Goal: Transaction & Acquisition: Purchase product/service

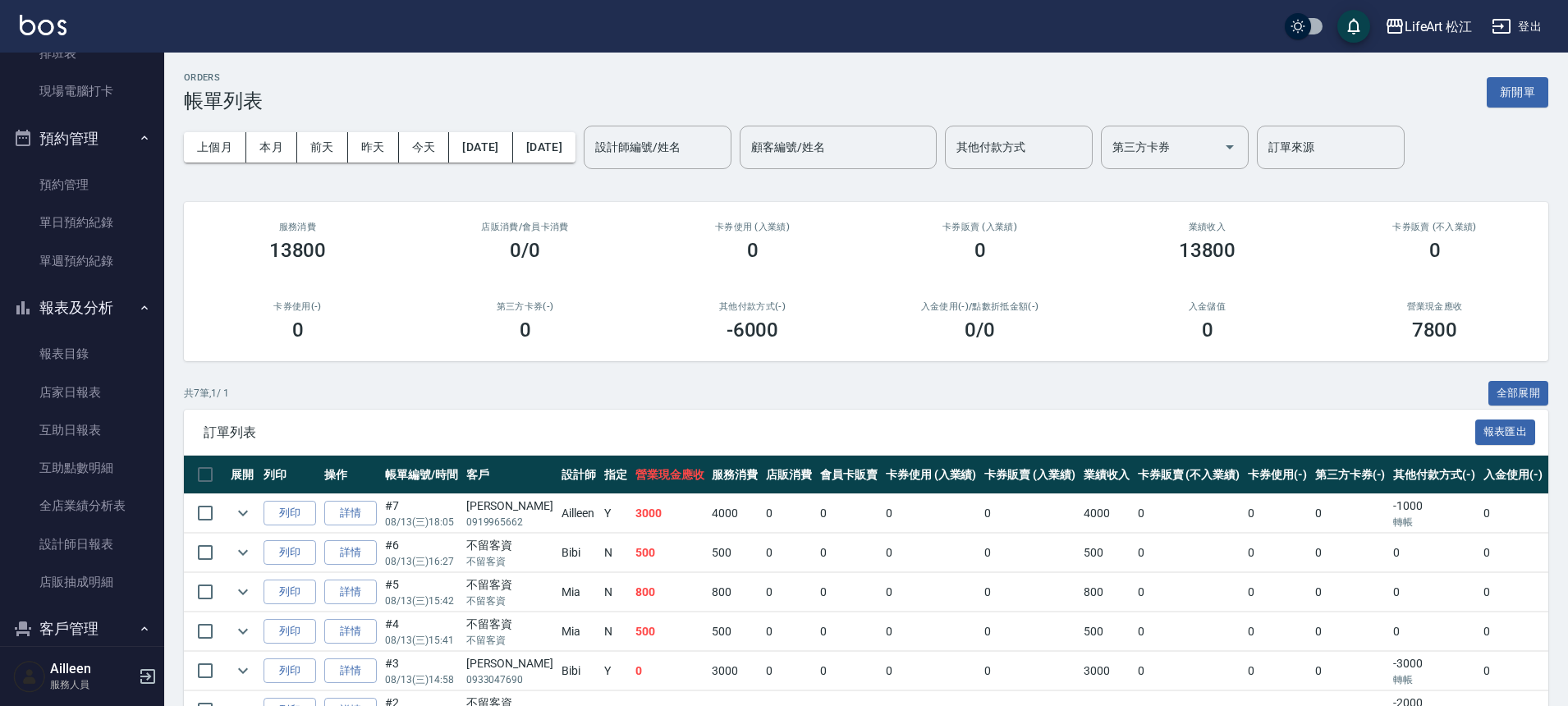
scroll to position [578, 0]
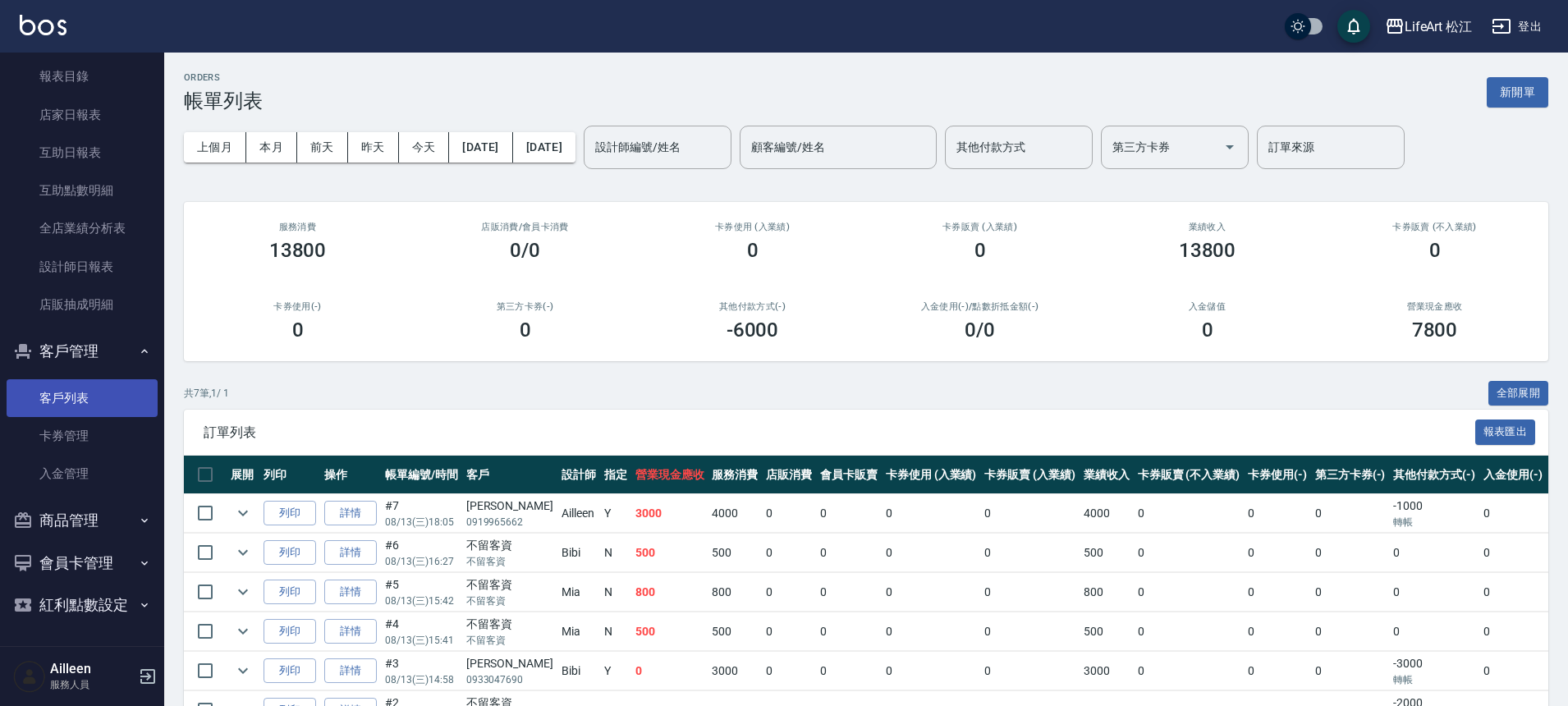
click at [80, 395] on link "客戶列表" at bounding box center [82, 398] width 151 height 38
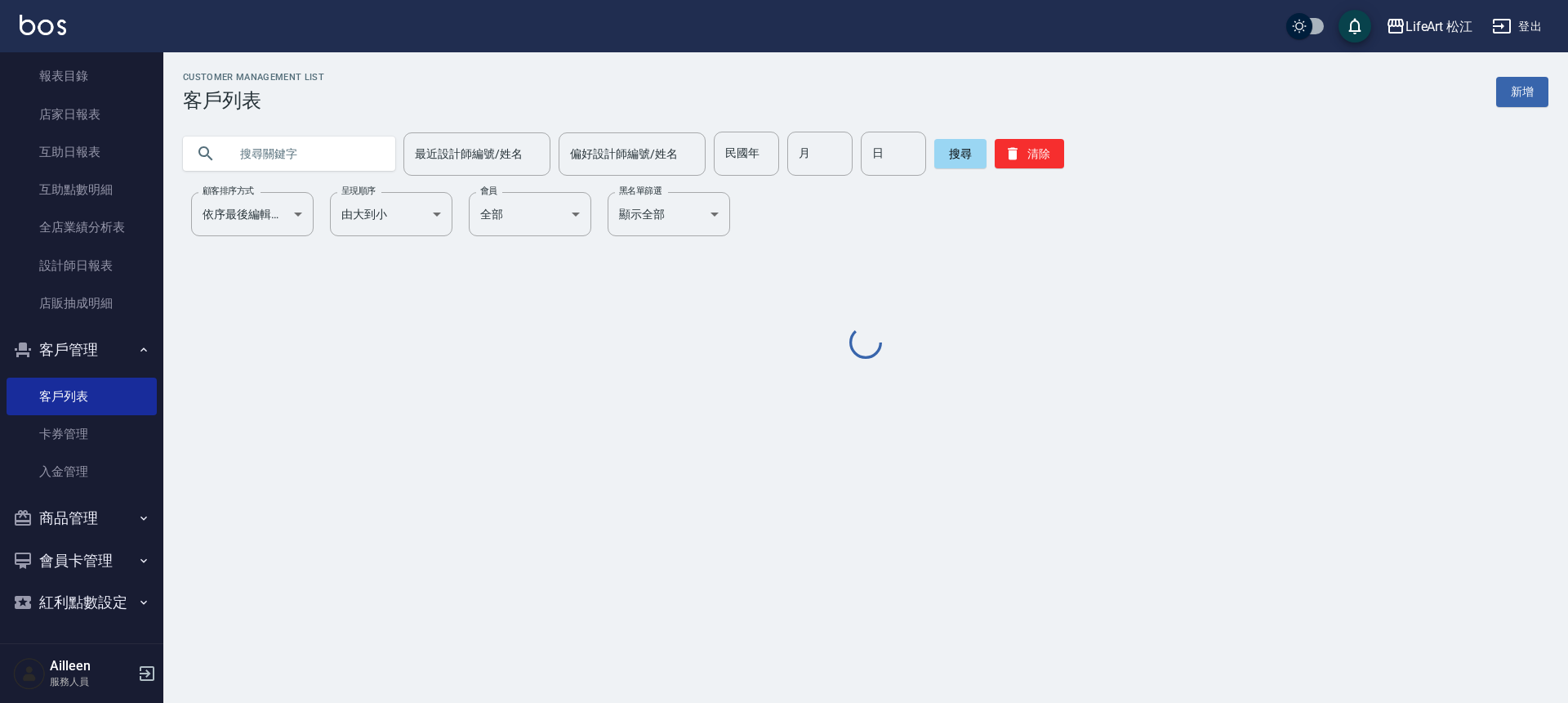
click at [330, 163] on input "text" at bounding box center [305, 153] width 154 height 44
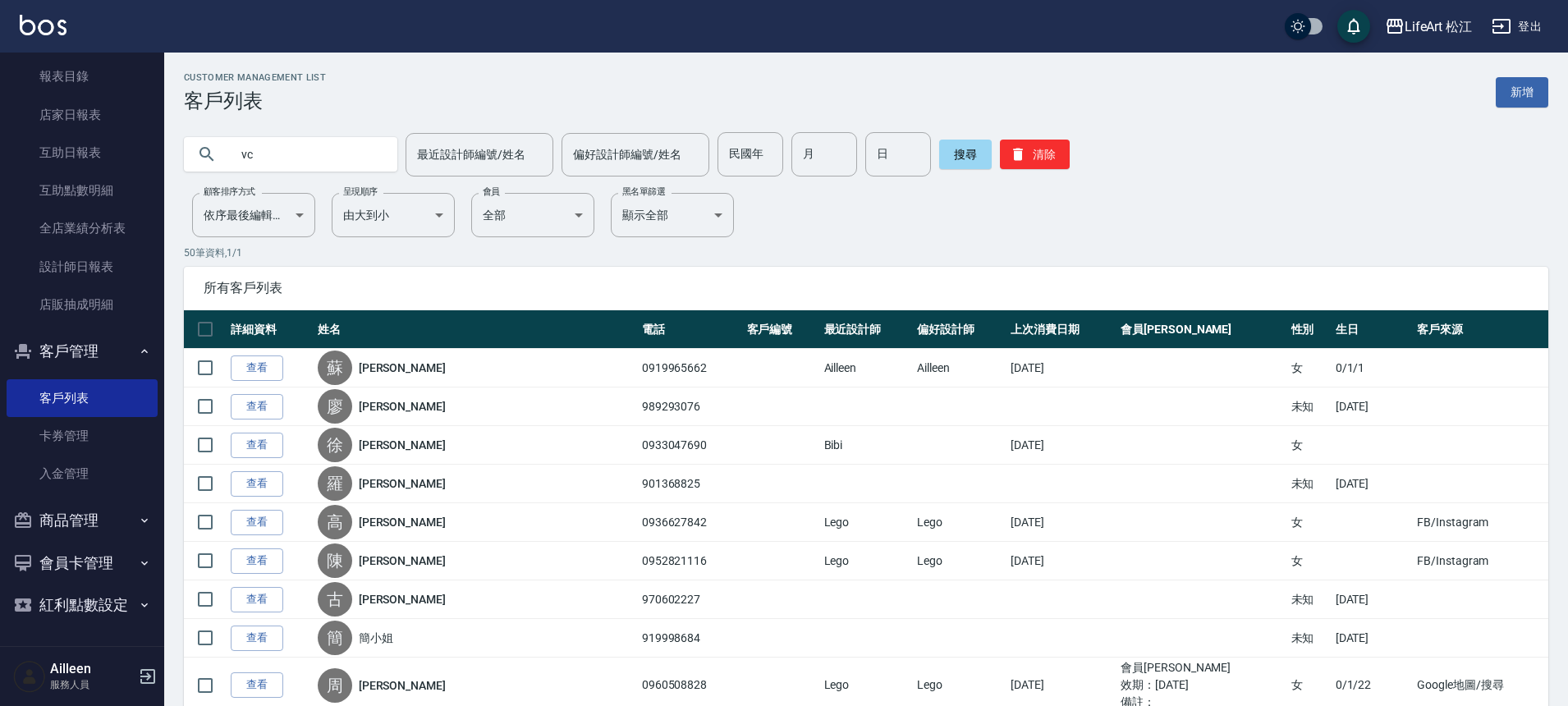
type input "v"
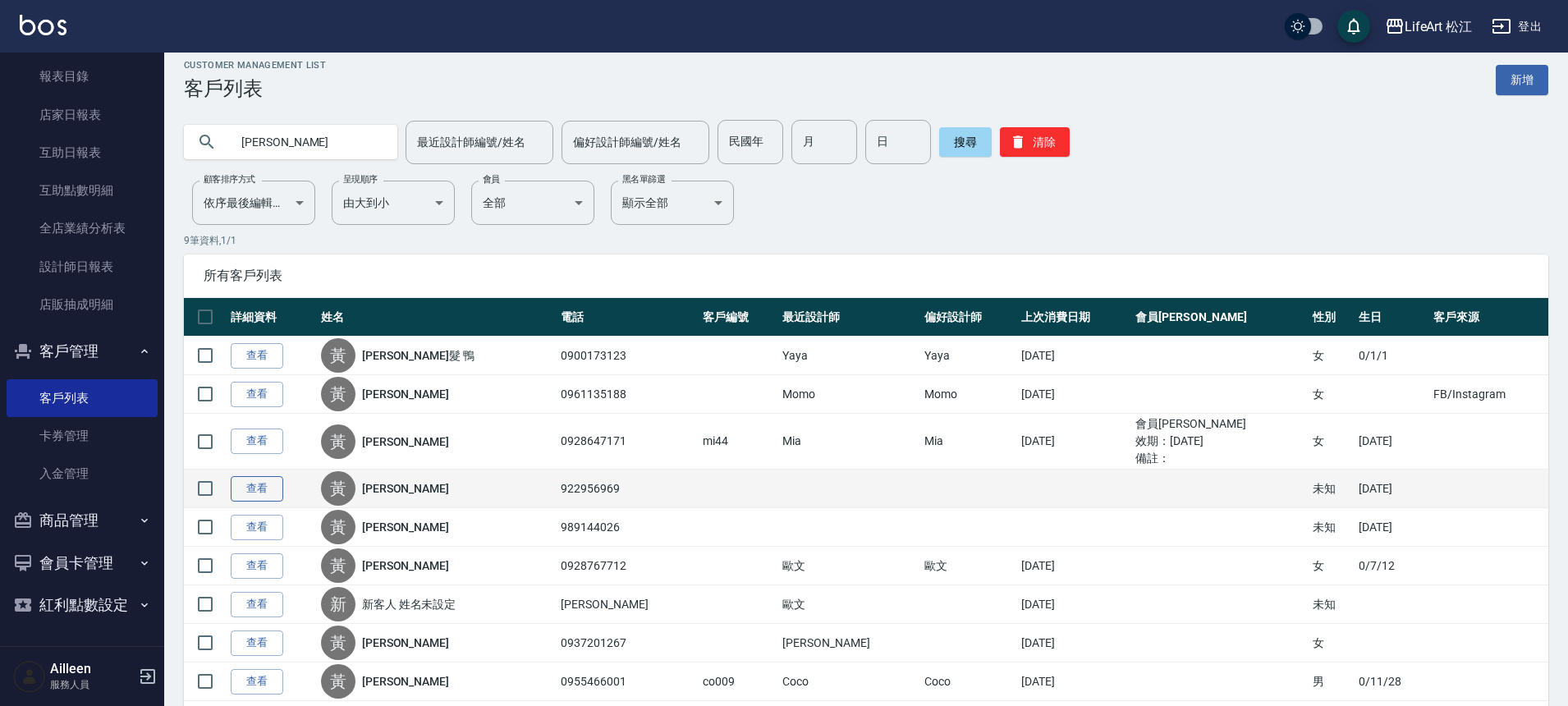
scroll to position [84, 0]
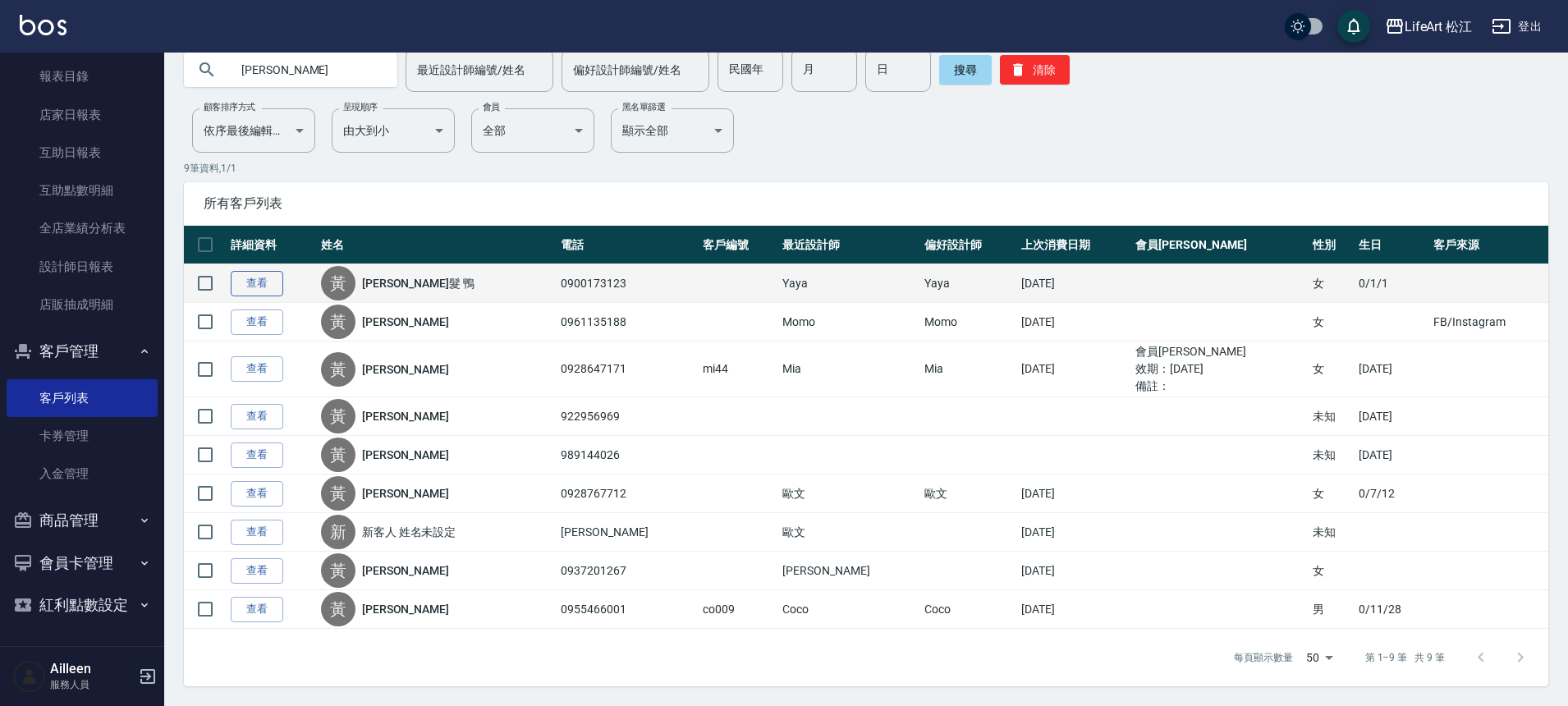
type input "[PERSON_NAME]"
click at [260, 287] on link "查看" at bounding box center [257, 284] width 53 height 26
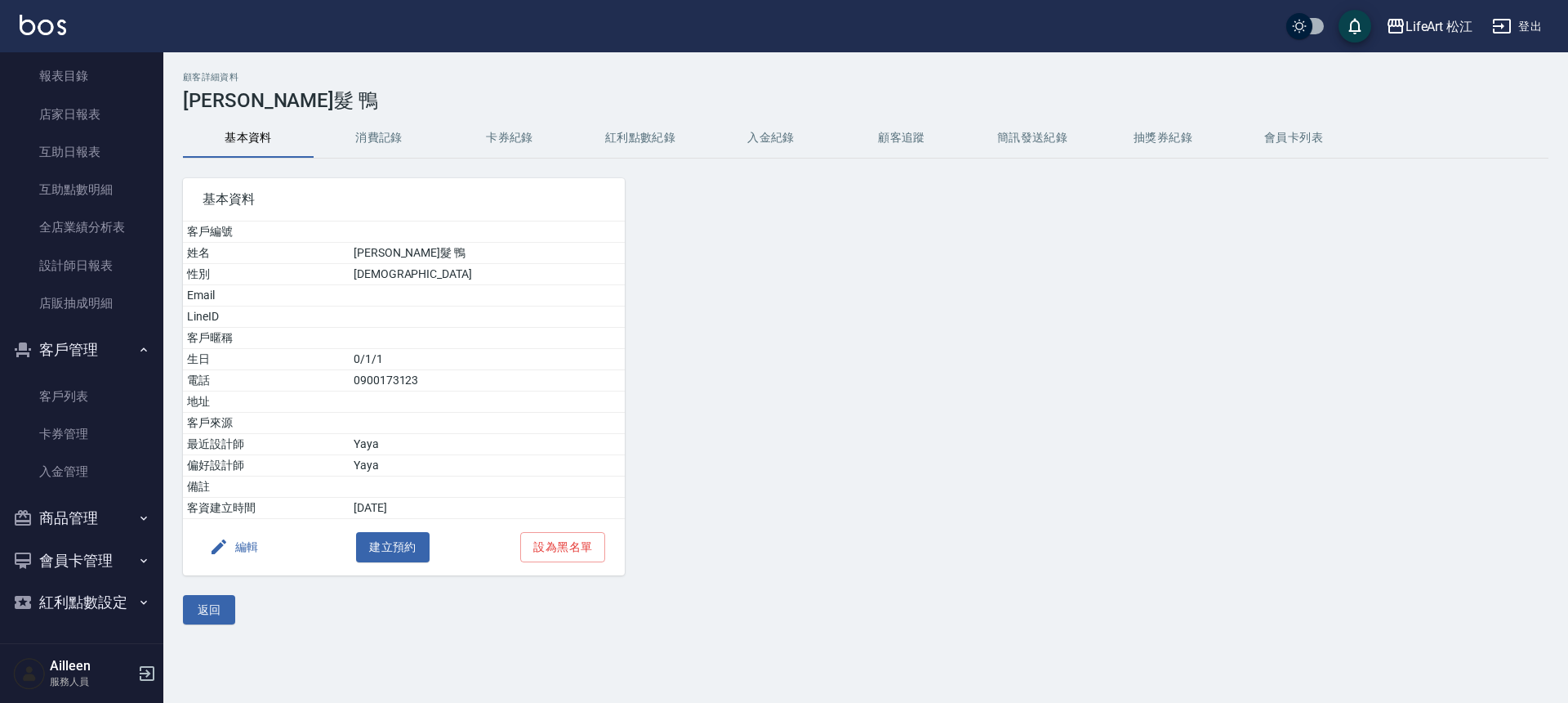
click at [396, 136] on button "消費記錄" at bounding box center [379, 138] width 130 height 39
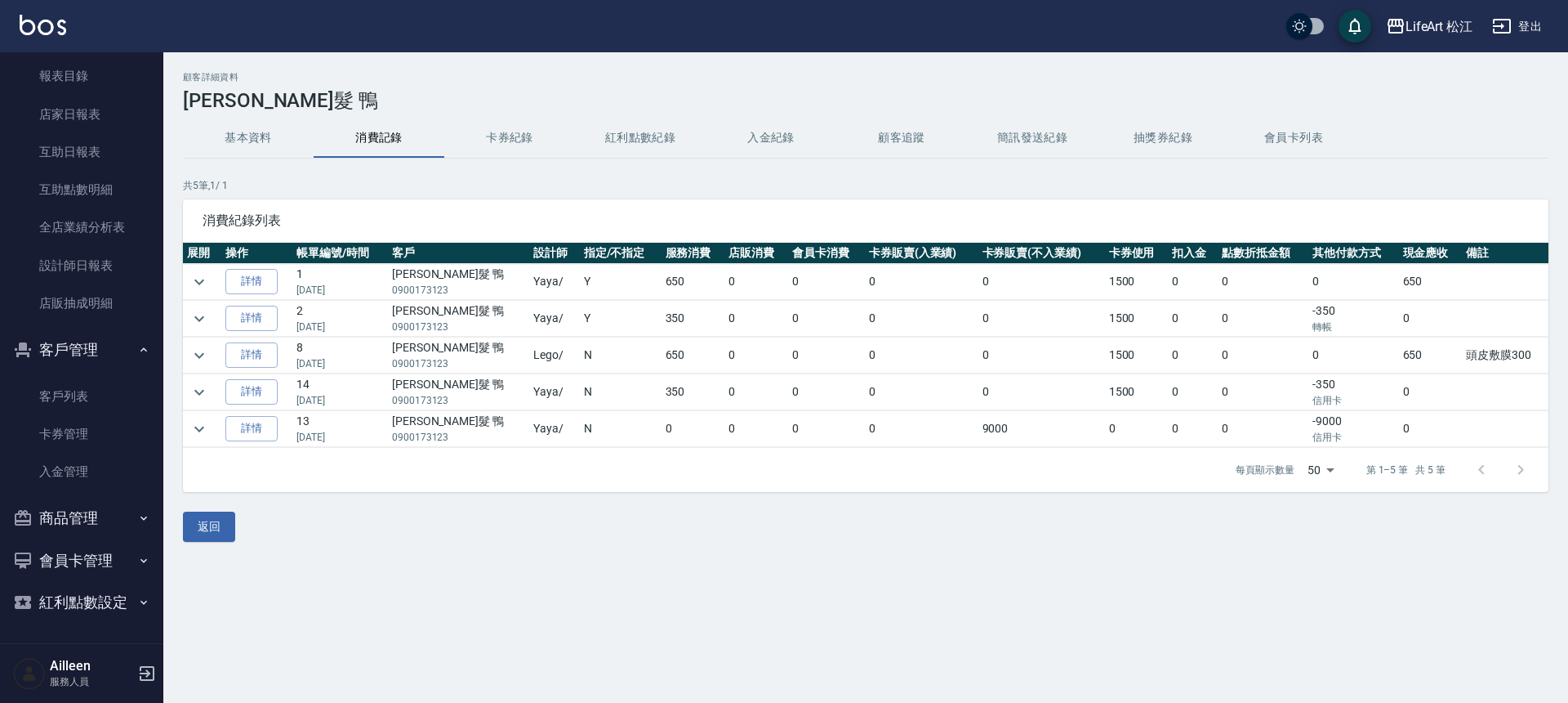
click at [66, 342] on button "客戶管理" at bounding box center [81, 350] width 150 height 43
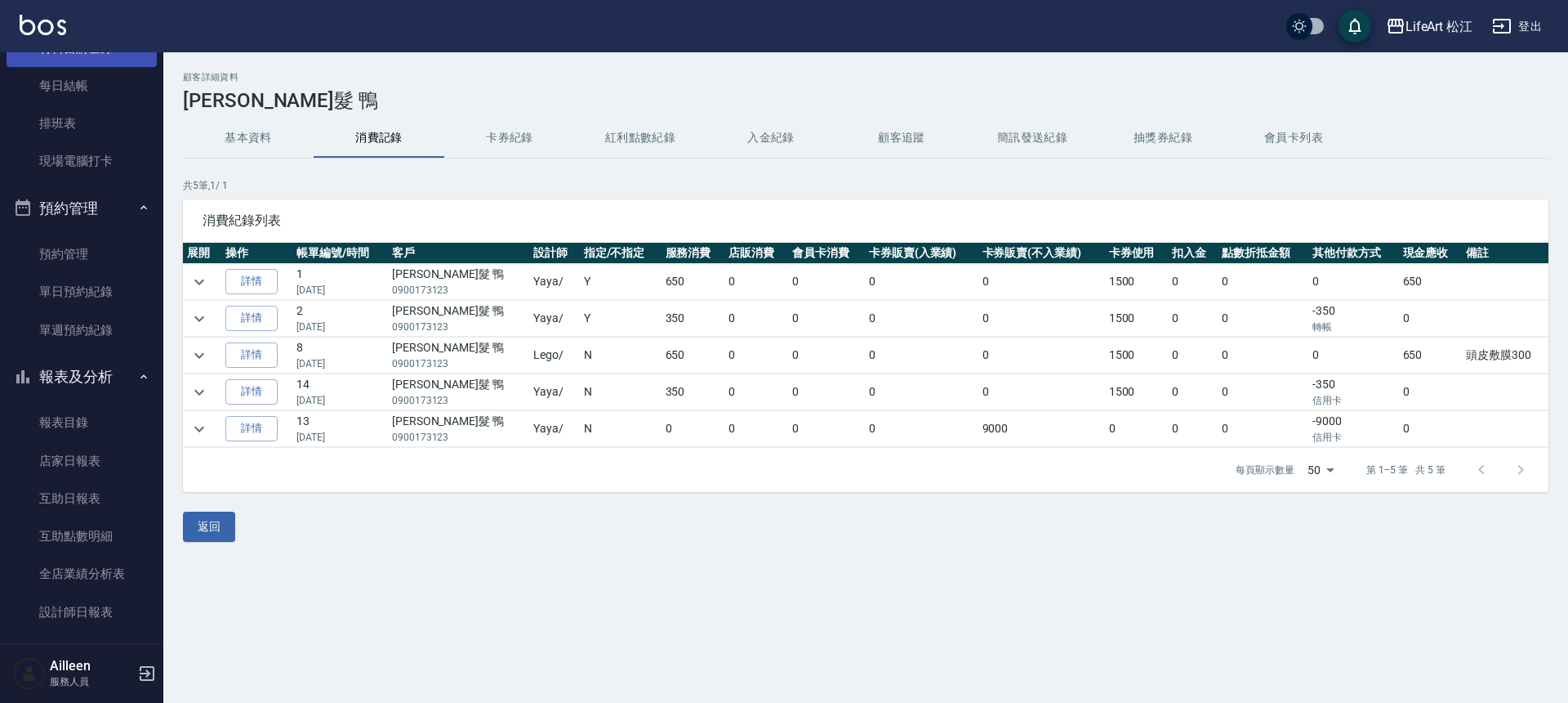
scroll to position [113, 0]
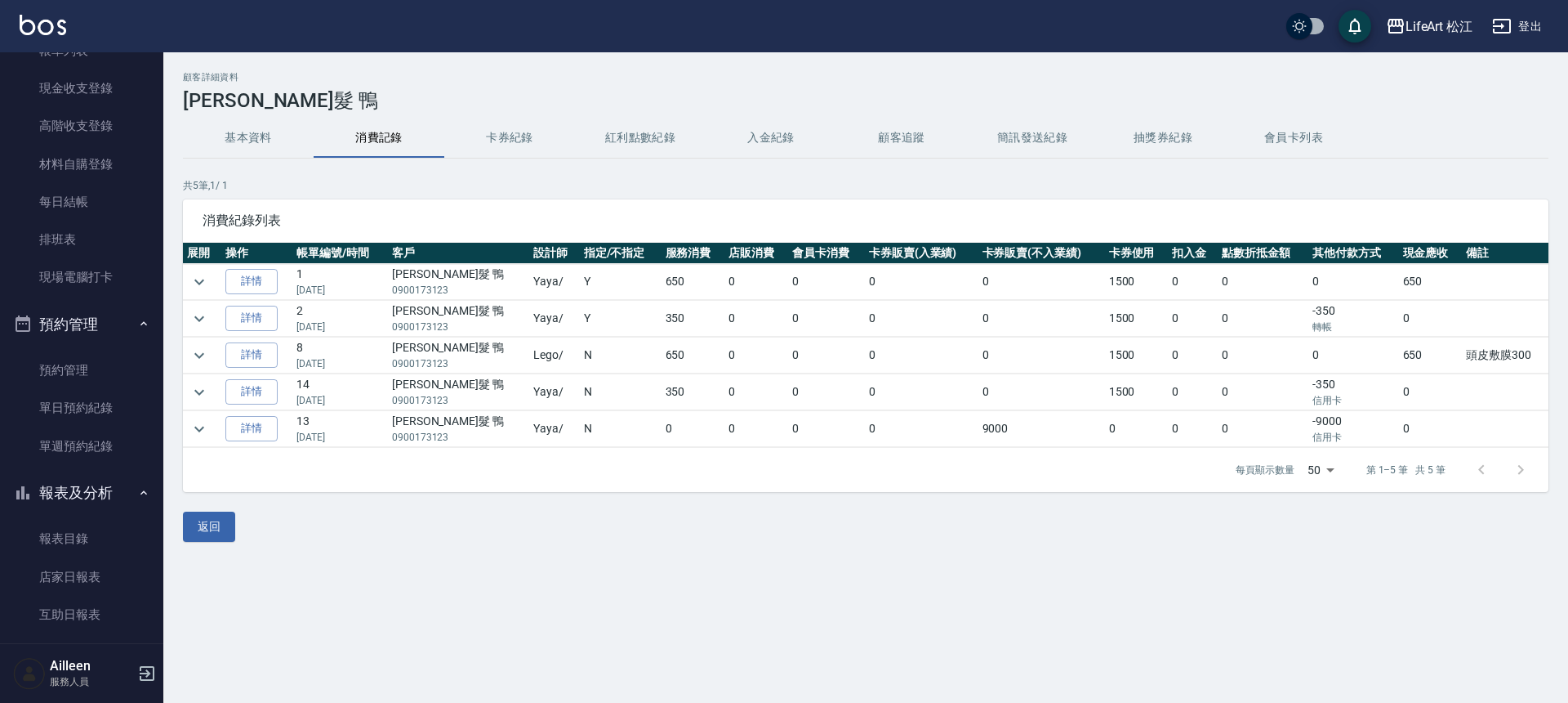
click at [96, 316] on button "預約管理" at bounding box center [81, 324] width 150 height 43
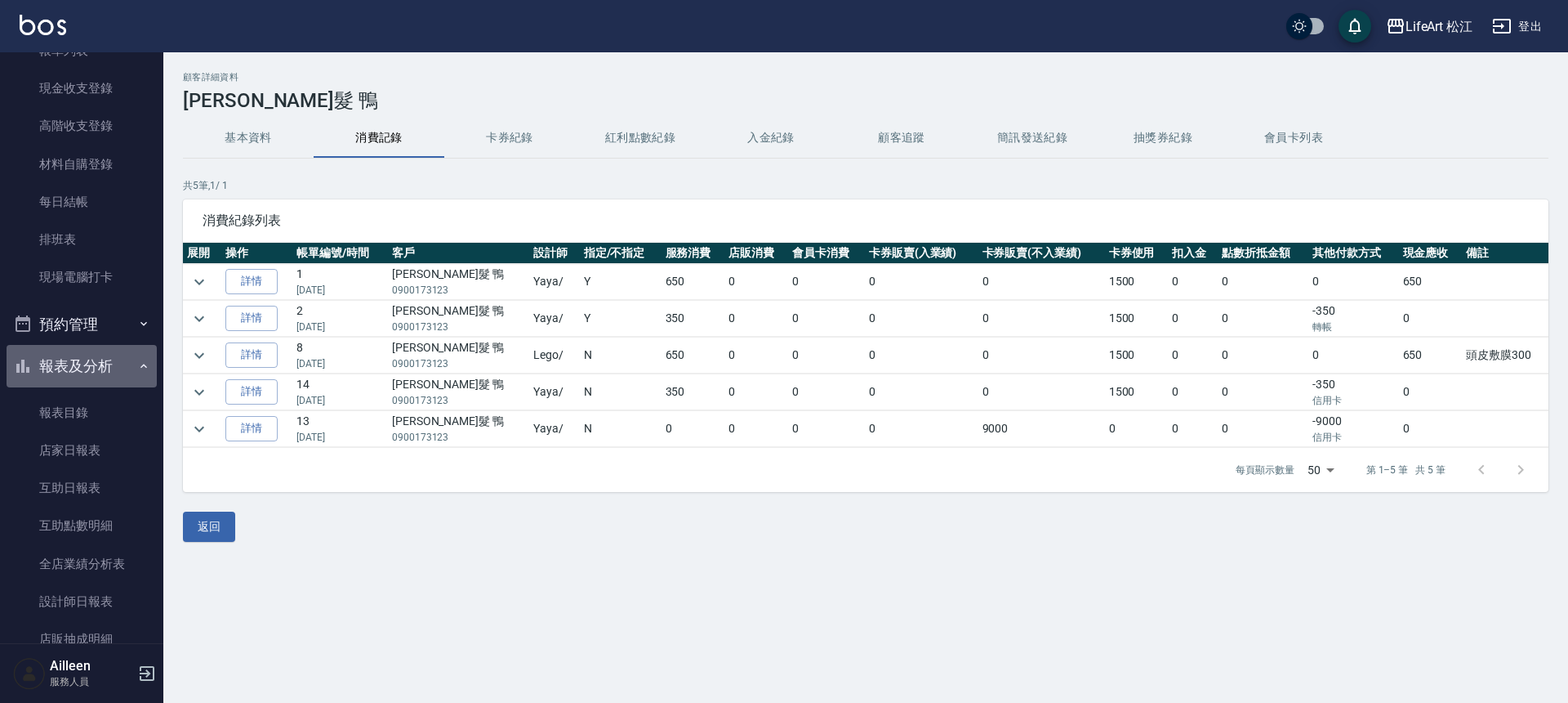
click at [102, 368] on button "報表及分析" at bounding box center [81, 367] width 150 height 43
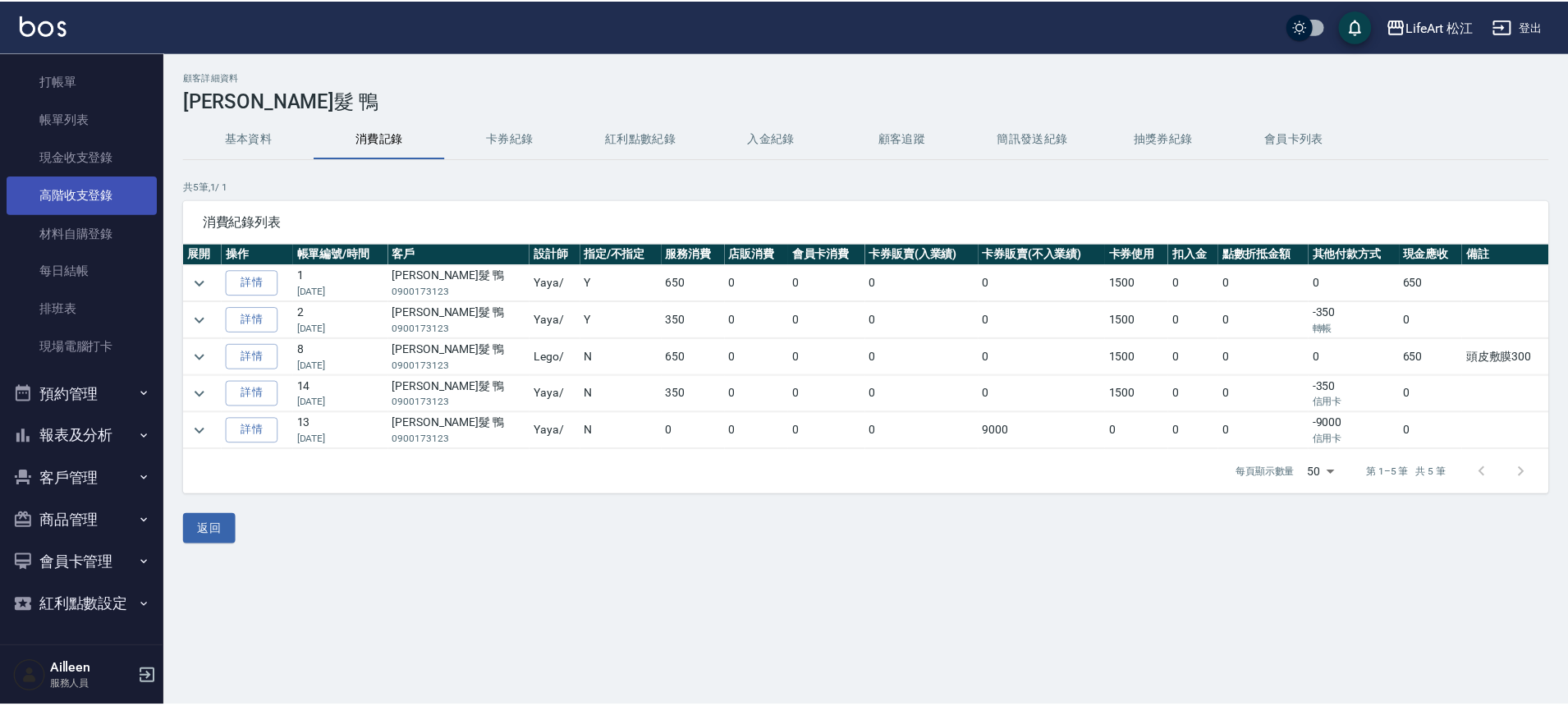
scroll to position [46, 0]
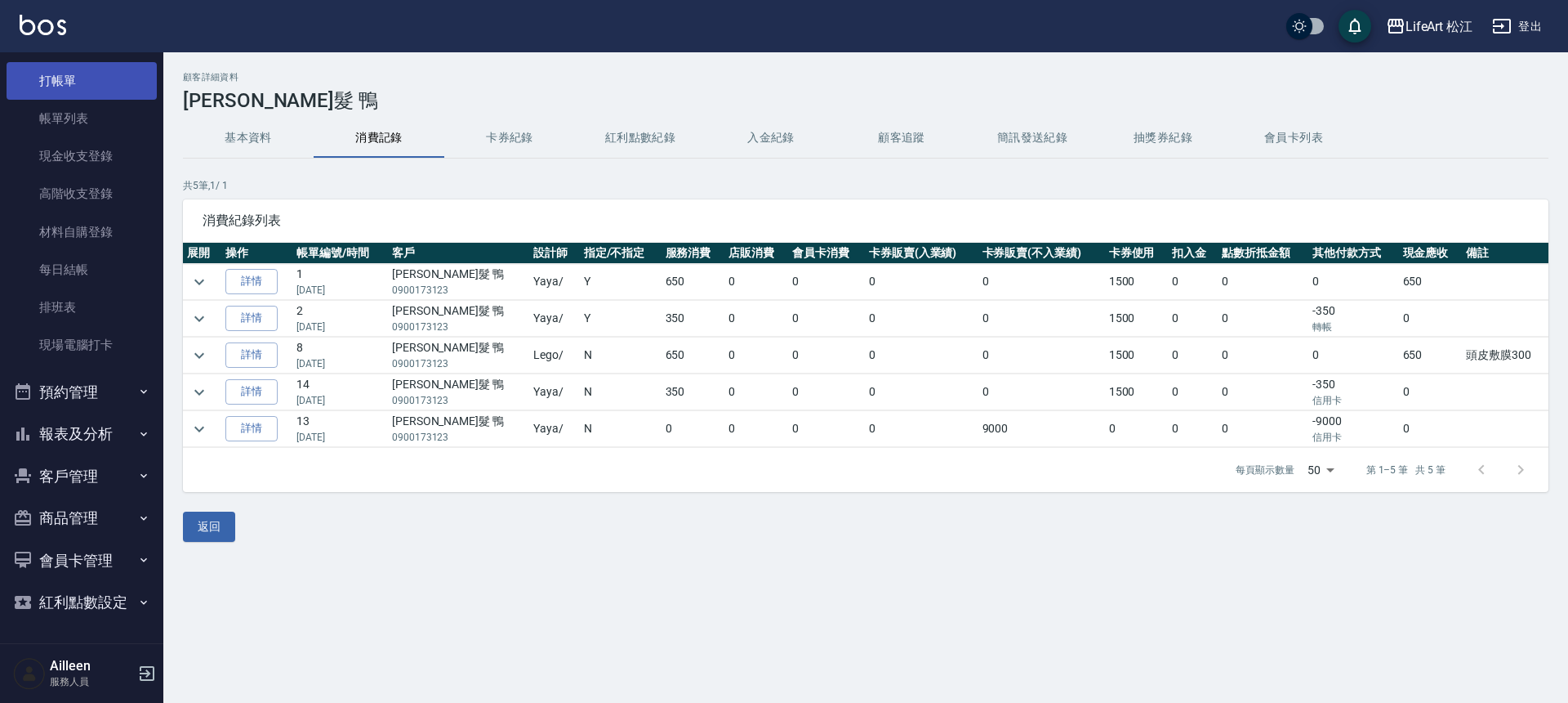
click at [80, 77] on link "打帳單" at bounding box center [81, 81] width 150 height 38
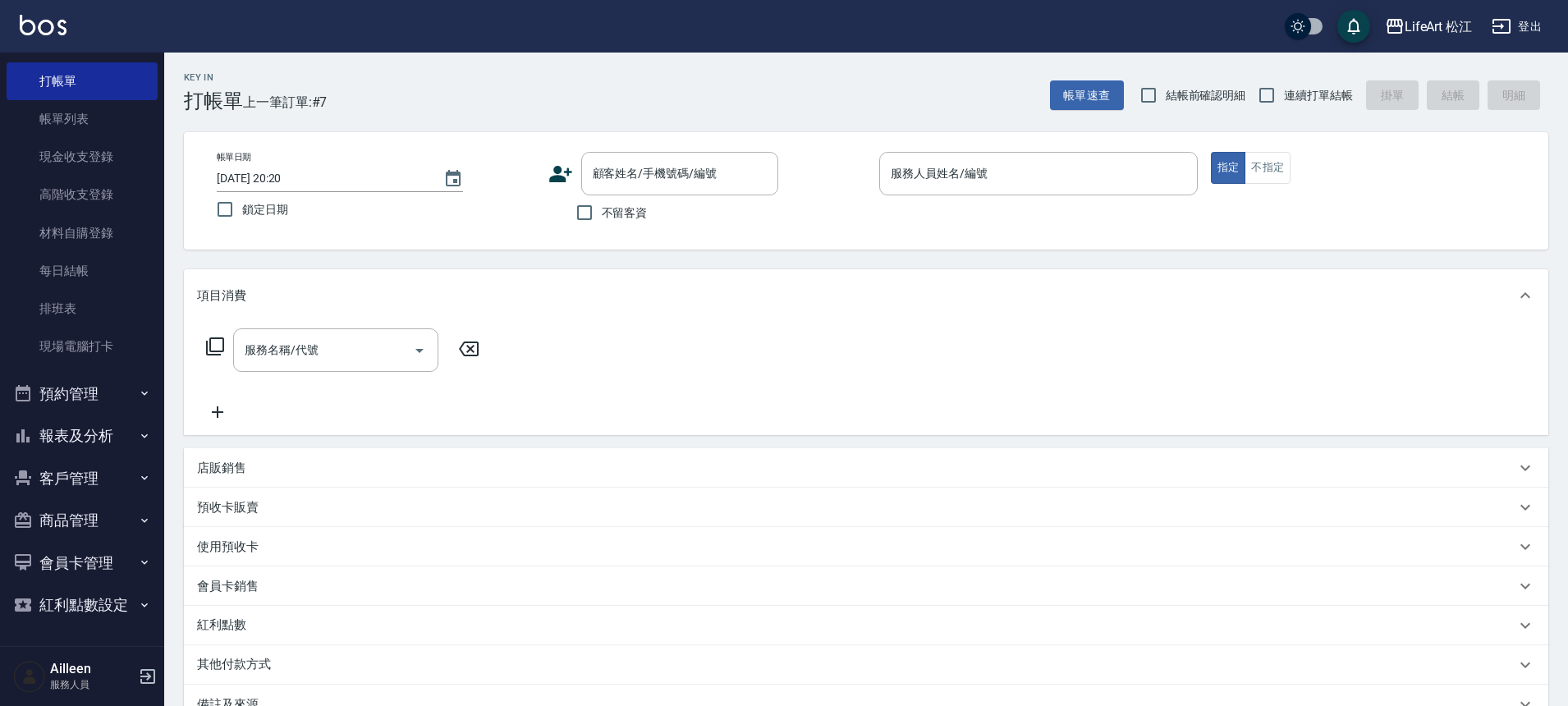
click at [606, 209] on span "不留客資" at bounding box center [624, 213] width 46 height 17
click at [602, 209] on input "不留客資" at bounding box center [584, 213] width 34 height 34
checkbox input "true"
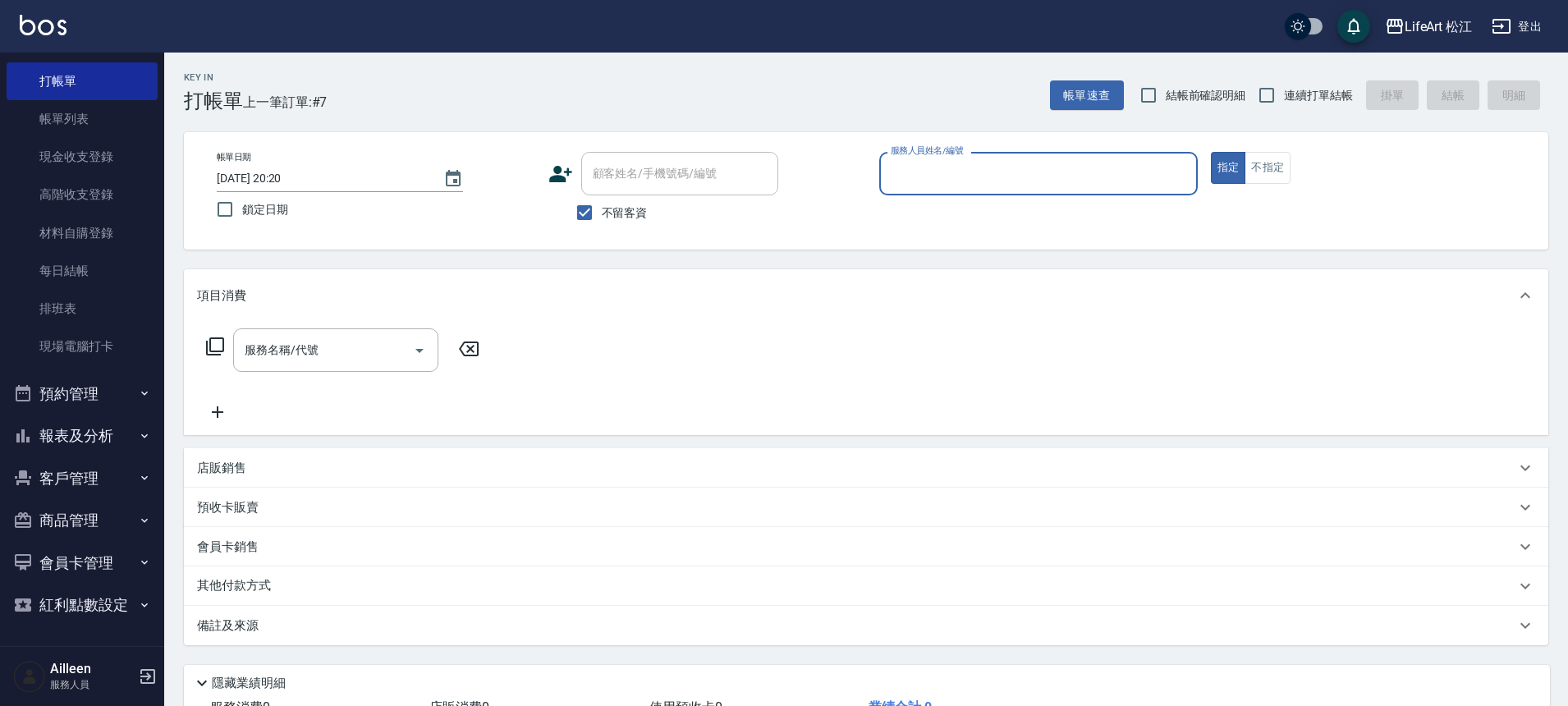
click at [974, 188] on div "服務人員姓名/編號" at bounding box center [1039, 173] width 319 height 43
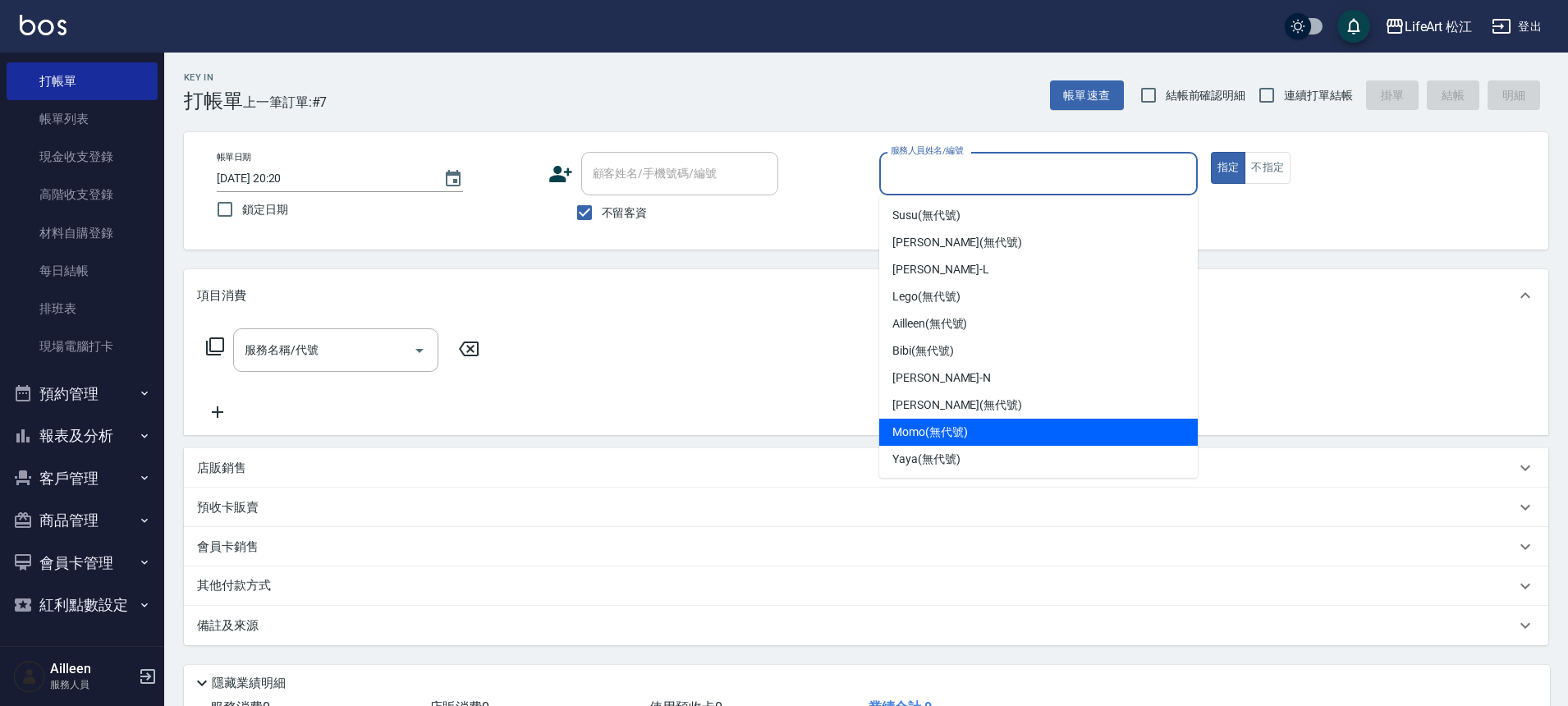
scroll to position [191, 0]
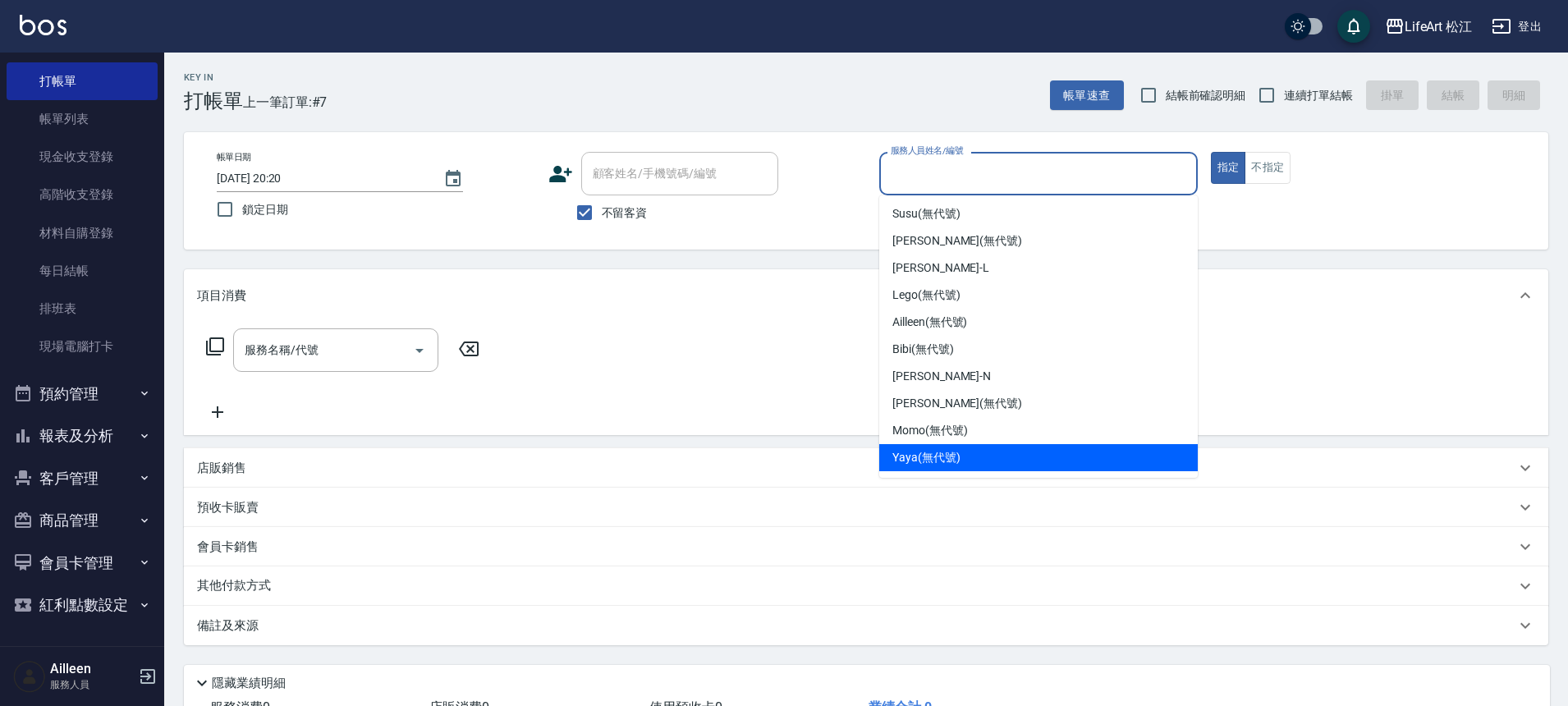
click at [956, 465] on span "Yaya (無代號)" at bounding box center [926, 458] width 68 height 17
type input "Yaya(無代號)"
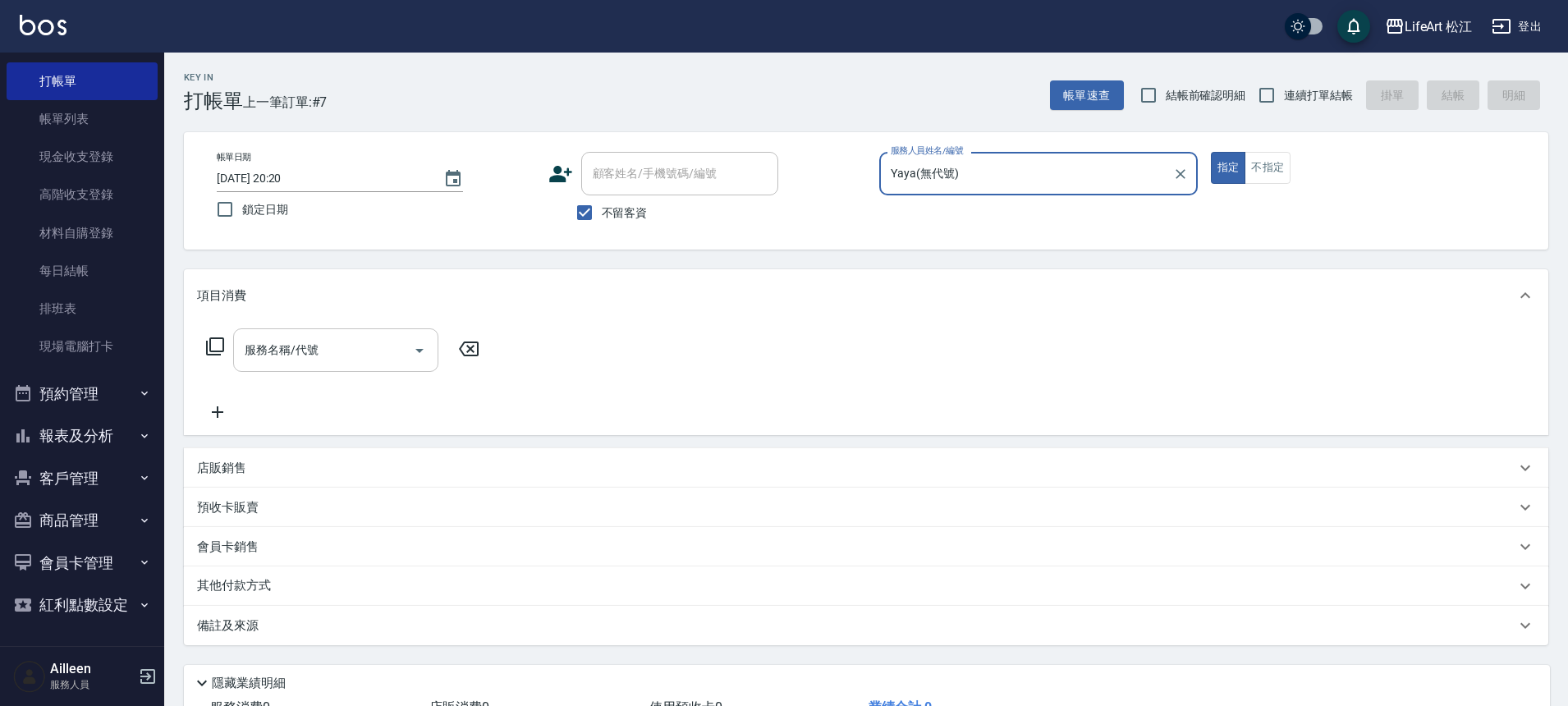
click at [309, 338] on input "服務名稱/代號" at bounding box center [323, 350] width 166 height 28
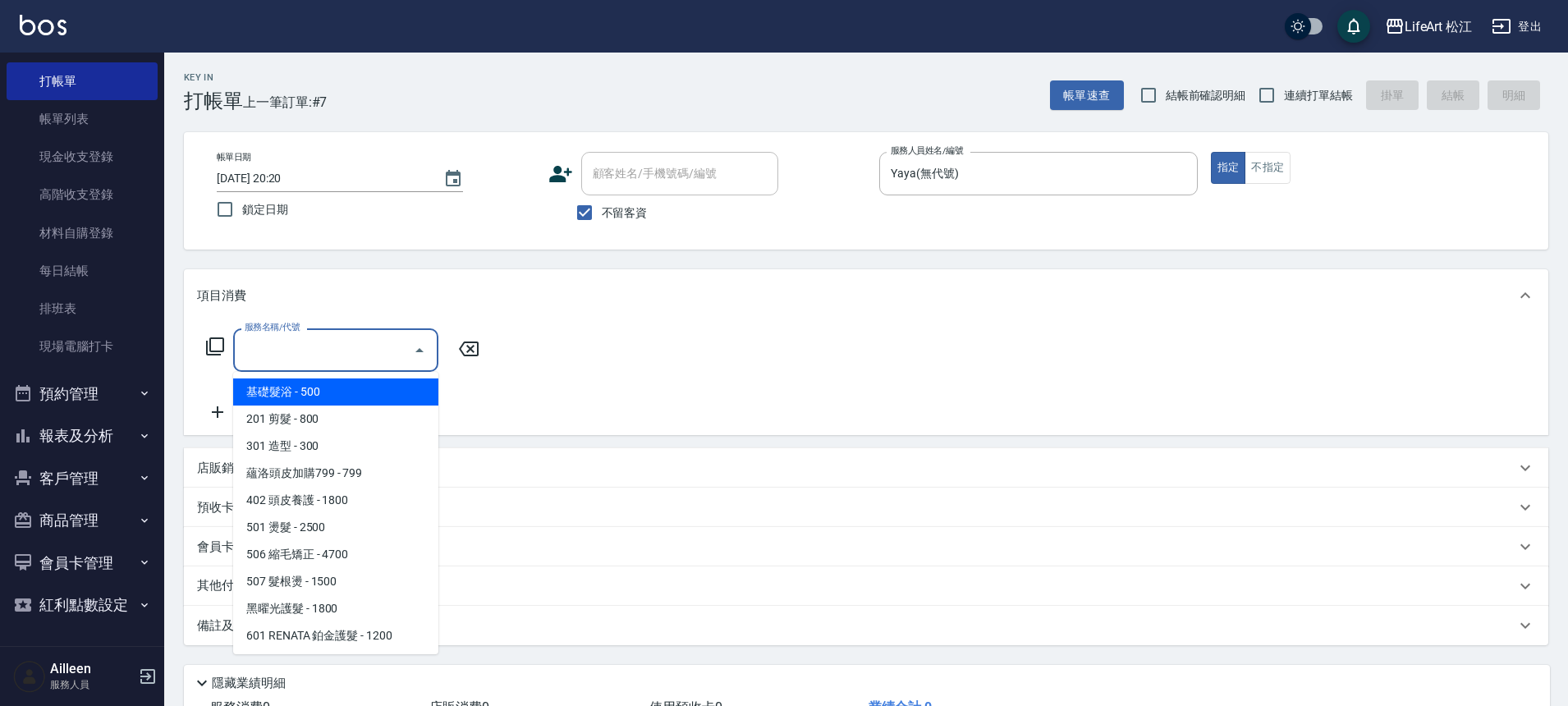
click at [321, 400] on span "基礎髮浴 - 500" at bounding box center [335, 391] width 205 height 27
type input "基礎髮浴 (101)"
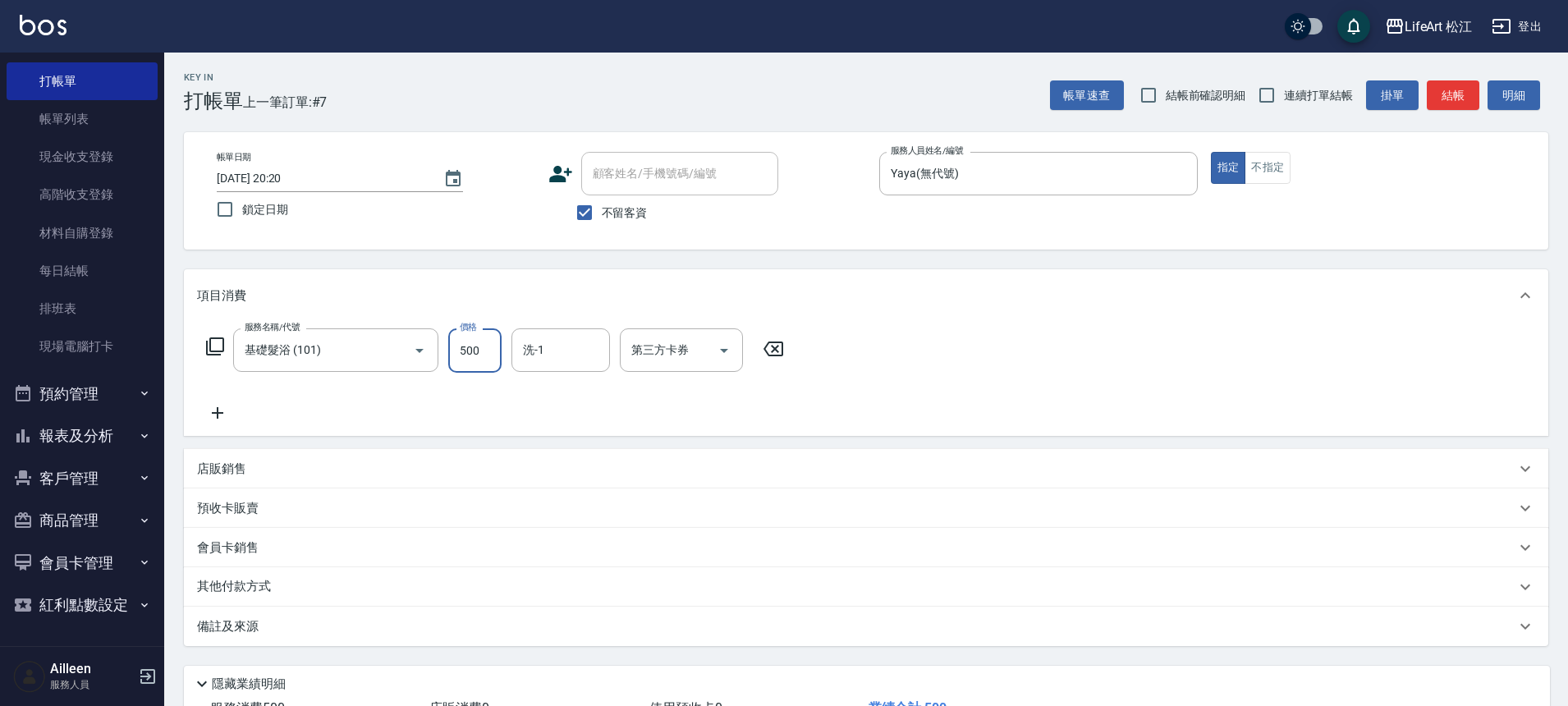
click at [472, 359] on input "500" at bounding box center [475, 350] width 53 height 44
type input "700"
click at [551, 348] on input "洗-1" at bounding box center [560, 350] width 84 height 28
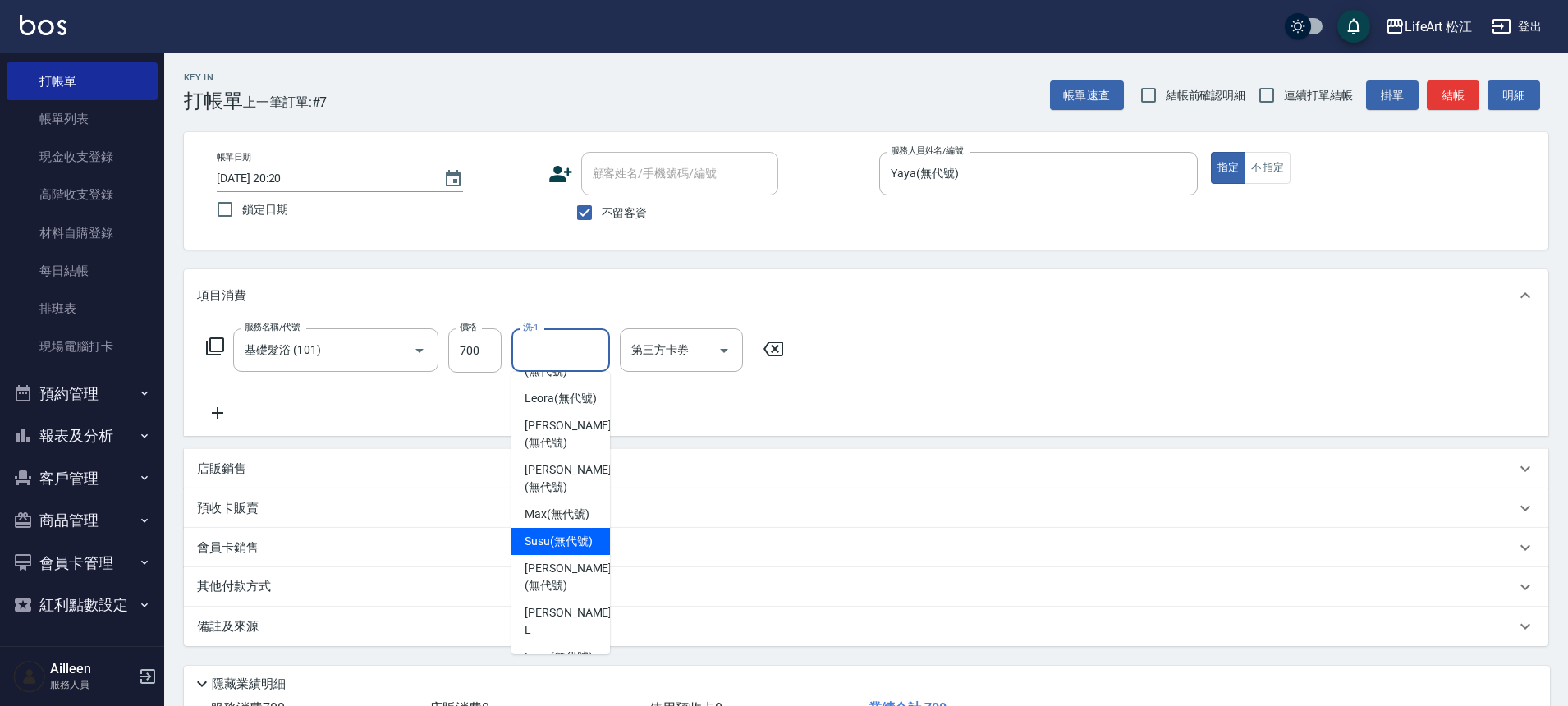
scroll to position [126, 0]
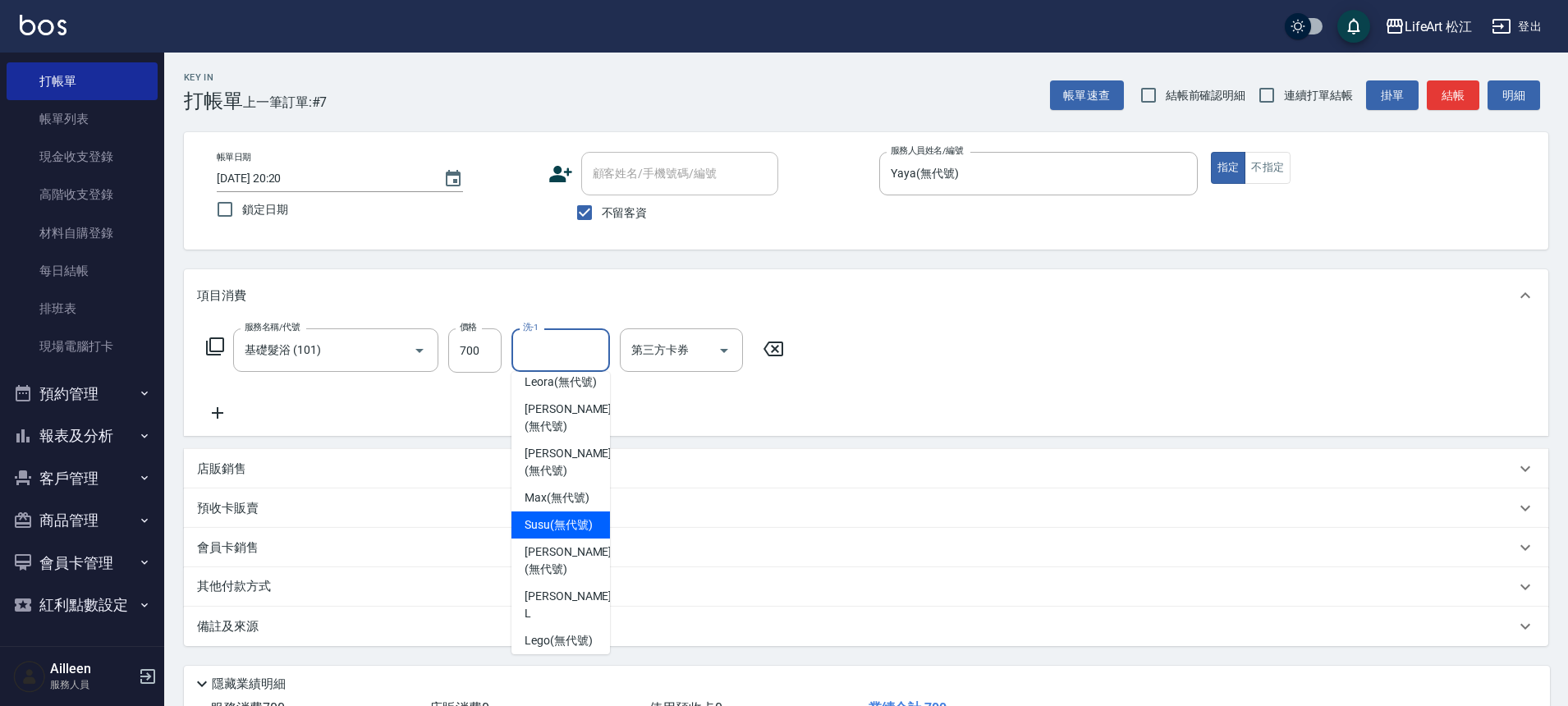
click at [575, 534] on span "Susu (無代號)" at bounding box center [559, 525] width 68 height 17
type input "Susu(無代號)"
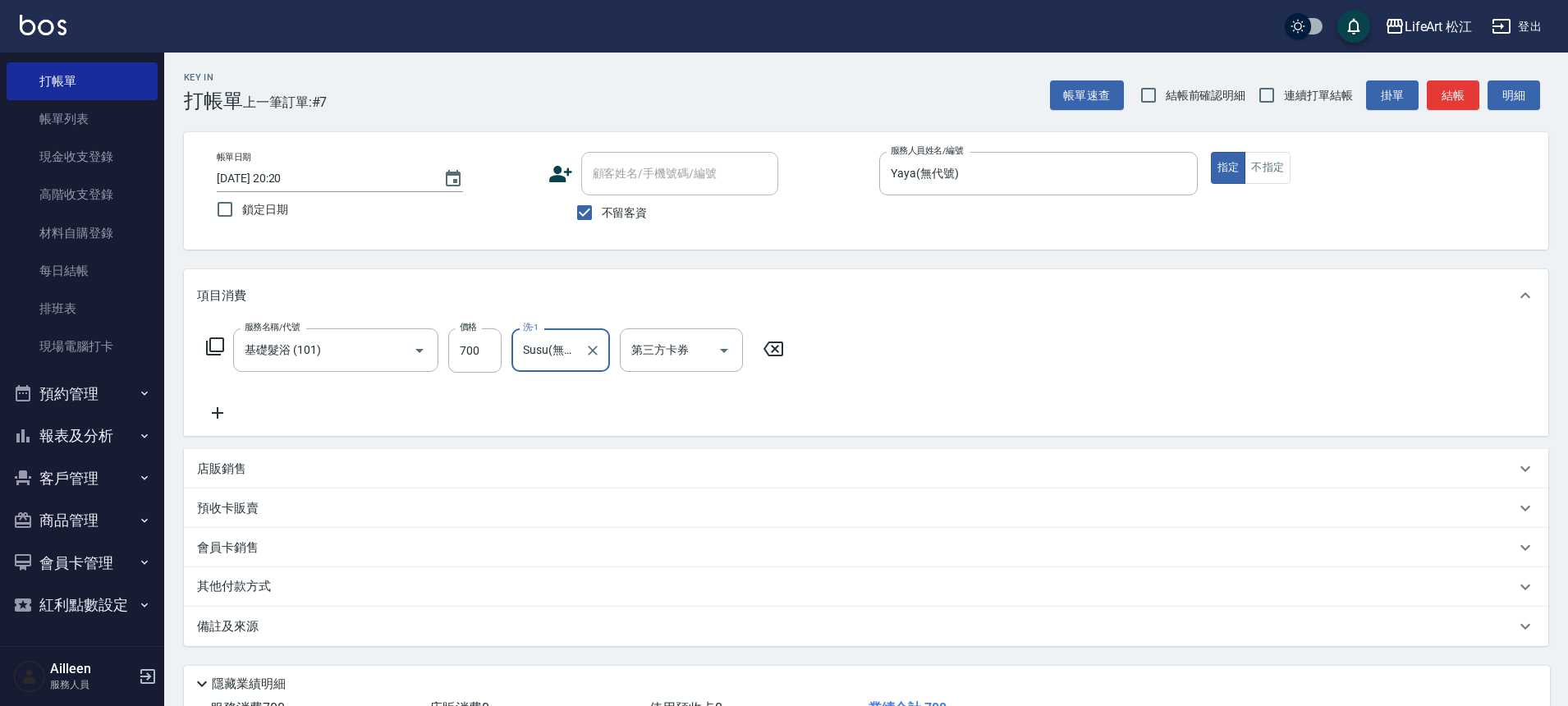
click at [397, 633] on div "備註及來源" at bounding box center [856, 627] width 1318 height 17
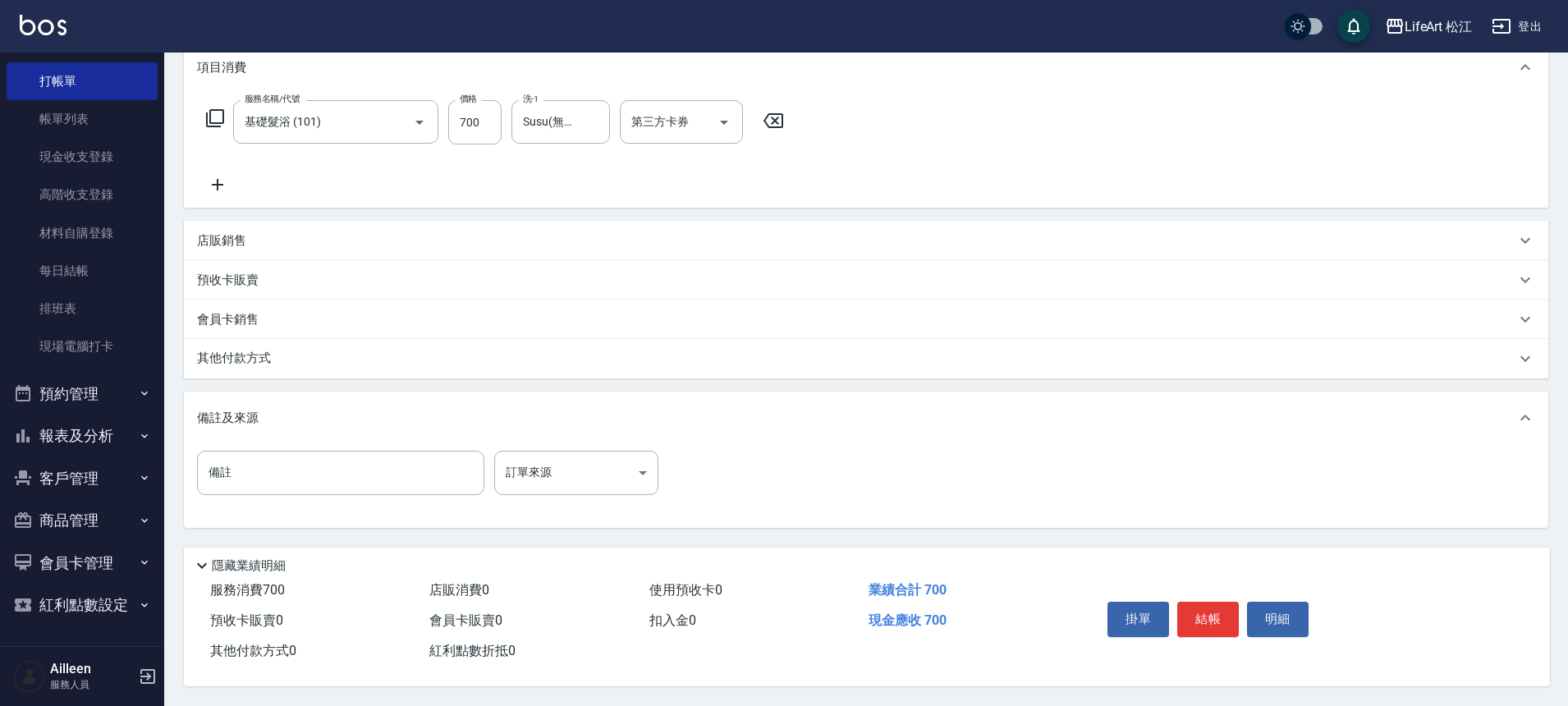
click at [509, 431] on div "備註及來源" at bounding box center [865, 417] width 1365 height 53
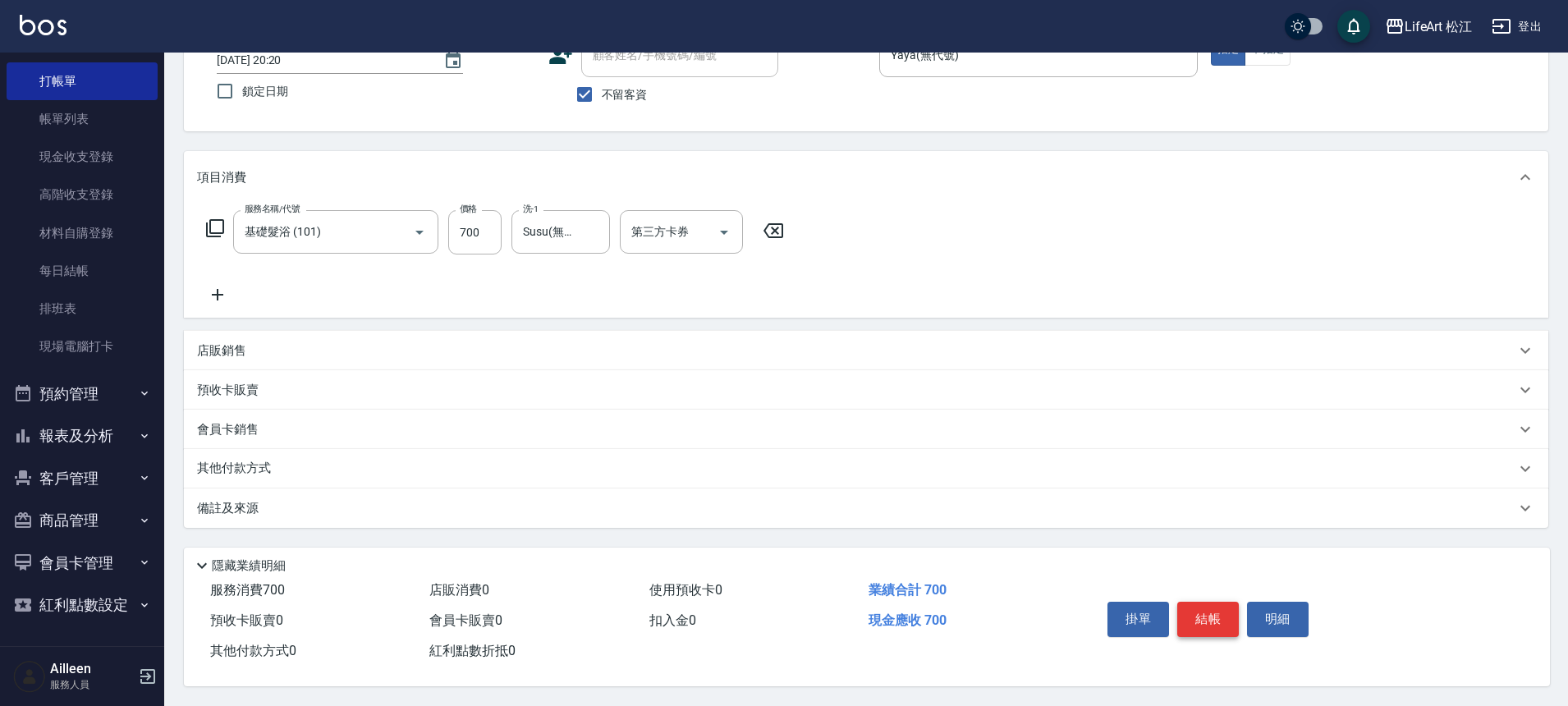
click at [1199, 602] on button "結帳" at bounding box center [1208, 619] width 61 height 34
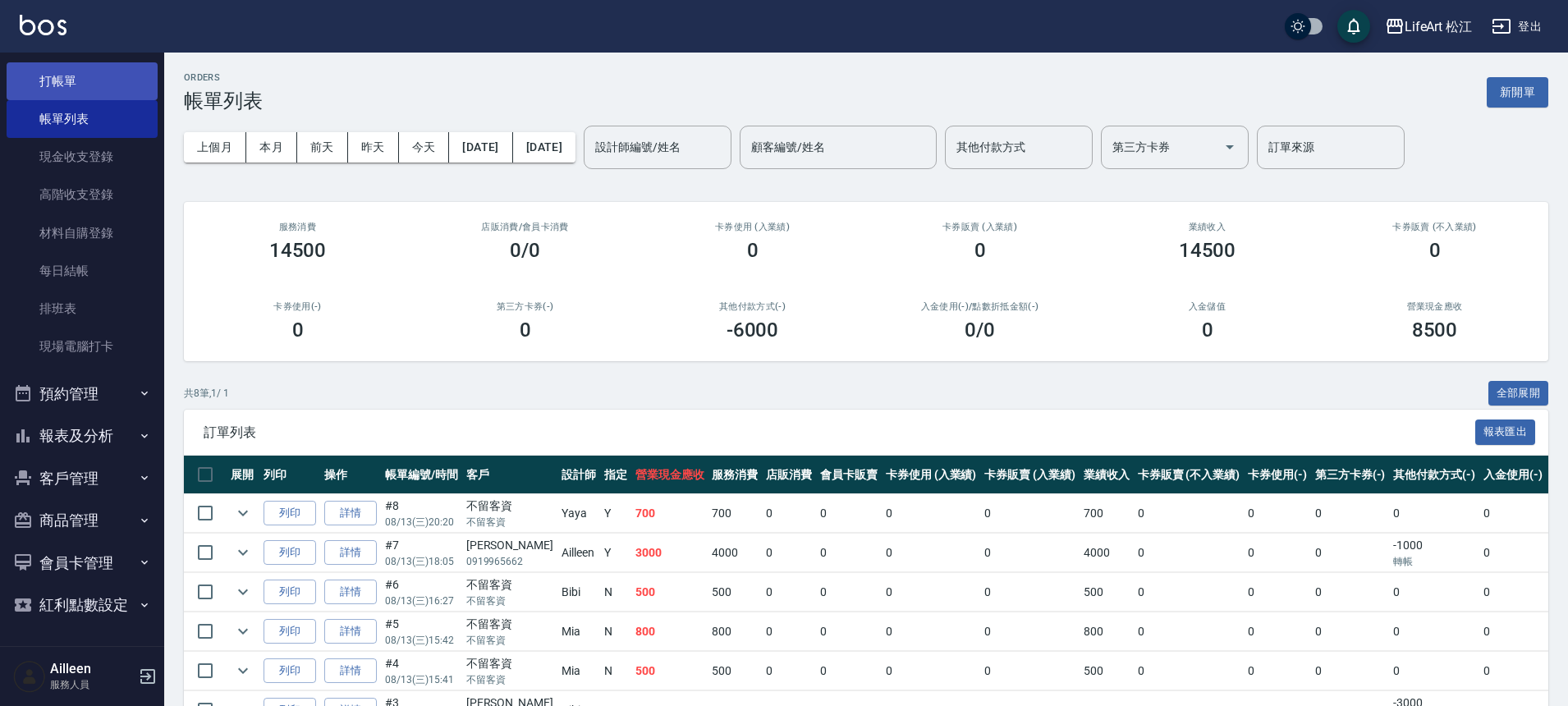
click at [104, 97] on link "打帳單" at bounding box center [82, 81] width 151 height 38
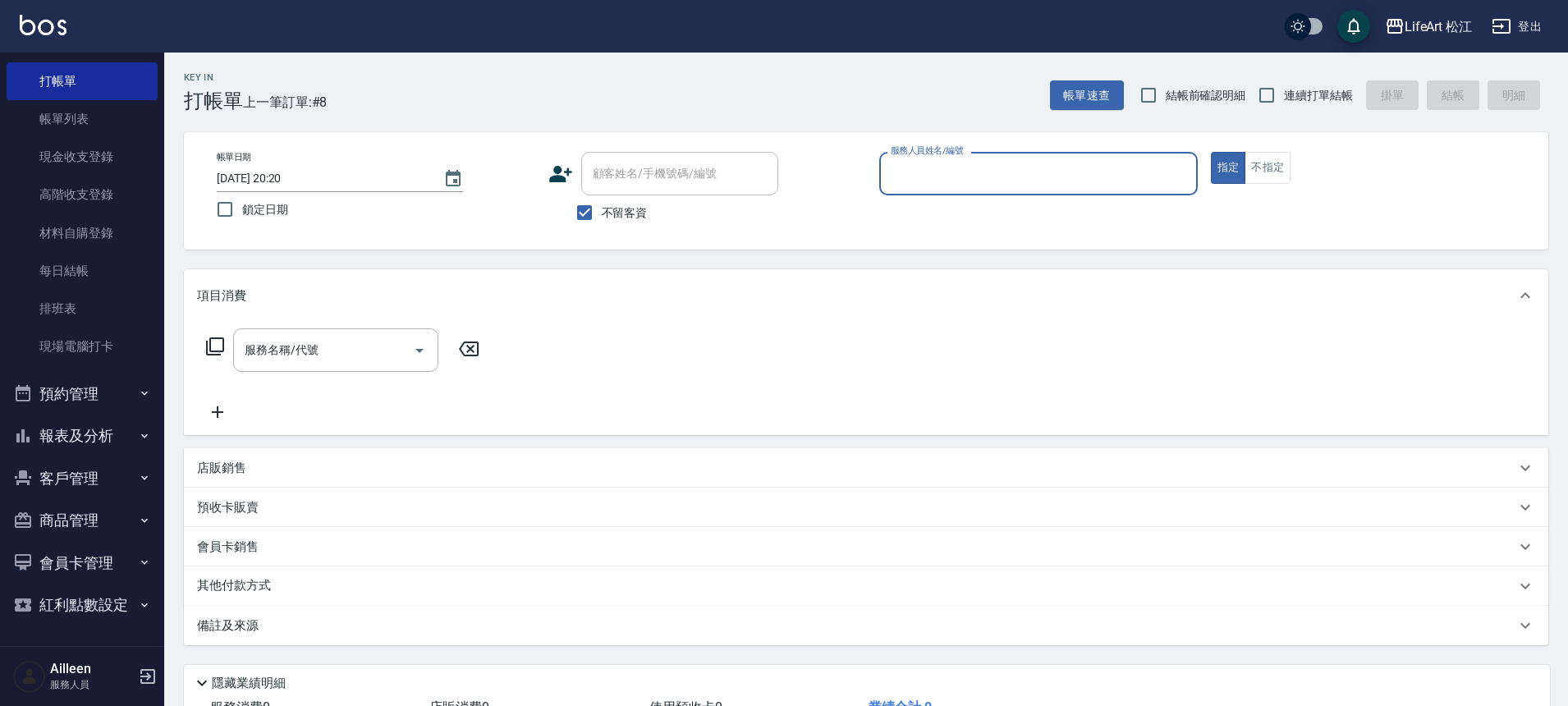
click at [567, 208] on input "不留客資" at bounding box center [584, 213] width 34 height 34
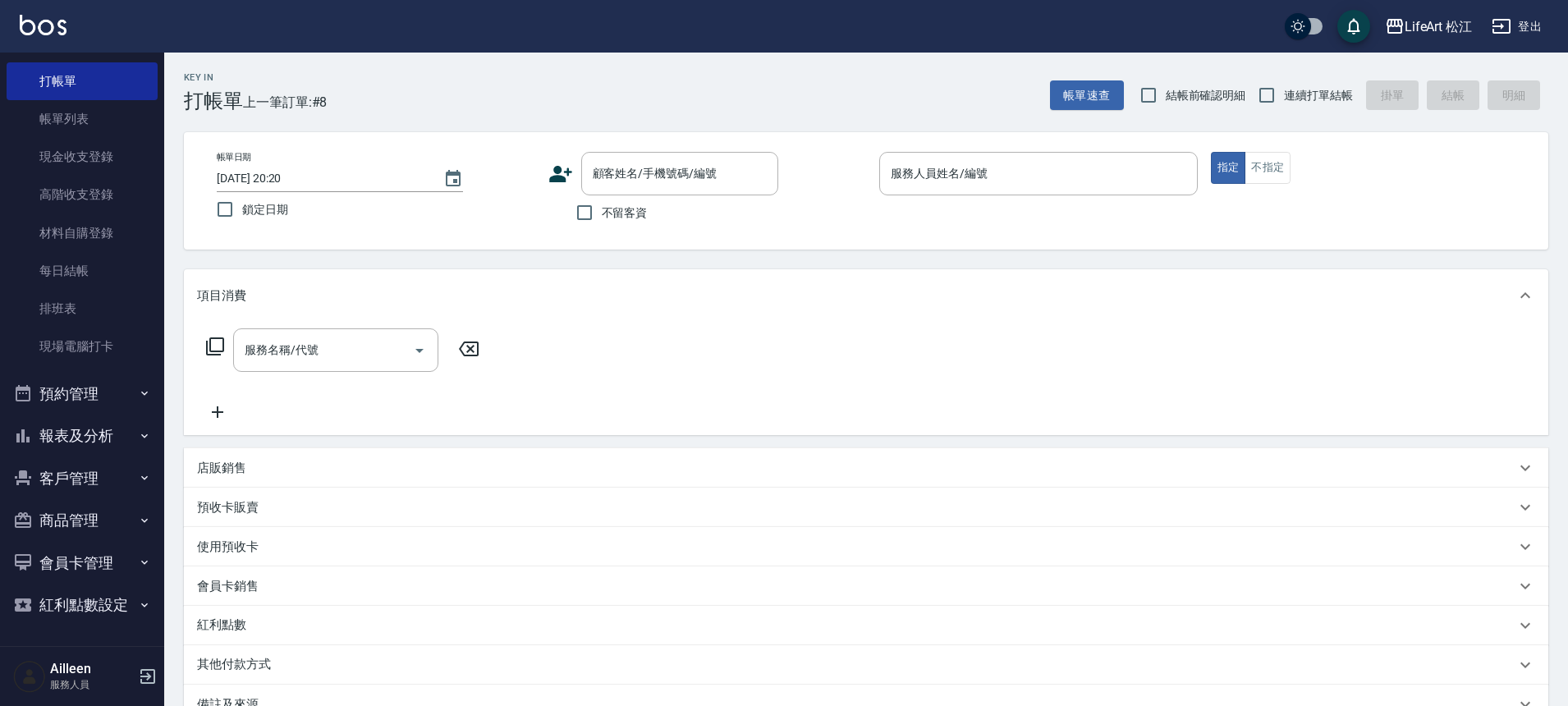
click at [612, 197] on label "不留客資" at bounding box center [607, 213] width 80 height 34
click at [602, 197] on input "不留客資" at bounding box center [584, 213] width 34 height 34
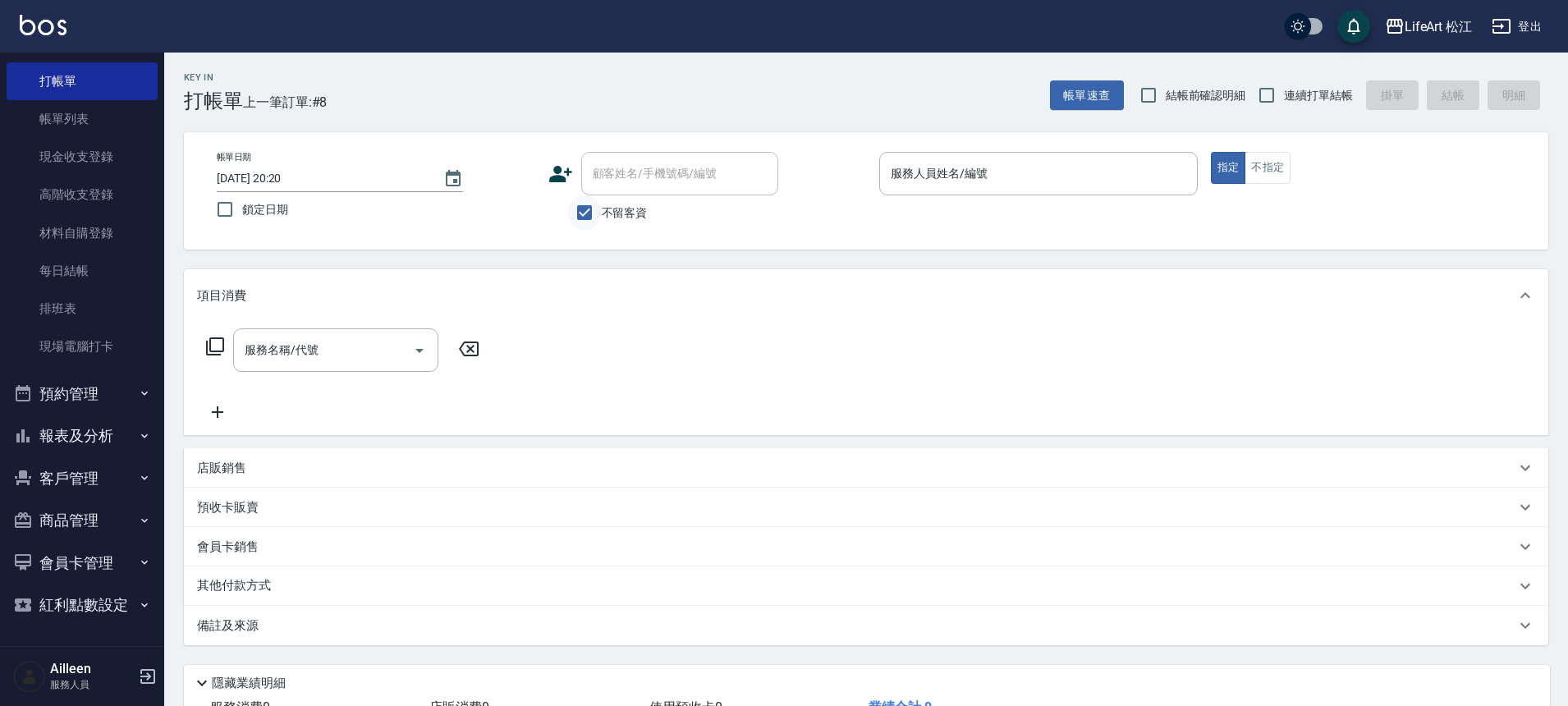
drag, startPoint x: 602, startPoint y: 195, endPoint x: 599, endPoint y: 216, distance: 21.2
click at [602, 196] on div "顧客姓名/手機號碼/編號 顧客姓名/手機號碼/編號 不留客資" at bounding box center [708, 191] width 319 height 78
click at [599, 216] on input "不留客資" at bounding box center [584, 213] width 34 height 34
checkbox input "false"
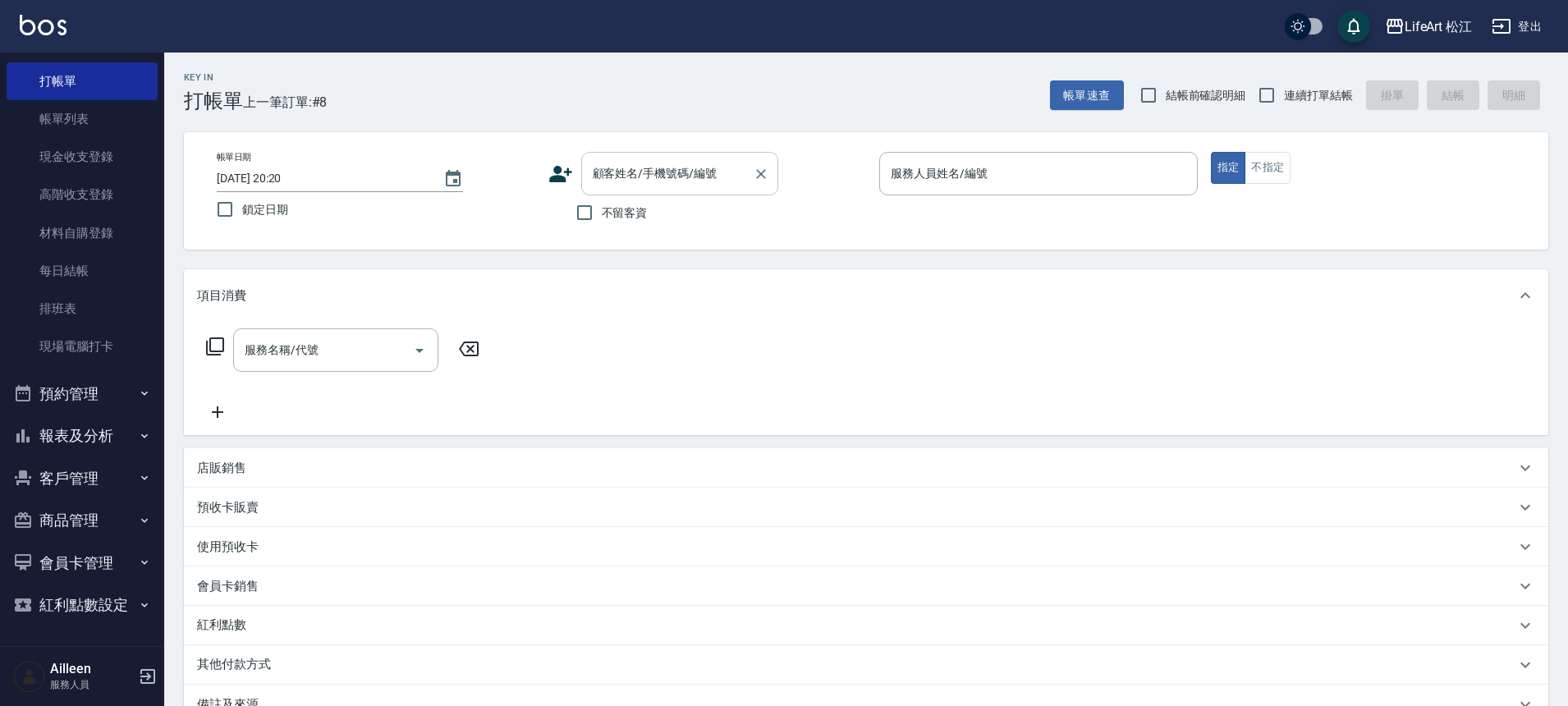
click at [623, 169] on div "顧客姓名/手機號碼/編號 顧客姓名/手機號碼/編號" at bounding box center [679, 173] width 197 height 43
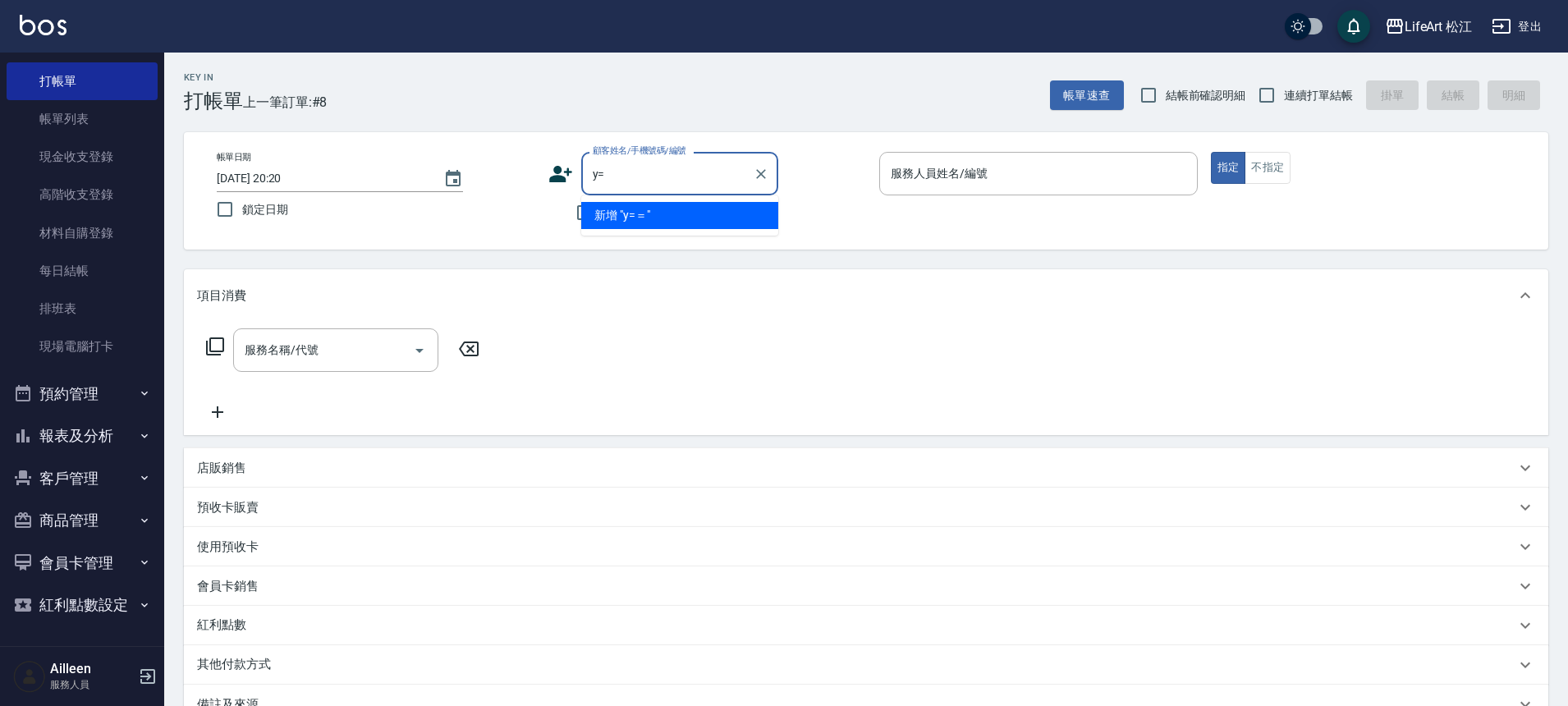
type input "y"
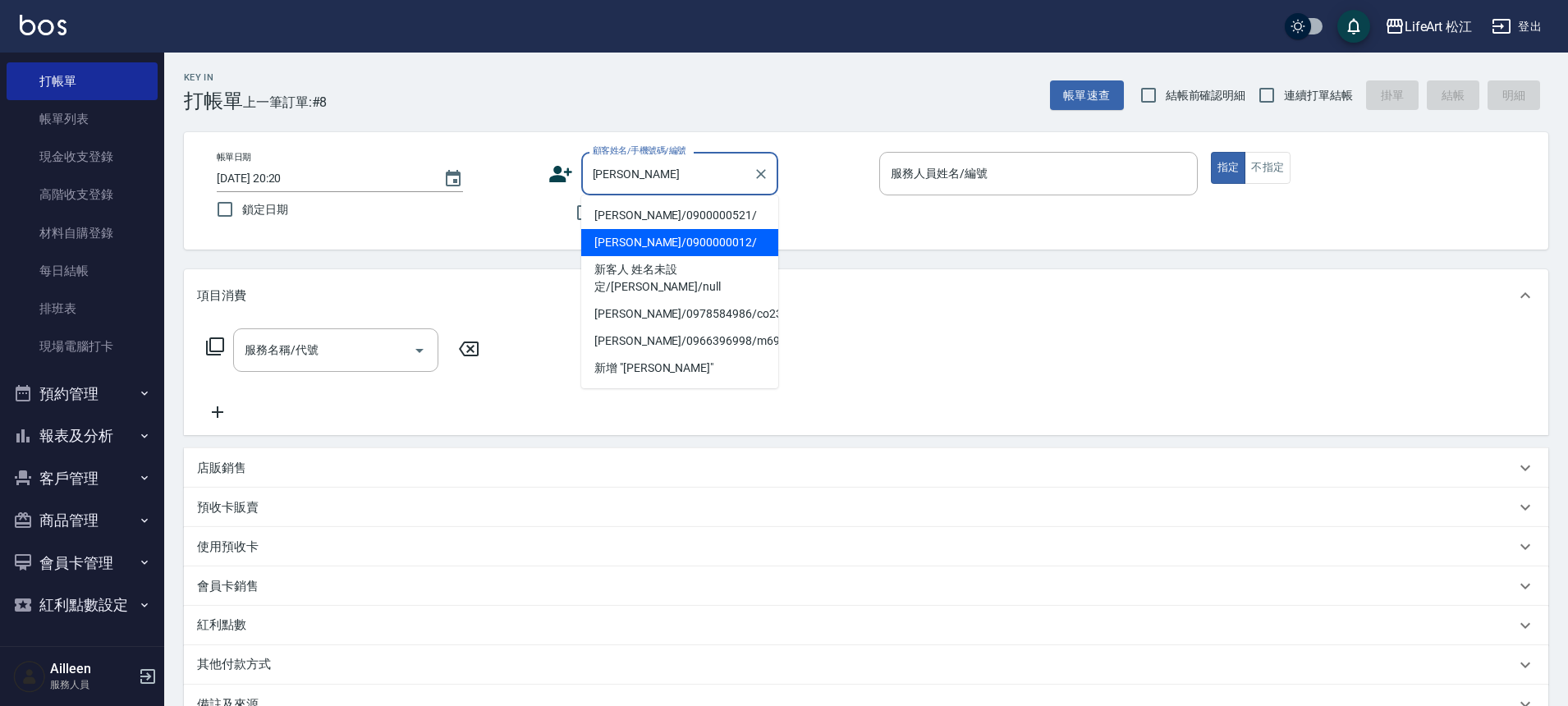
click at [707, 241] on li "[PERSON_NAME]/0900000012/" at bounding box center [679, 242] width 197 height 27
type input "[PERSON_NAME]/0900000012/"
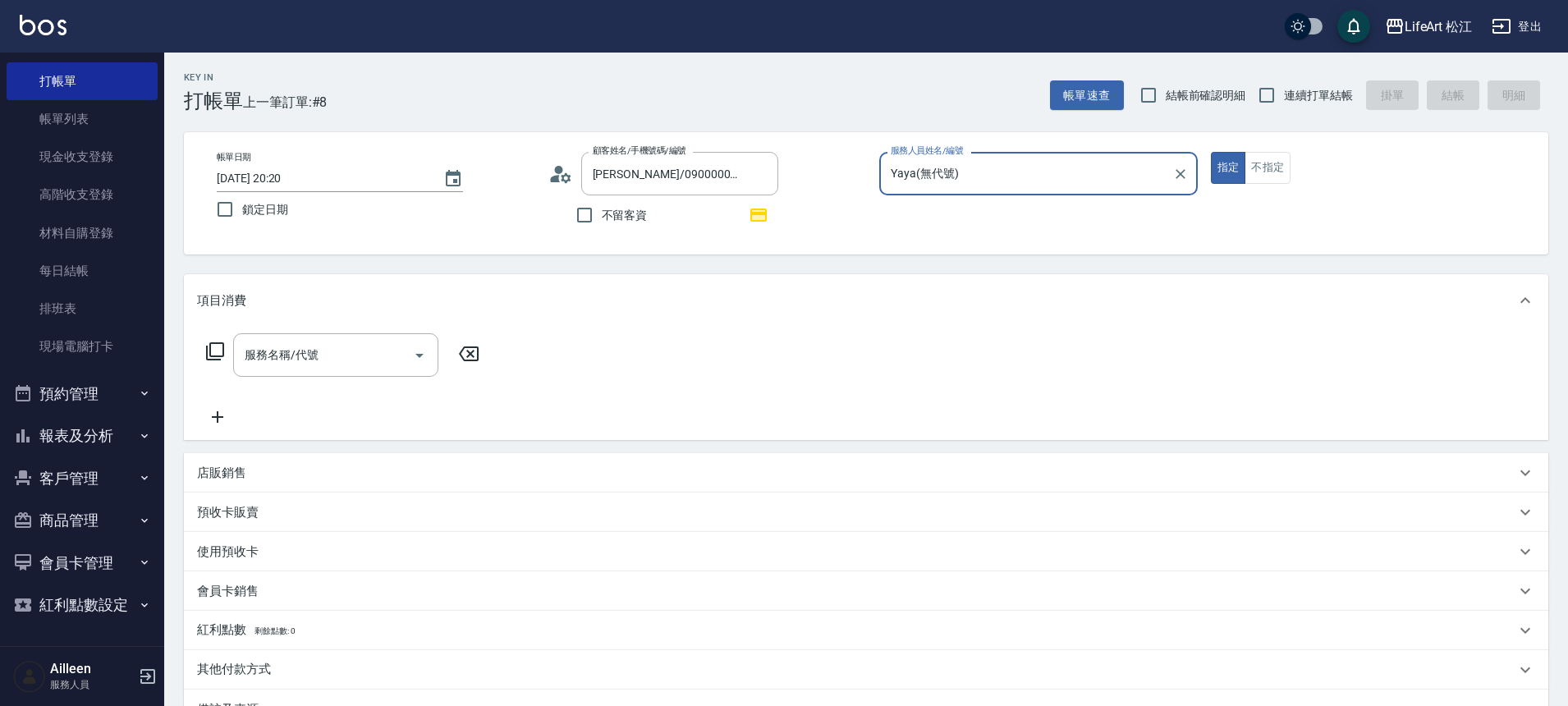
type input "Yaya(無代號)"
click at [335, 361] on input "服務名稱/代號" at bounding box center [323, 354] width 166 height 28
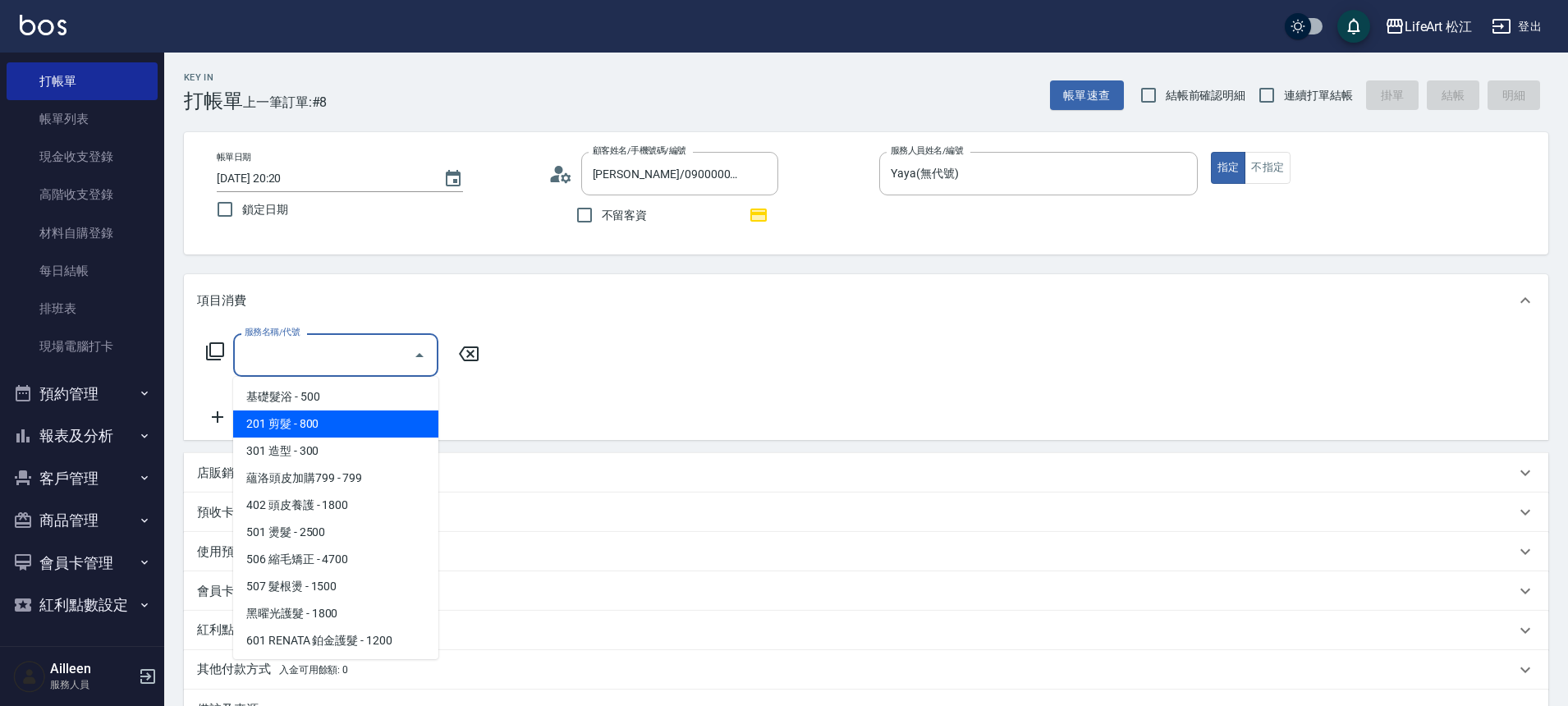
click at [327, 418] on span "201 剪髮 - 800" at bounding box center [335, 423] width 205 height 27
type input "201 剪髮(201)"
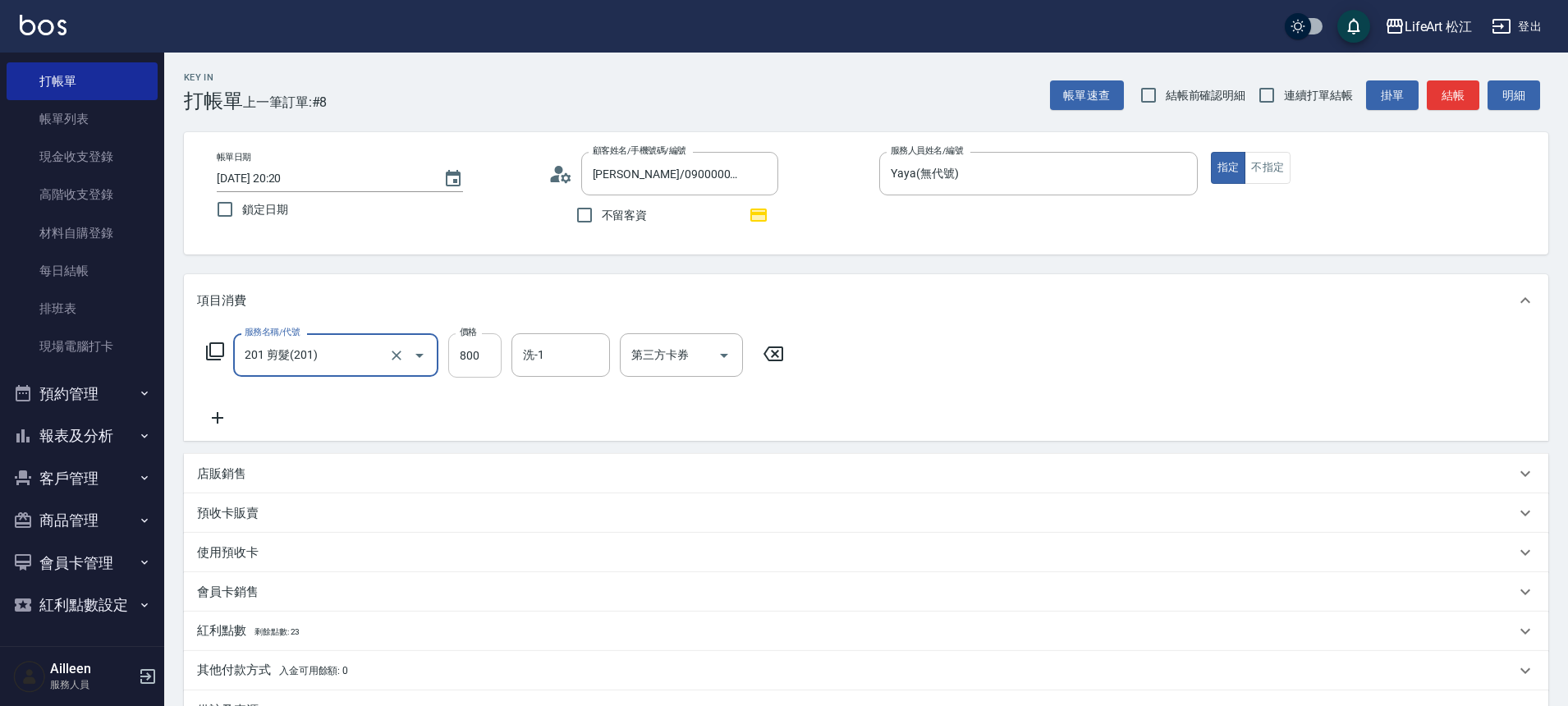
click at [472, 364] on input "800" at bounding box center [475, 355] width 53 height 44
type input "1000"
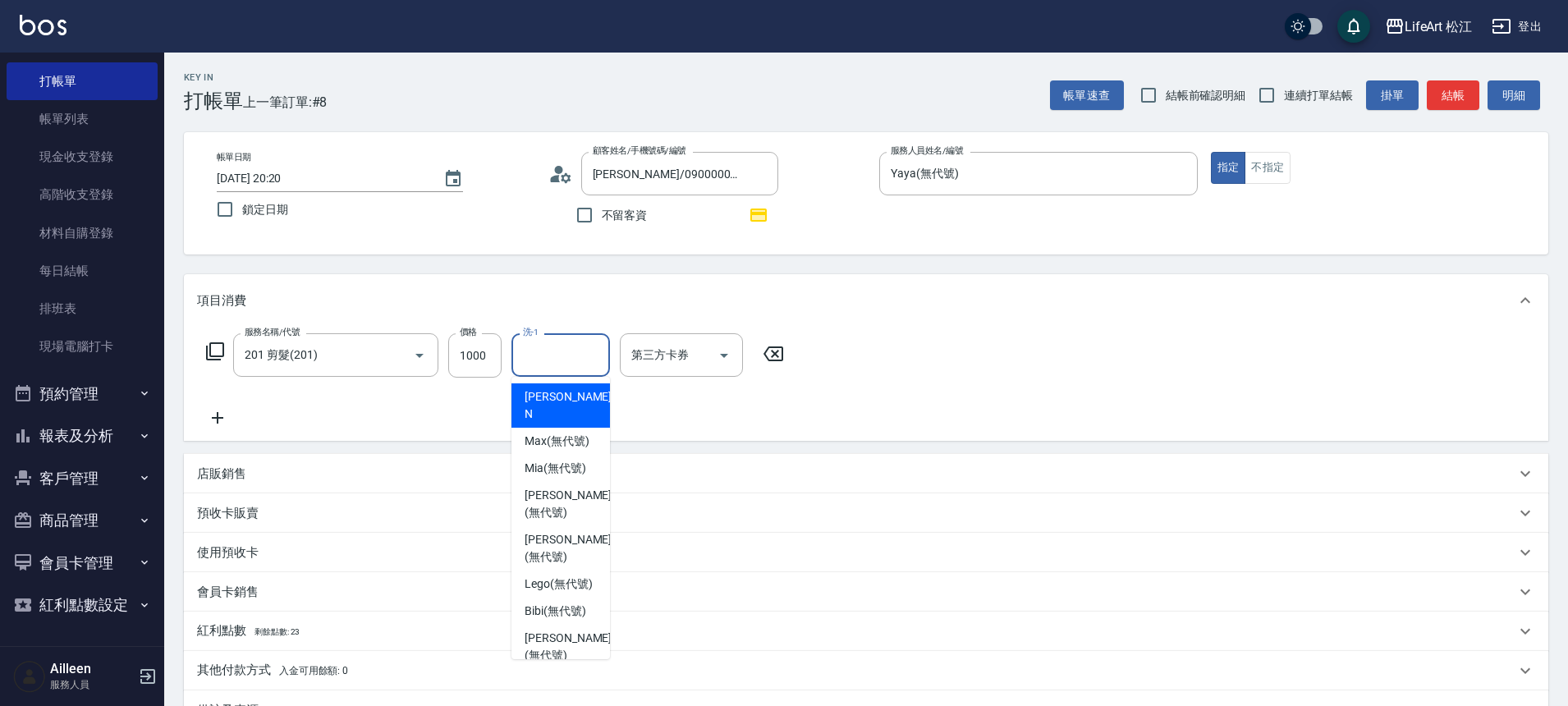
click at [542, 368] on input "洗-1" at bounding box center [560, 354] width 84 height 28
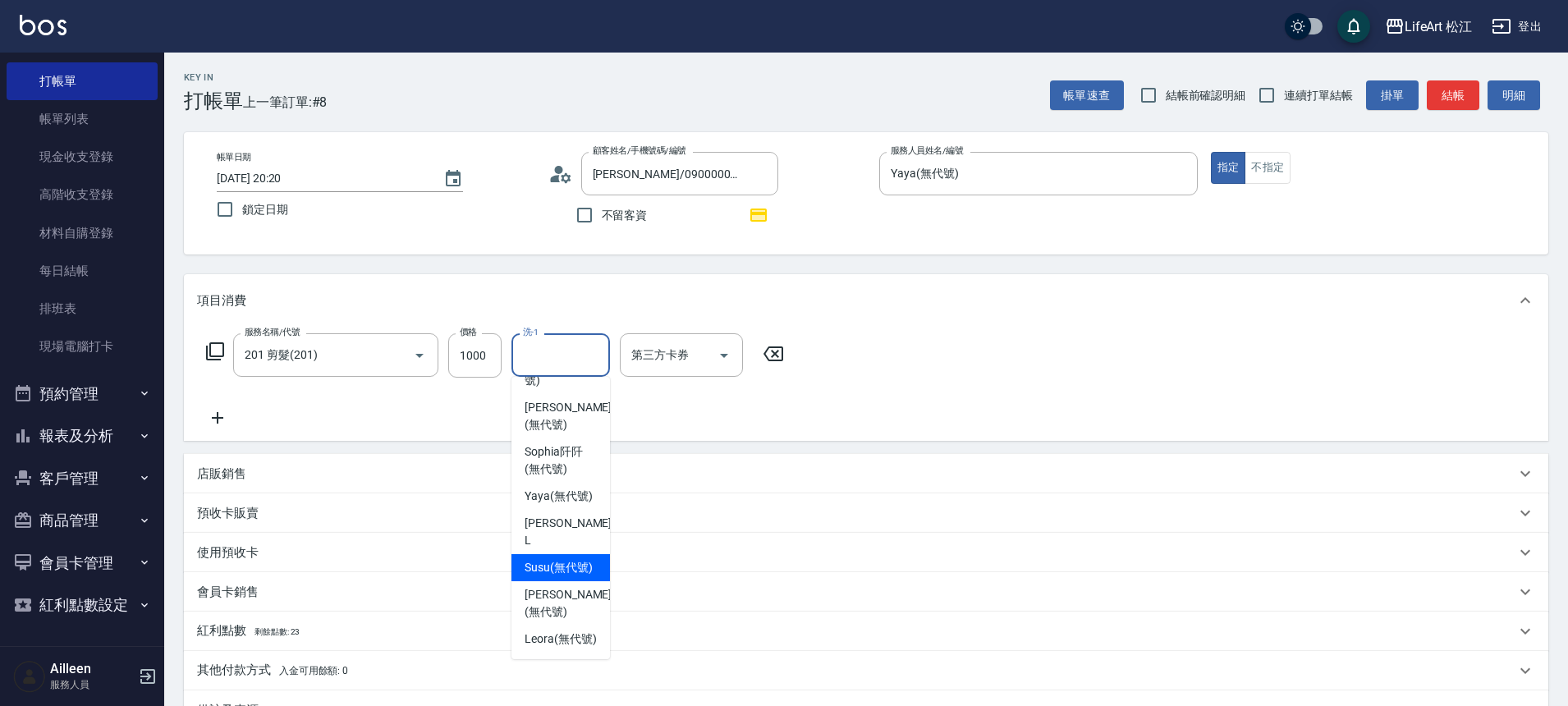
scroll to position [380, 0]
click at [577, 559] on span "Susu (無代號)" at bounding box center [559, 568] width 68 height 17
type input "Susu(無代號)"
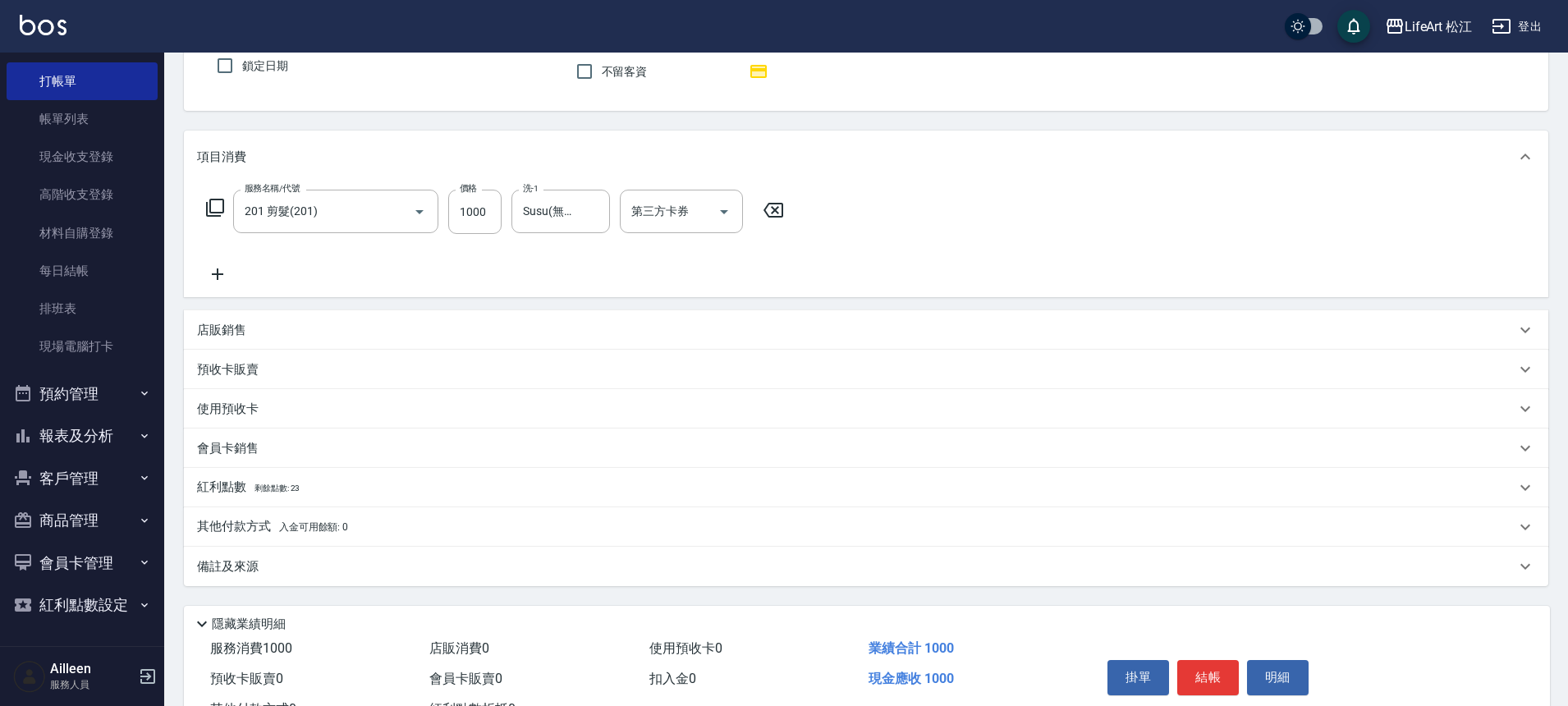
scroll to position [146, 0]
click at [270, 485] on span "剩餘點數: 23" at bounding box center [277, 486] width 46 height 9
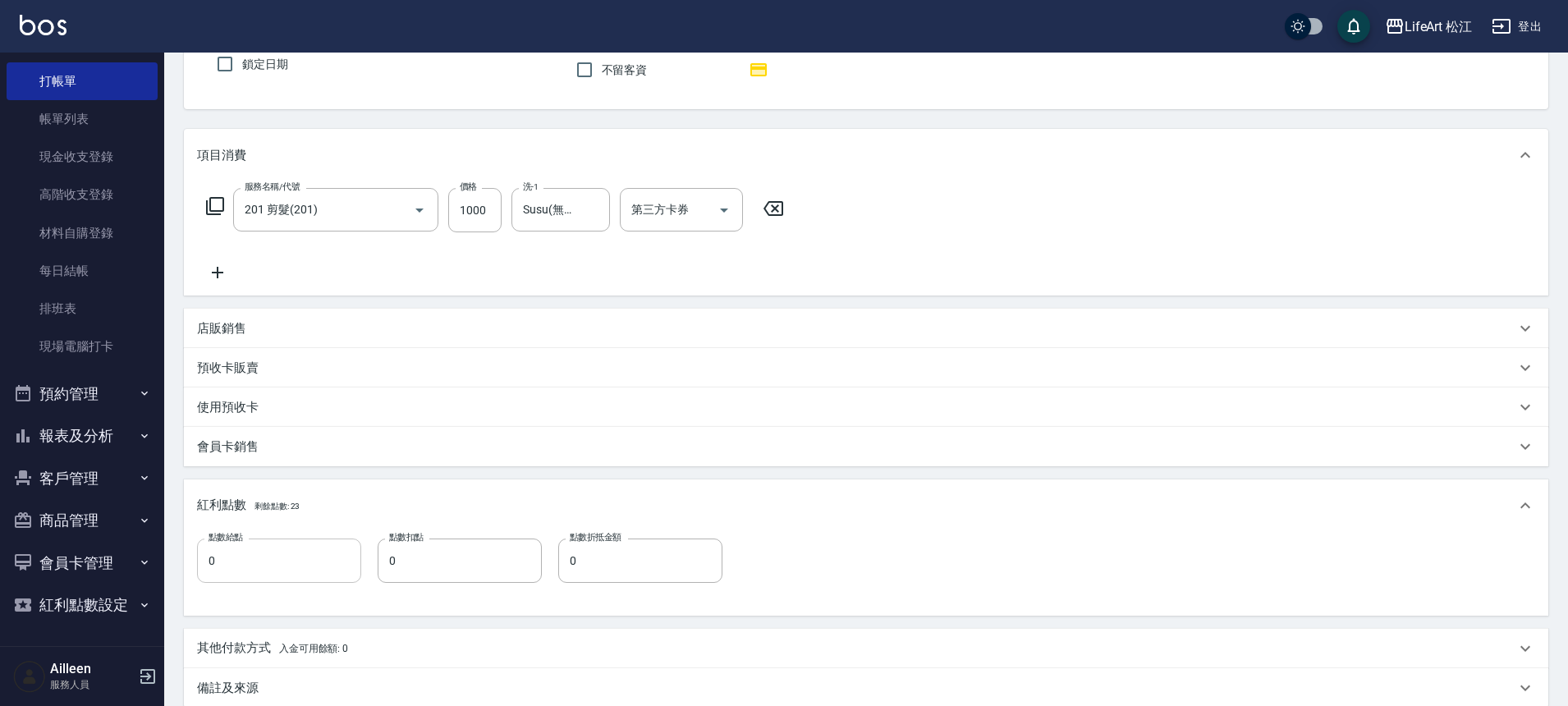
click at [272, 552] on input "0" at bounding box center [279, 560] width 164 height 44
click at [276, 551] on input "20" at bounding box center [279, 560] width 164 height 44
click at [275, 559] on input "20" at bounding box center [279, 560] width 164 height 44
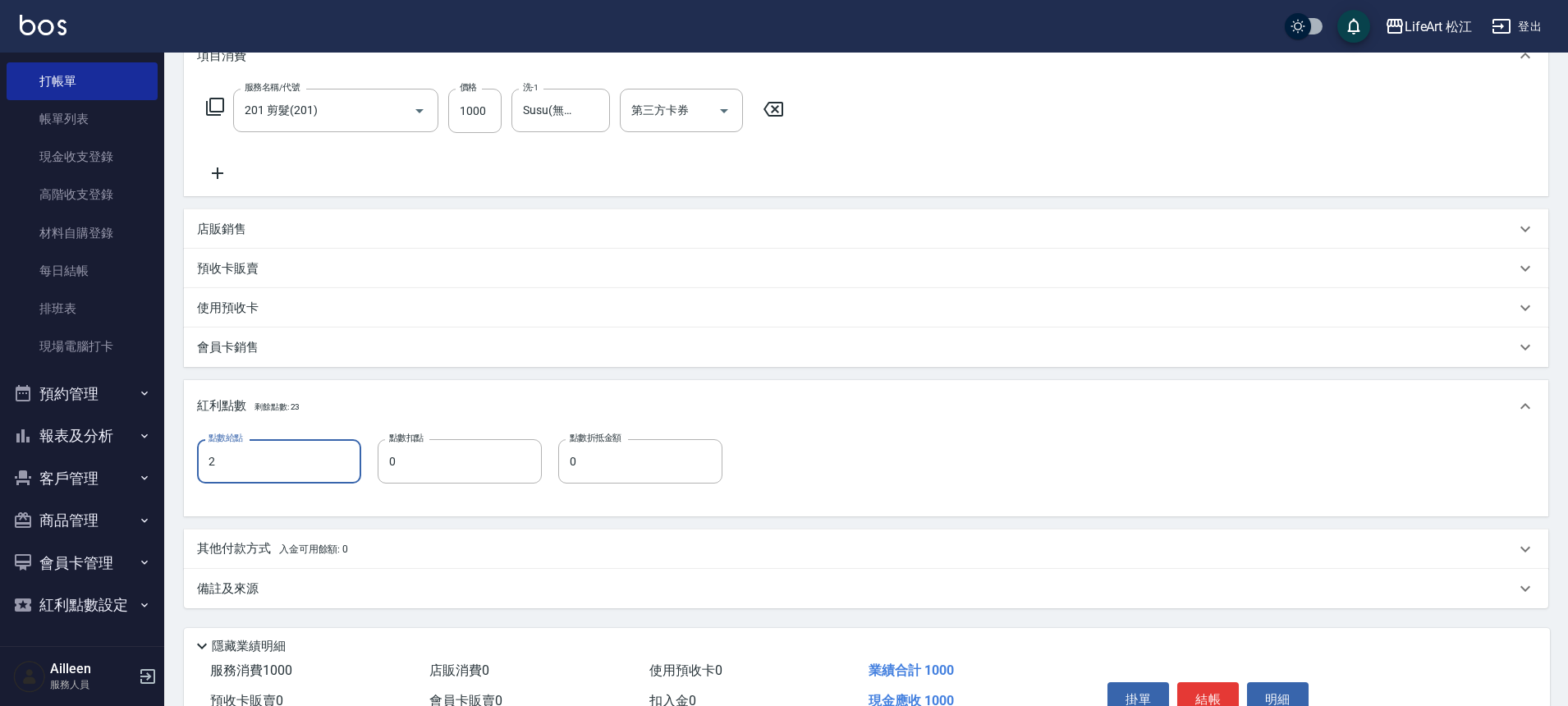
scroll to position [333, 0]
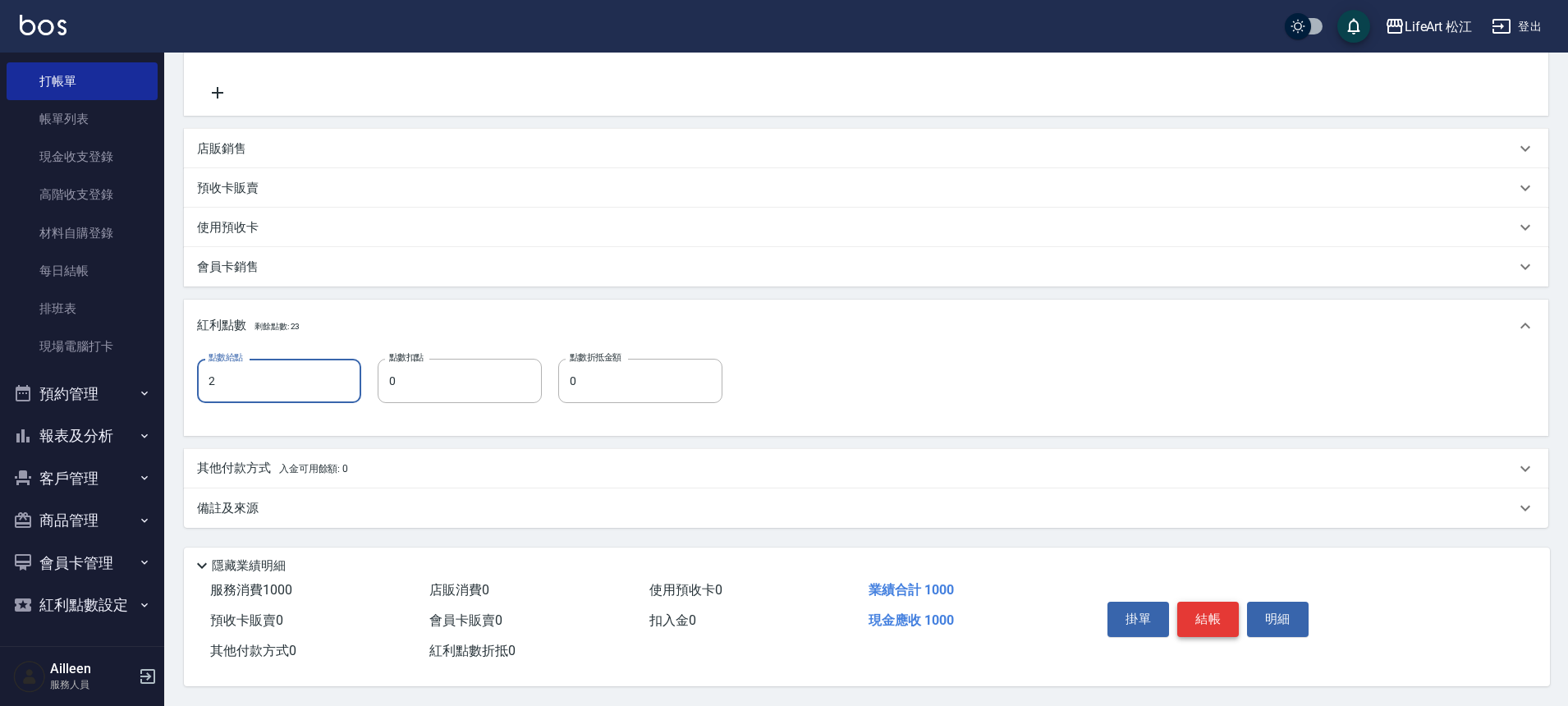
type input "2"
click at [1234, 614] on button "結帳" at bounding box center [1208, 619] width 61 height 34
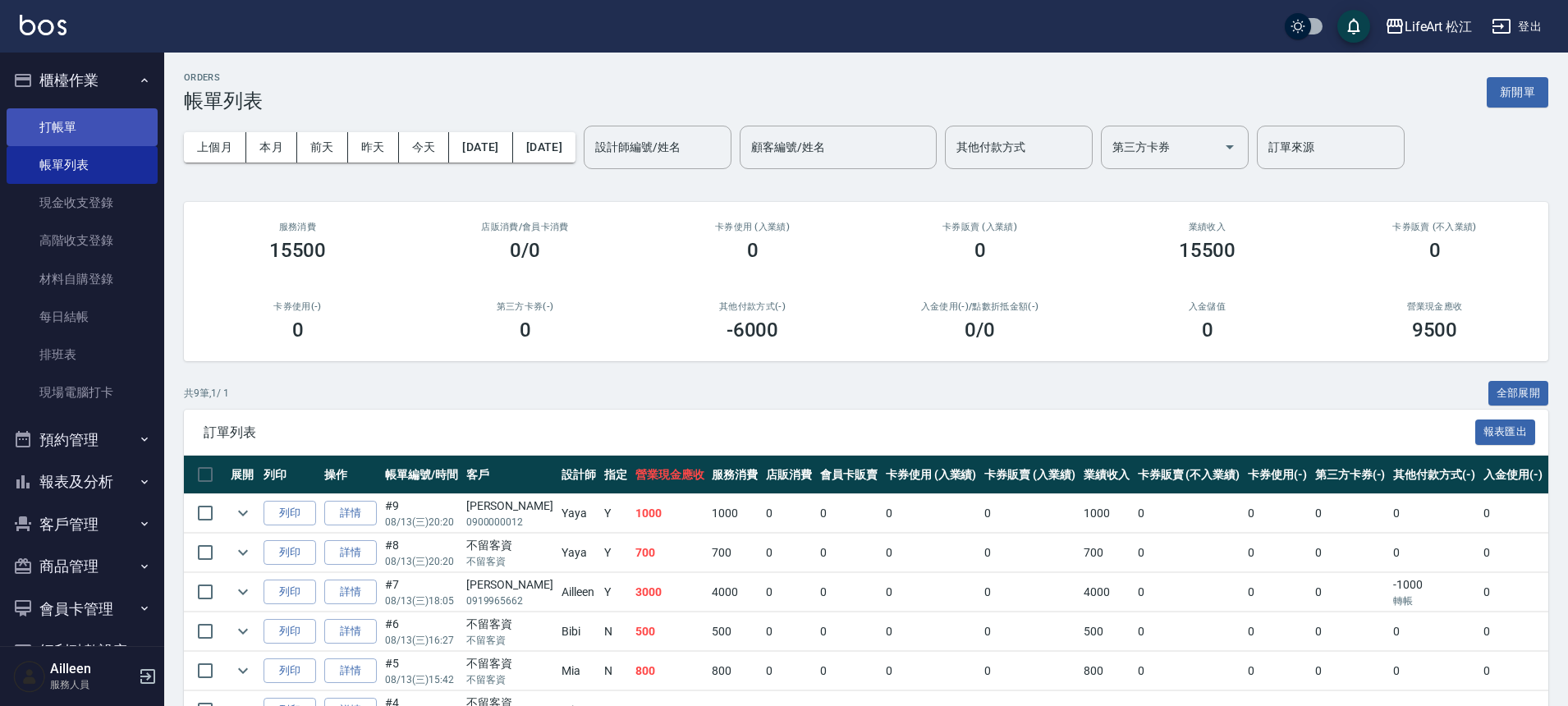
click at [105, 128] on link "打帳單" at bounding box center [82, 128] width 151 height 38
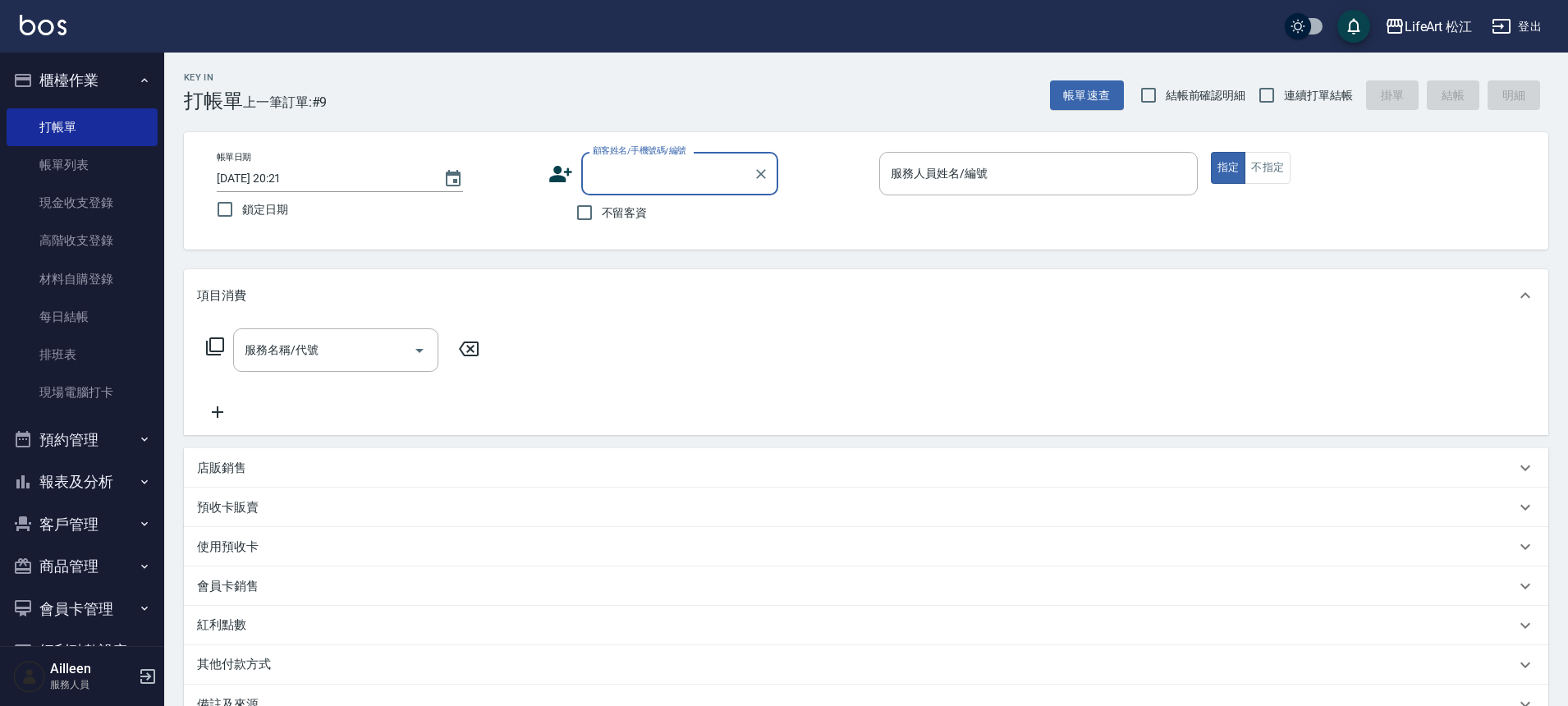
type input "c"
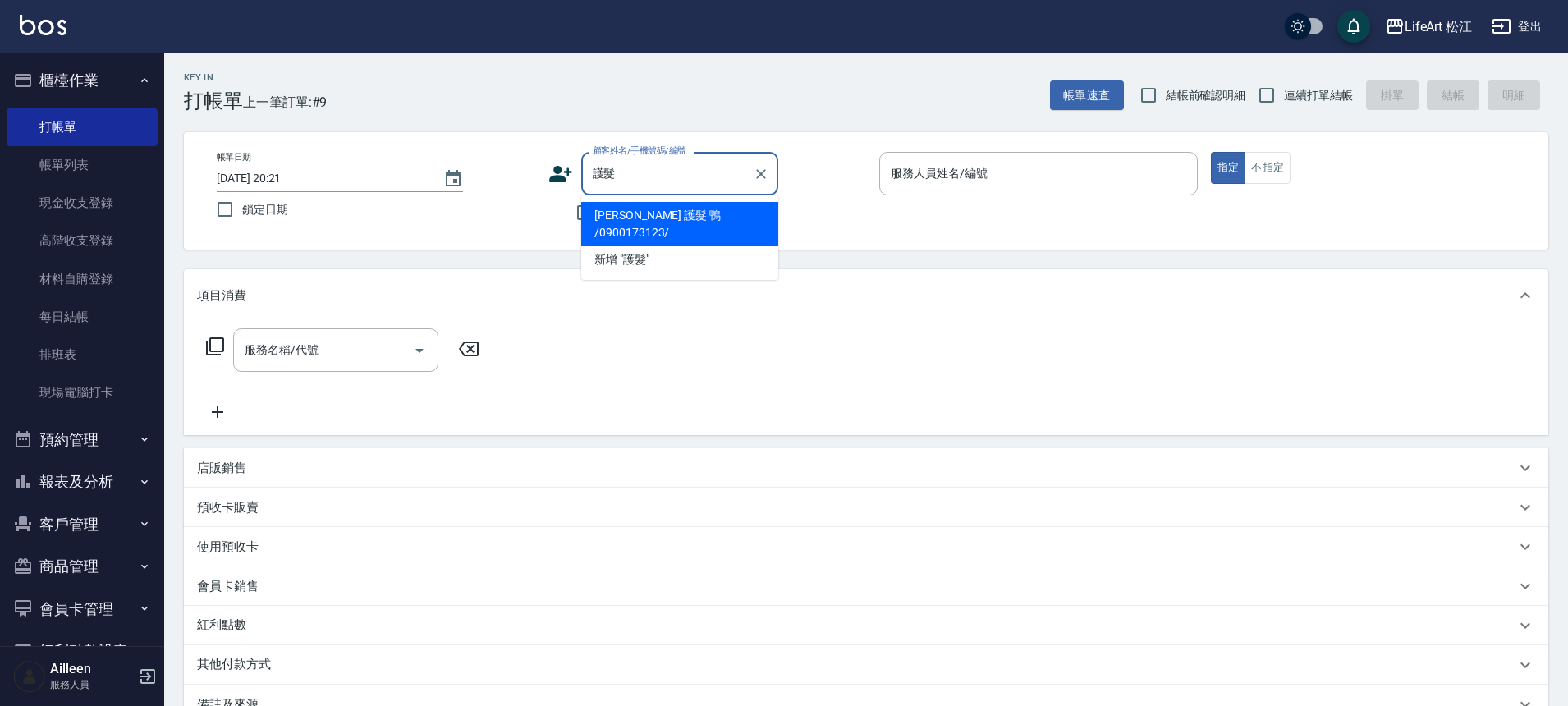
click at [670, 216] on li "[PERSON_NAME] 護髮 鴨 /0900173123/" at bounding box center [679, 223] width 197 height 44
type input "[PERSON_NAME] 護髮 鴨 /0900173123/"
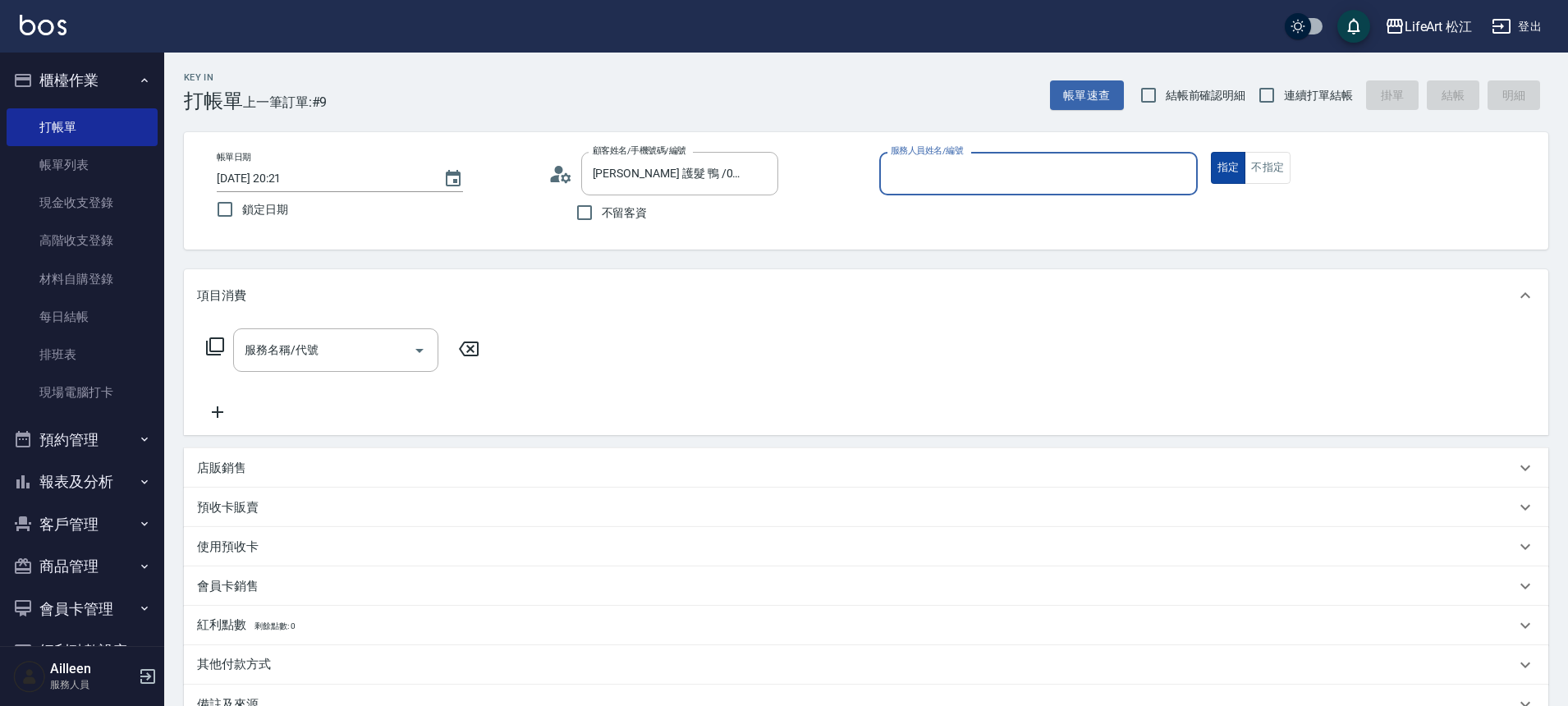
type input "Yaya(無代號)"
click at [359, 345] on input "服務名稱/代號" at bounding box center [323, 350] width 166 height 28
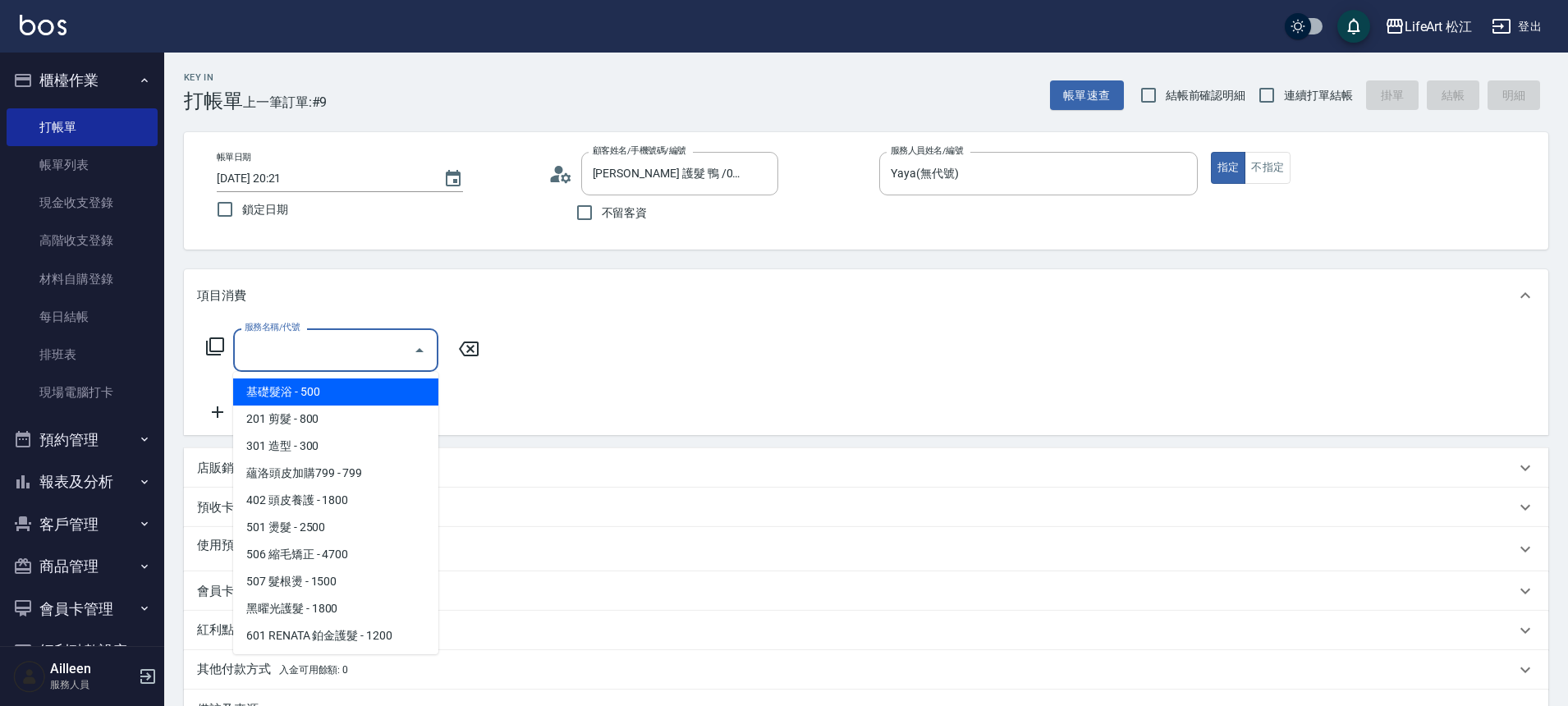
click at [375, 397] on span "基礎髮浴 - 500" at bounding box center [335, 391] width 205 height 27
type input "基礎髮浴 (101)"
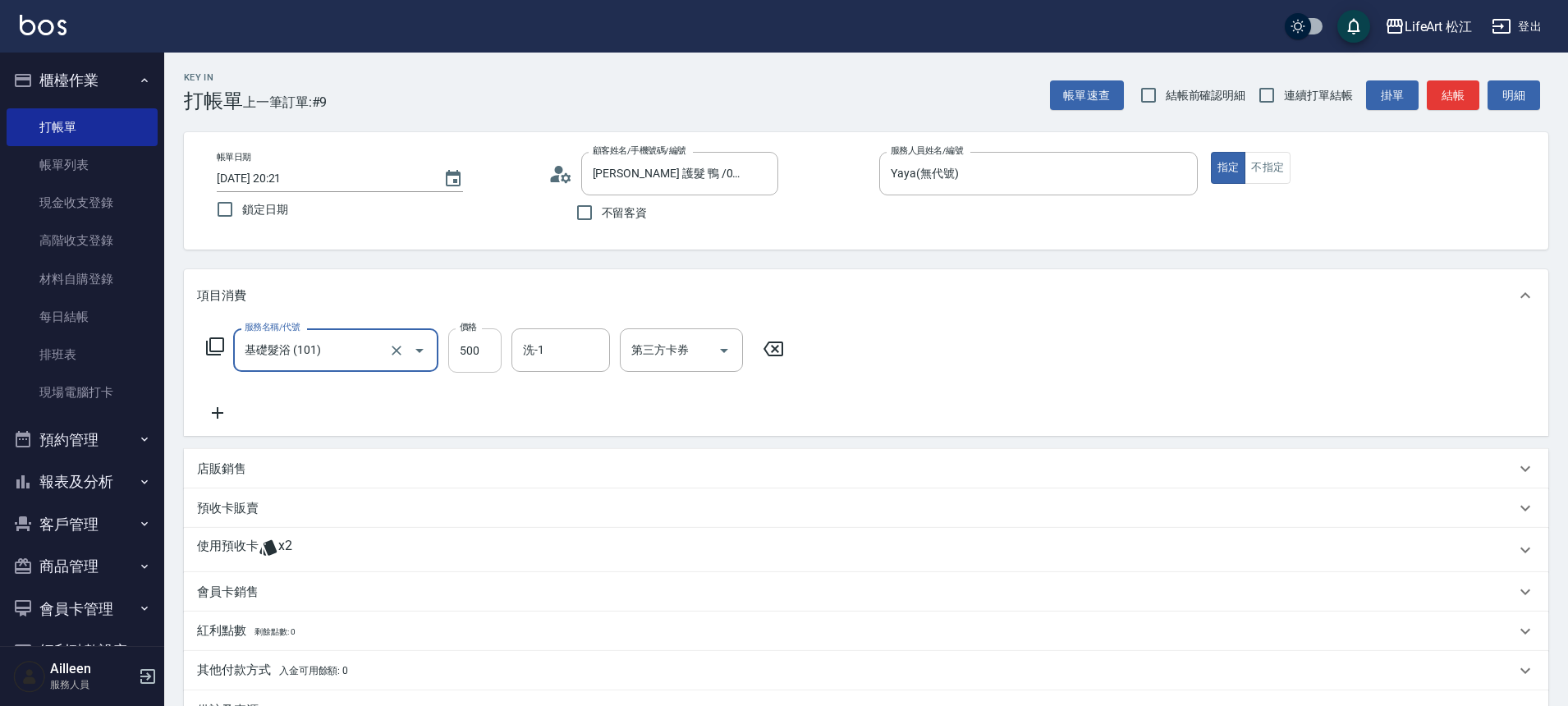
click at [490, 354] on input "500" at bounding box center [475, 350] width 53 height 44
type input "350"
click at [273, 538] on icon at bounding box center [268, 547] width 20 height 20
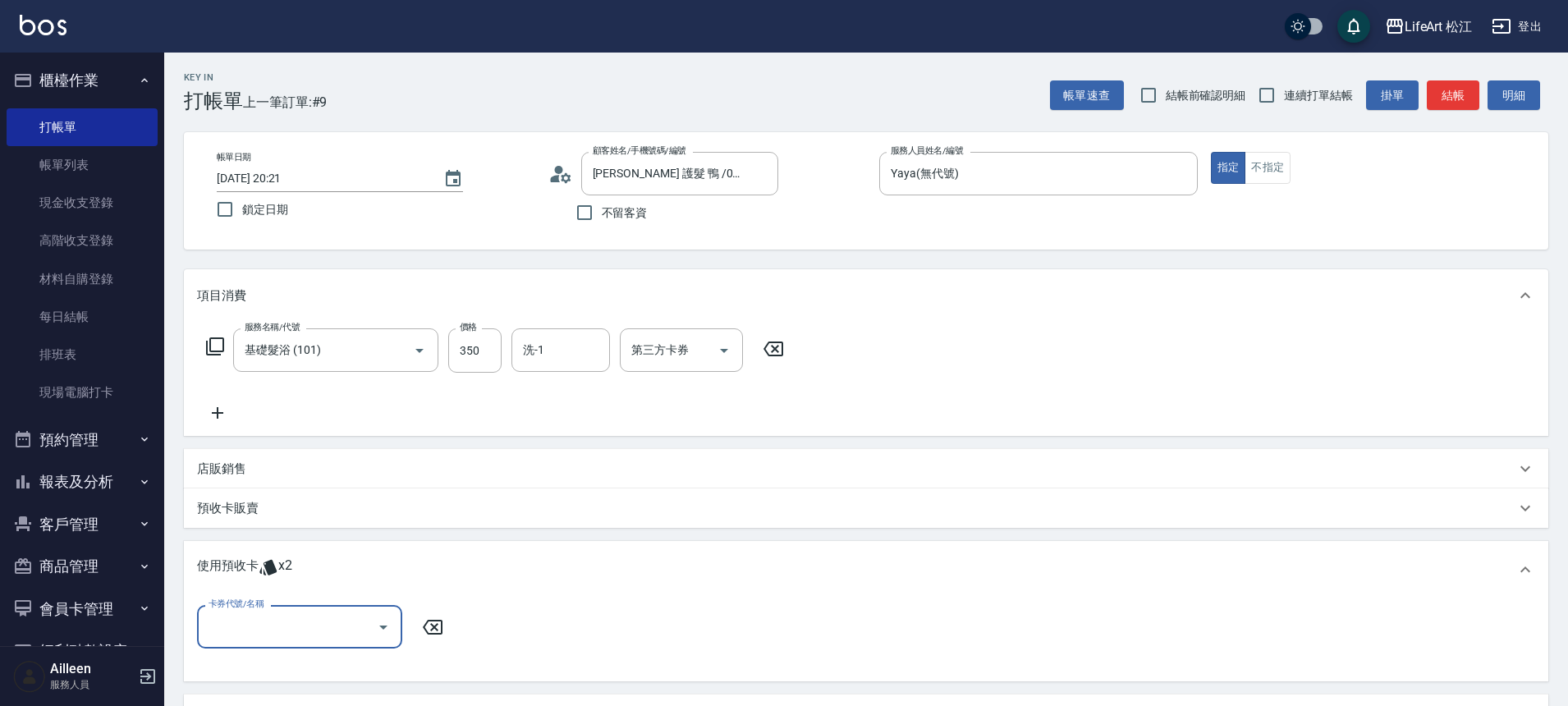
click at [329, 619] on input "卡券代號/名稱" at bounding box center [287, 626] width 166 height 28
click at [337, 680] on div "韓國護髮6次 剩餘2張" at bounding box center [300, 668] width 205 height 27
type input "韓國護髮6次"
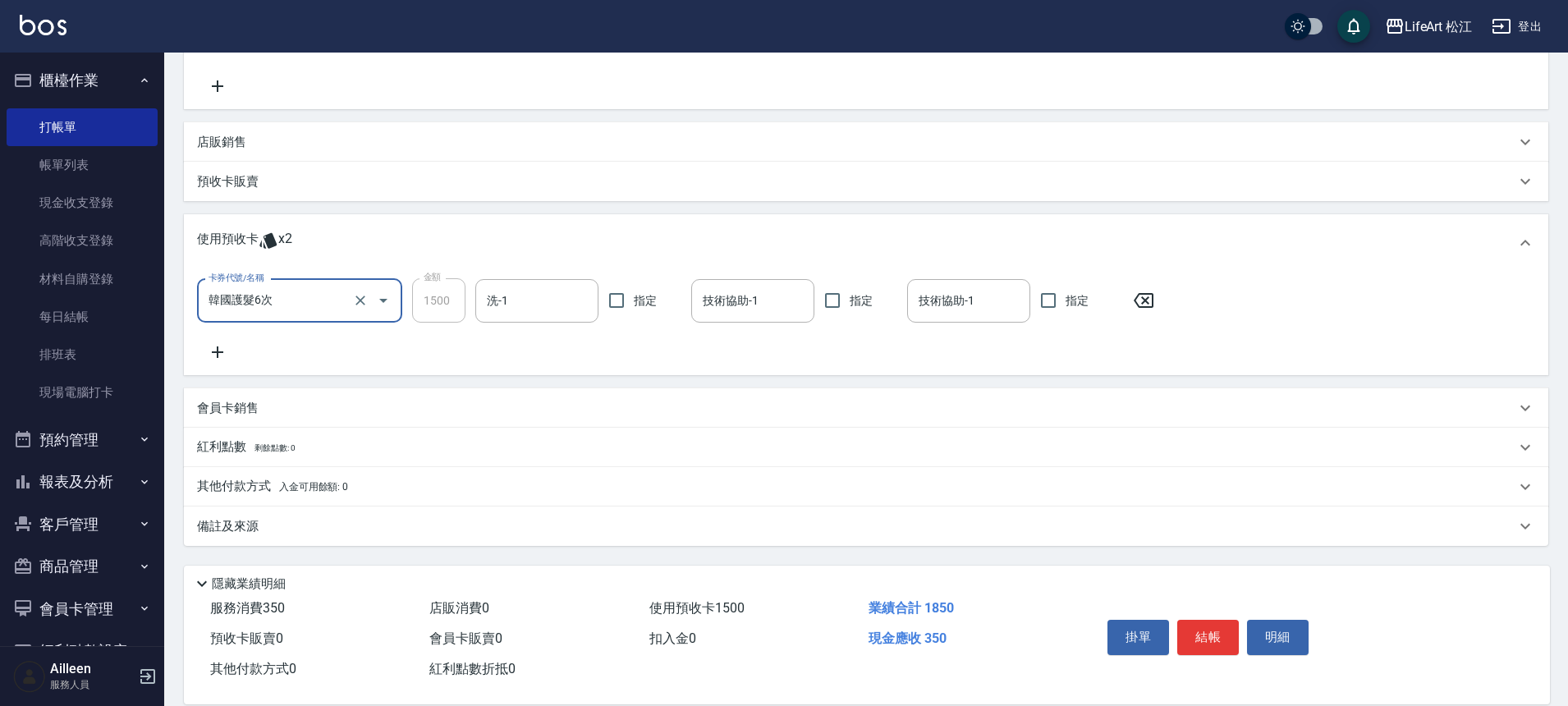
scroll to position [353, 0]
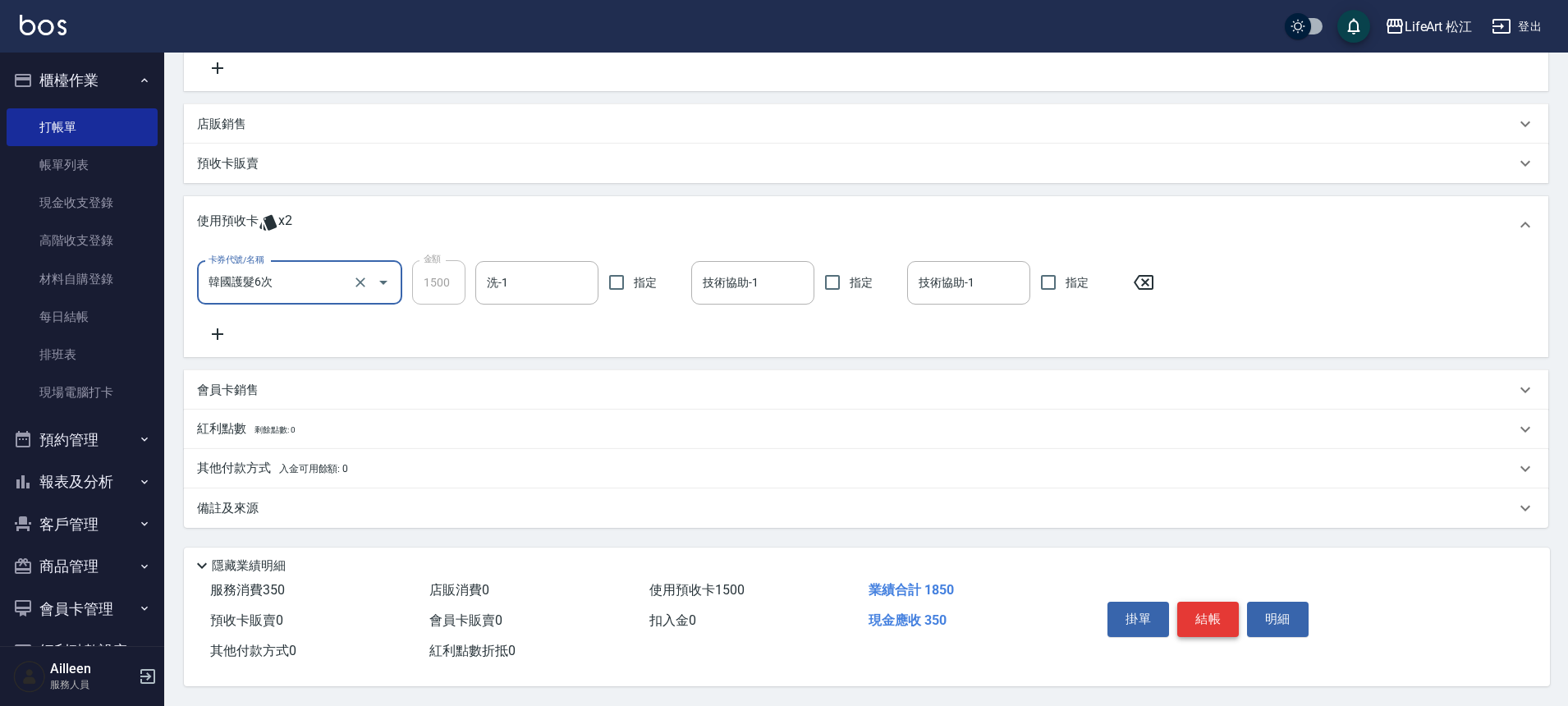
click at [1226, 614] on button "結帳" at bounding box center [1208, 619] width 61 height 34
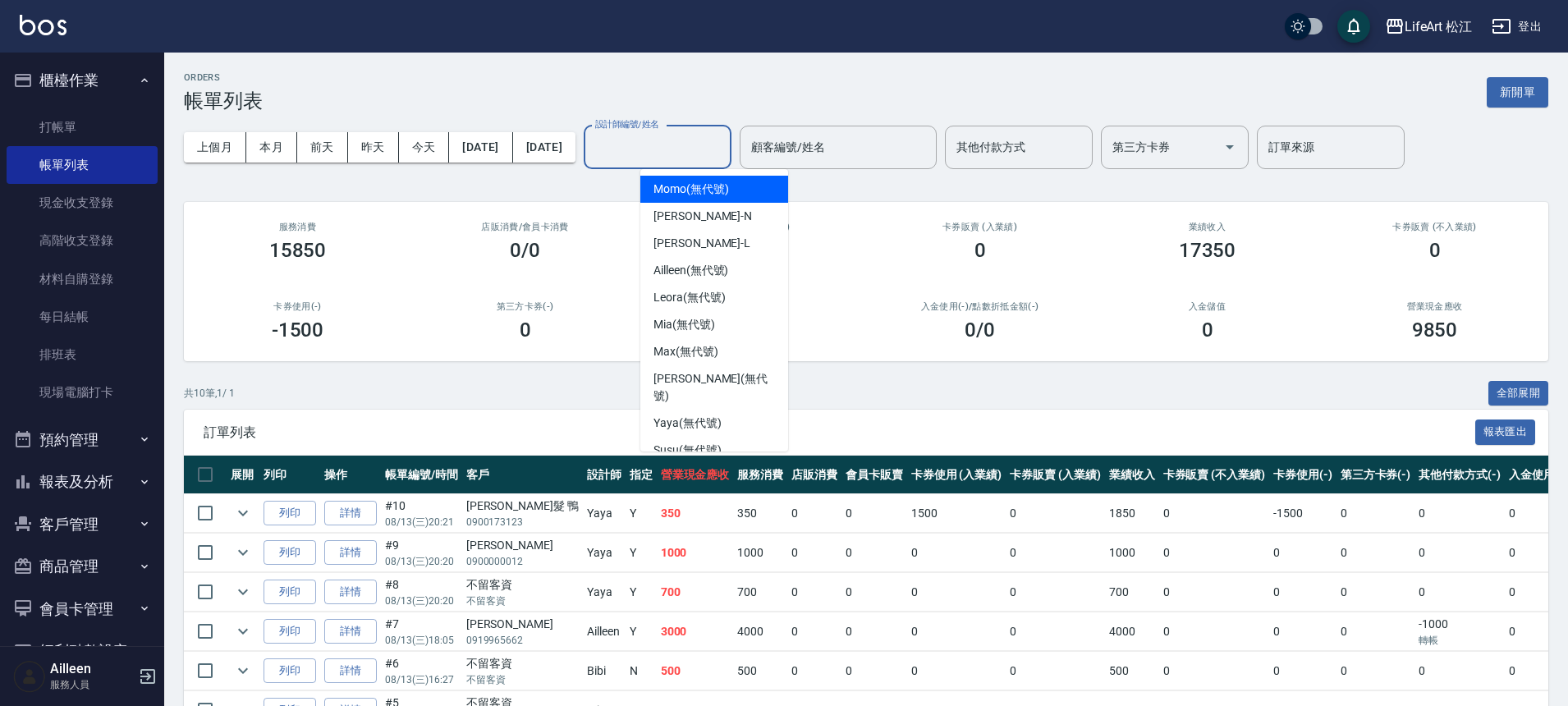
click at [695, 147] on input "設計師編號/姓名" at bounding box center [658, 147] width 133 height 28
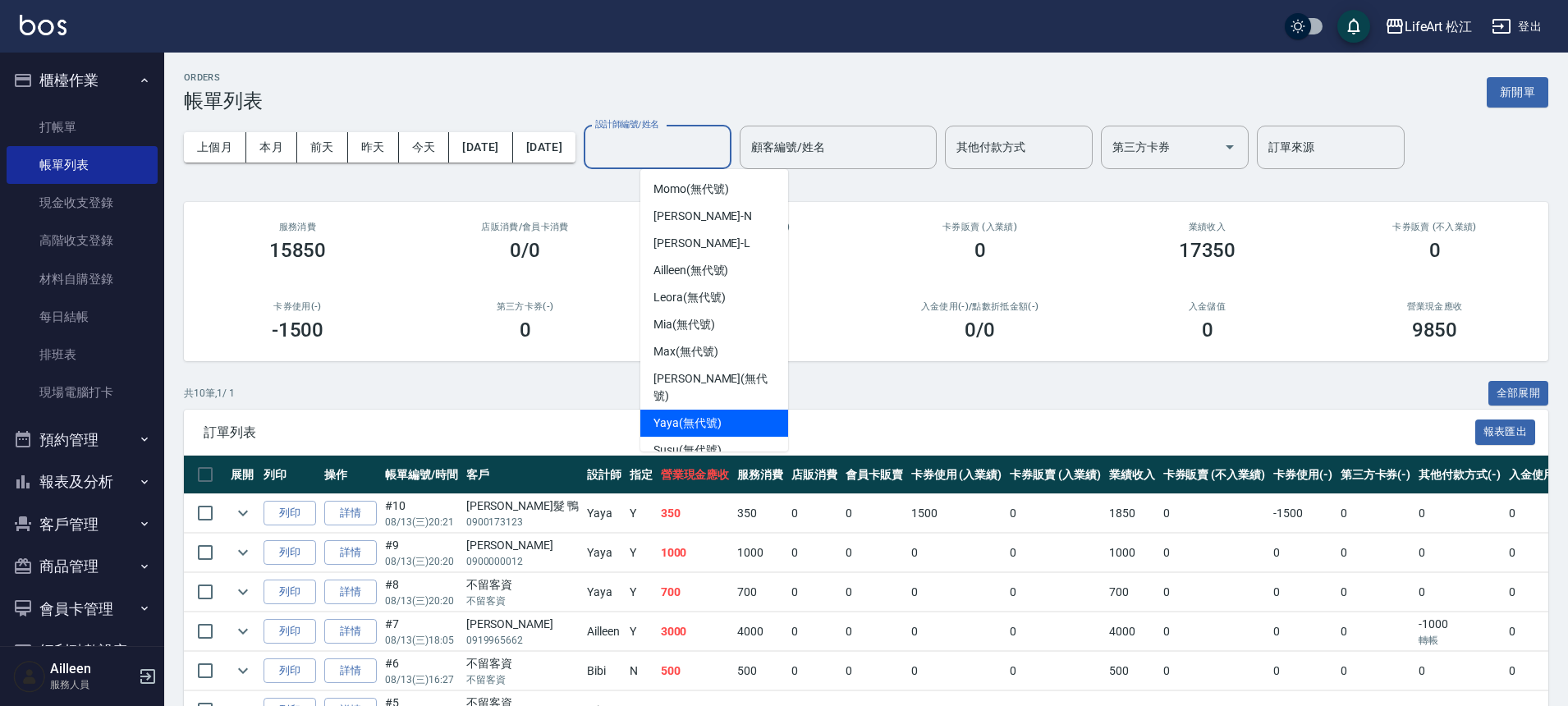
click at [698, 415] on span "Yaya (無代號)" at bounding box center [687, 423] width 68 height 17
type input "Yaya(無代號)"
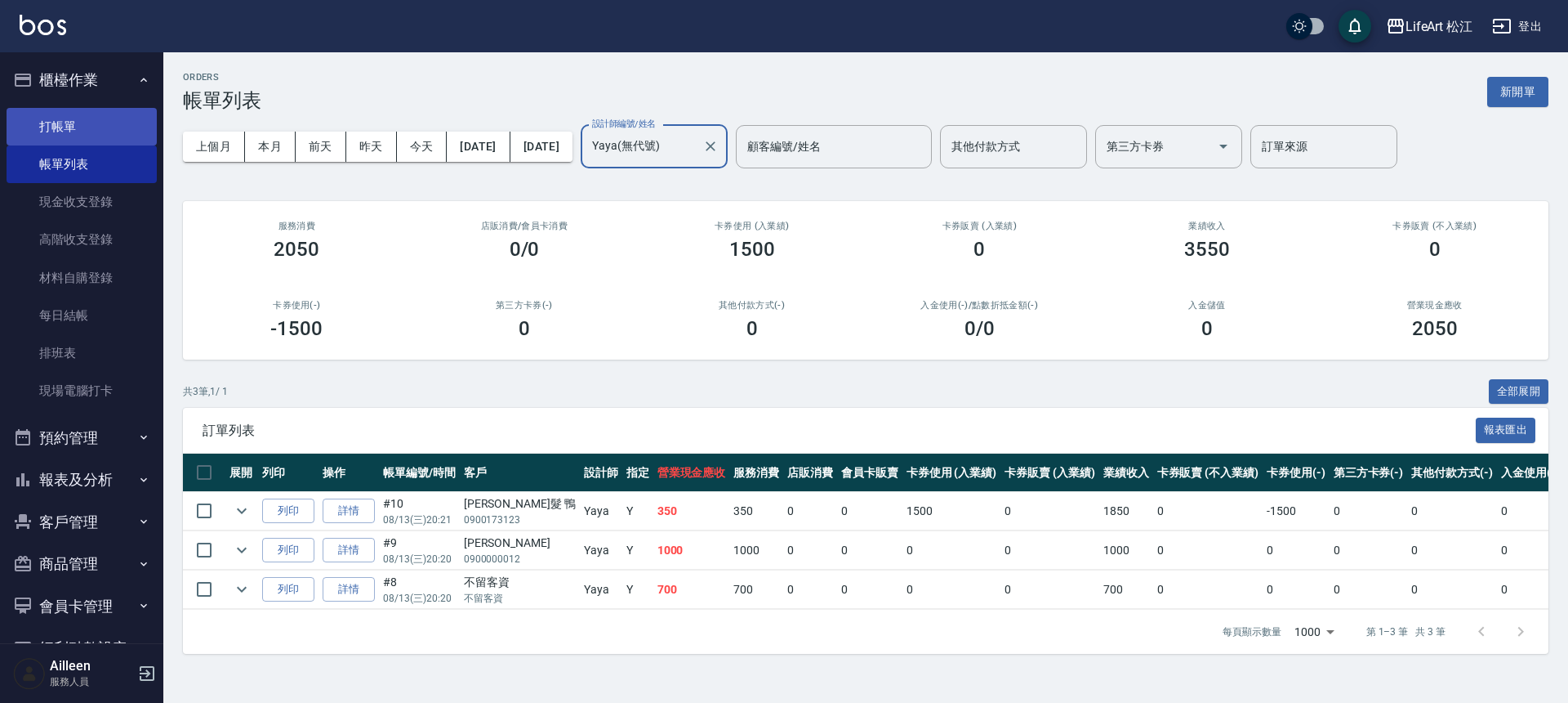
click at [127, 118] on link "打帳單" at bounding box center [81, 127] width 150 height 38
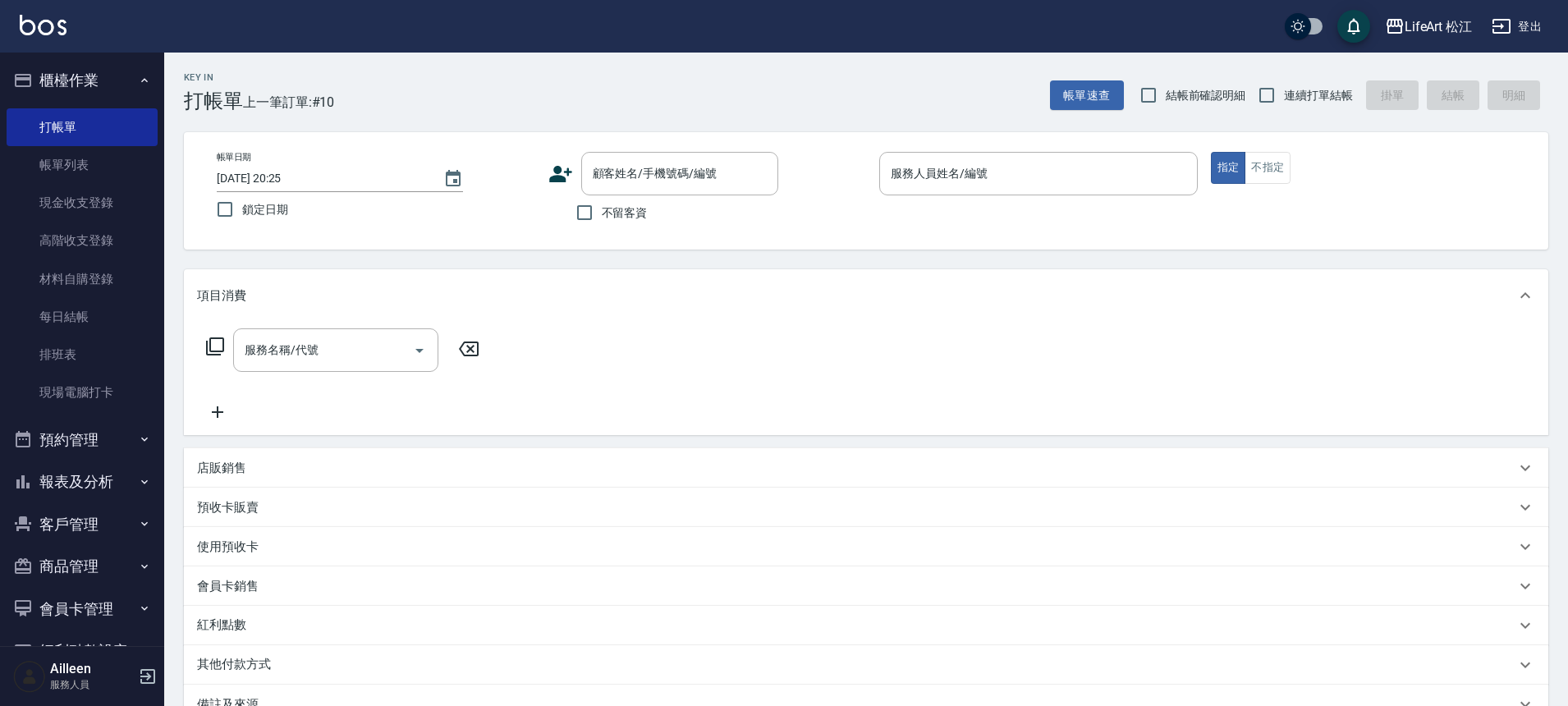
click at [559, 178] on icon at bounding box center [560, 173] width 23 height 16
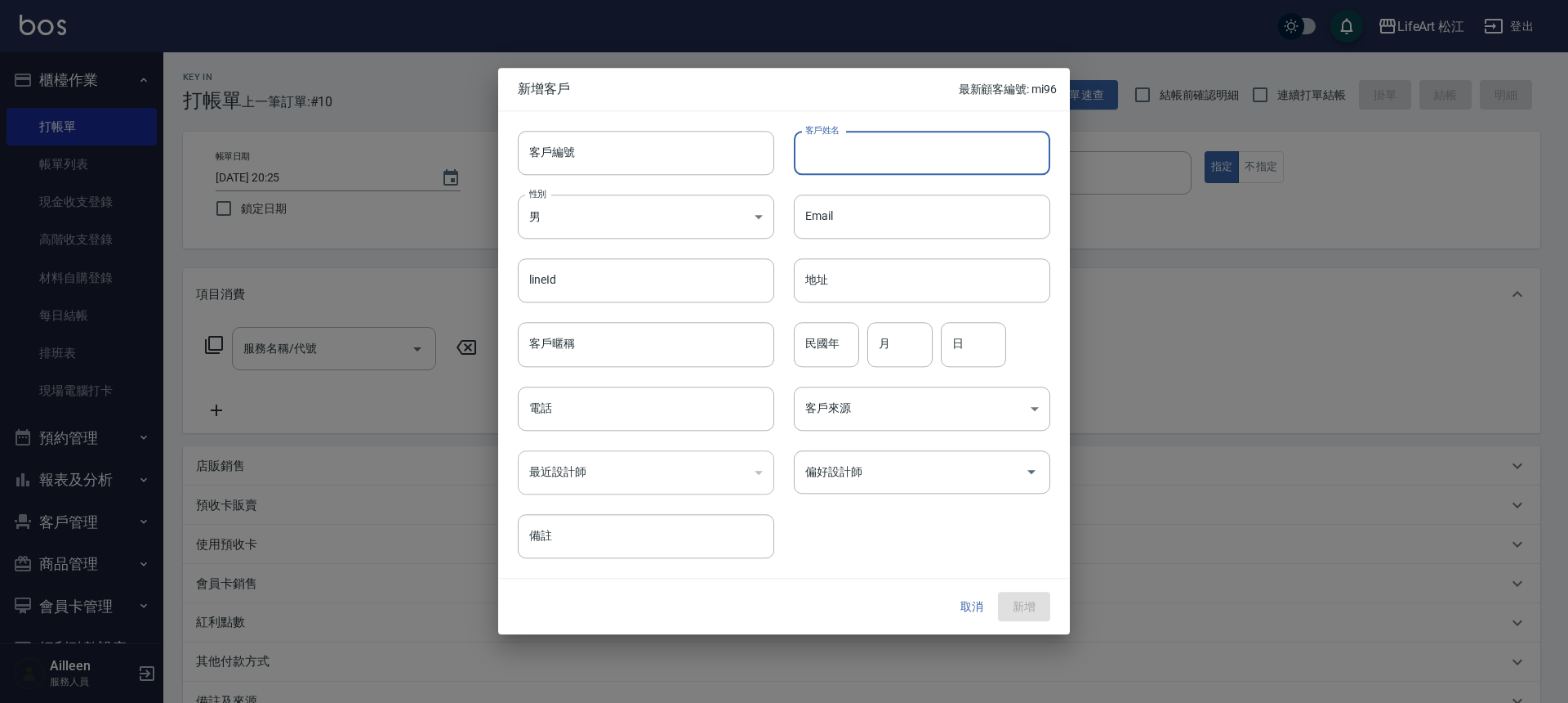
click at [847, 168] on input "客戶姓名" at bounding box center [922, 152] width 256 height 44
type input "h"
type input "[PERSON_NAME]"
click at [650, 421] on input "電話" at bounding box center [646, 408] width 256 height 44
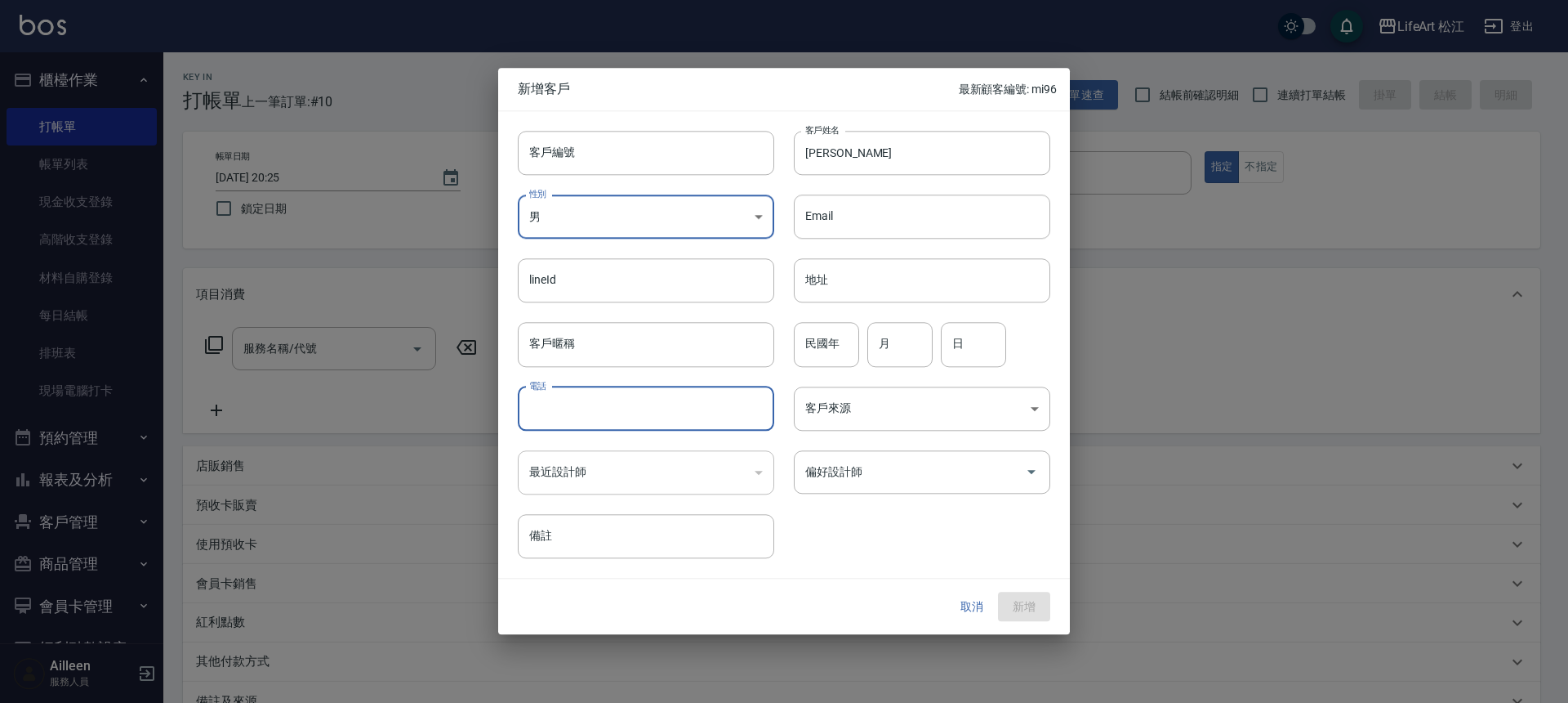
type input "０"
type input "0970305866"
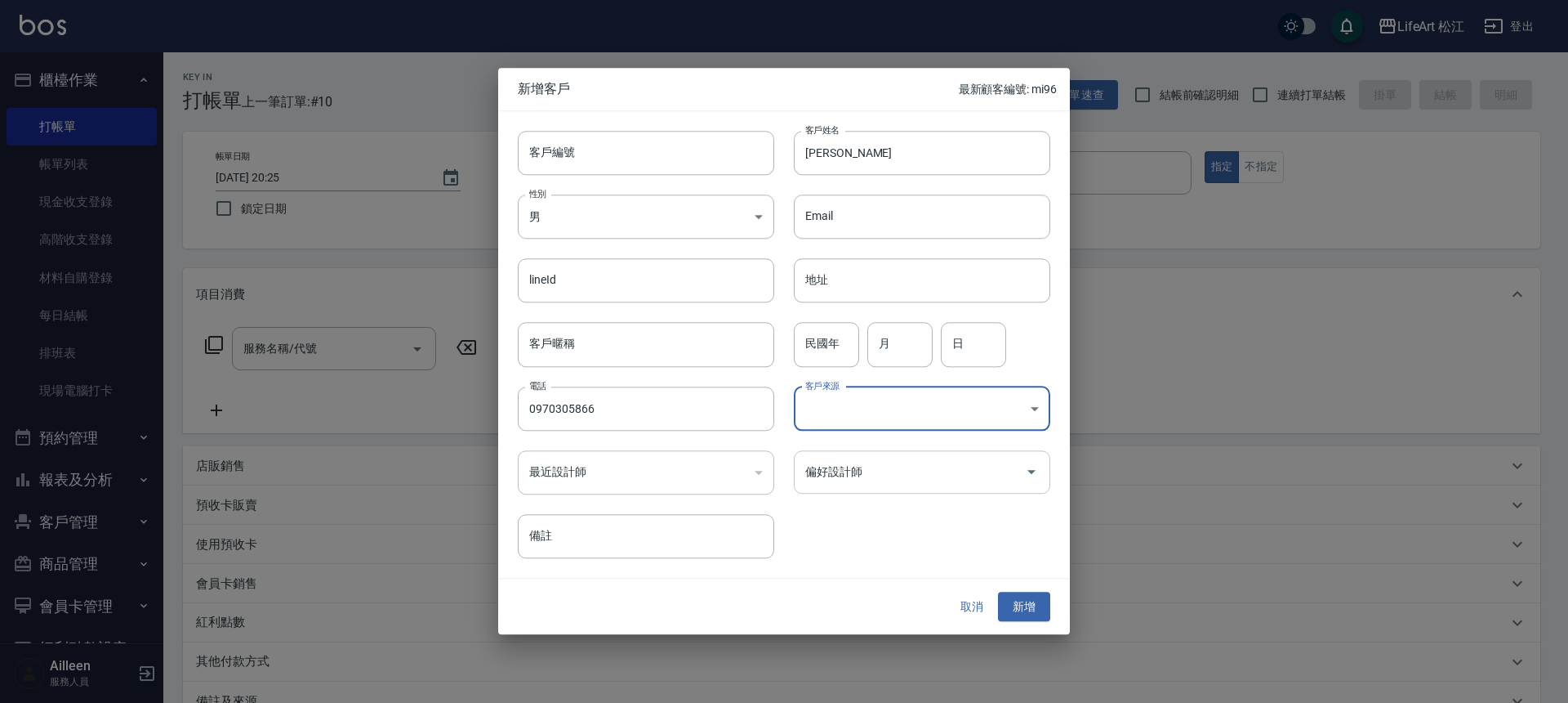
click at [884, 470] on input "偏好設計師" at bounding box center [909, 471] width 217 height 28
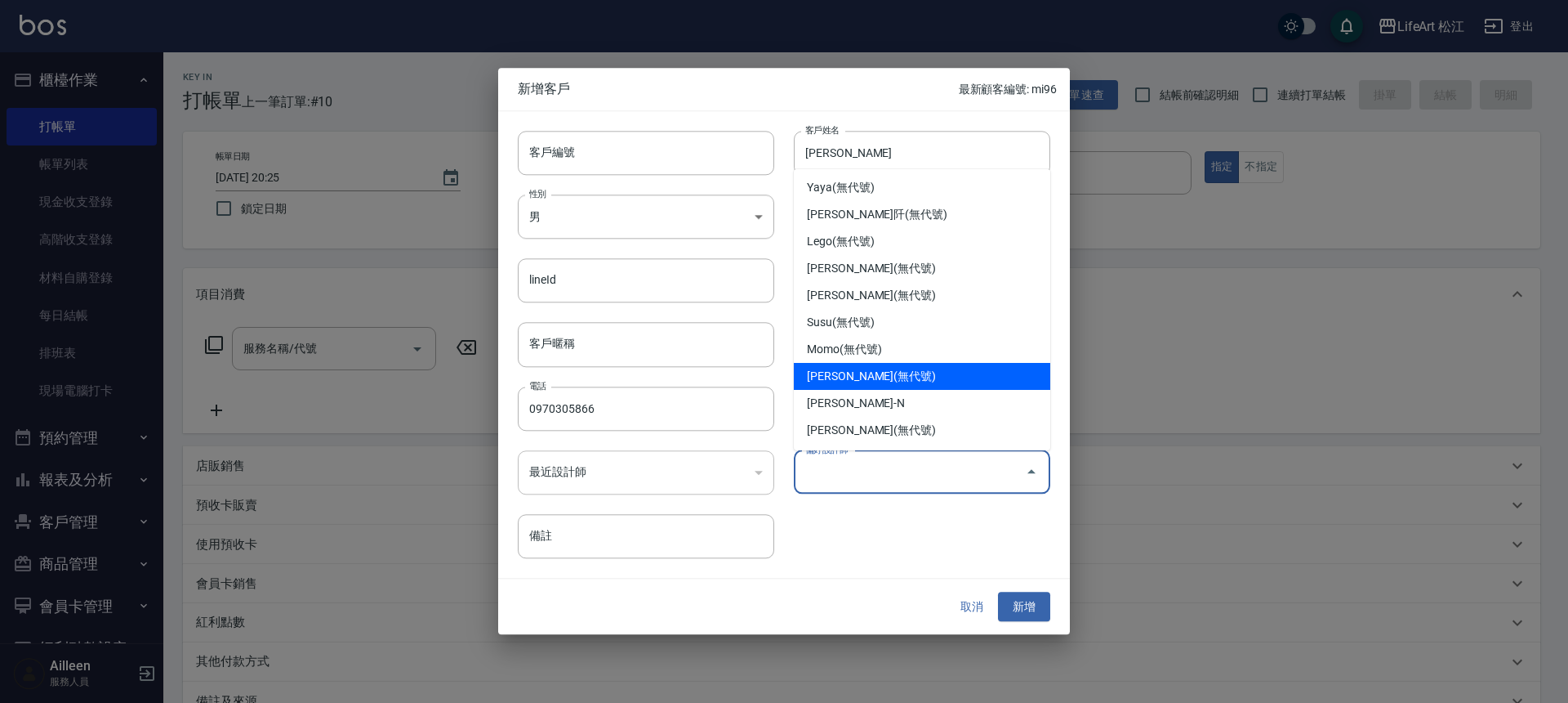
scroll to position [180, 0]
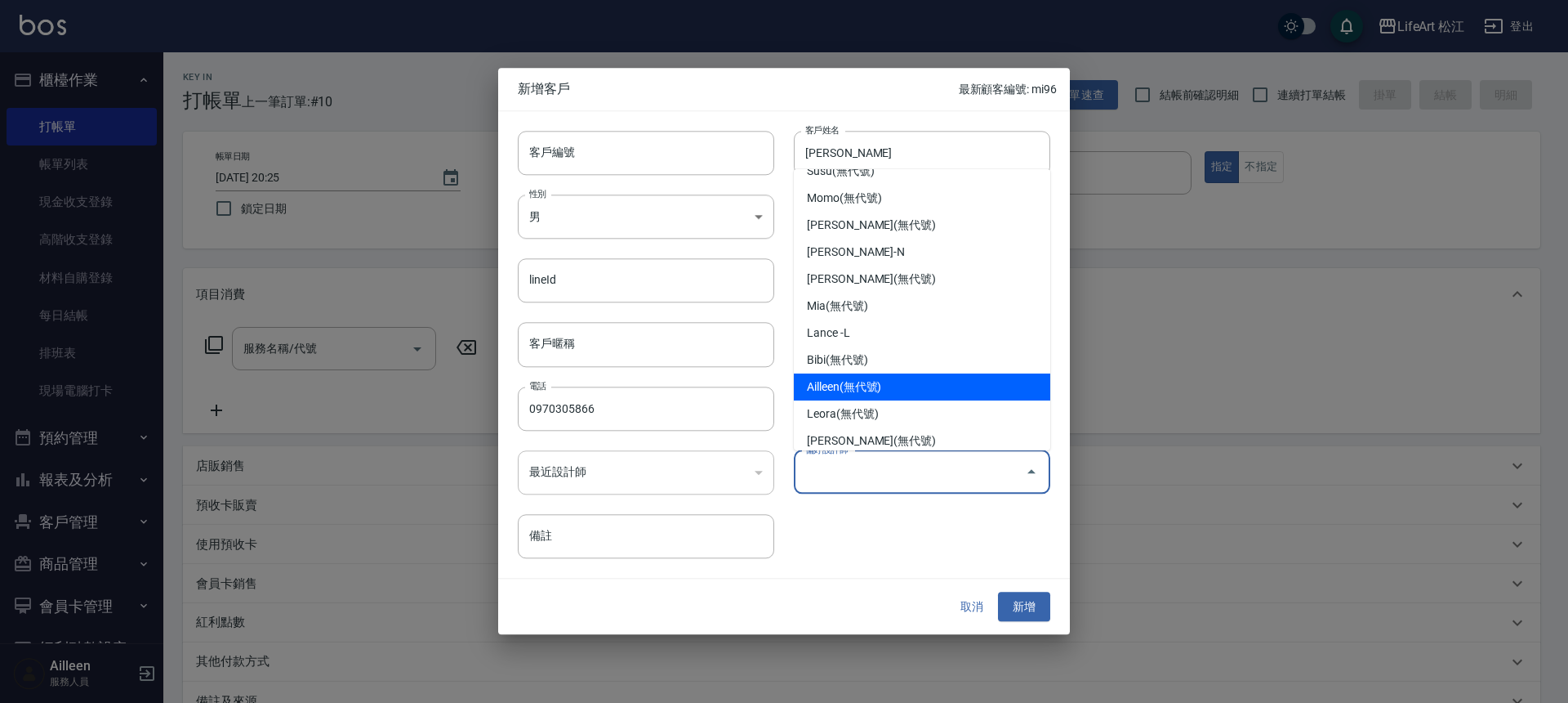
click at [889, 376] on li "Ailleen(無代號)" at bounding box center [922, 386] width 256 height 27
type input "Ailleen"
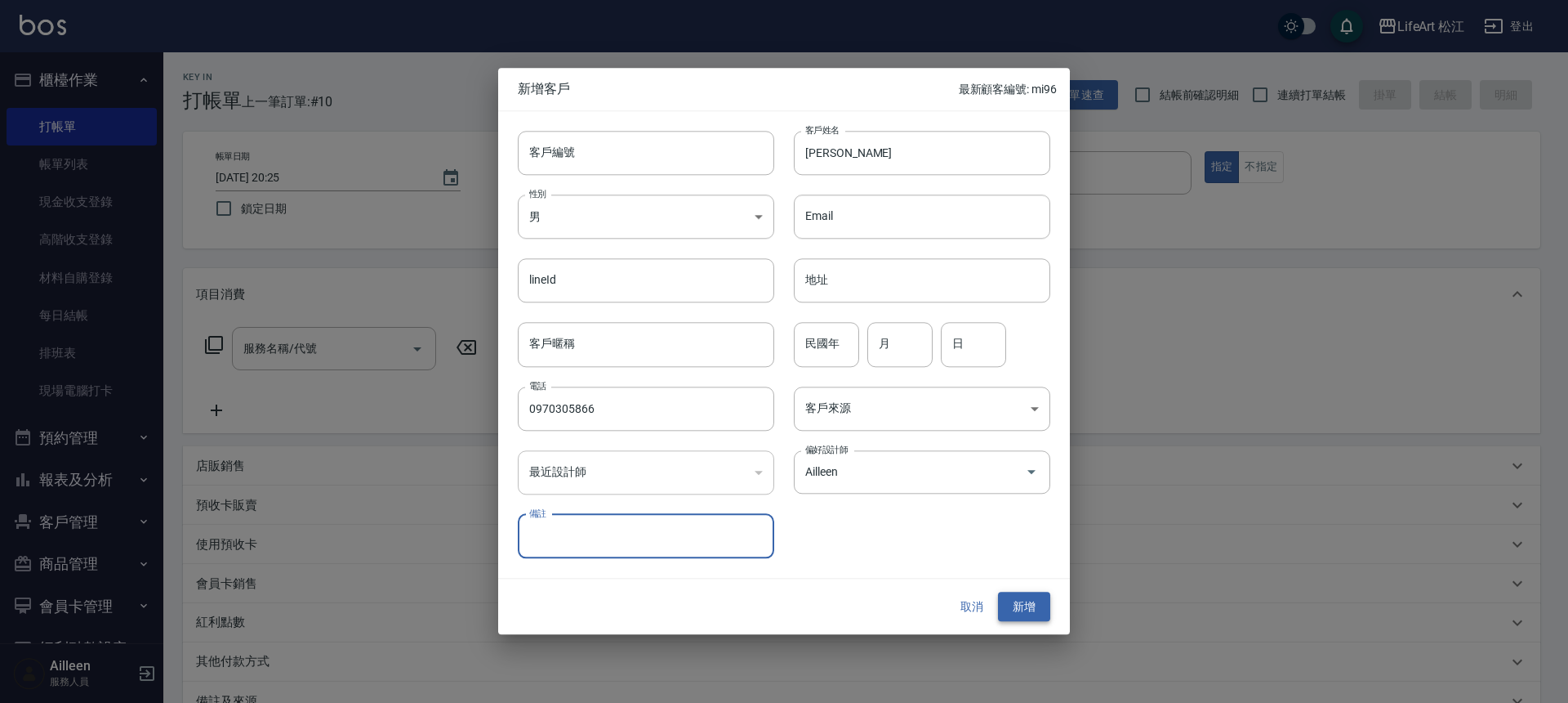
click at [1030, 615] on button "新增" at bounding box center [1024, 606] width 52 height 30
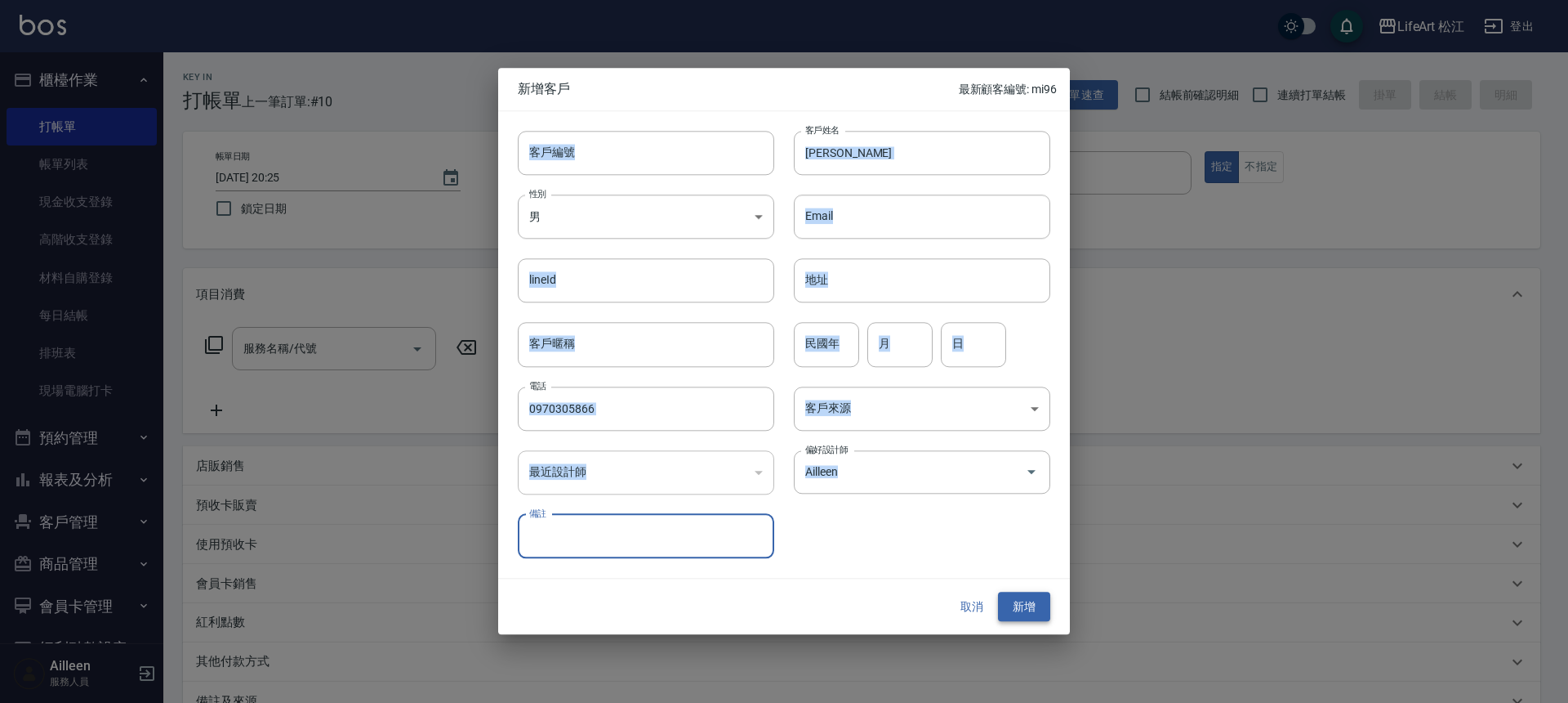
click at [1030, 615] on div "取消 新增" at bounding box center [998, 606] width 105 height 30
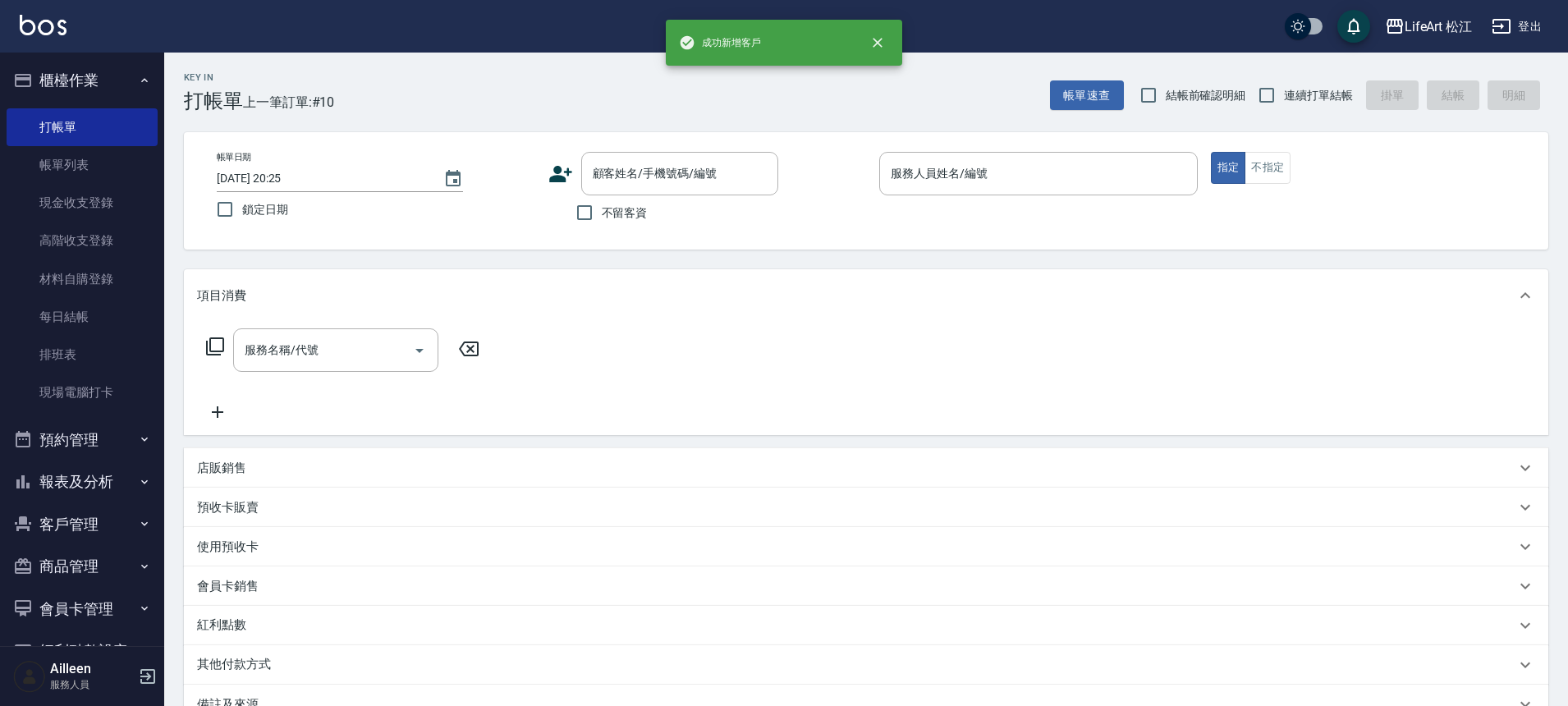
click at [559, 165] on icon at bounding box center [560, 174] width 25 height 25
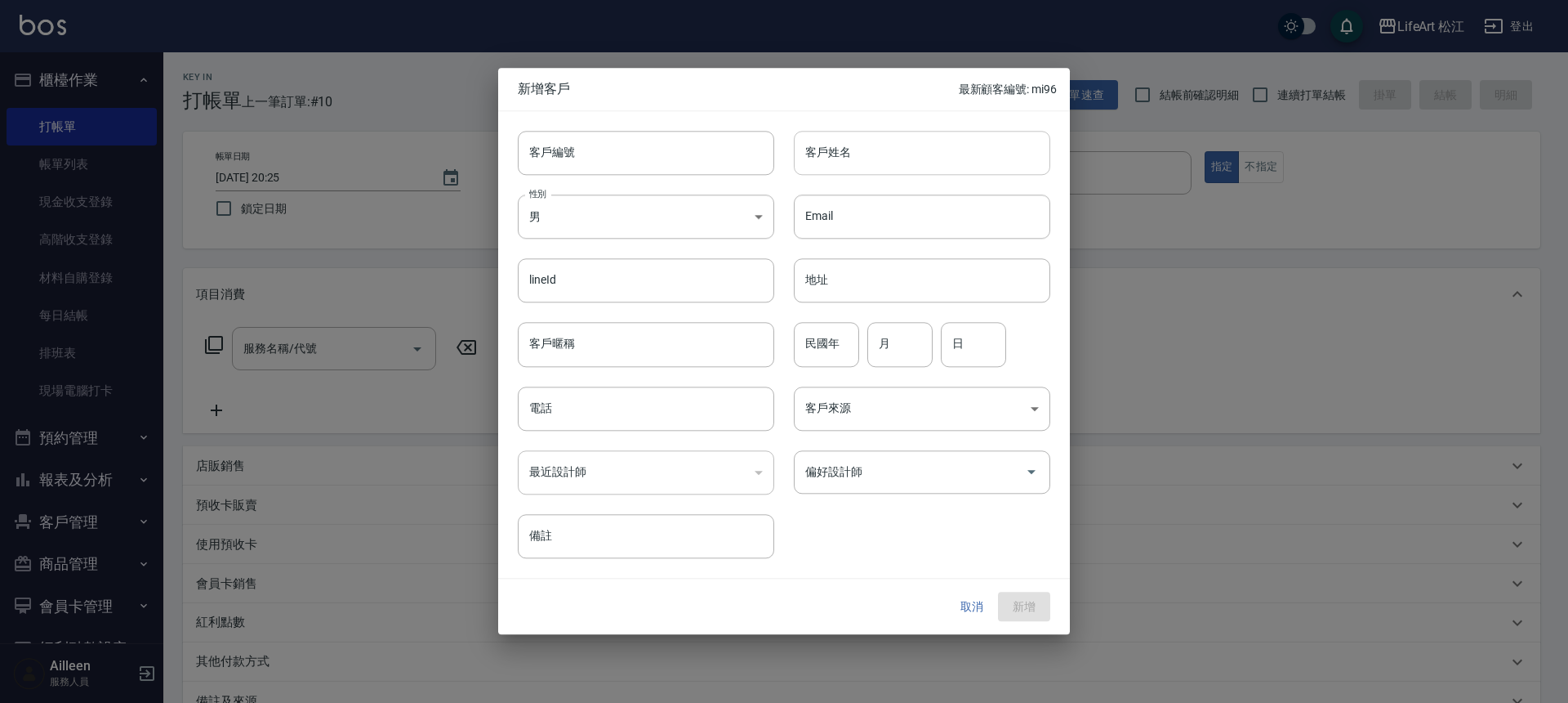
click at [811, 158] on input "客戶姓名" at bounding box center [922, 152] width 256 height 44
type input "c"
type input "[PERSON_NAME]"
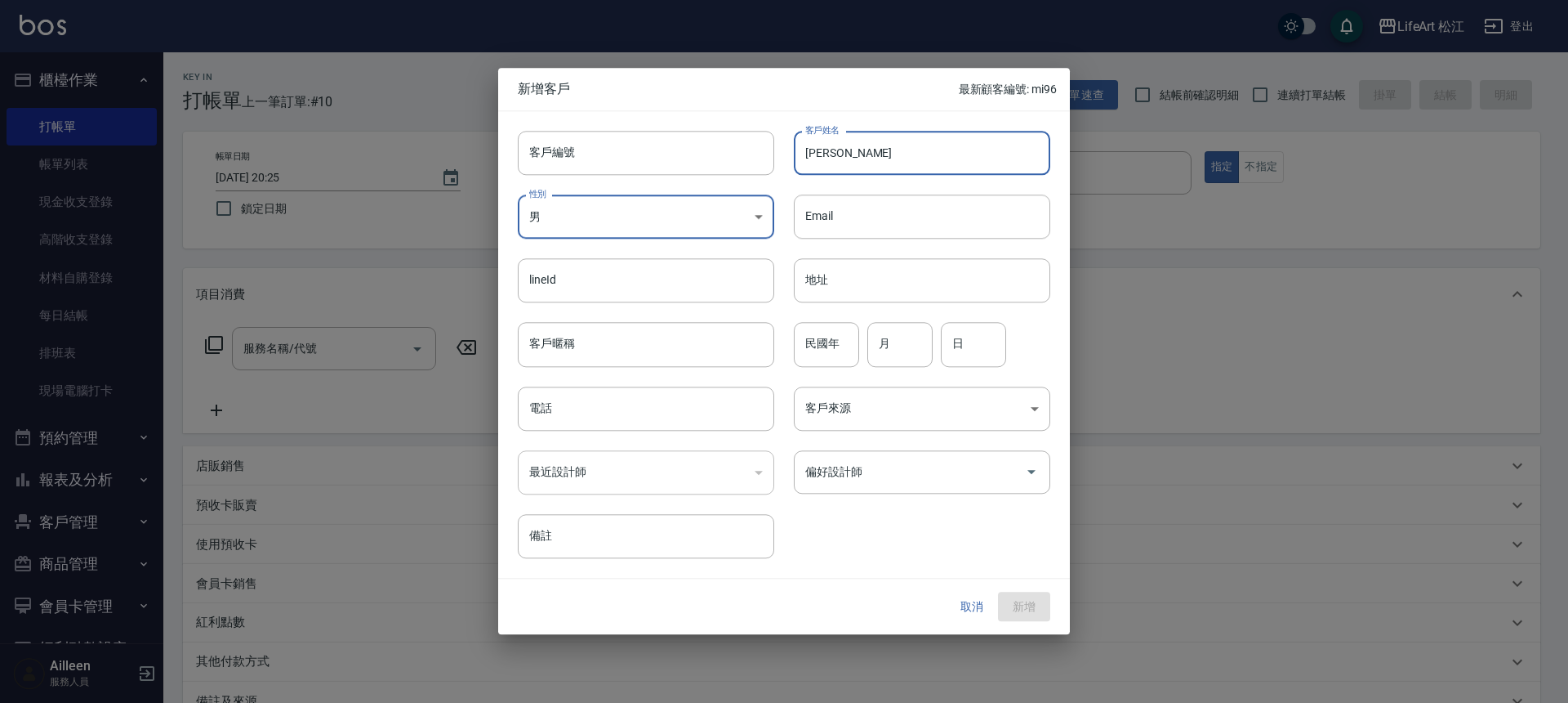
drag, startPoint x: 799, startPoint y: 167, endPoint x: 810, endPoint y: 152, distance: 18.6
click at [800, 167] on input "[PERSON_NAME]" at bounding box center [922, 152] width 256 height 44
click at [813, 148] on input "[PERSON_NAME]" at bounding box center [922, 152] width 256 height 44
click at [819, 145] on input "[PERSON_NAME]" at bounding box center [922, 152] width 256 height 44
click at [805, 163] on input "[PERSON_NAME]" at bounding box center [922, 152] width 256 height 44
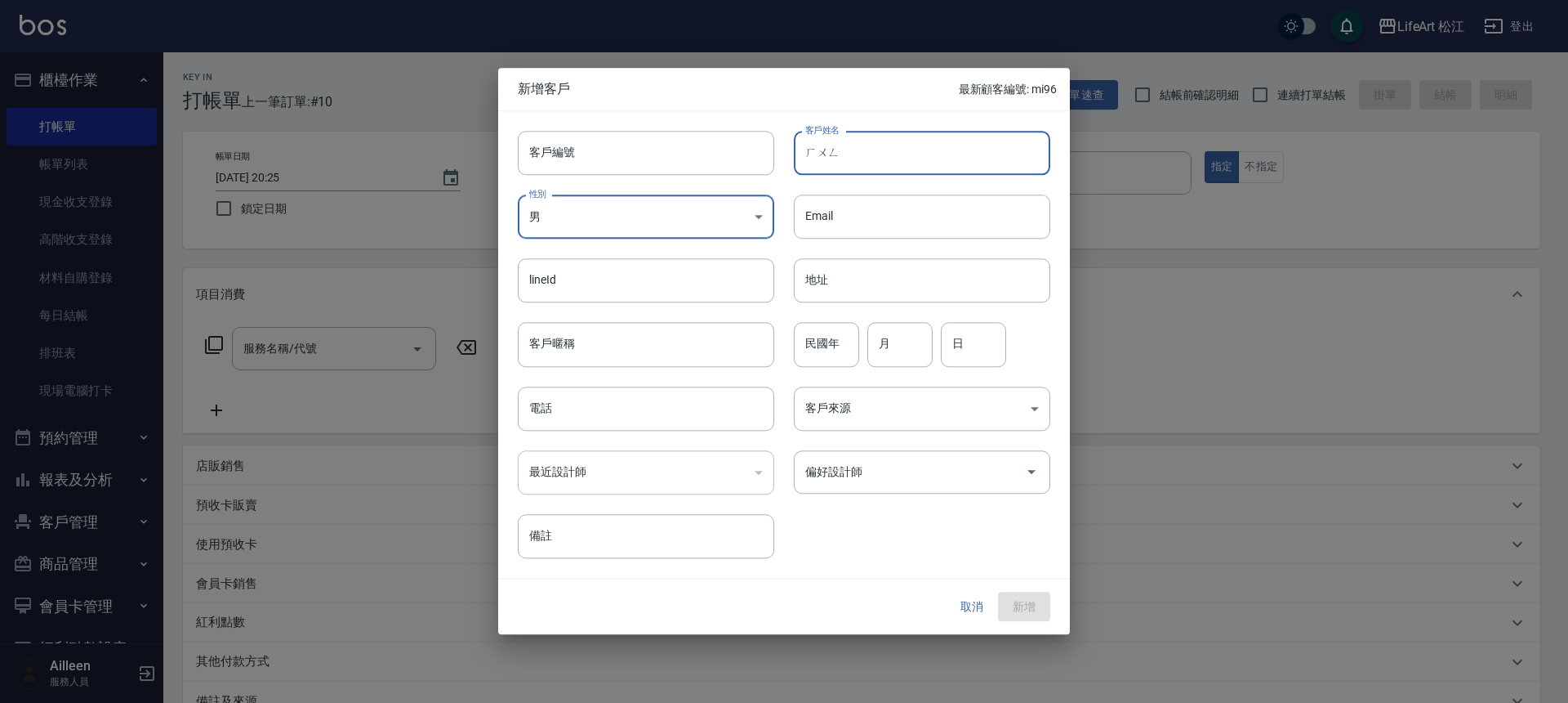
type input "紅"
type input "[PERSON_NAME]"
click at [550, 414] on input "電話" at bounding box center [646, 408] width 256 height 44
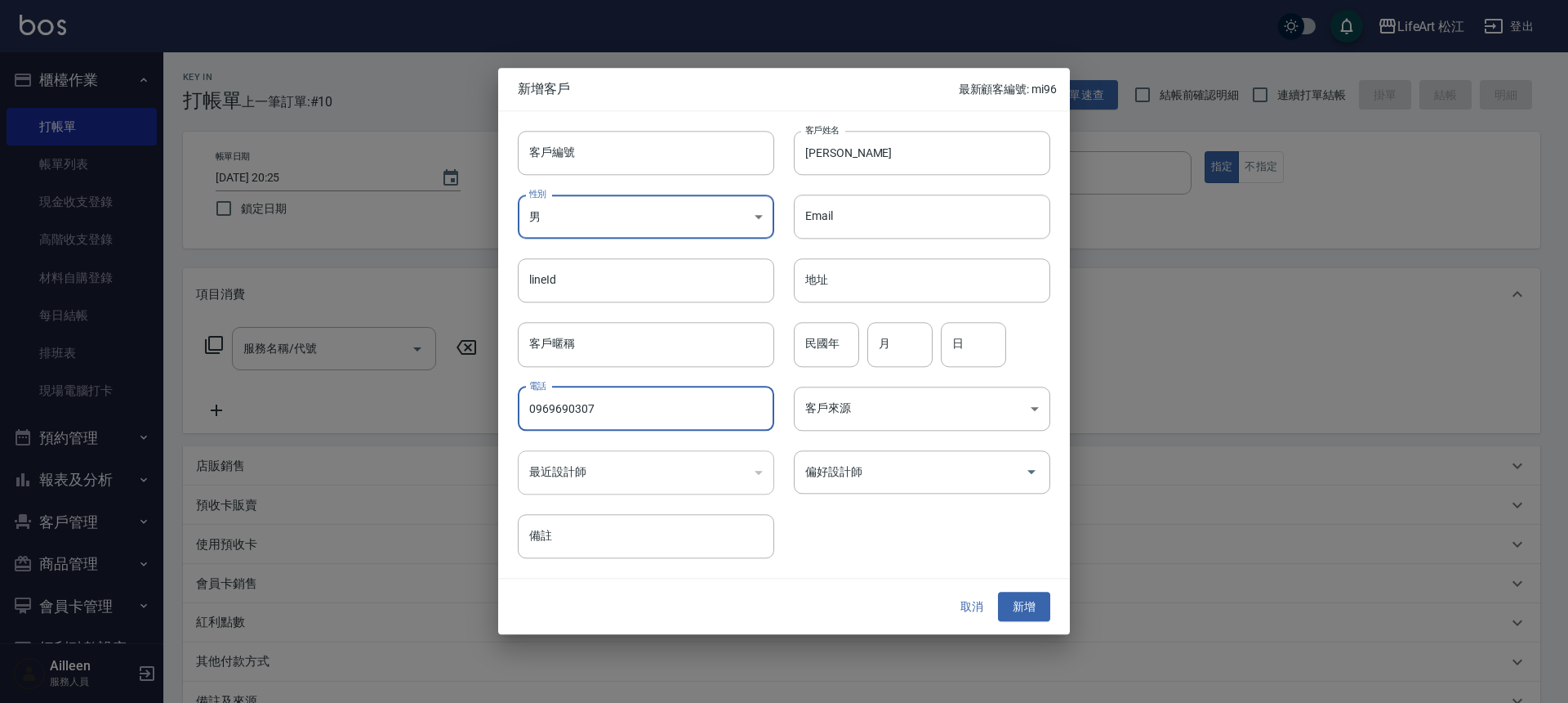
type input "0969690307"
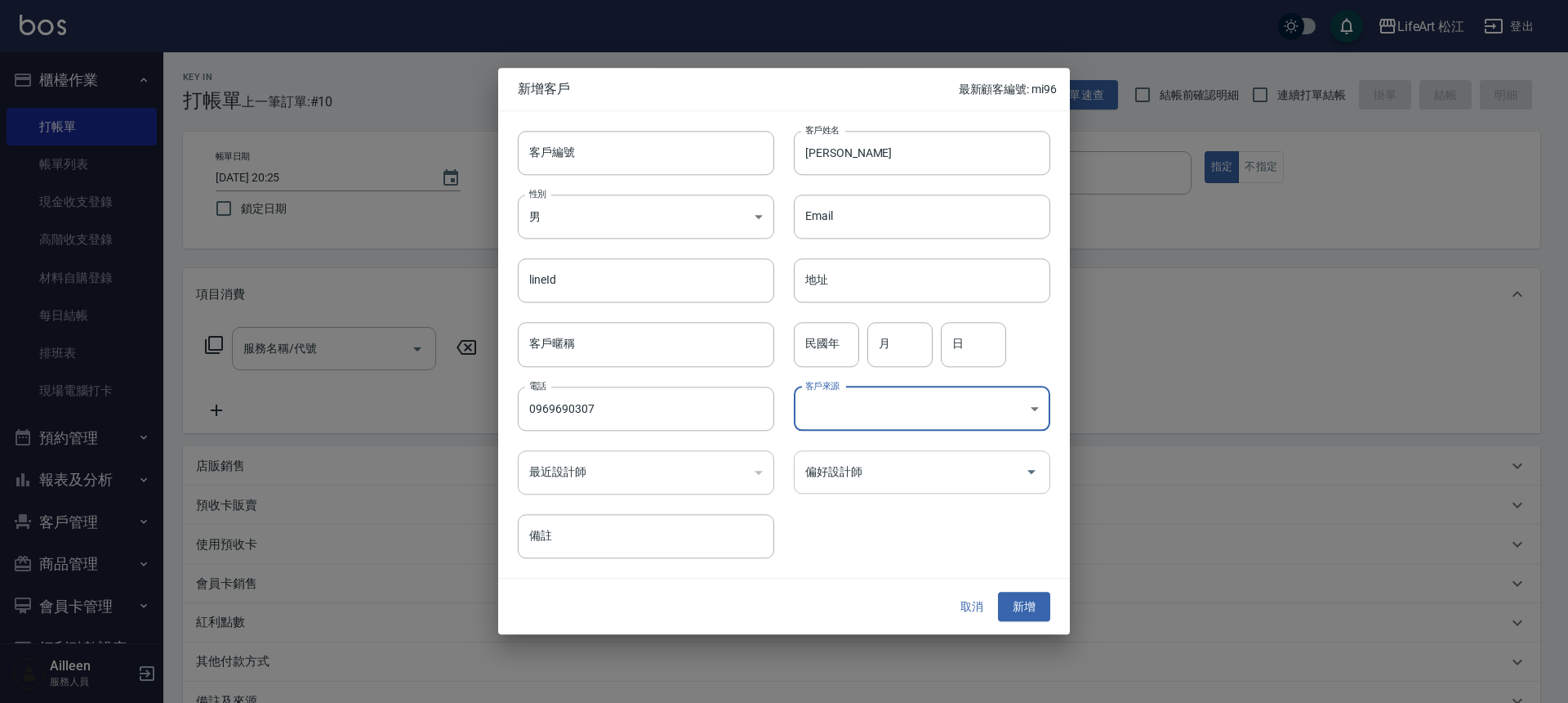
click at [944, 469] on input "偏好設計師" at bounding box center [909, 471] width 217 height 28
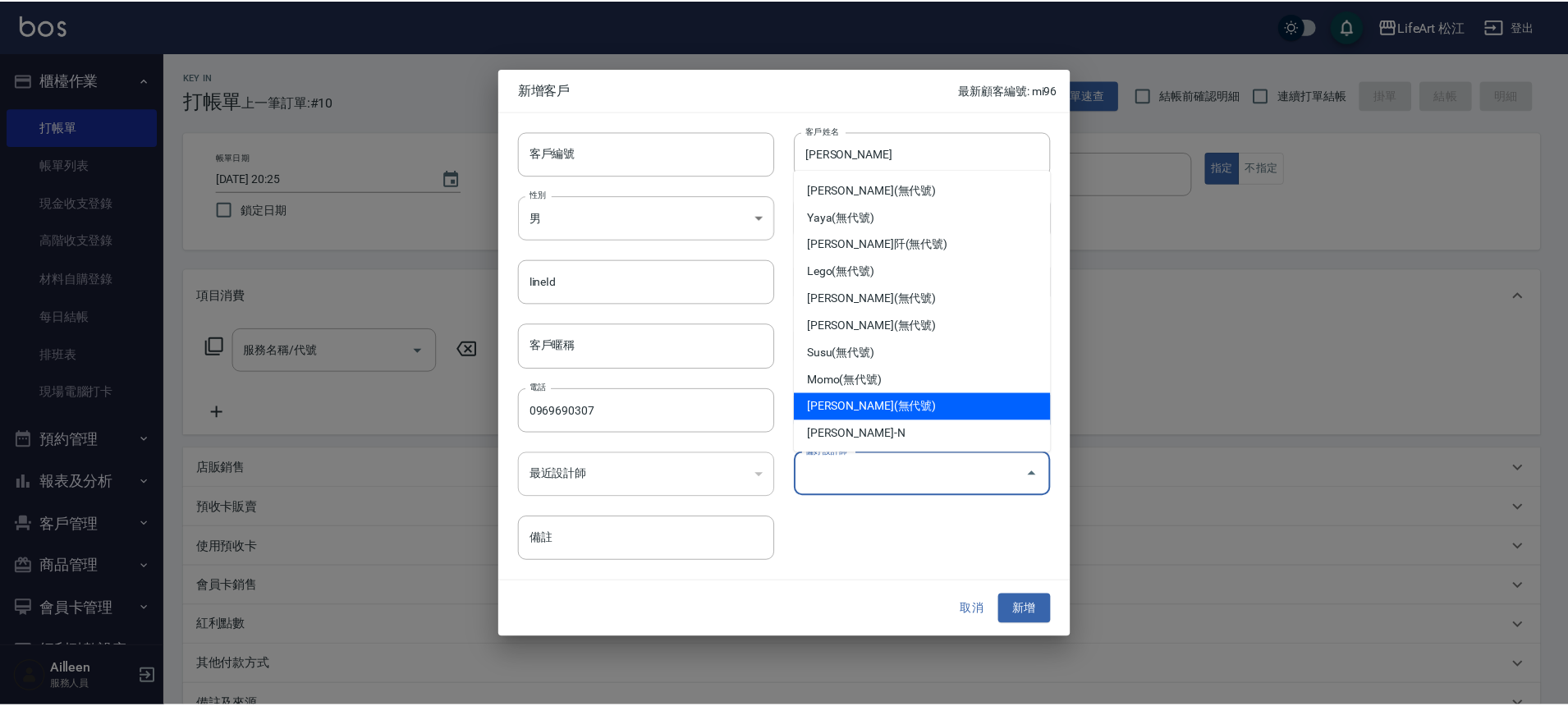
scroll to position [138, 0]
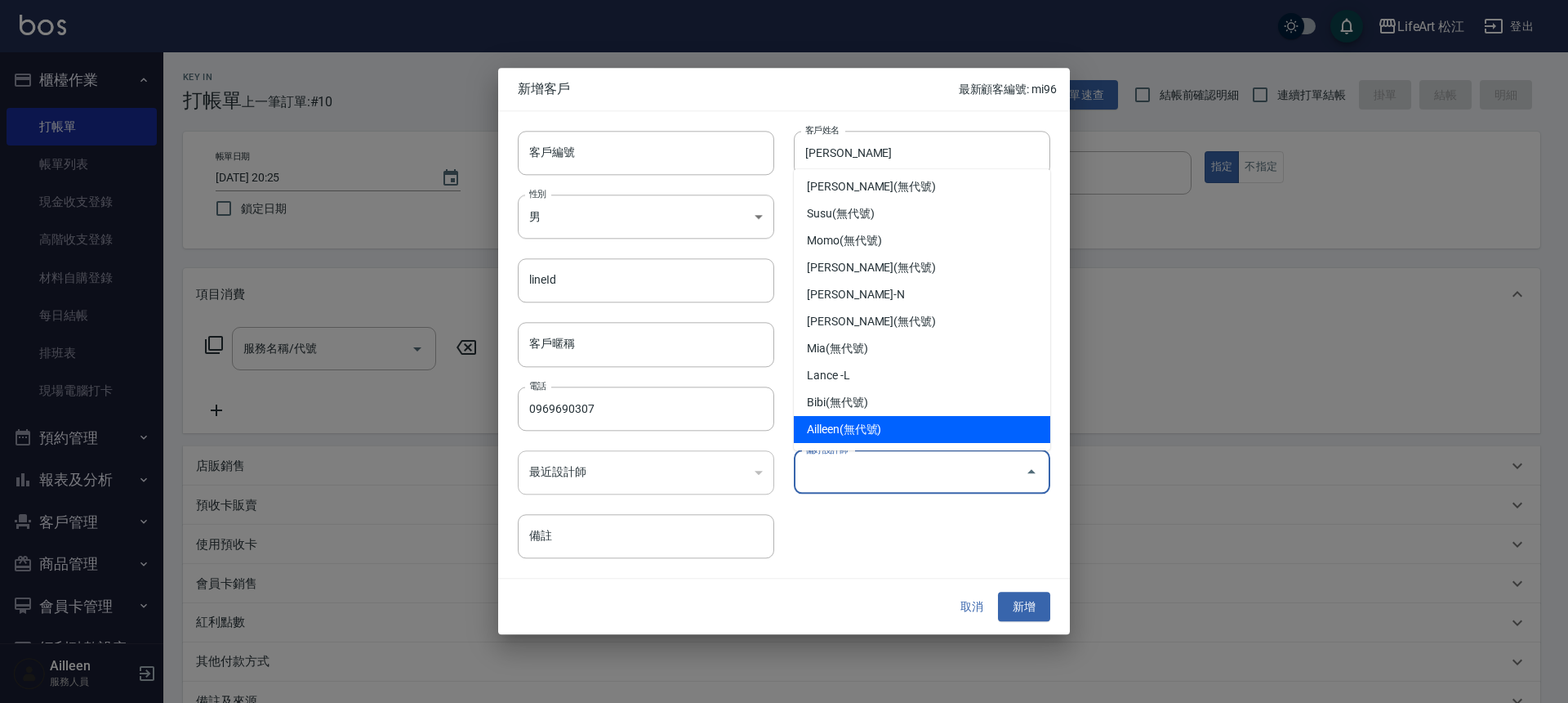
click at [873, 419] on li "Ailleen(無代號)" at bounding box center [922, 429] width 256 height 27
type input "Ailleen"
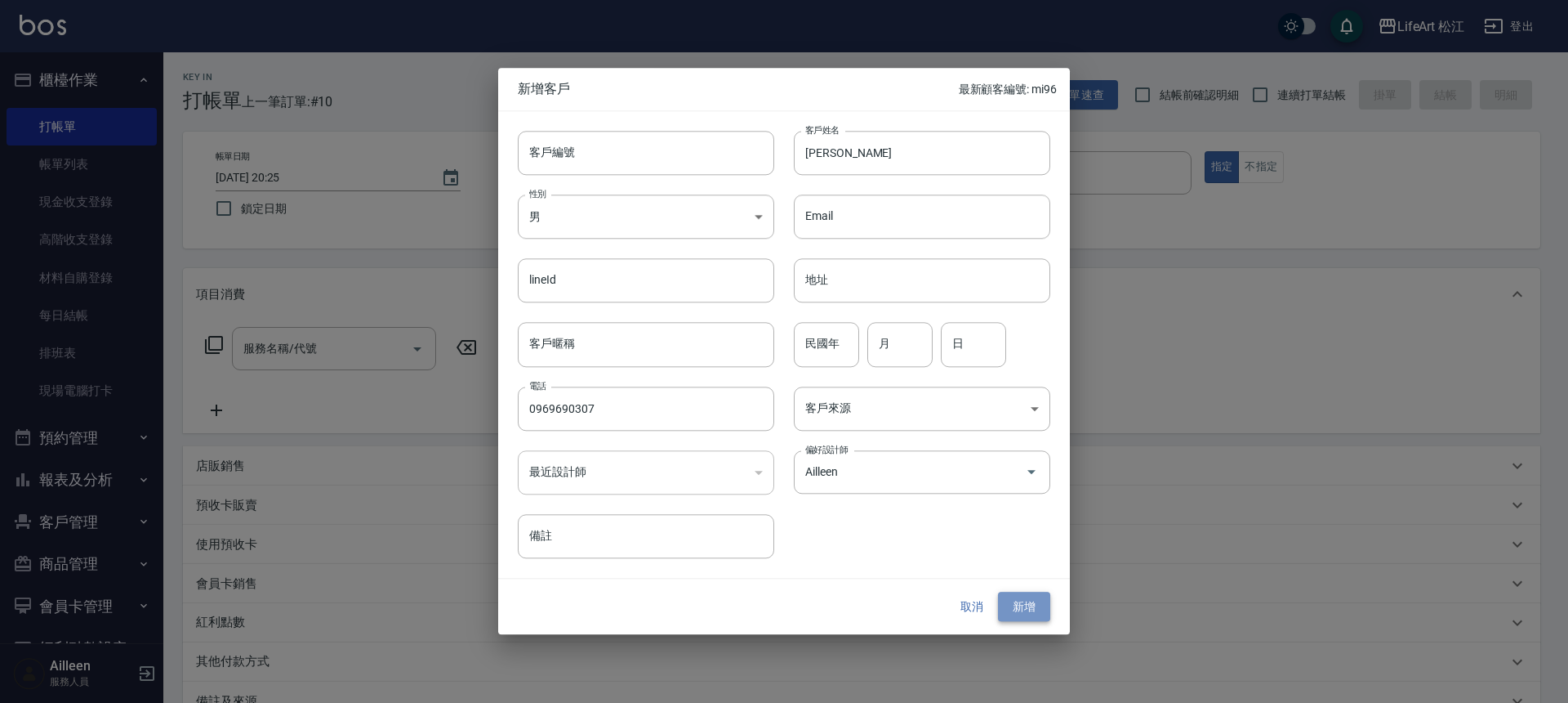
click at [1027, 607] on button "新增" at bounding box center [1024, 606] width 52 height 30
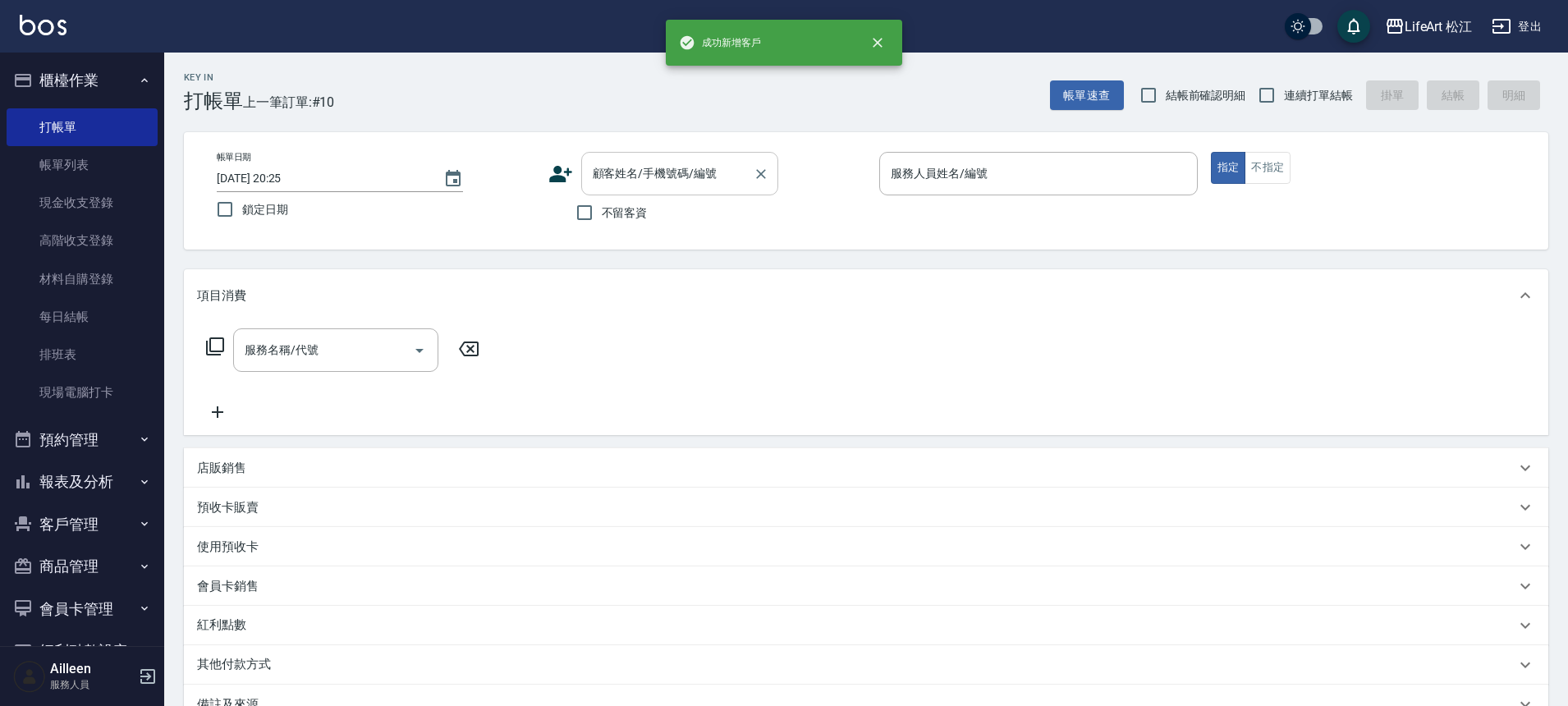
click at [619, 177] on input "顧客姓名/手機號碼/編號" at bounding box center [667, 173] width 158 height 28
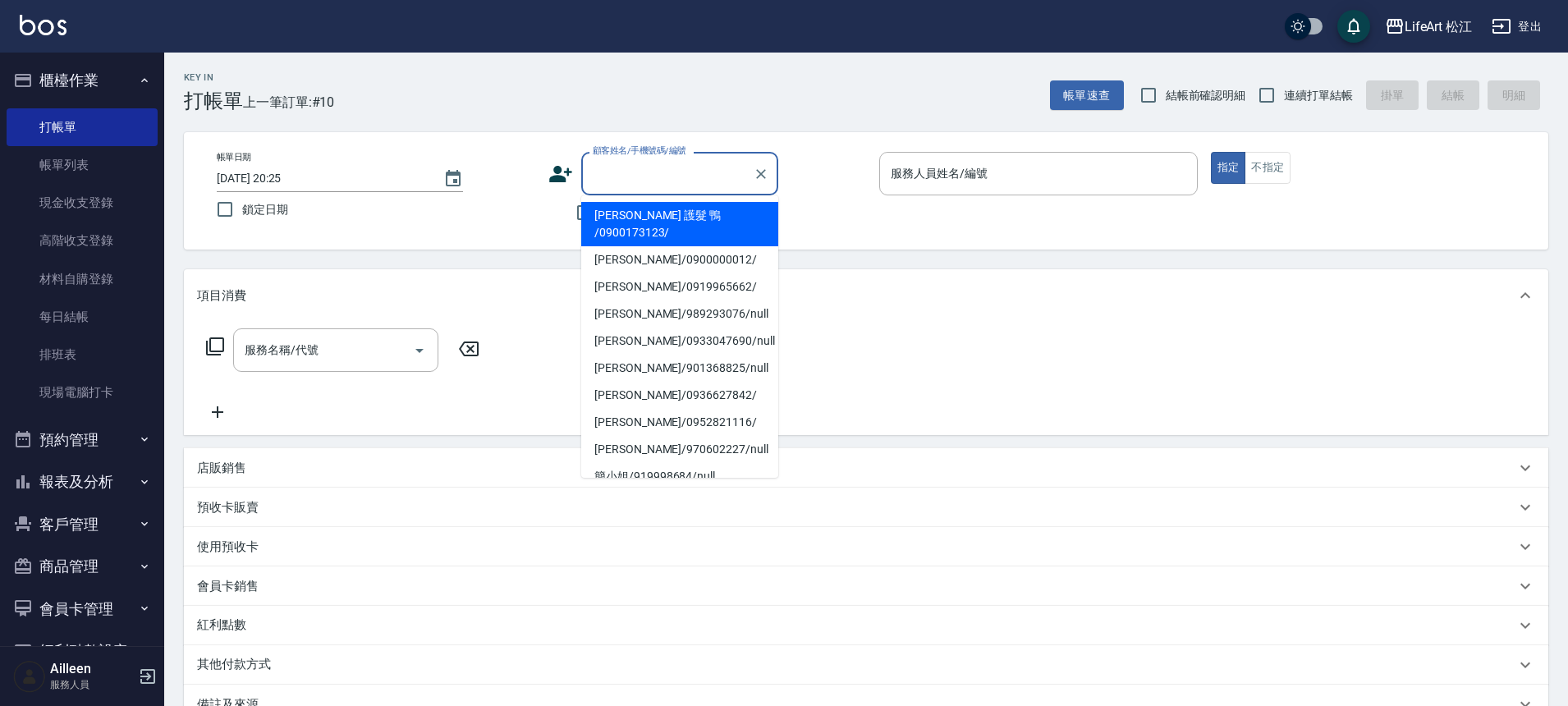
click at [640, 174] on input "顧客姓名/手機號碼/編號" at bounding box center [667, 173] width 158 height 28
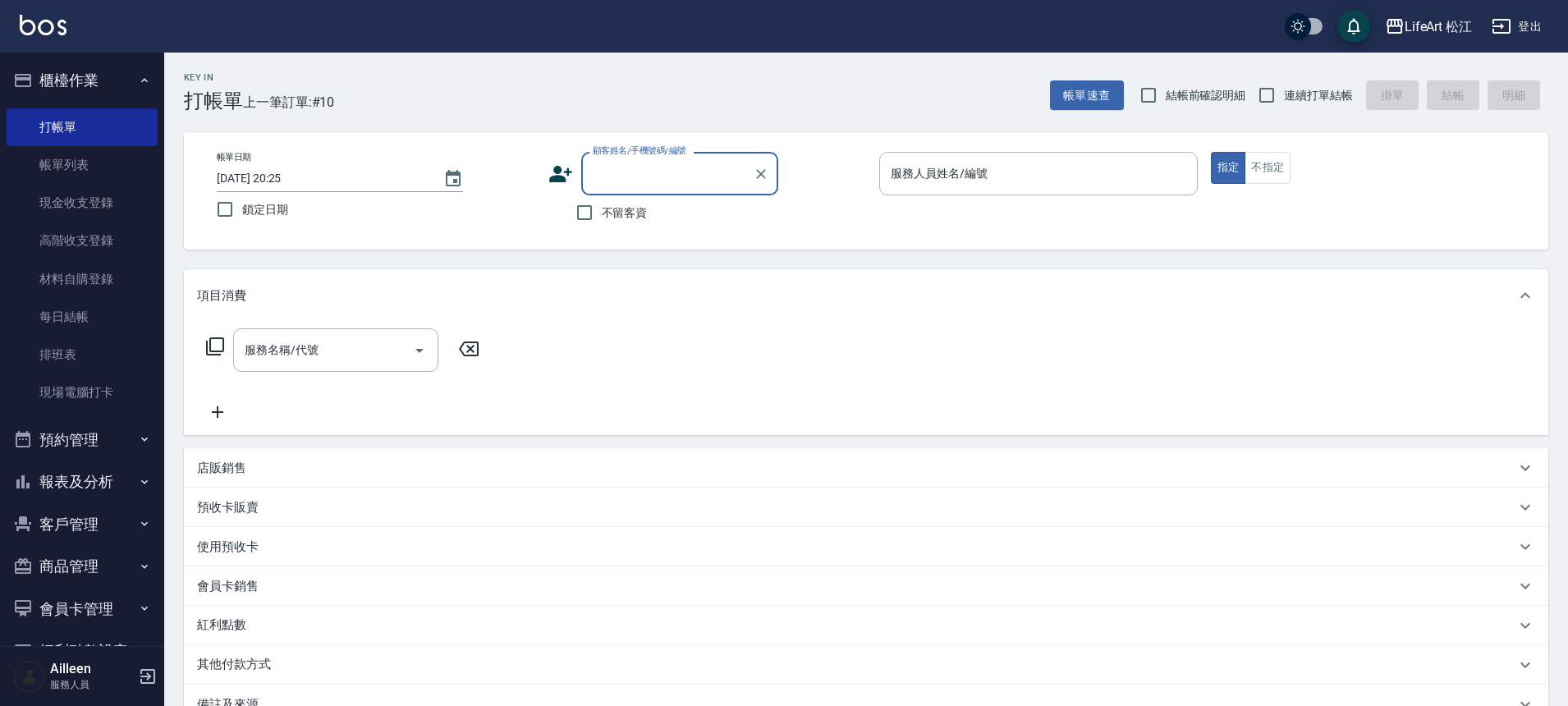
click at [640, 174] on input "顧客姓名/手機號碼/編號" at bounding box center [667, 173] width 158 height 28
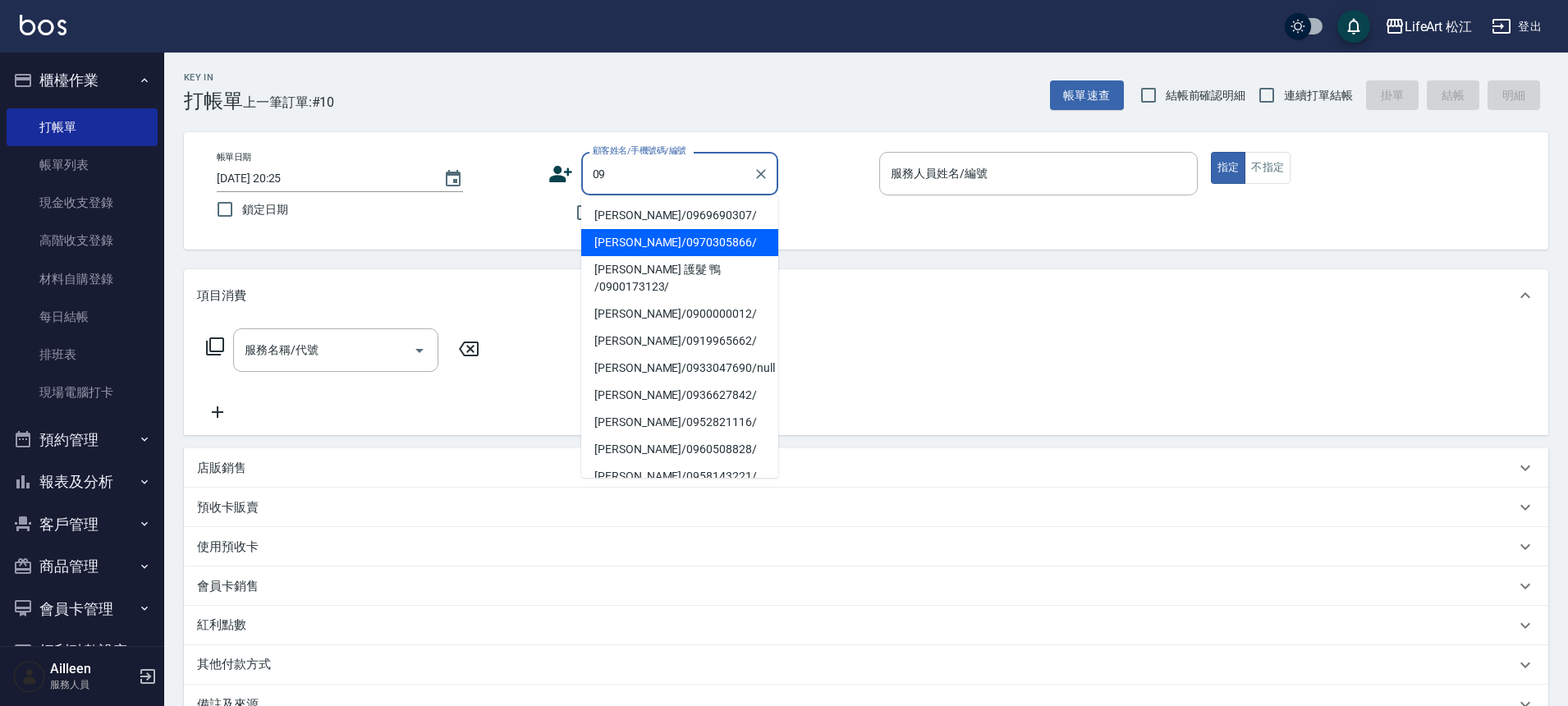
click at [669, 229] on li "[PERSON_NAME]/0970305866/" at bounding box center [679, 242] width 197 height 27
type input "[PERSON_NAME]/0970305866/"
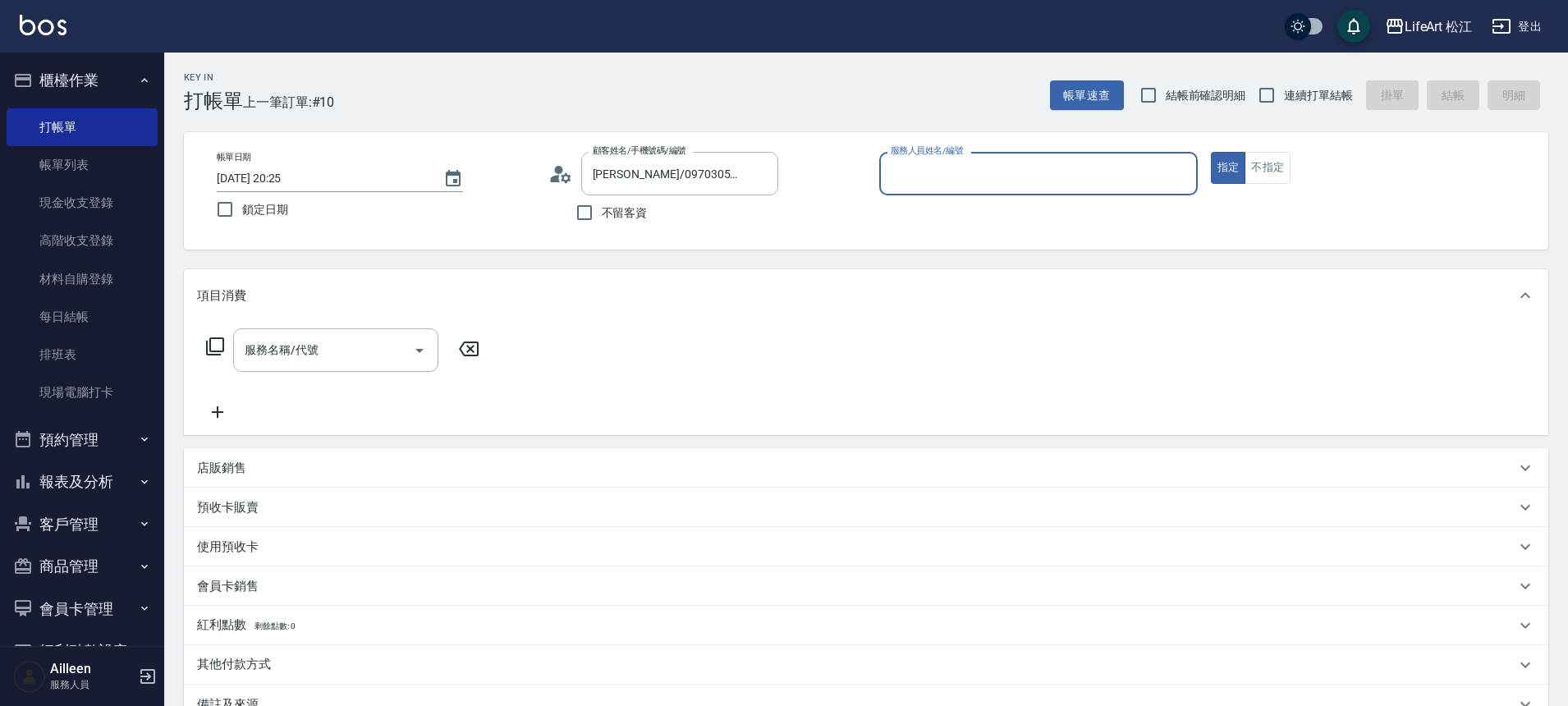
type input "Ailleen(無代號)"
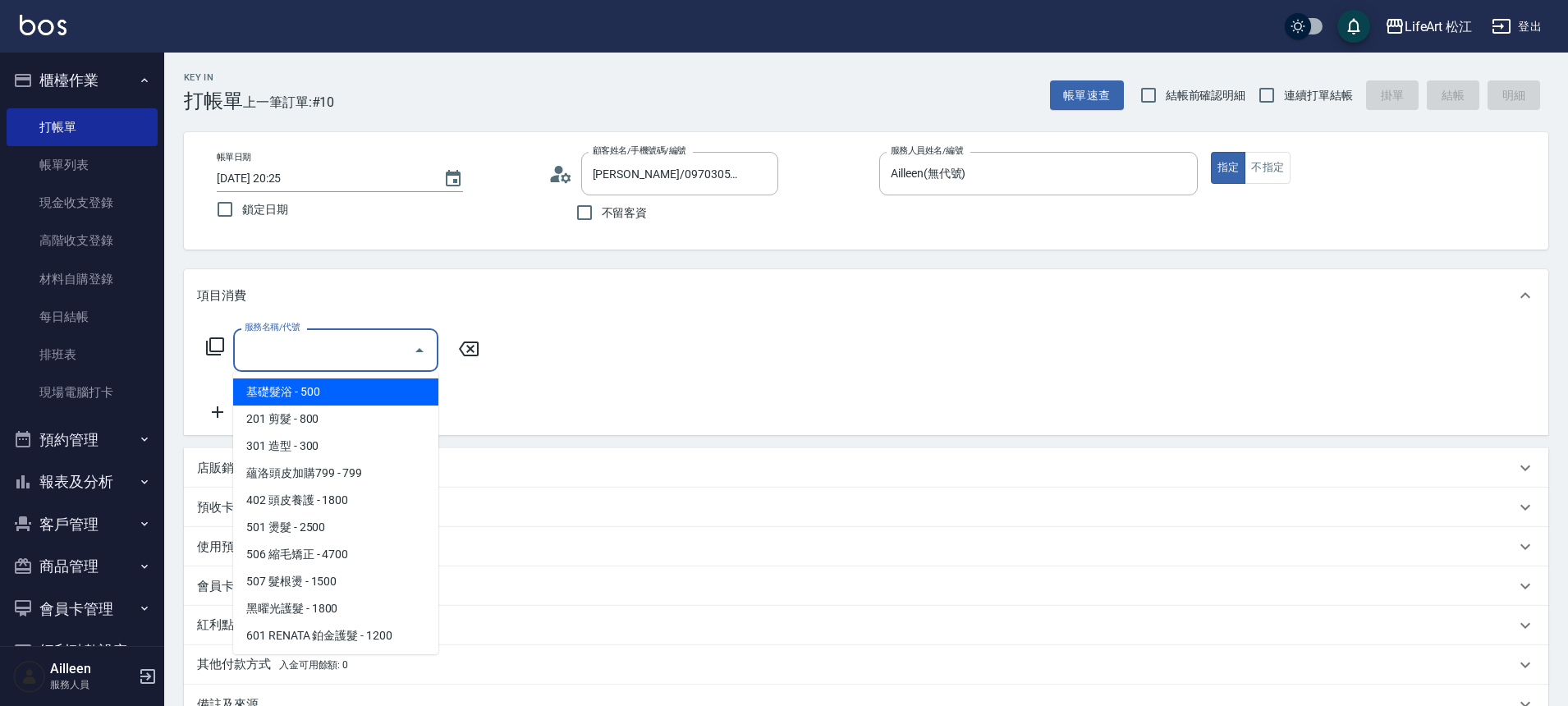
click at [365, 357] on input "服務名稱/代號" at bounding box center [323, 350] width 166 height 28
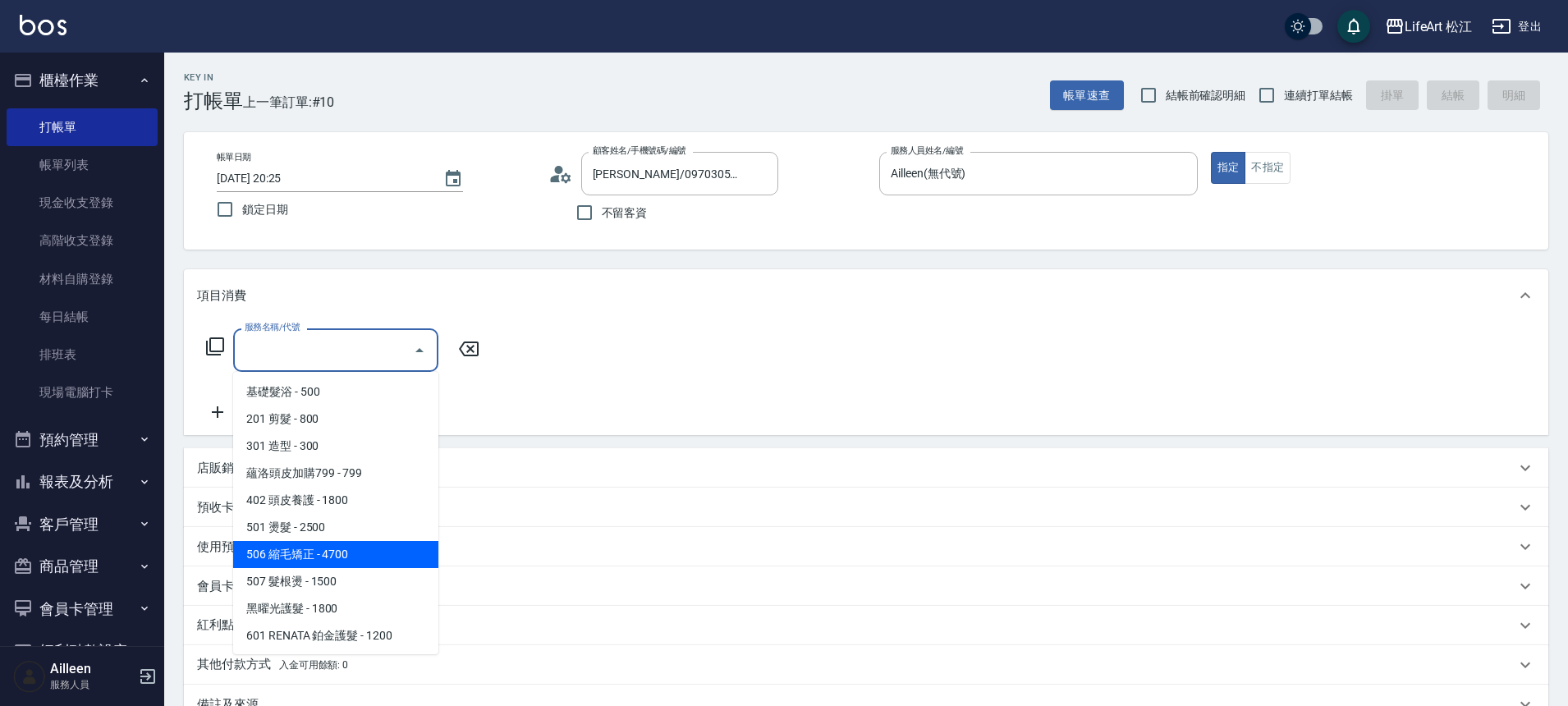
click at [378, 559] on span "506 縮毛矯正 - 4700" at bounding box center [335, 554] width 205 height 27
type input "506 縮毛矯正 (506)"
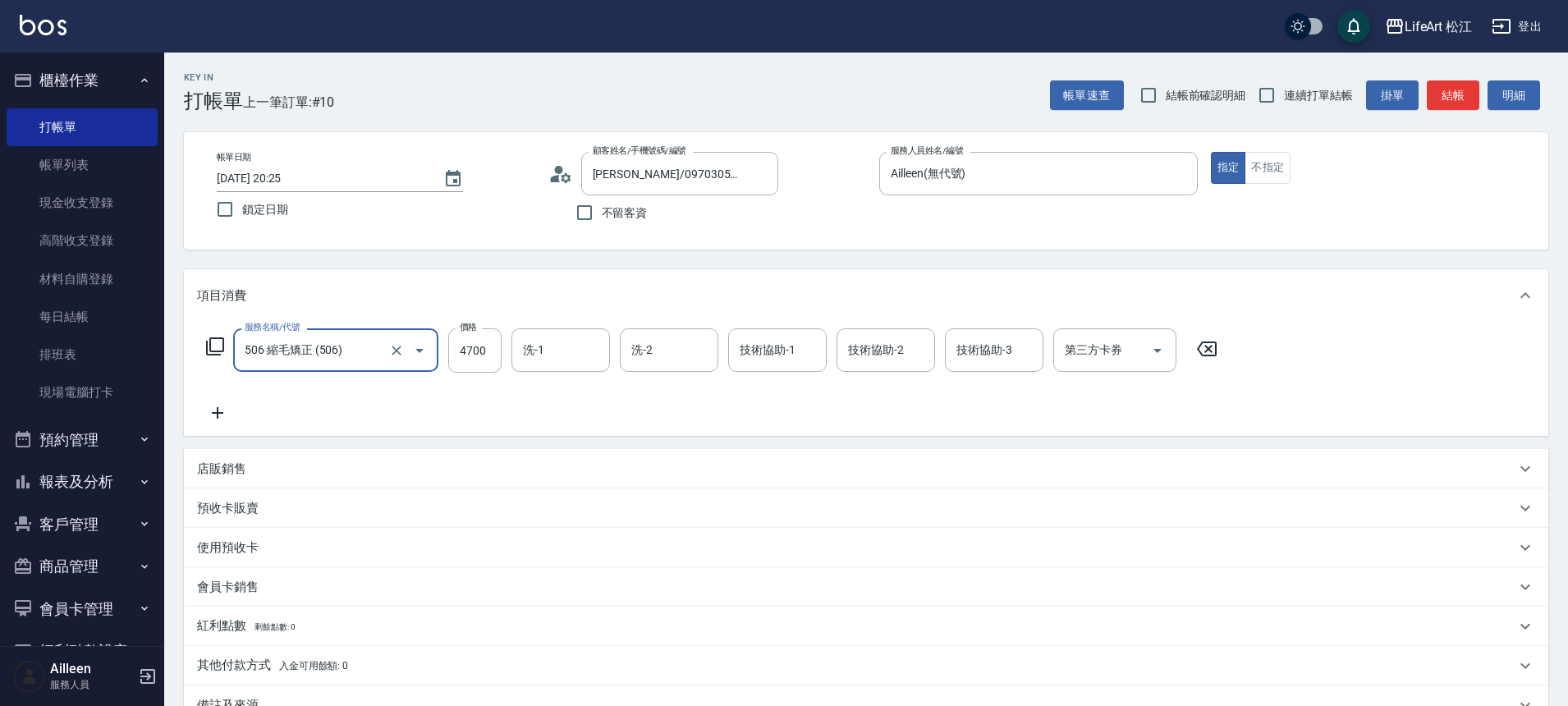
click at [216, 415] on icon at bounding box center [218, 413] width 41 height 20
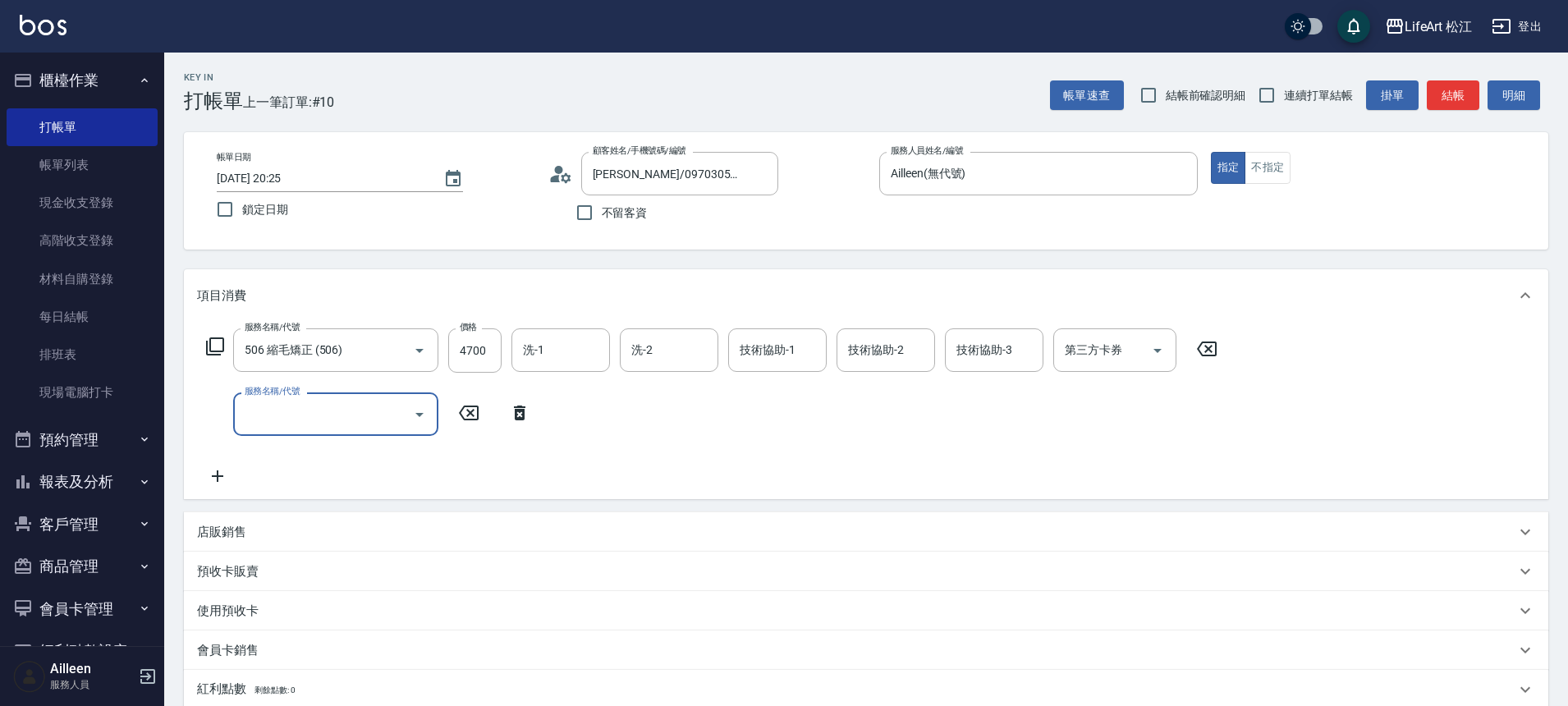
click at [307, 384] on div "服務名稱/代號 506 縮毛矯正 (506) 服務名稱/代號 價格 4700 價格 洗-1 洗-1 洗-2 洗-2 技術協助-1 技術協助-1 技術協助-2 …" at bounding box center [712, 407] width 1030 height 158
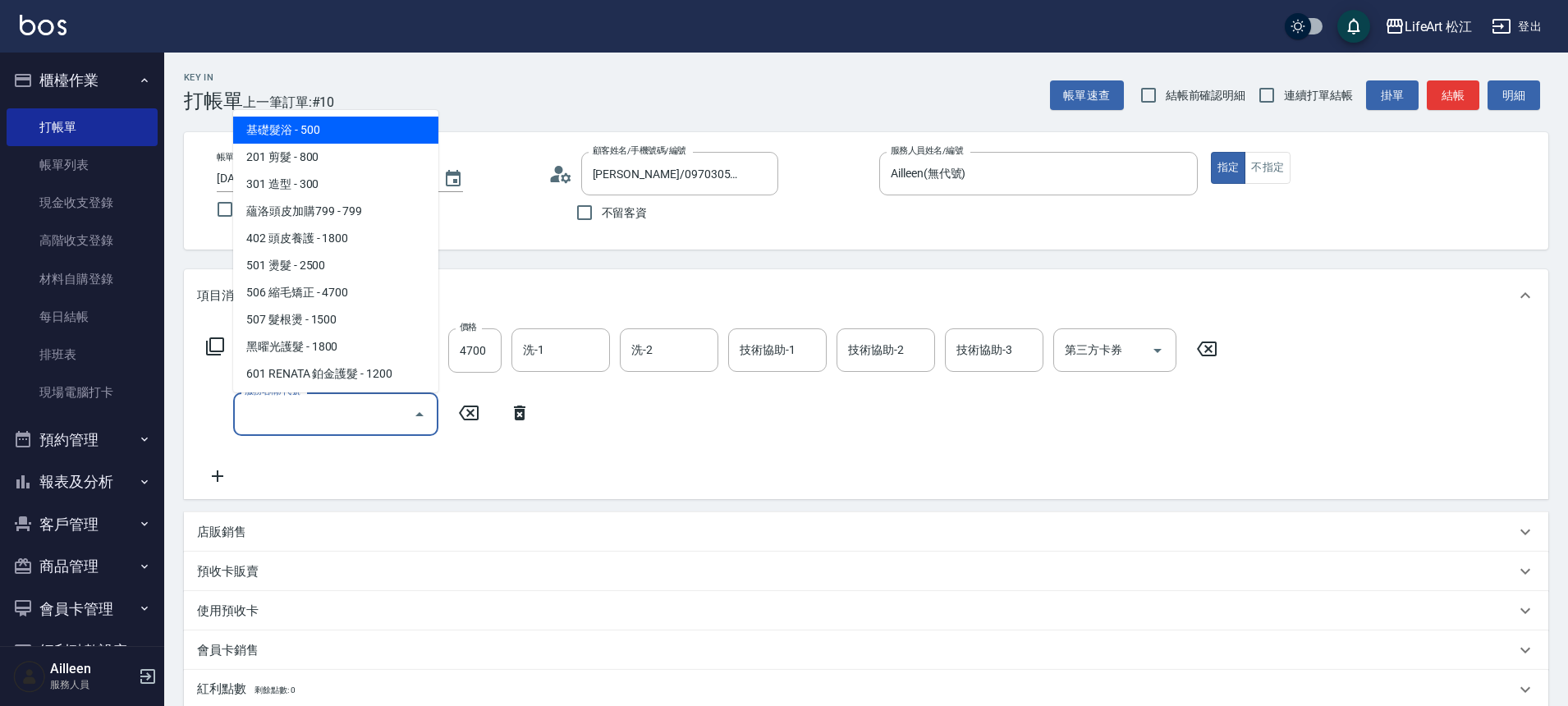
click at [313, 415] on input "服務名稱/代號" at bounding box center [323, 414] width 166 height 28
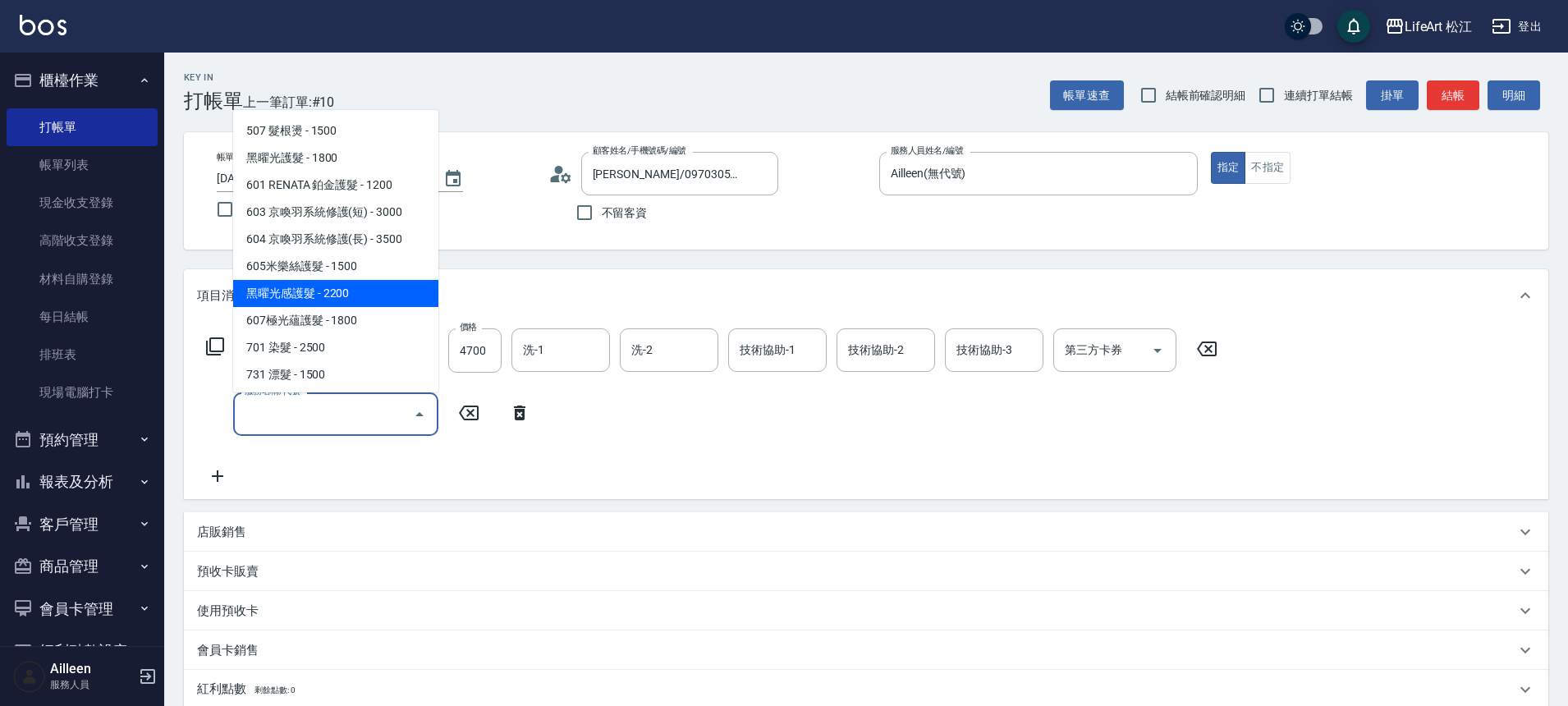
scroll to position [200, 0]
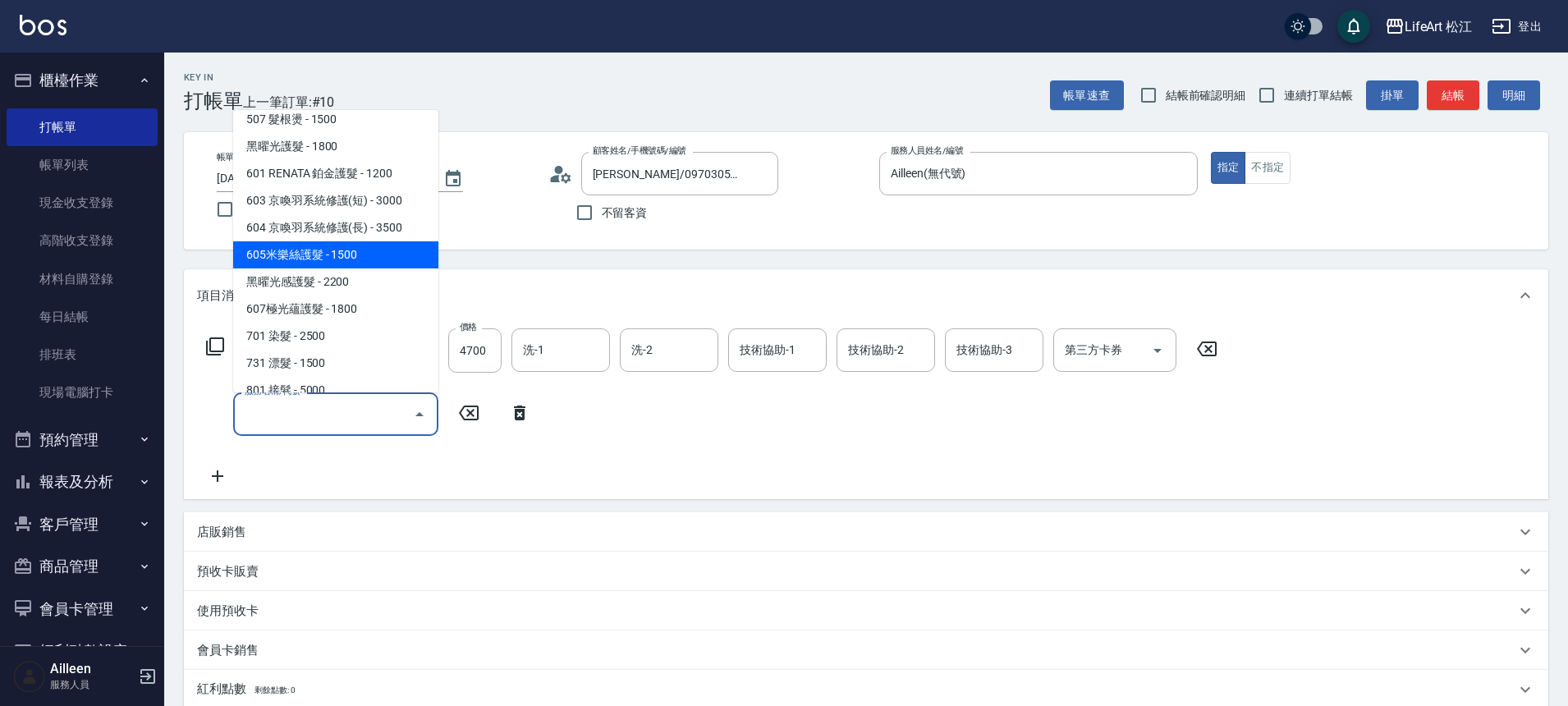
click at [350, 261] on span "605米樂絲護髮 - 1500" at bounding box center [335, 254] width 205 height 27
type input "605米樂絲護髮(605)"
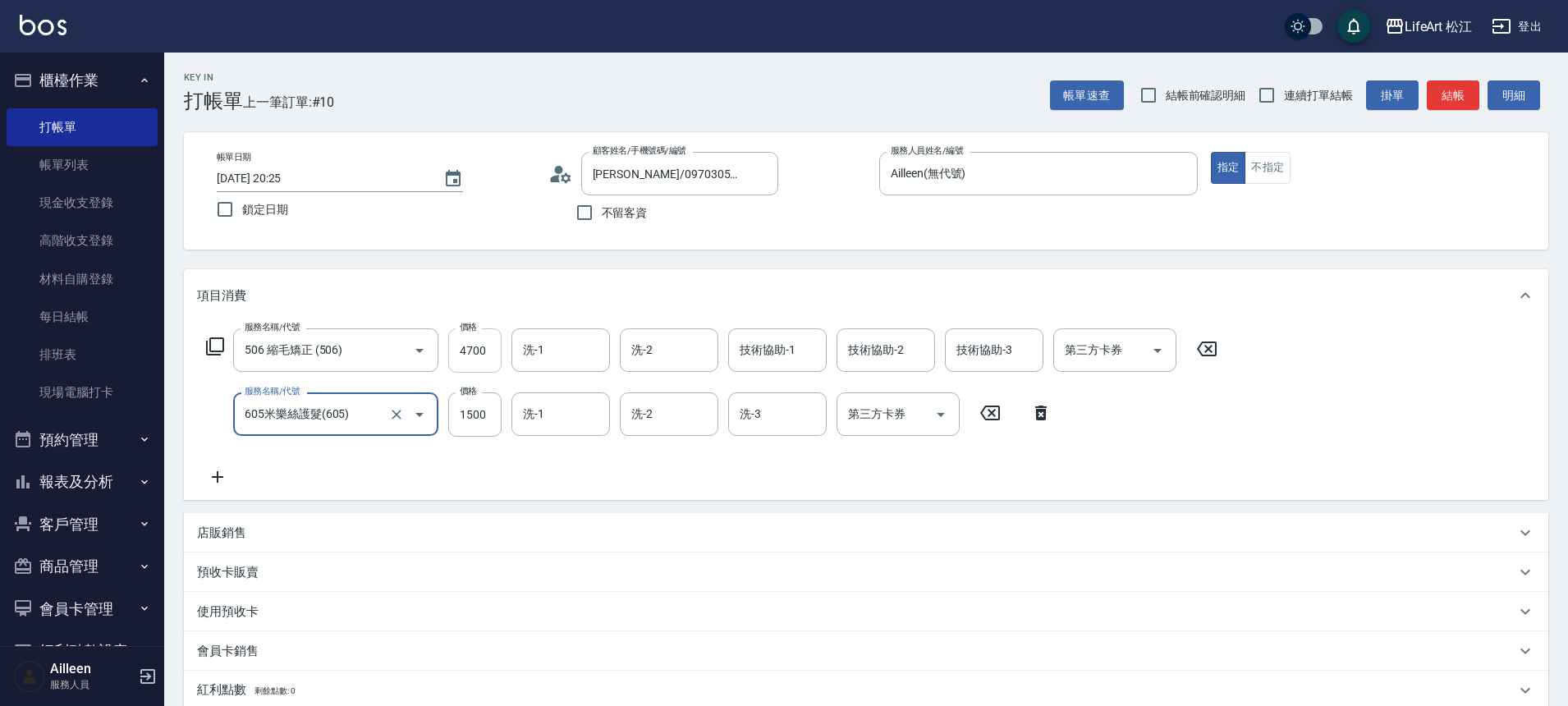
click at [489, 353] on input "4700" at bounding box center [475, 350] width 53 height 44
click at [489, 352] on input "4700" at bounding box center [475, 350] width 53 height 44
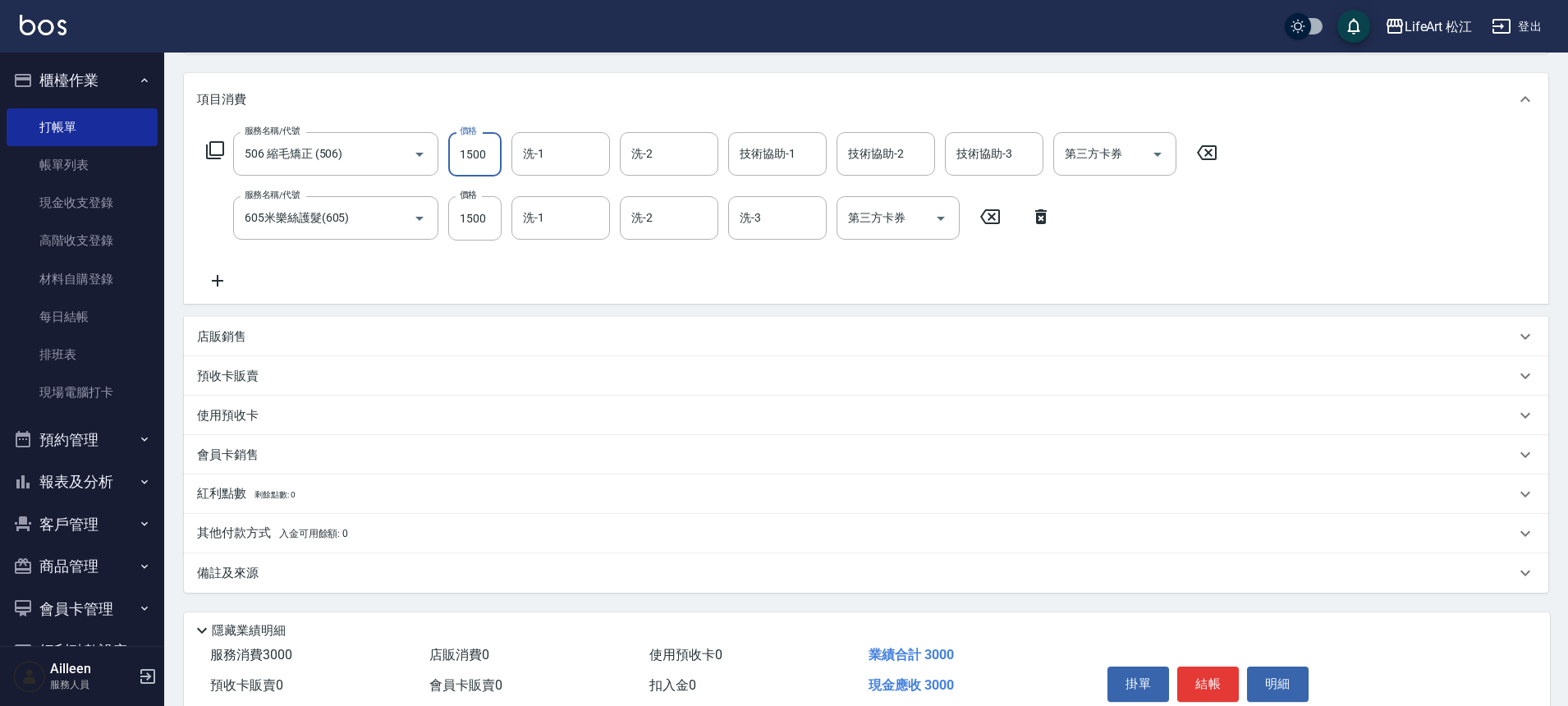
scroll to position [268, 0]
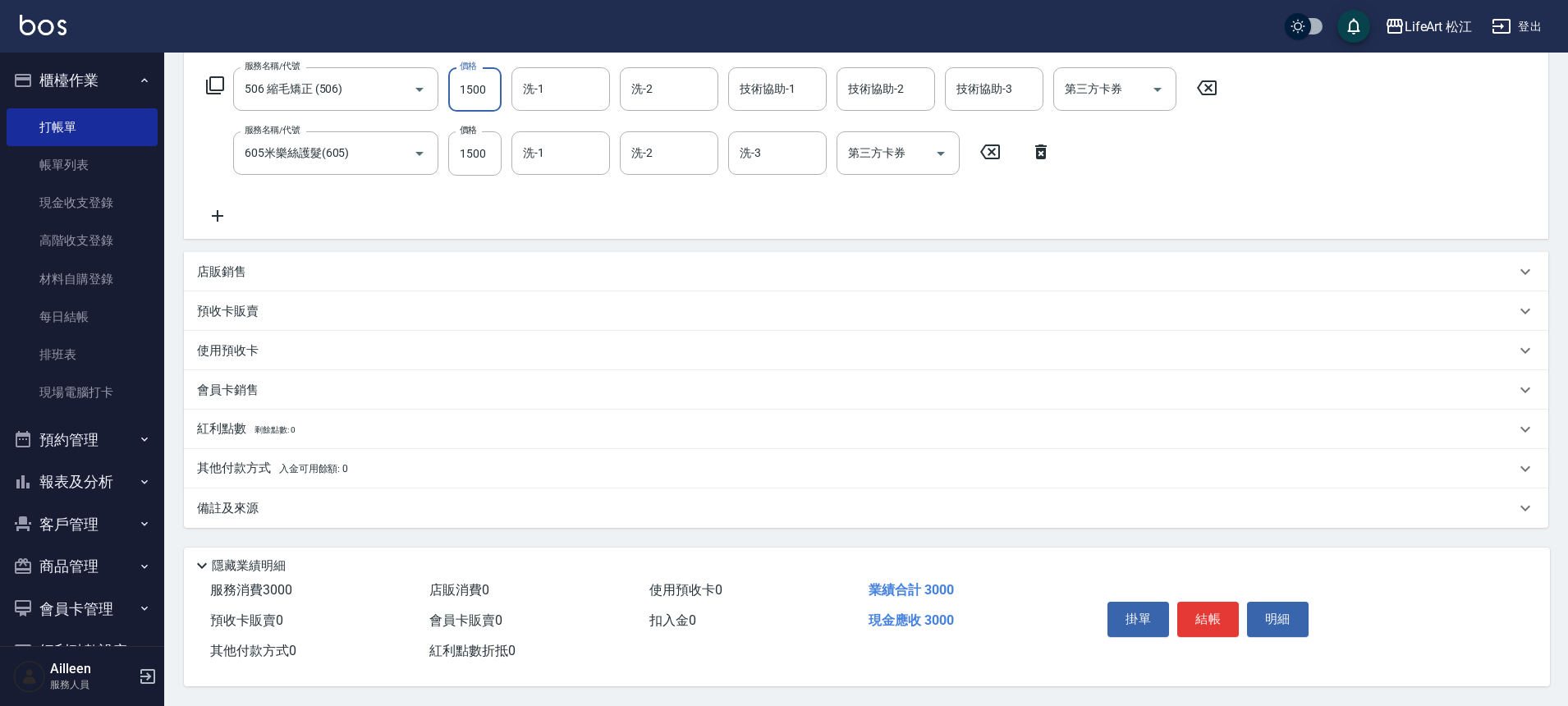
type input "1500"
click at [320, 478] on div "其他付款方式 入金可用餘額: 0" at bounding box center [865, 469] width 1365 height 40
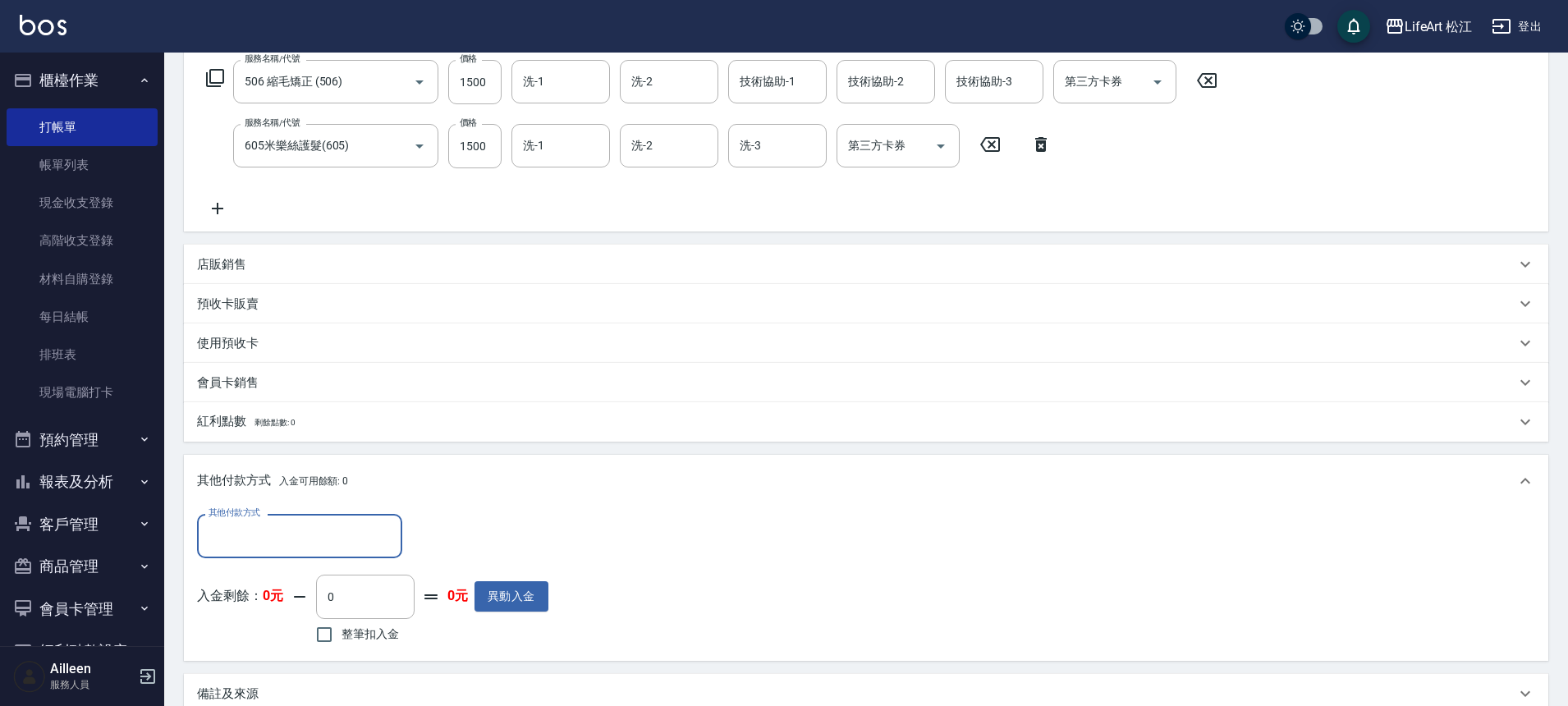
scroll to position [0, 0]
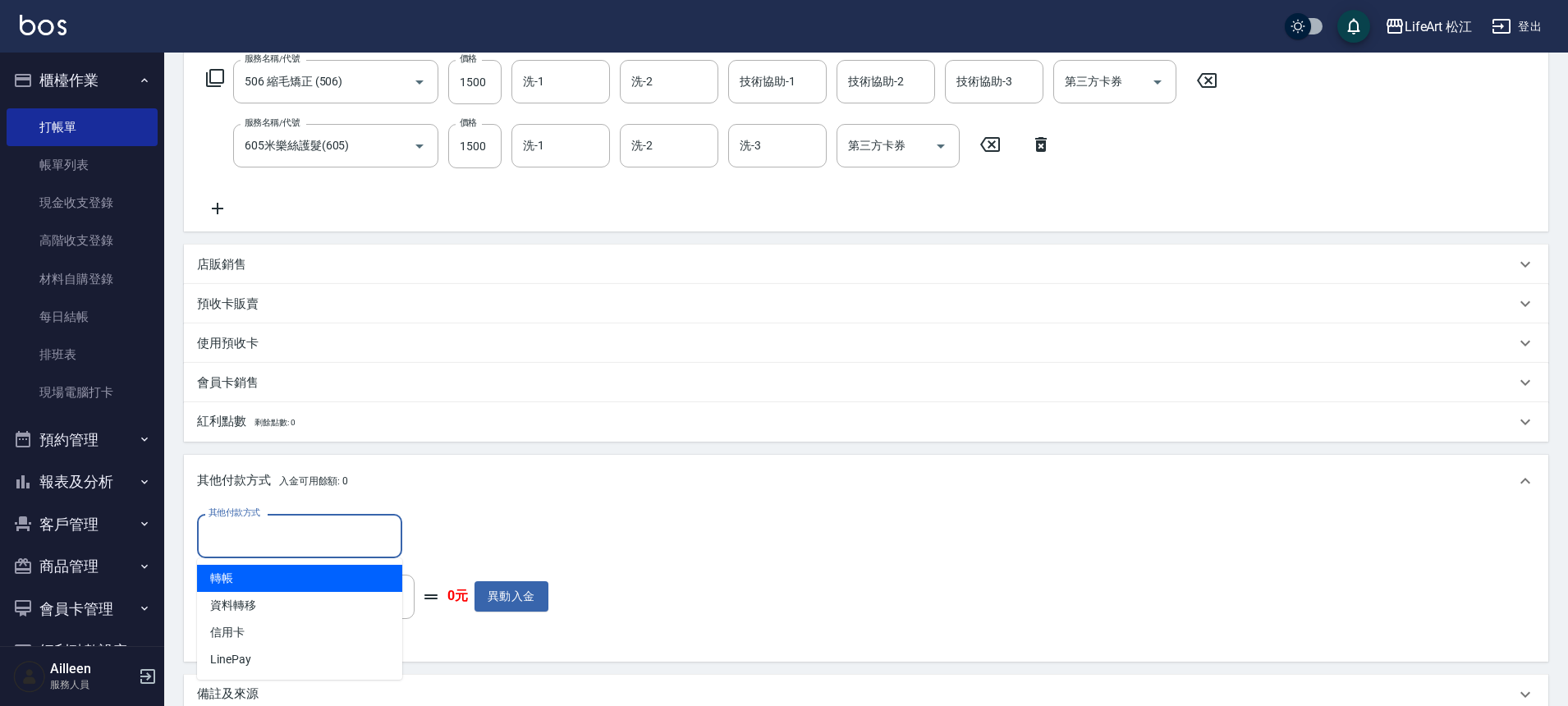
click at [313, 536] on input "其他付款方式" at bounding box center [299, 535] width 191 height 28
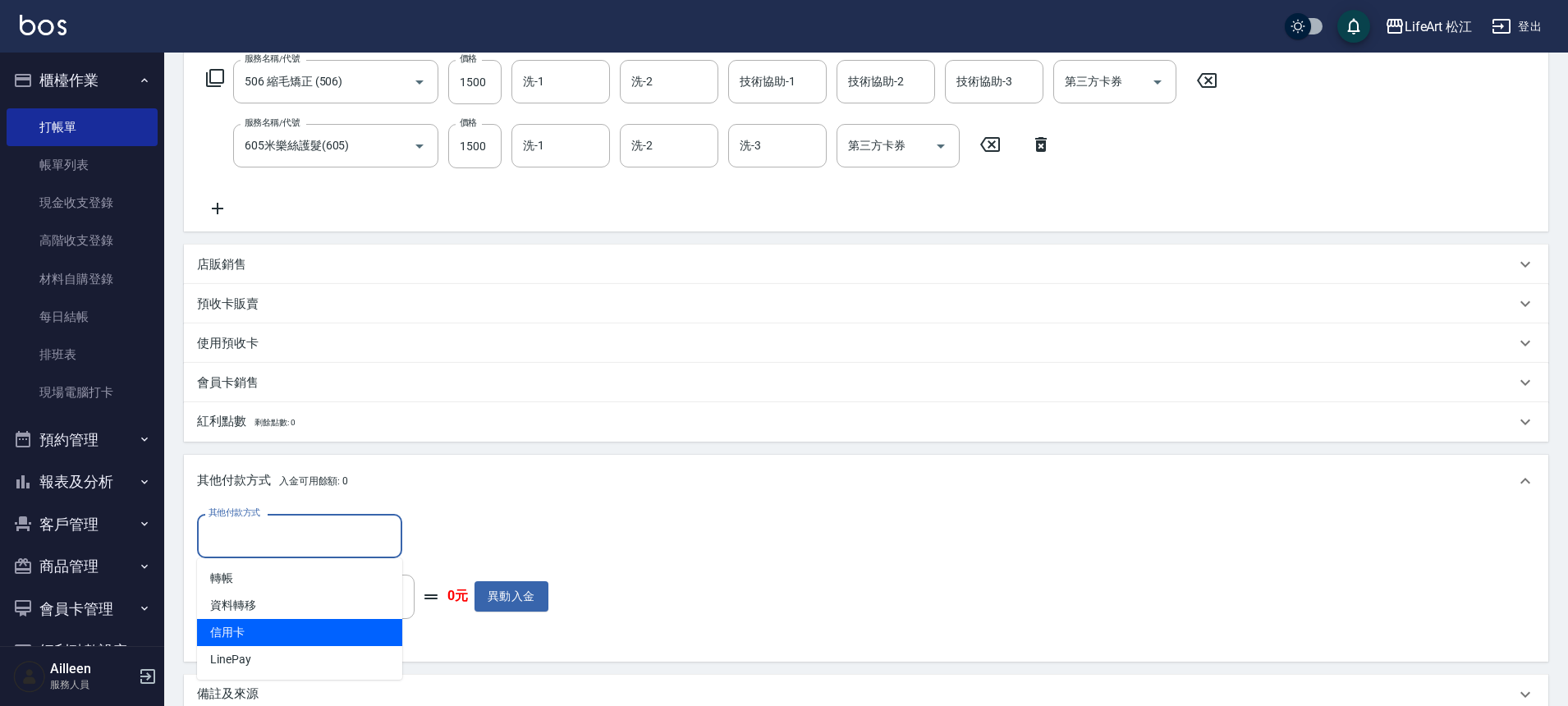
click at [300, 636] on span "信用卡" at bounding box center [300, 632] width 205 height 27
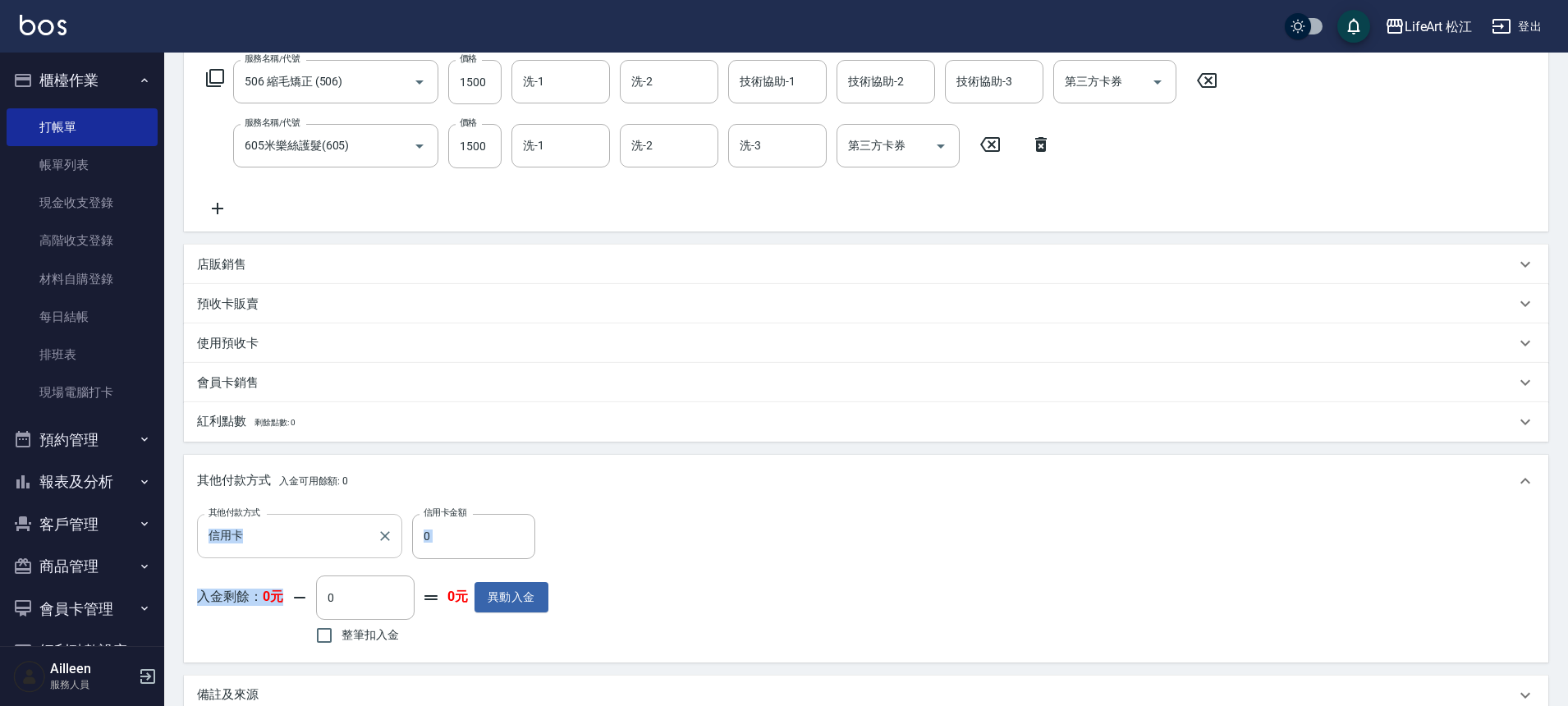
drag, startPoint x: 300, startPoint y: 636, endPoint x: 323, endPoint y: 543, distance: 95.8
click at [324, 541] on div "其他付款方式 信用卡 其他付款方式 信用卡金額 0 信用卡金額 入金剩餘： 0元 0 ​ 整筆扣入金 0元 異動入金" at bounding box center [373, 581] width 352 height 134
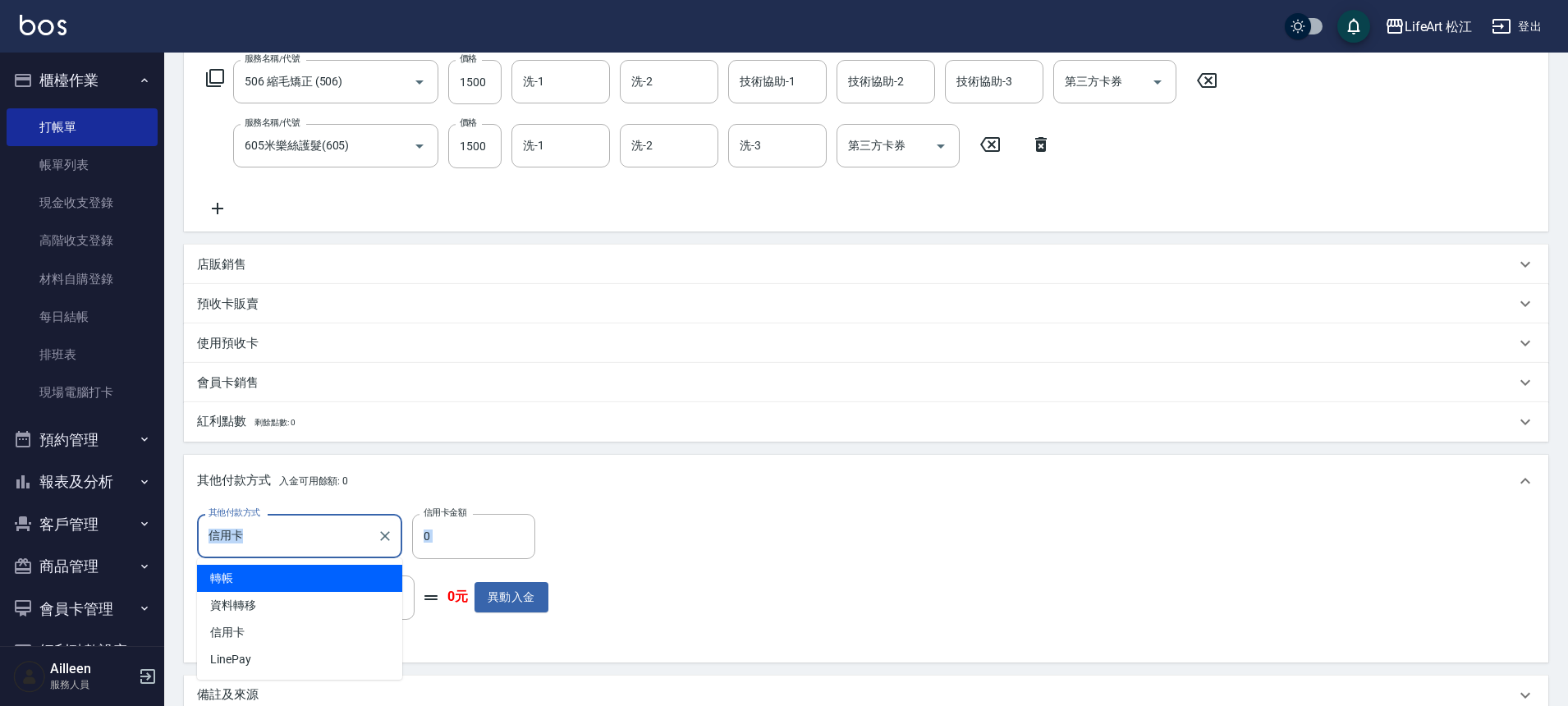
click at [323, 543] on input "信用卡" at bounding box center [287, 535] width 166 height 28
click at [325, 542] on input "信用卡" at bounding box center [287, 535] width 166 height 28
click at [302, 580] on span "轉帳" at bounding box center [300, 578] width 205 height 27
type input "轉帳"
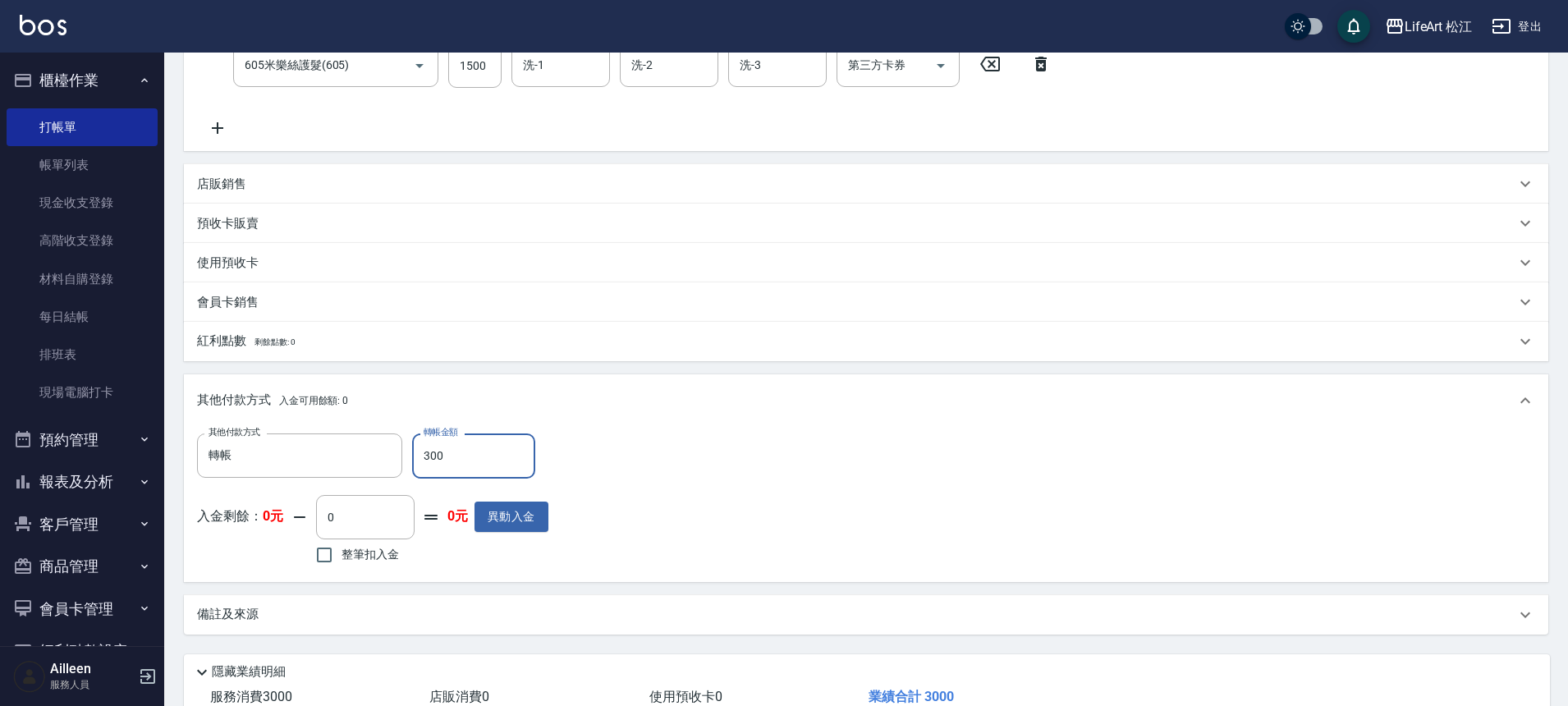
scroll to position [463, 0]
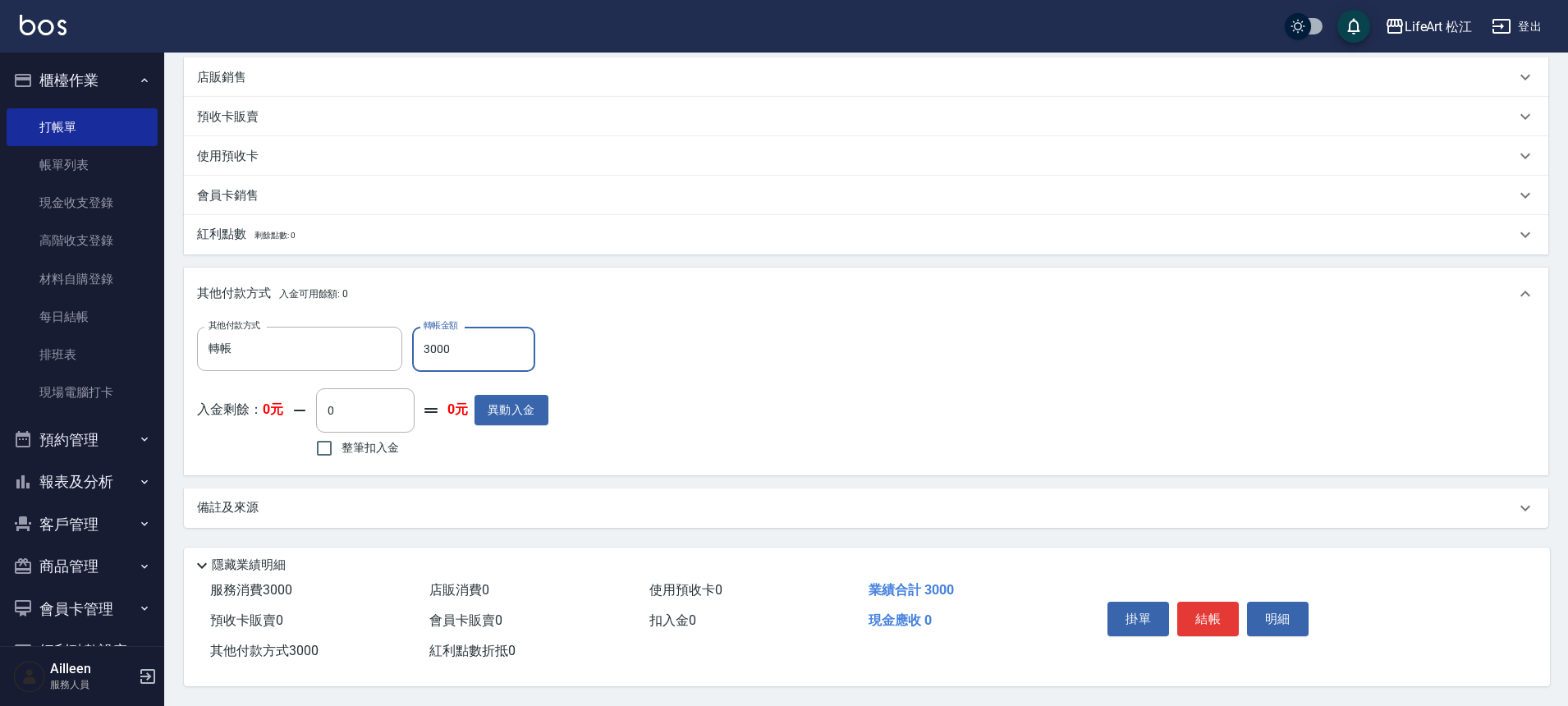
type input "3000"
click at [473, 528] on div "Key In 打帳單 上一筆訂單:#10 帳單速查 結帳前確認明細 連續打單結帳 掛單 結帳 明細 帳單日期 [DATE] 20:25 鎖定日期 顧客姓名/手…" at bounding box center [865, 151] width 1403 height 1109
click at [472, 517] on div "備註及來源" at bounding box center [865, 509] width 1365 height 40
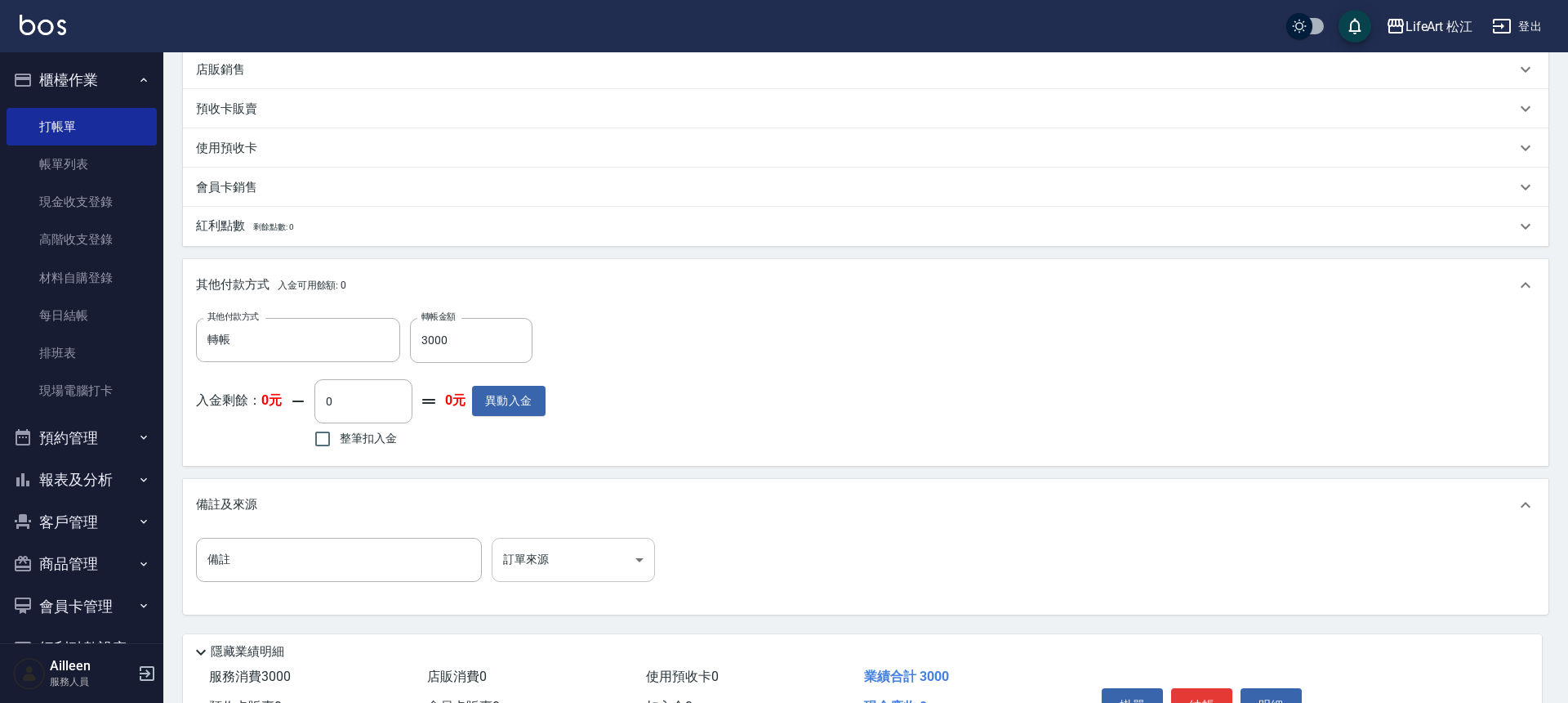
click at [570, 559] on body "LifeArt 松江 登出 櫃檯作業 打帳單 帳單列表 現金收支登錄 高階收支登錄 材料自購登錄 每日結帳 排班表 現場電腦打卡 預約管理 預約管理 單日預約…" at bounding box center [784, 166] width 1568 height 1253
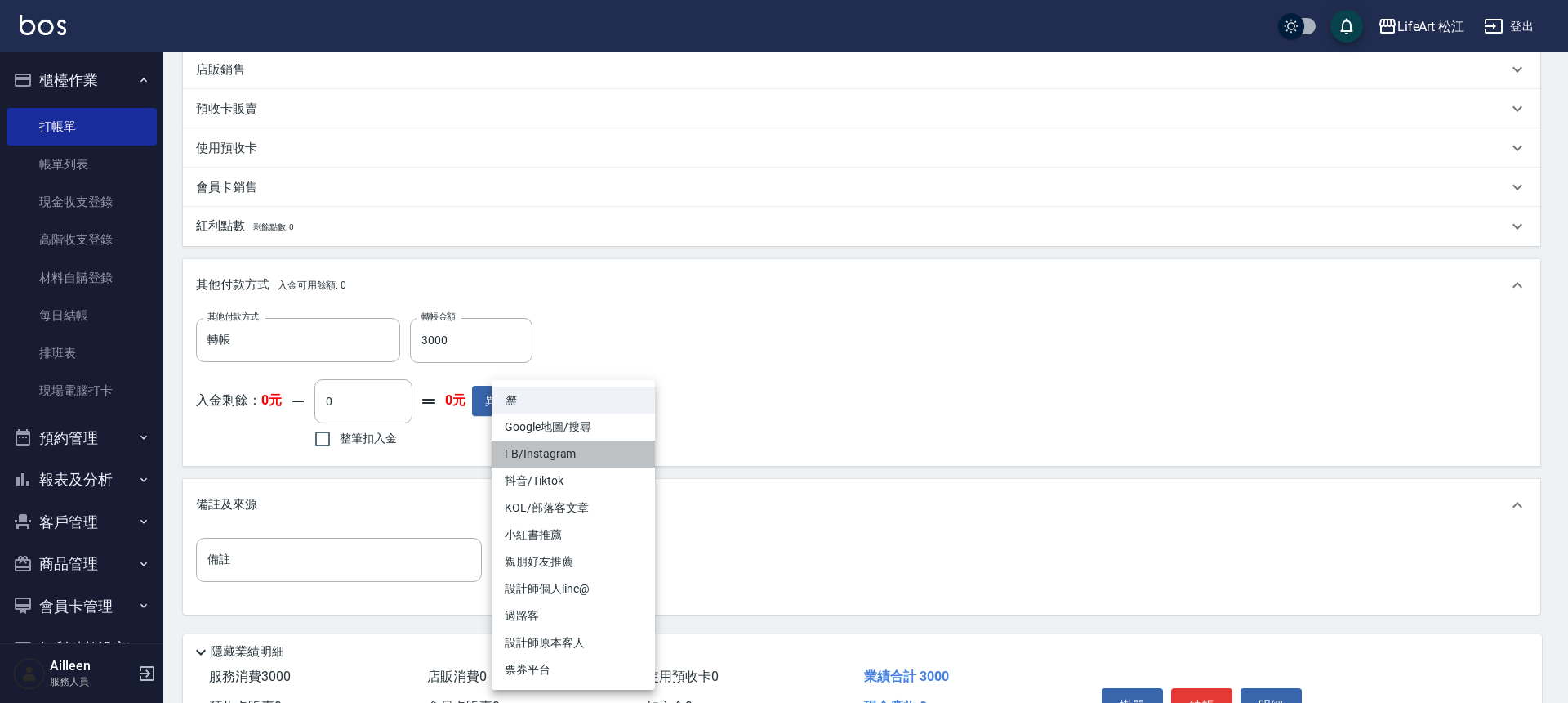
click at [569, 457] on li "FB/Instagram" at bounding box center [573, 453] width 163 height 27
type input "FB/Instagram"
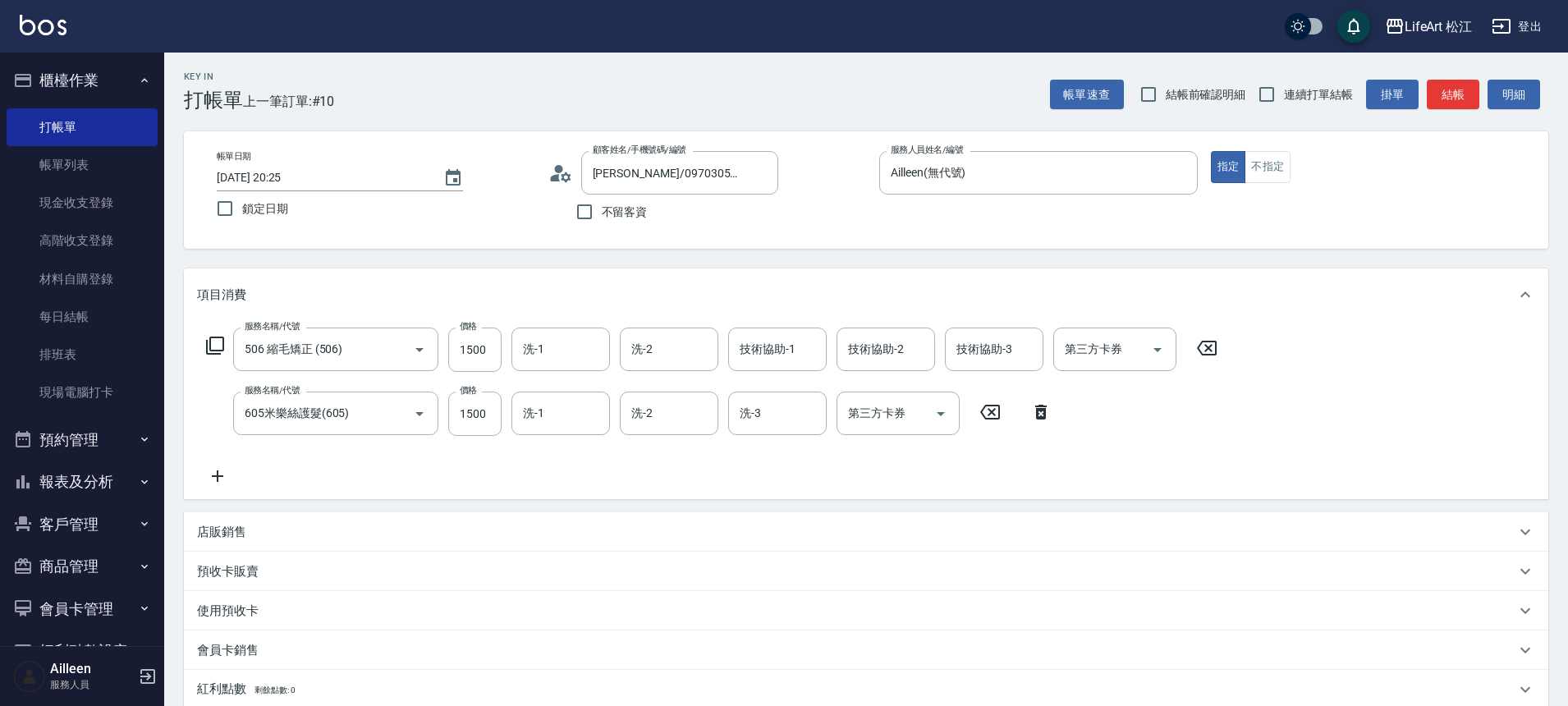
scroll to position [559, 0]
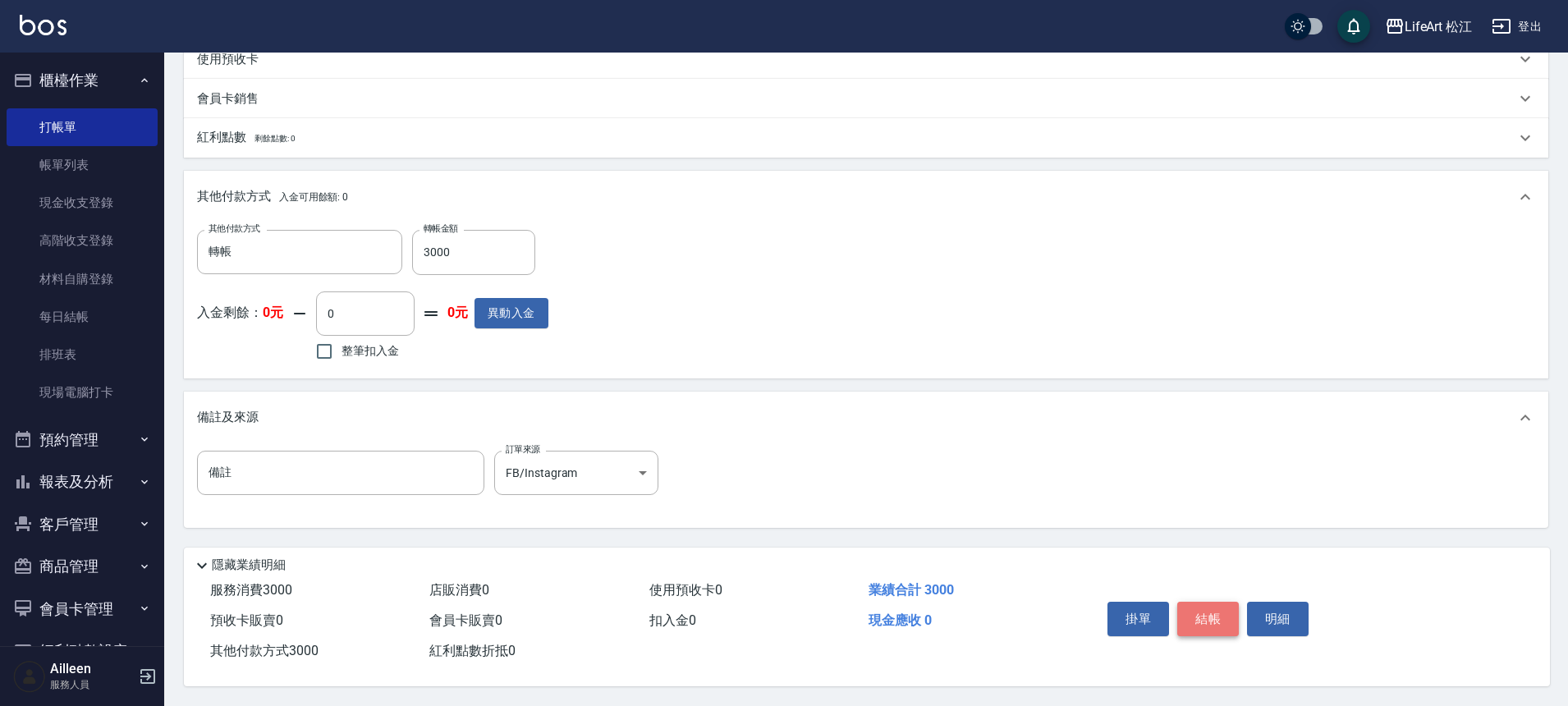
click at [1206, 606] on button "結帳" at bounding box center [1208, 619] width 61 height 34
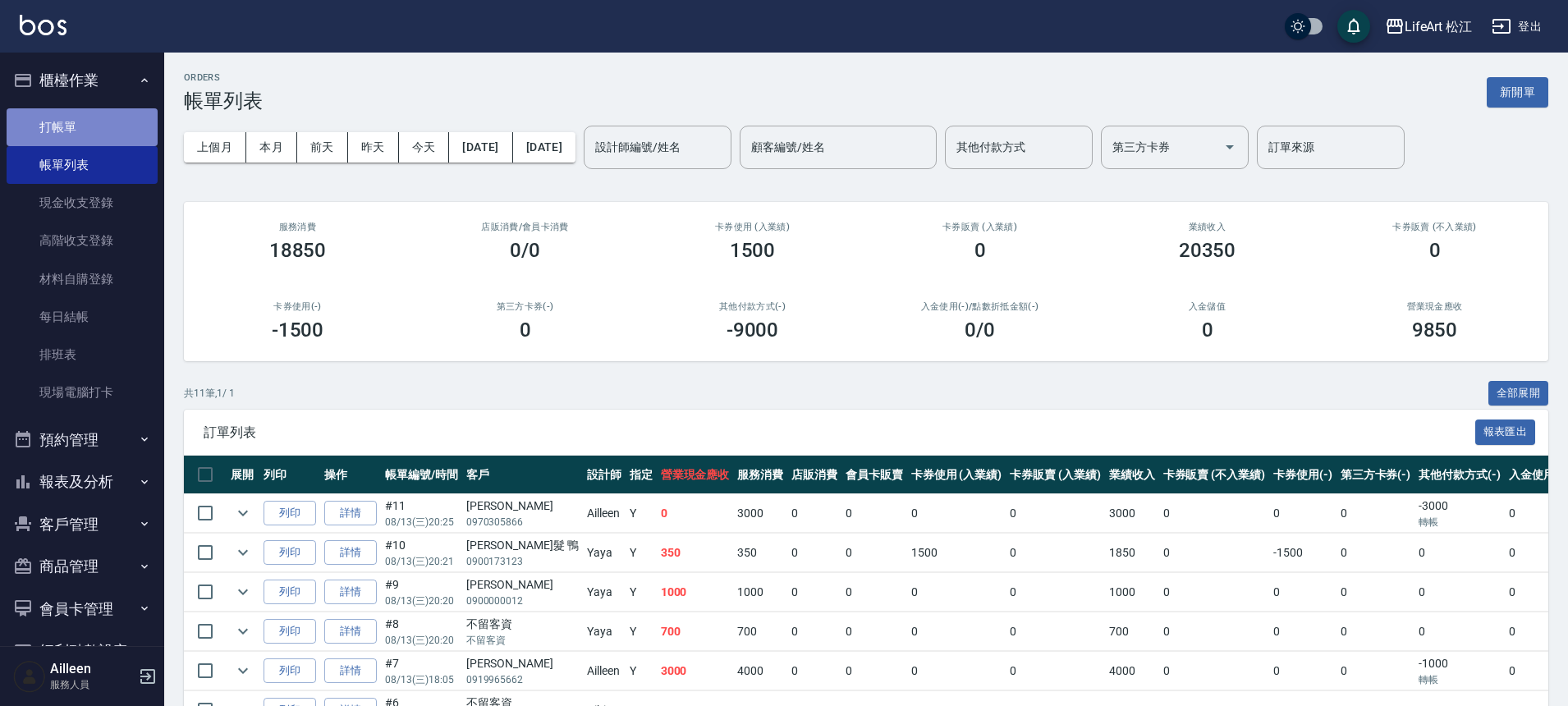
click at [112, 129] on link "打帳單" at bounding box center [82, 128] width 151 height 38
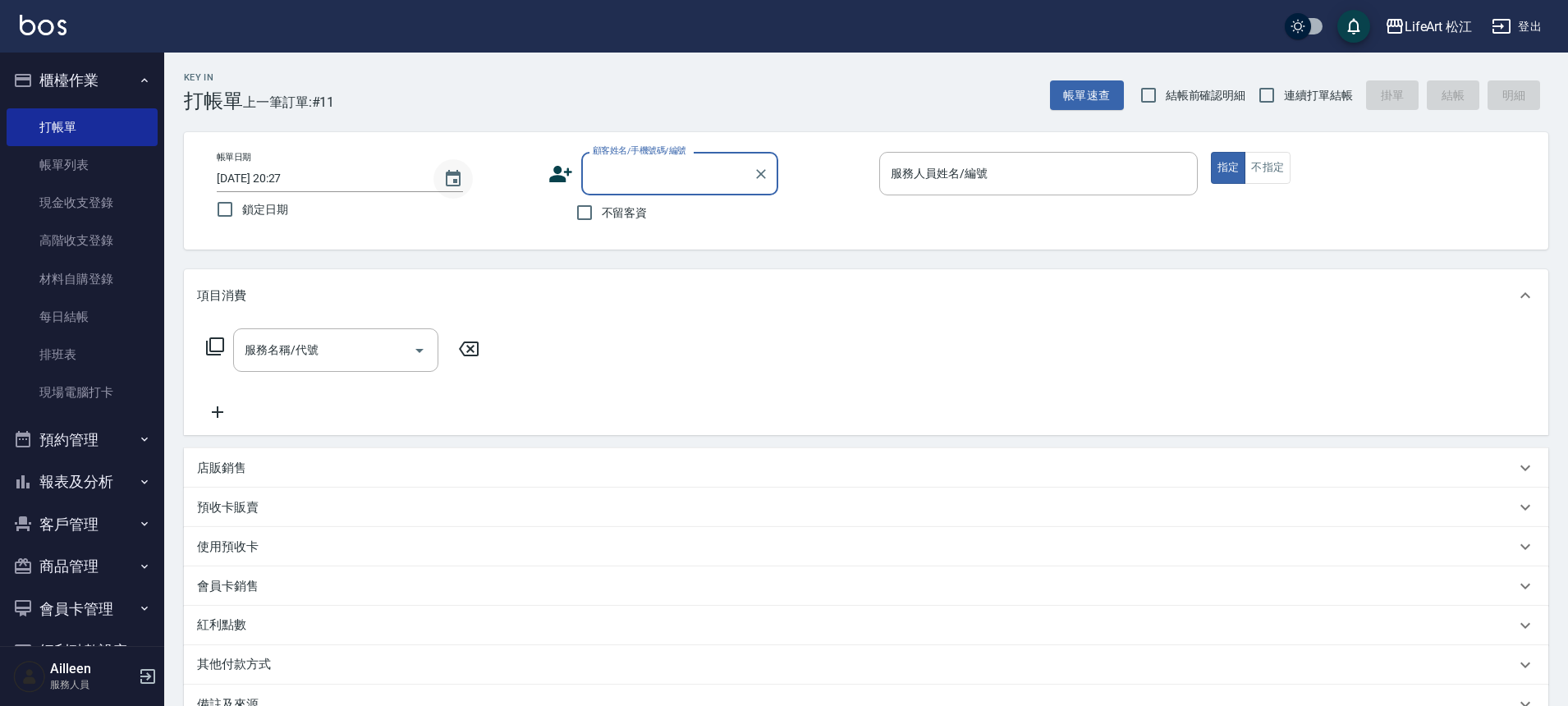
click at [450, 169] on icon "Choose date, selected date is 2025-08-13" at bounding box center [453, 178] width 20 height 20
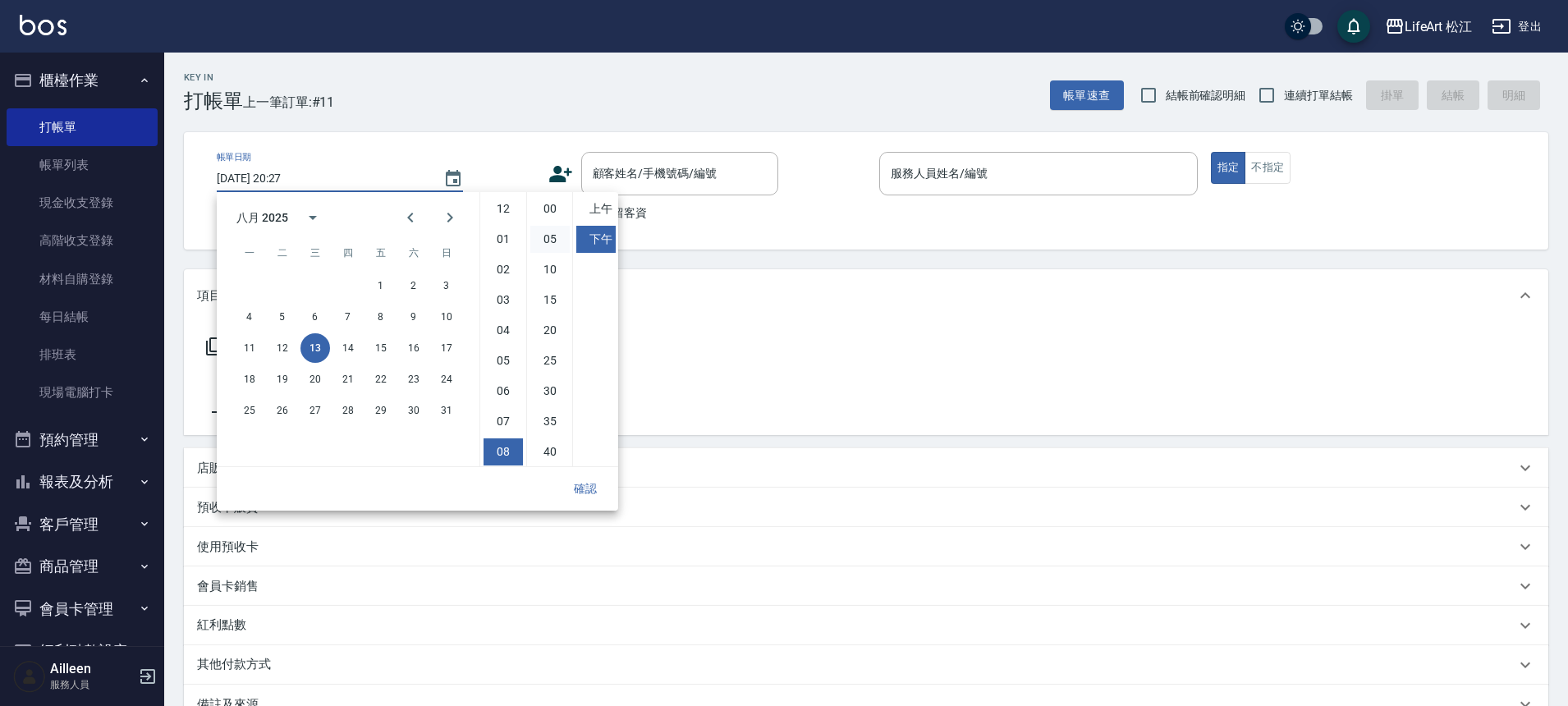
scroll to position [92, 0]
click at [332, 360] on div "11 12 13 14 15 16 17" at bounding box center [347, 348] width 263 height 29
click at [350, 349] on button "14" at bounding box center [348, 348] width 29 height 29
click at [513, 428] on li "10" at bounding box center [503, 420] width 40 height 27
type input "[DATE] 22:27"
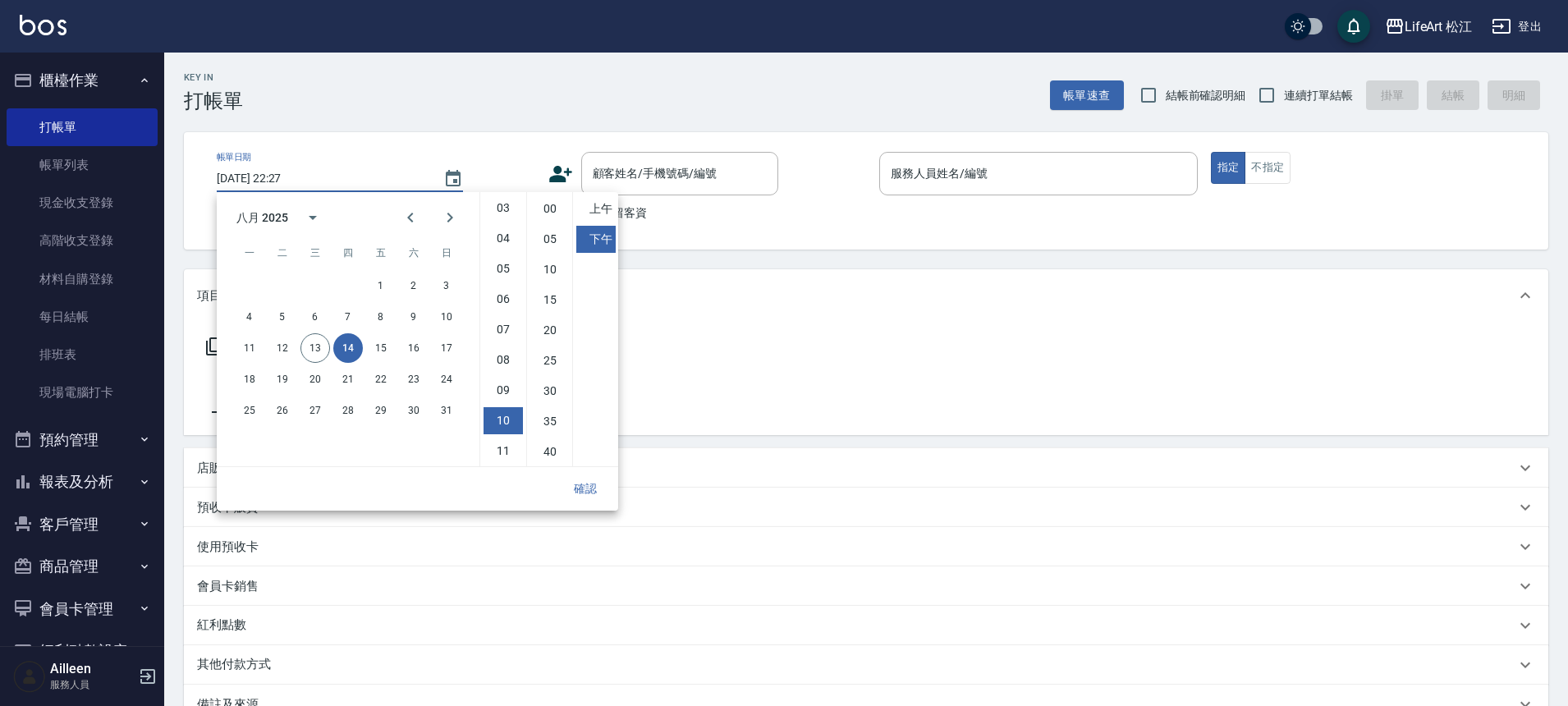
click at [346, 348] on button "14" at bounding box center [348, 348] width 29 height 29
click at [733, 386] on div "服務名稱/代號 服務名稱/代號" at bounding box center [865, 378] width 1365 height 113
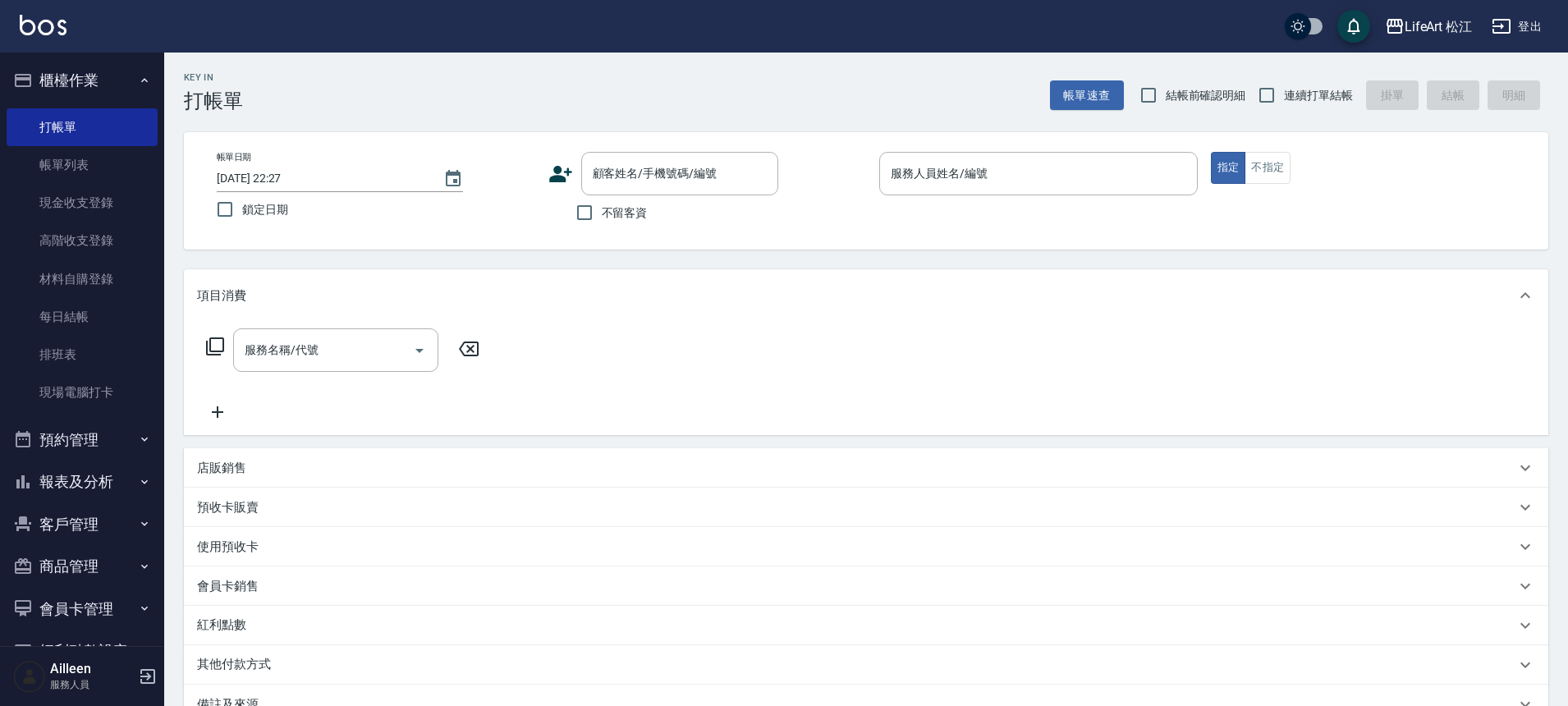
click at [722, 378] on div "服務名稱/代號 服務名稱/代號" at bounding box center [865, 378] width 1365 height 113
click at [328, 167] on input "[DATE] 22:27" at bounding box center [322, 178] width 210 height 27
click at [417, 178] on input "[DATE] 22:27" at bounding box center [322, 178] width 210 height 27
click at [443, 178] on icon "Choose date, selected date is 2025-08-14" at bounding box center [453, 178] width 20 height 20
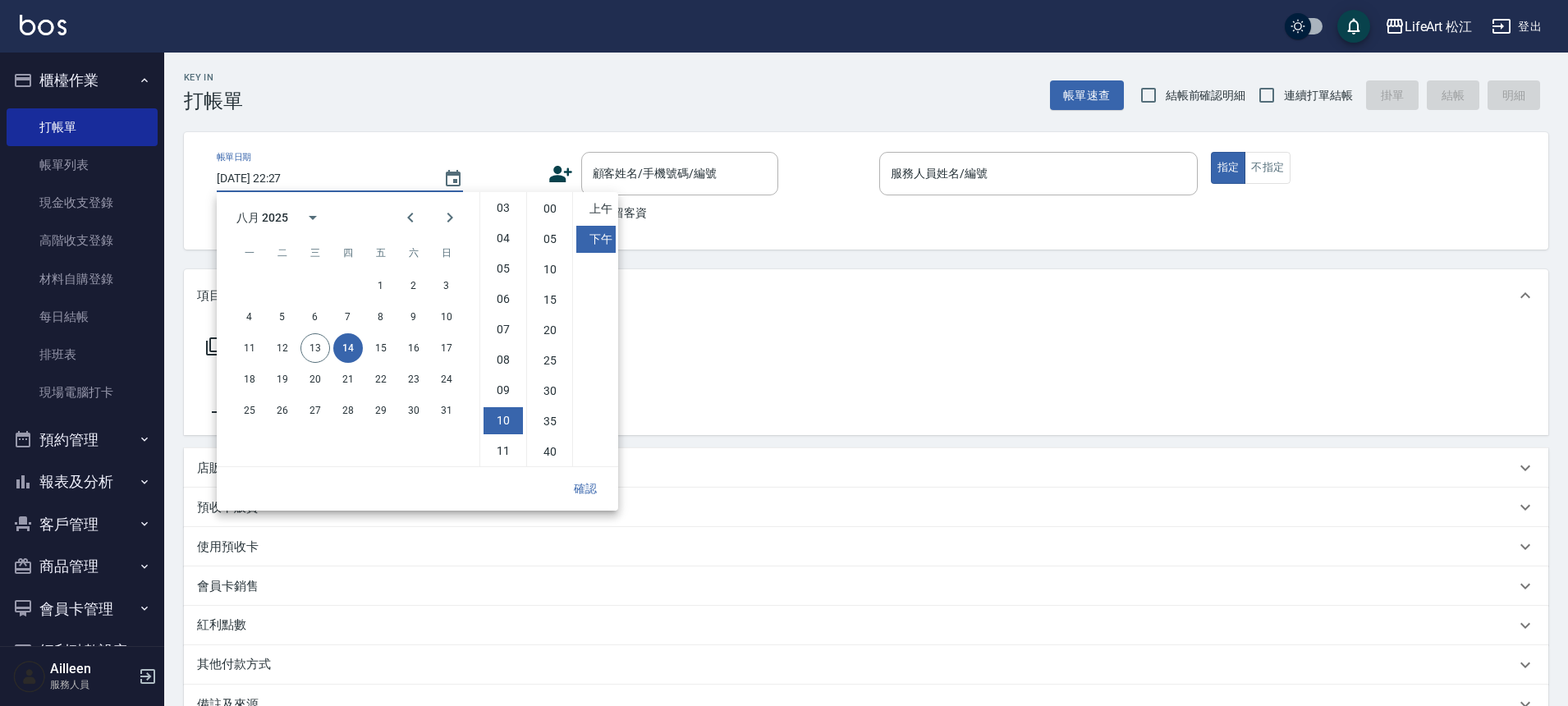
click at [344, 351] on button "14" at bounding box center [348, 348] width 29 height 29
click at [582, 487] on button "確認" at bounding box center [585, 488] width 53 height 30
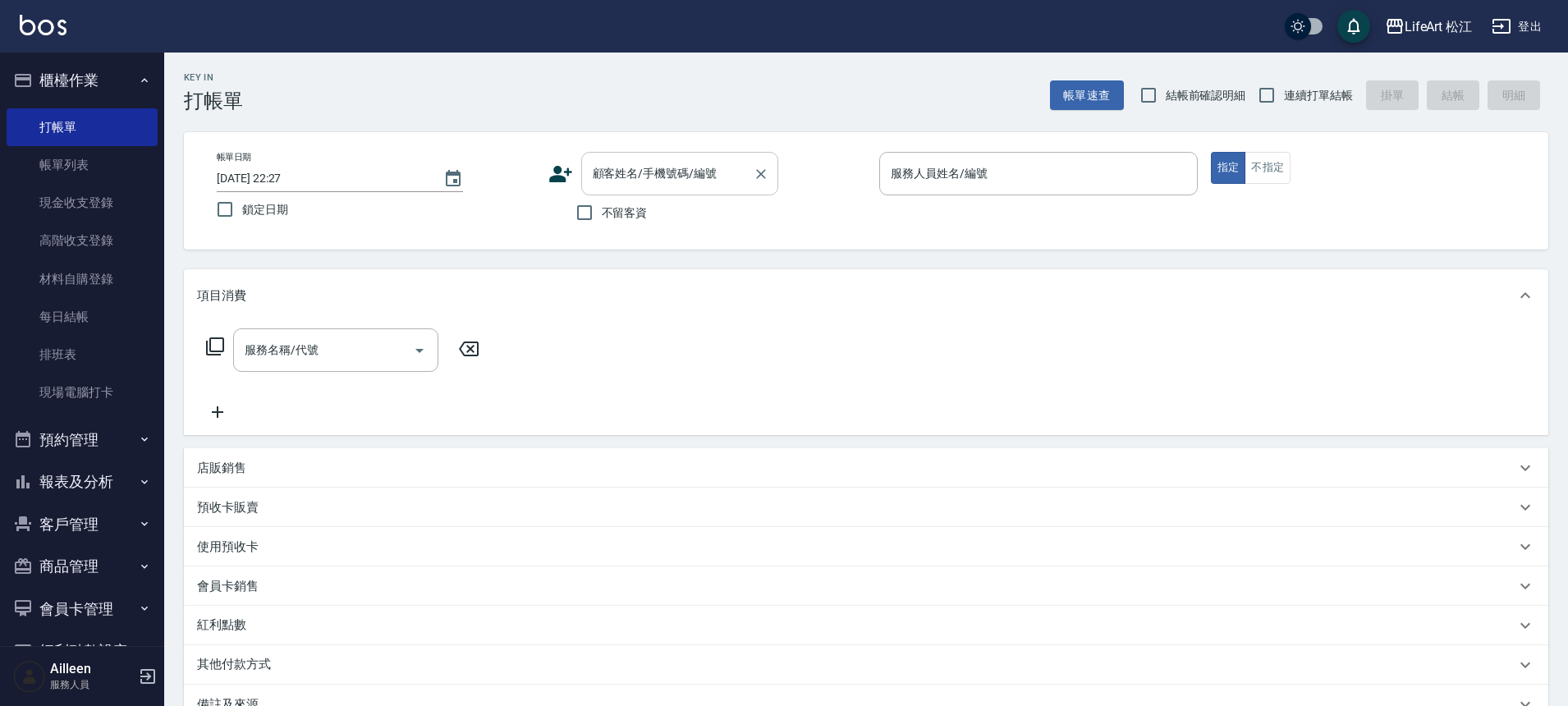
click at [663, 173] on input "顧客姓名/手機號碼/編號" at bounding box center [667, 173] width 158 height 28
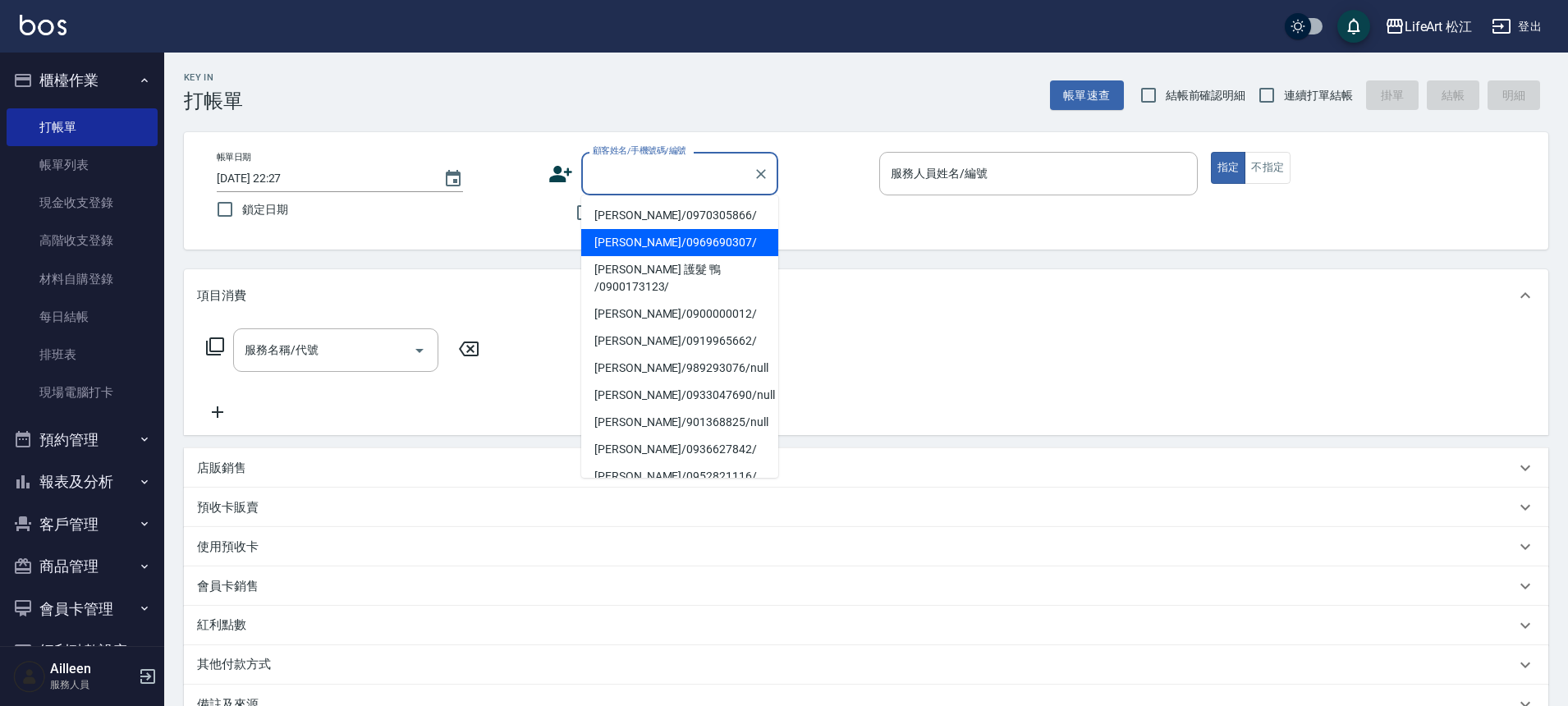
click at [633, 247] on li "[PERSON_NAME]/0969690307/" at bounding box center [679, 242] width 197 height 27
type input "[PERSON_NAME]/0969690307/"
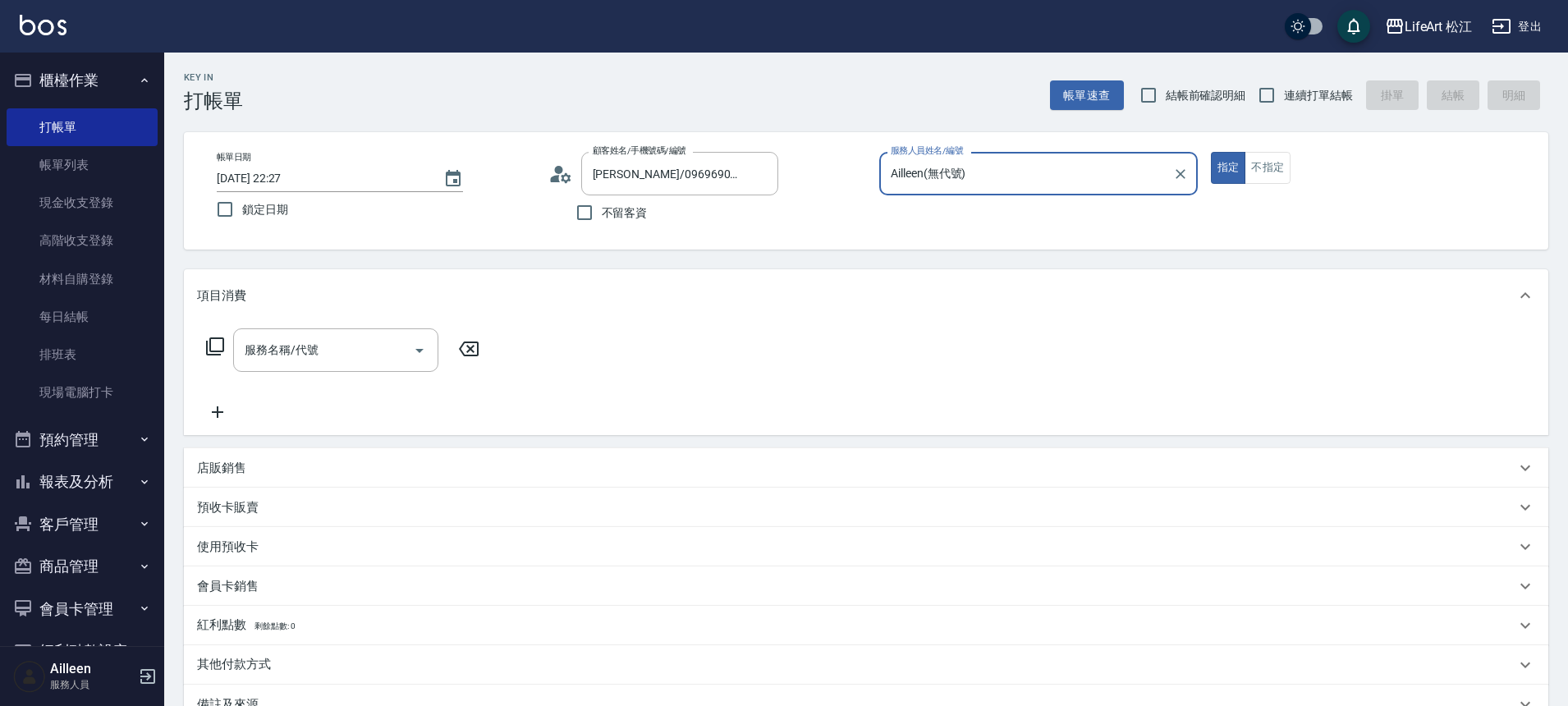
type input "Ailleen(無代號)"
click at [371, 334] on div "服務名稱/代號" at bounding box center [335, 350] width 205 height 43
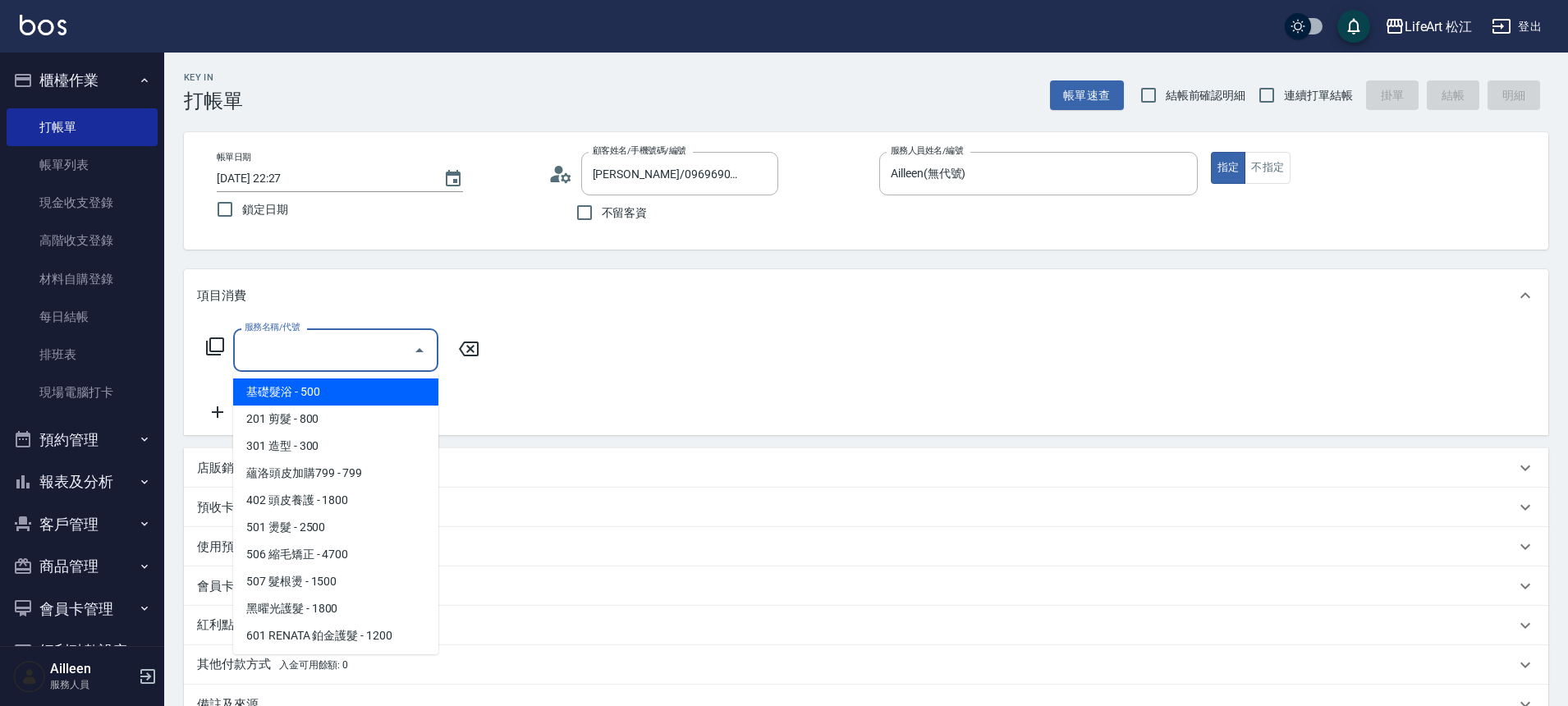
click at [371, 334] on div "服務名稱/代號" at bounding box center [335, 350] width 205 height 43
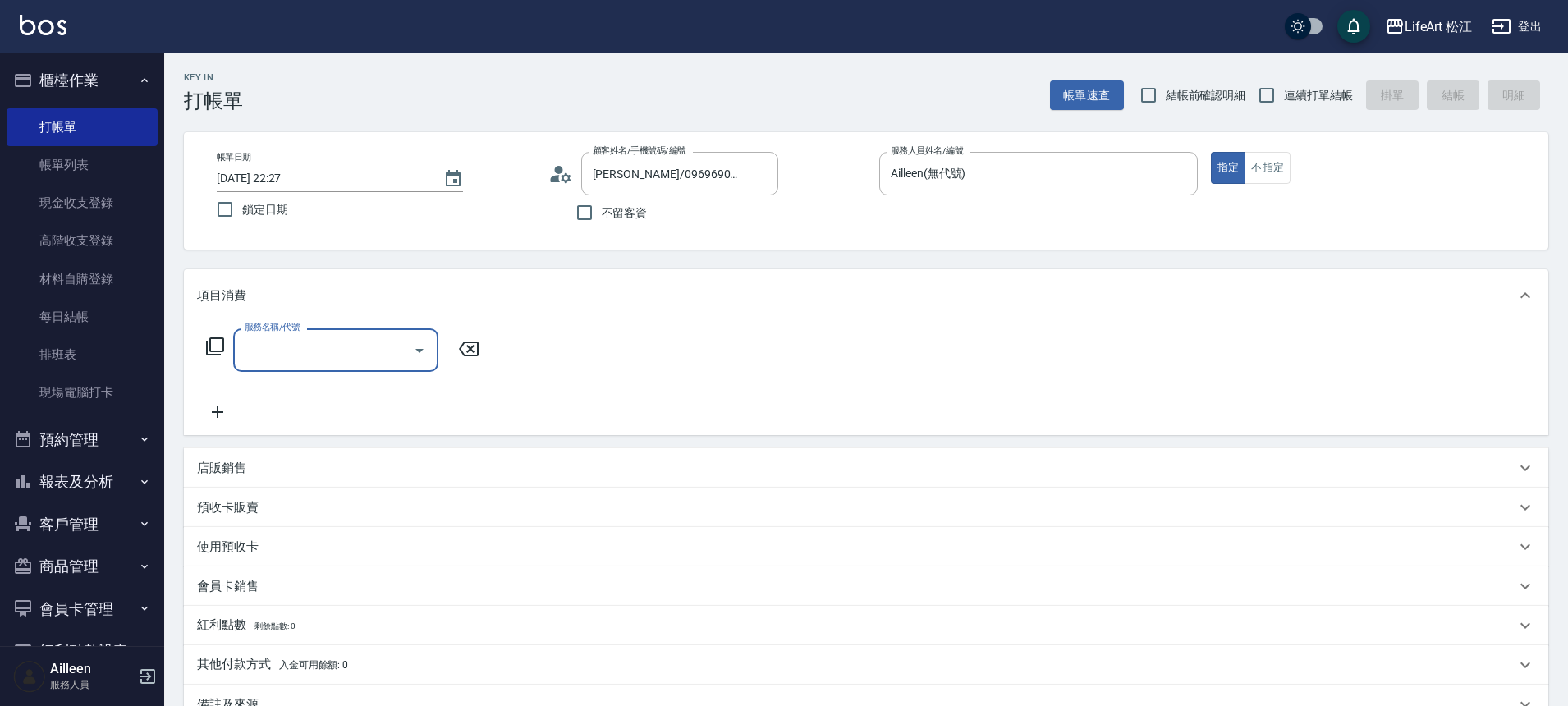
click at [365, 371] on div "服務名稱/代號 服務名稱/代號" at bounding box center [343, 375] width 292 height 94
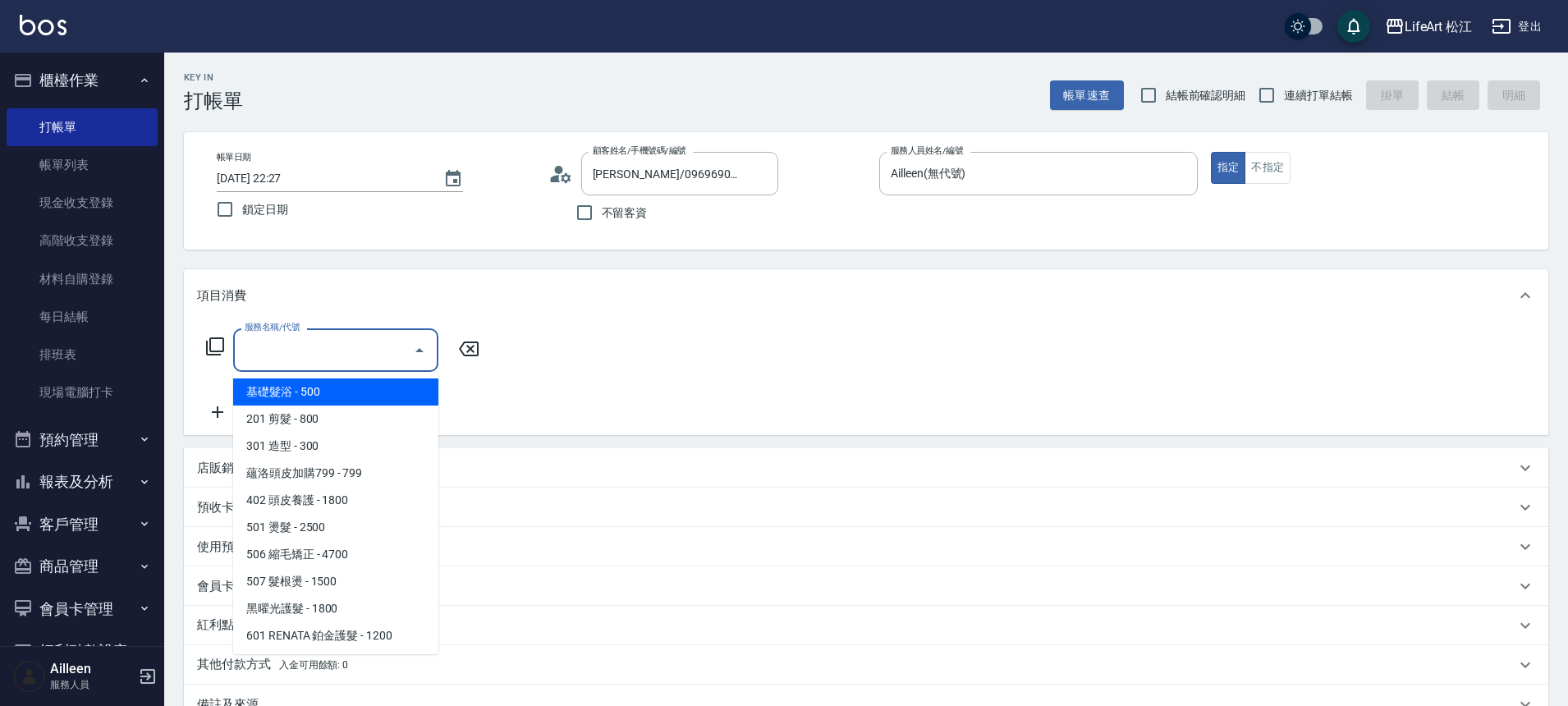
click at [373, 359] on input "服務名稱/代號" at bounding box center [323, 350] width 166 height 28
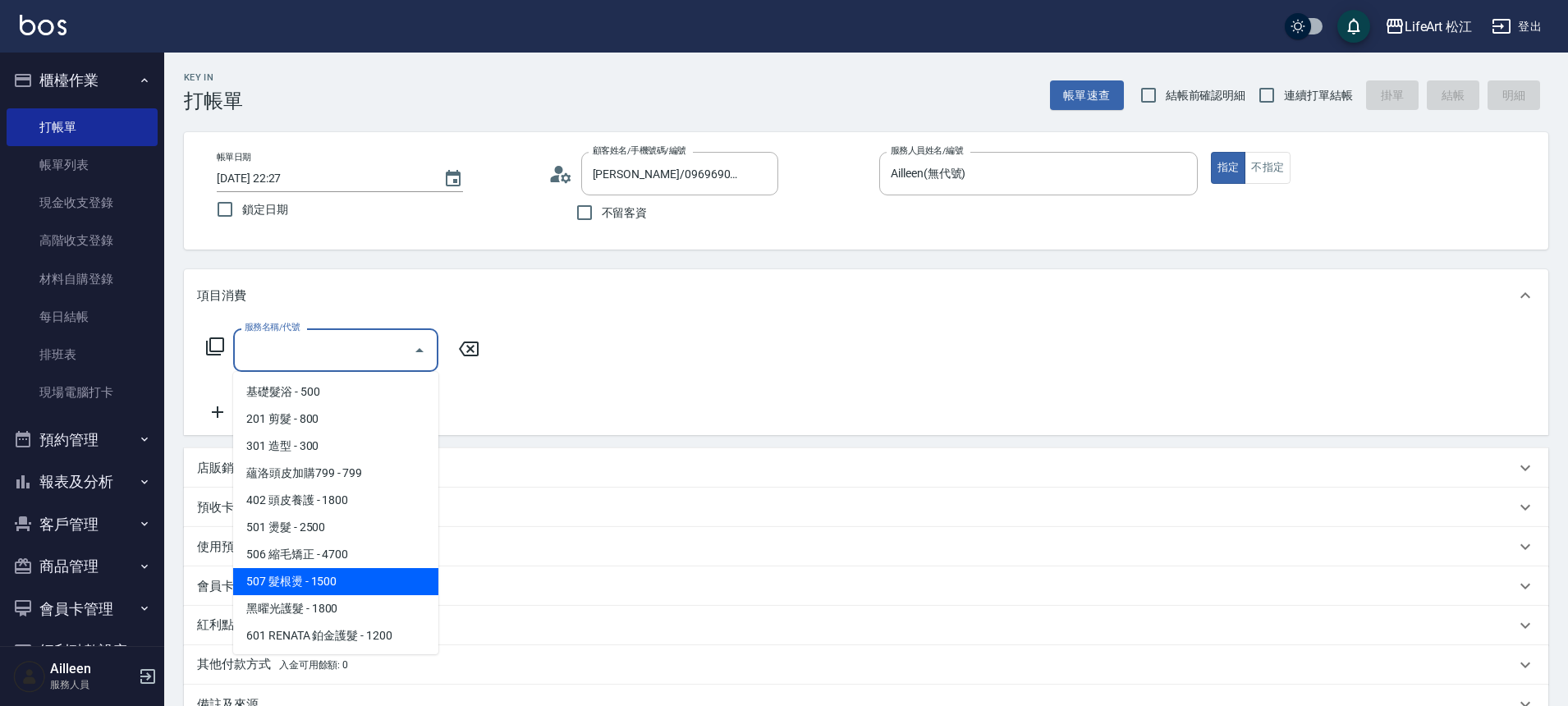
scroll to position [8, 0]
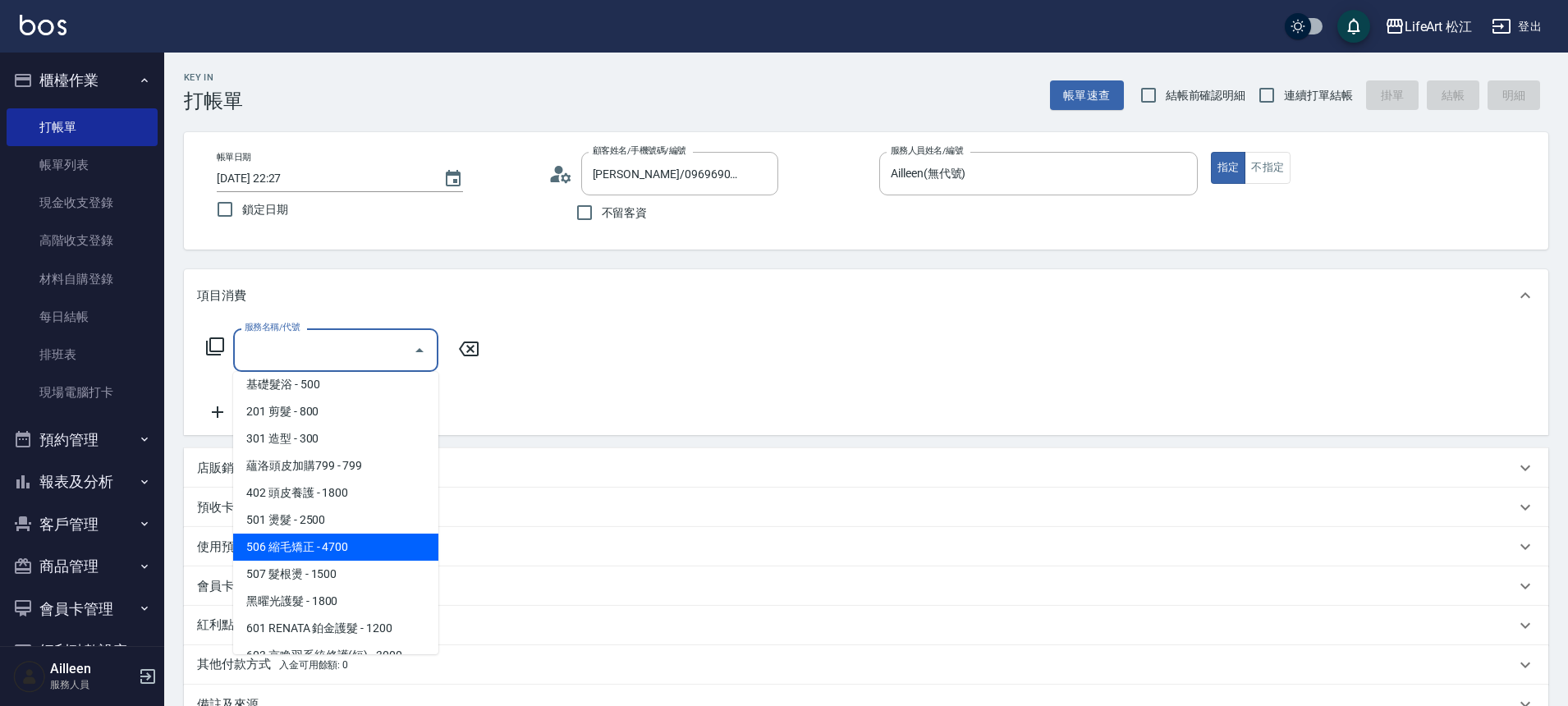
click at [326, 553] on span "506 縮毛矯正 - 4700" at bounding box center [335, 547] width 205 height 27
type input "506 縮毛矯正 (506)"
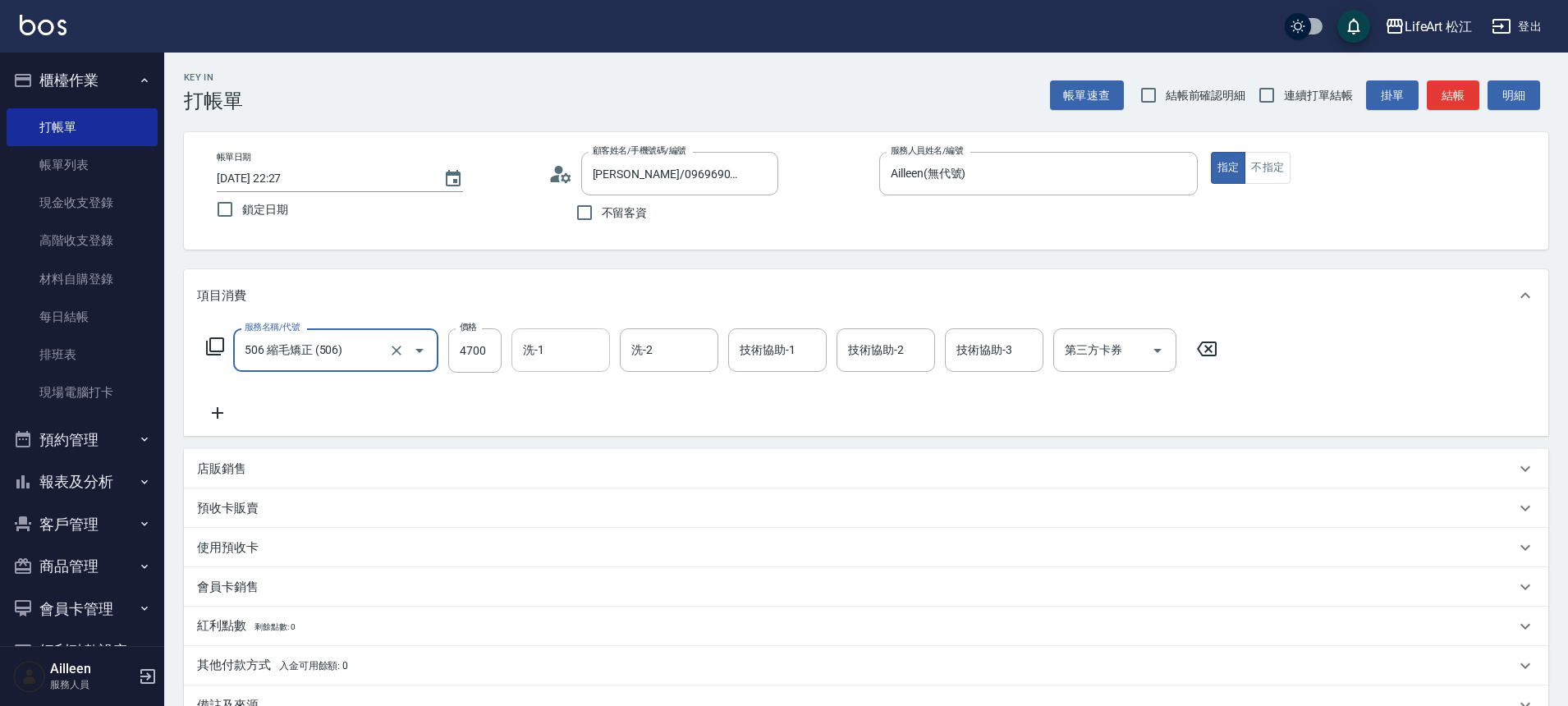
click at [554, 350] on input "洗-1" at bounding box center [560, 350] width 84 height 28
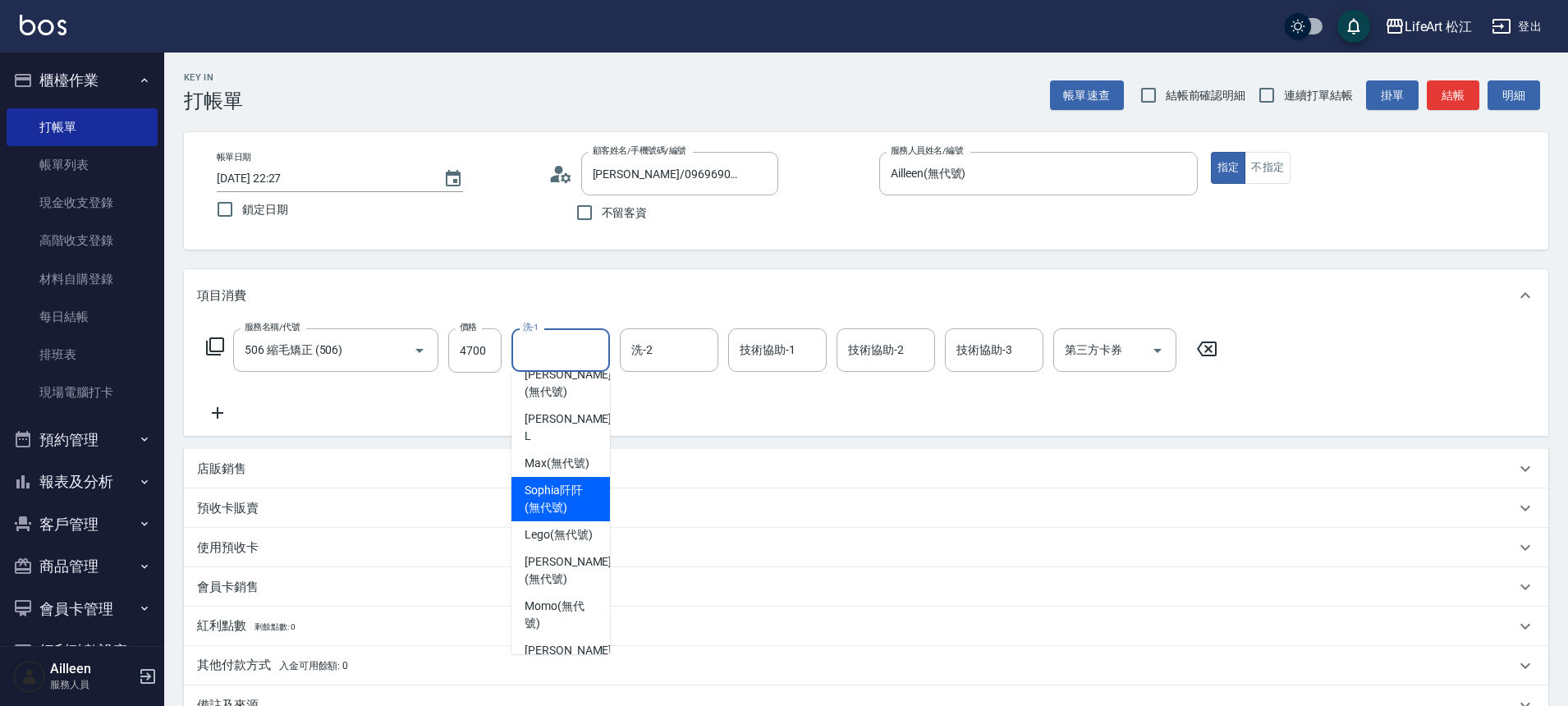
scroll to position [72, 0]
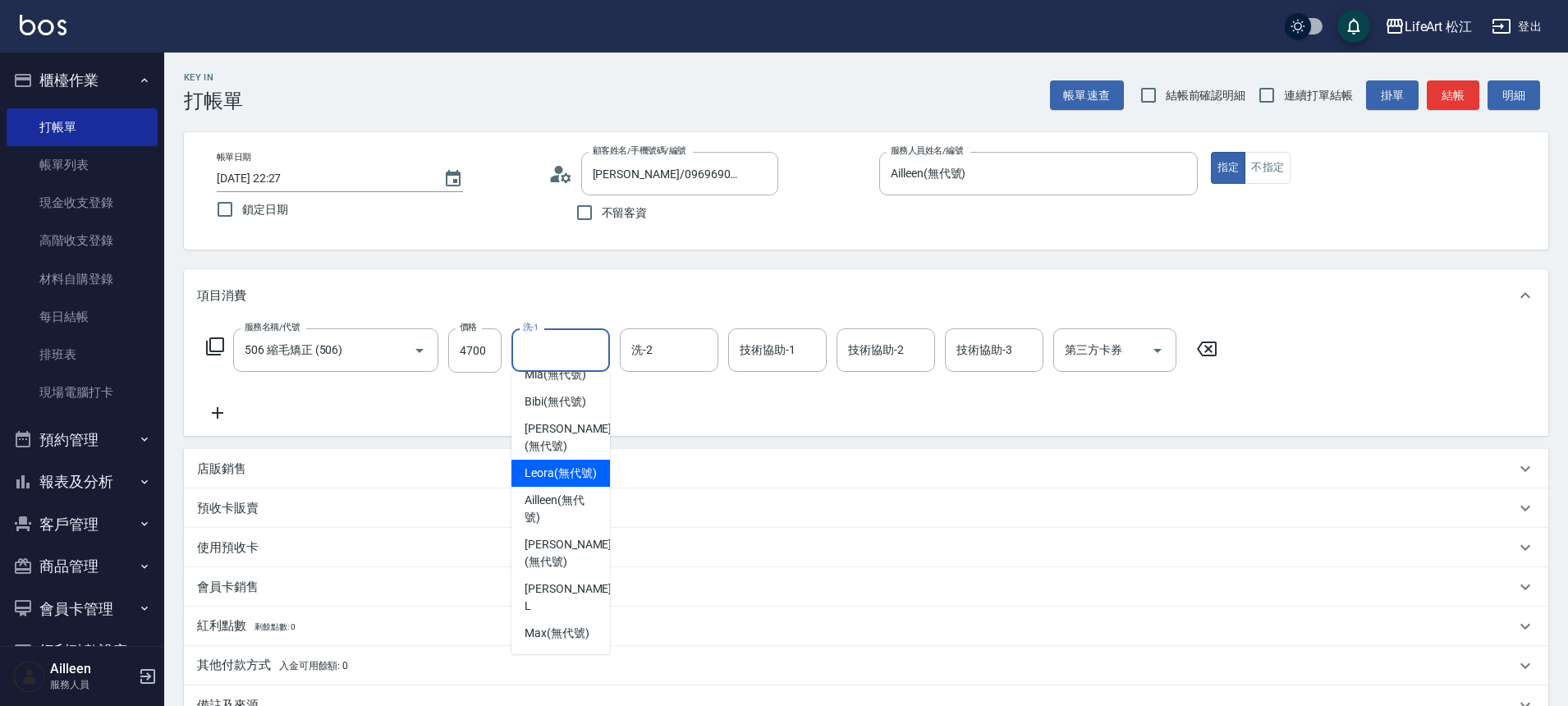
click at [554, 482] on span "Leora (無代號)" at bounding box center [561, 473] width 72 height 17
type input "Leora(無代號)"
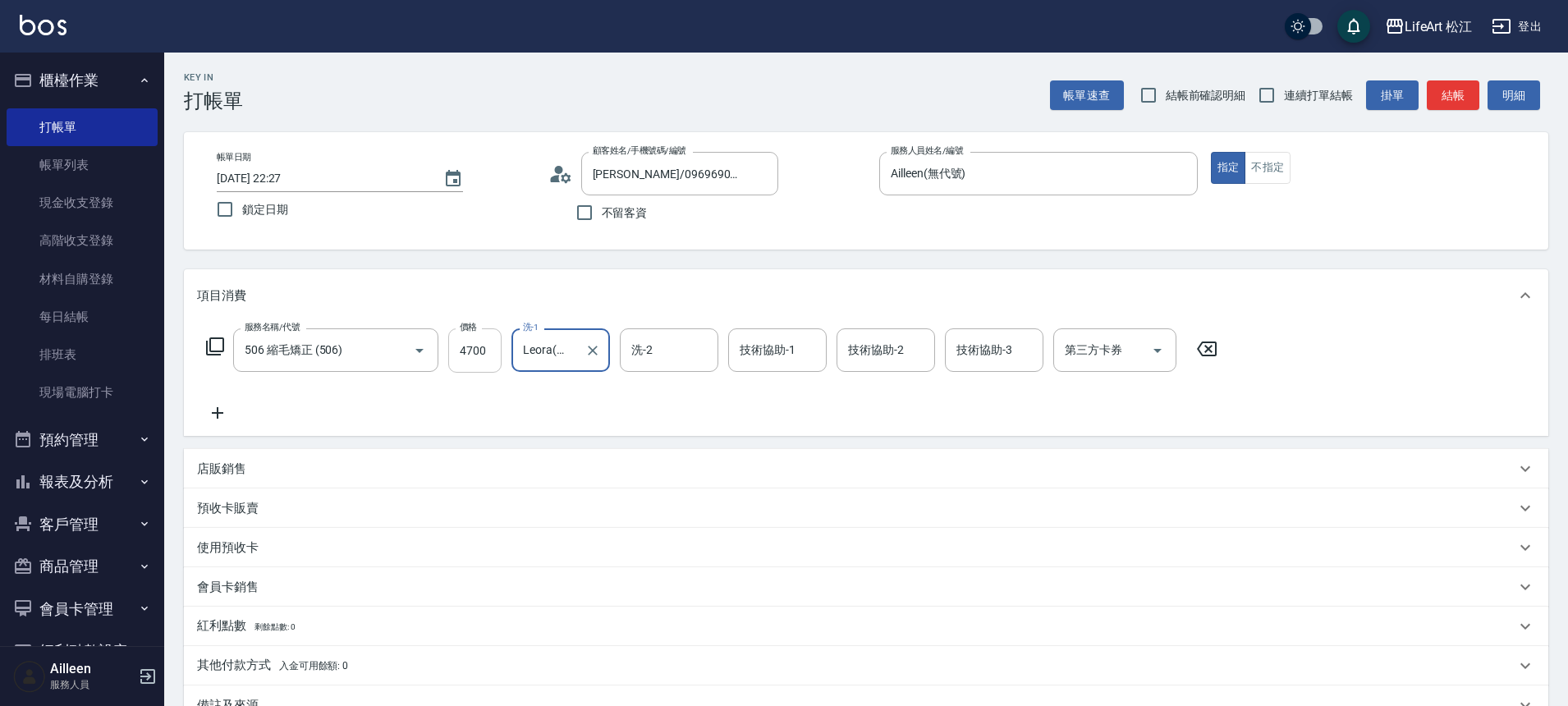
click at [473, 351] on input "4700" at bounding box center [475, 350] width 53 height 44
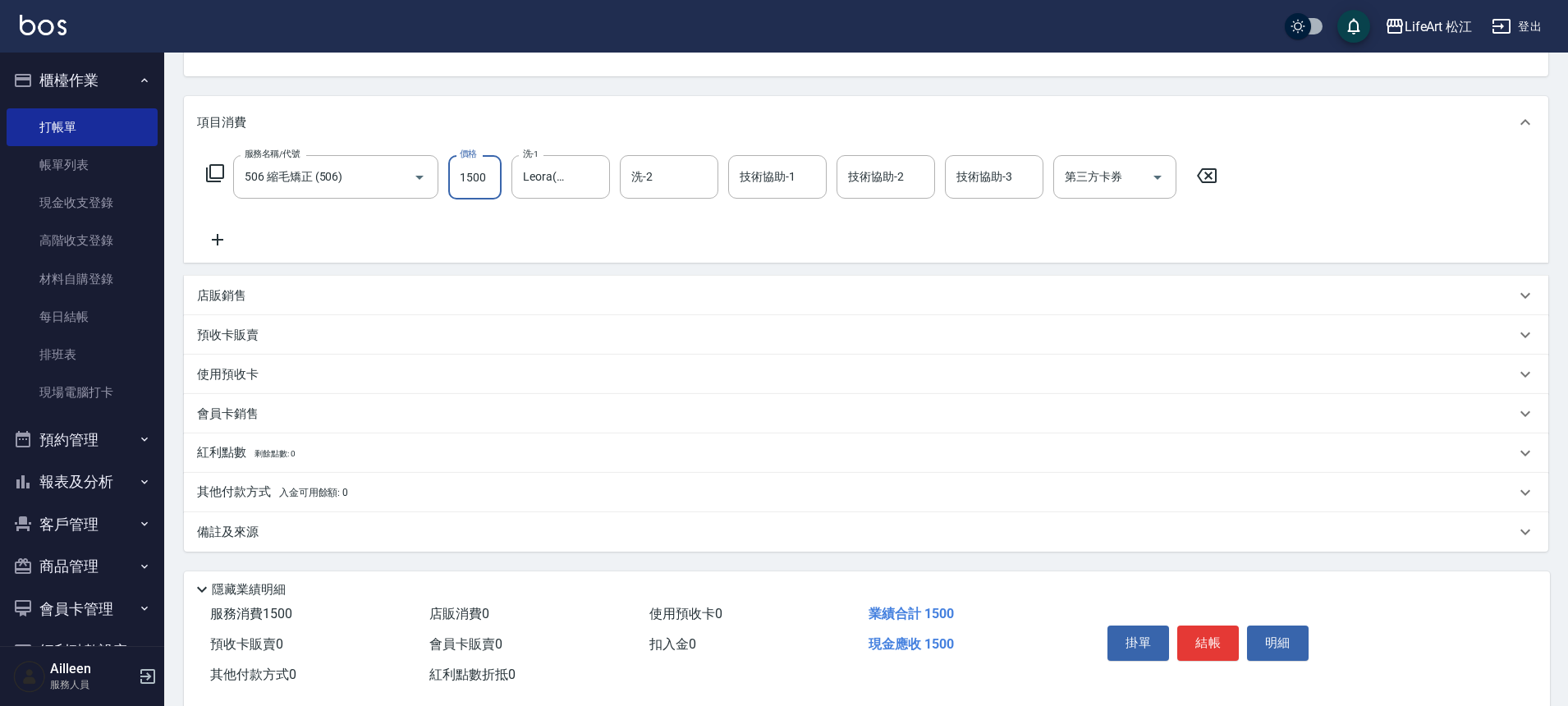
scroll to position [204, 0]
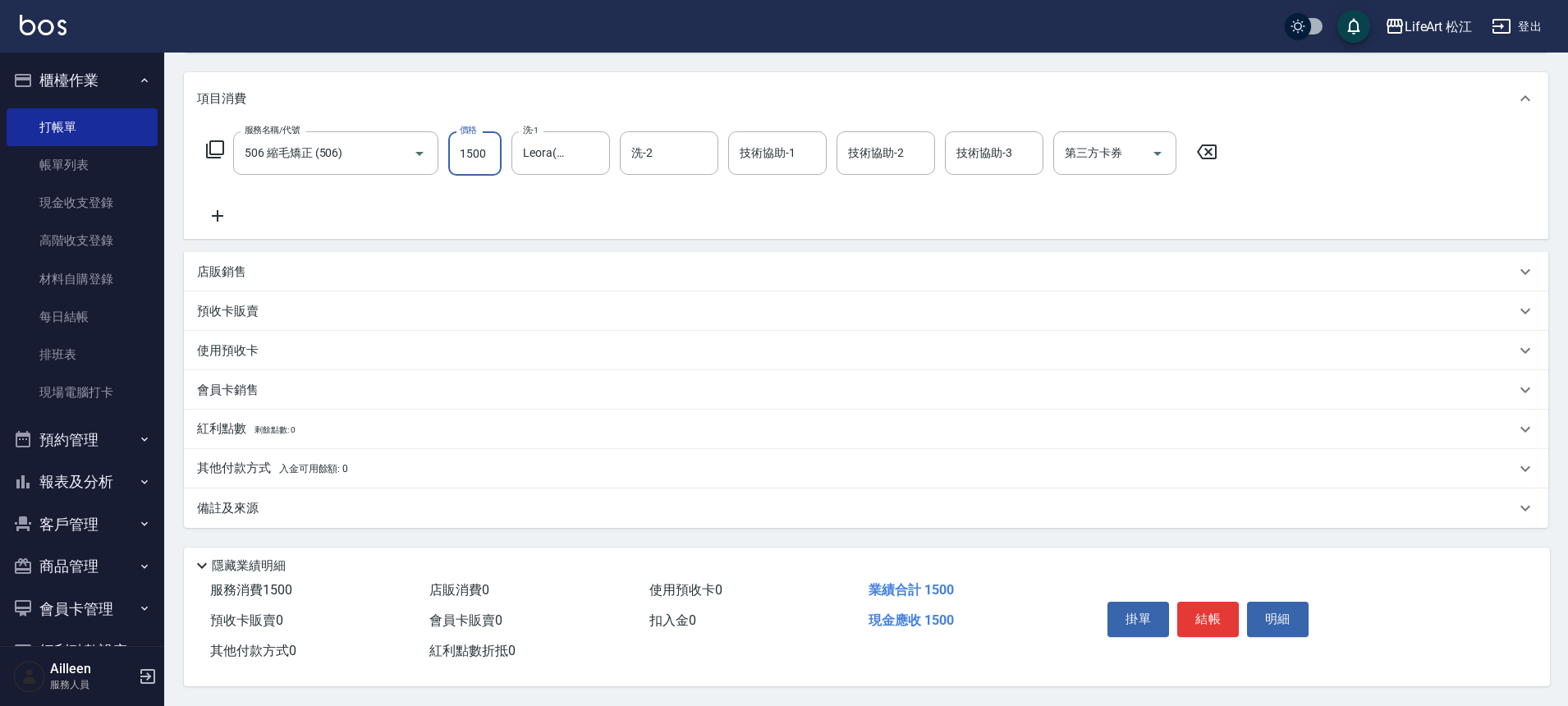
type input "1500"
click at [327, 503] on div "備註及來源" at bounding box center [856, 509] width 1318 height 17
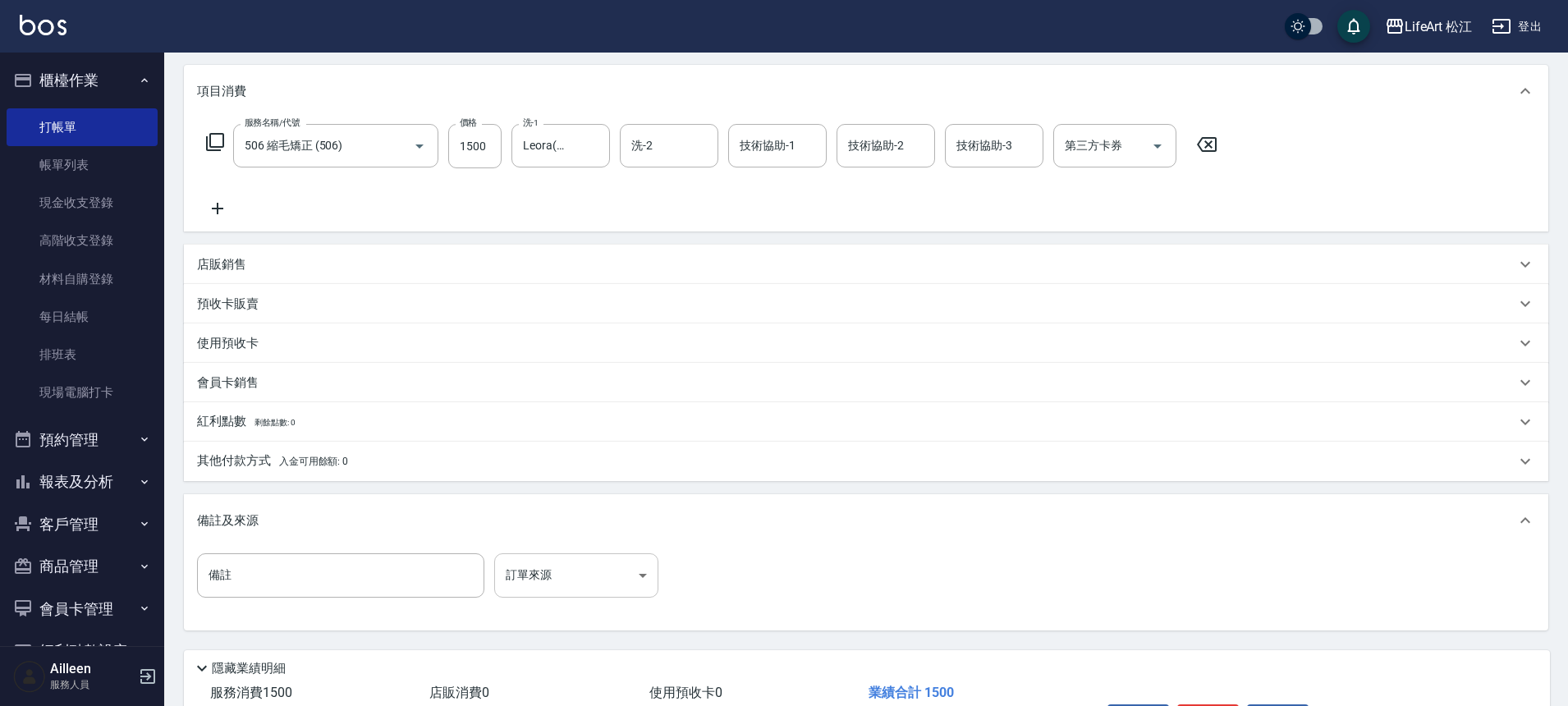
click at [494, 578] on body "LifeArt 松江 登出 櫃檯作業 打帳單 帳單列表 現金收支登錄 高階收支登錄 材料自購登錄 每日結帳 排班表 現場電腦打卡 預約管理 預約管理 單日預約…" at bounding box center [784, 302] width 1568 height 1013
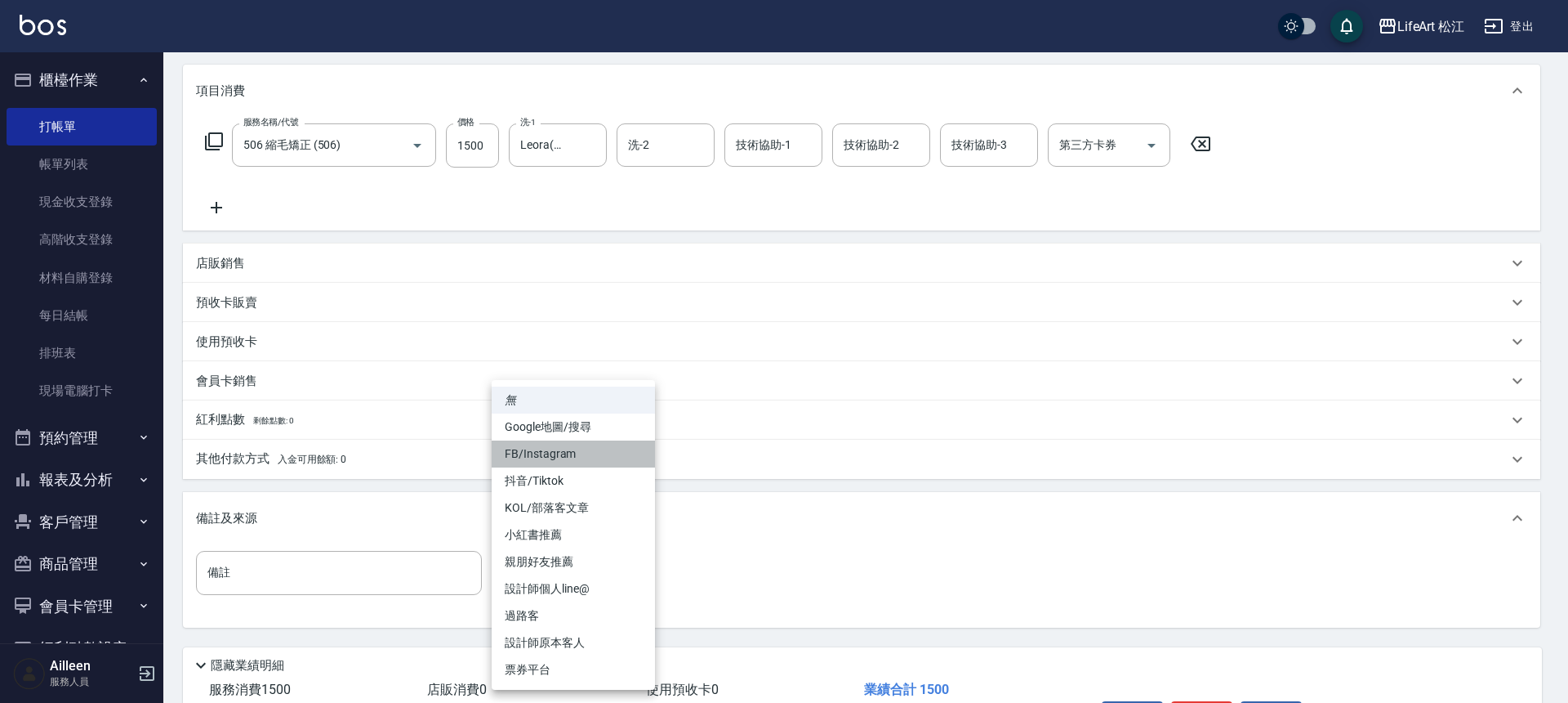
click at [582, 451] on li "FB/Instagram" at bounding box center [573, 453] width 163 height 27
type input "FB/Instagram"
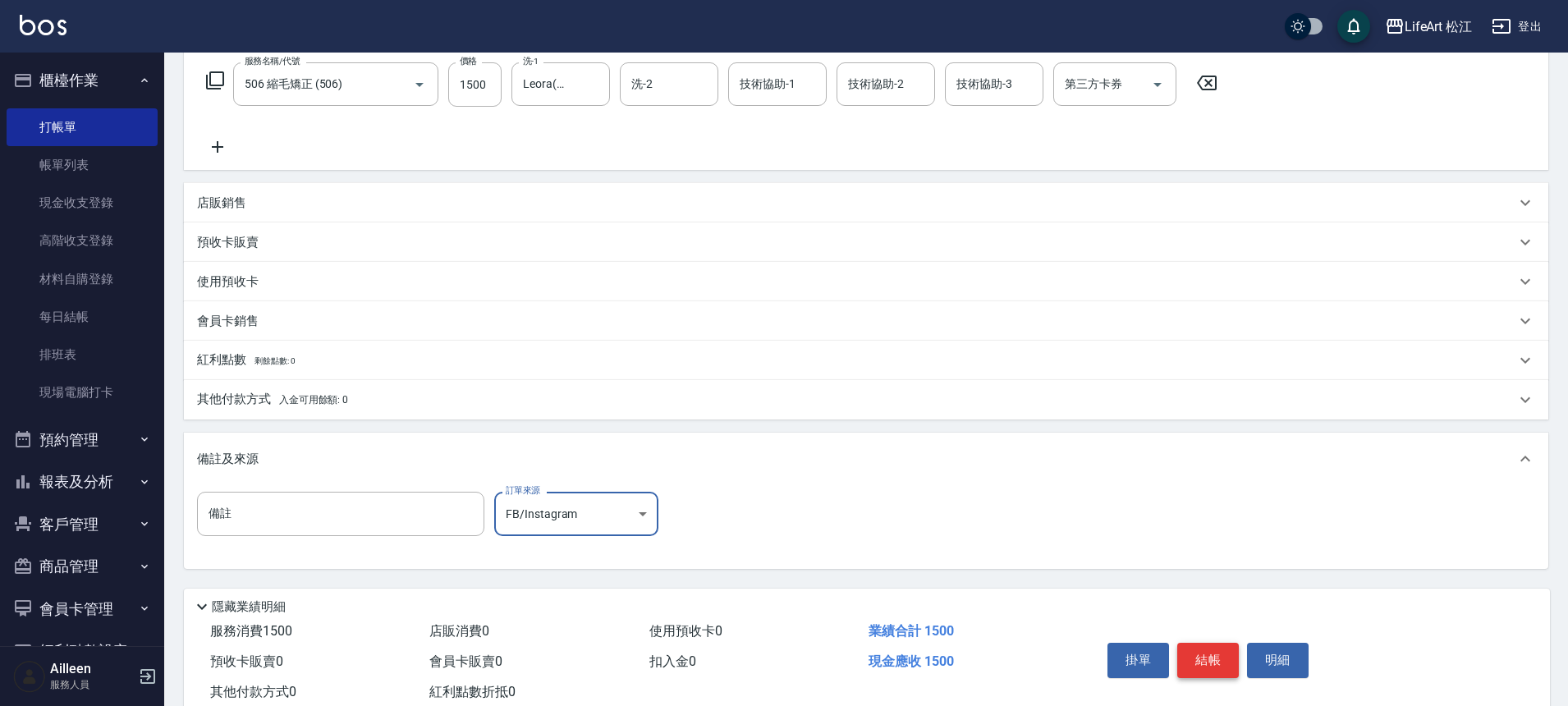
scroll to position [315, 0]
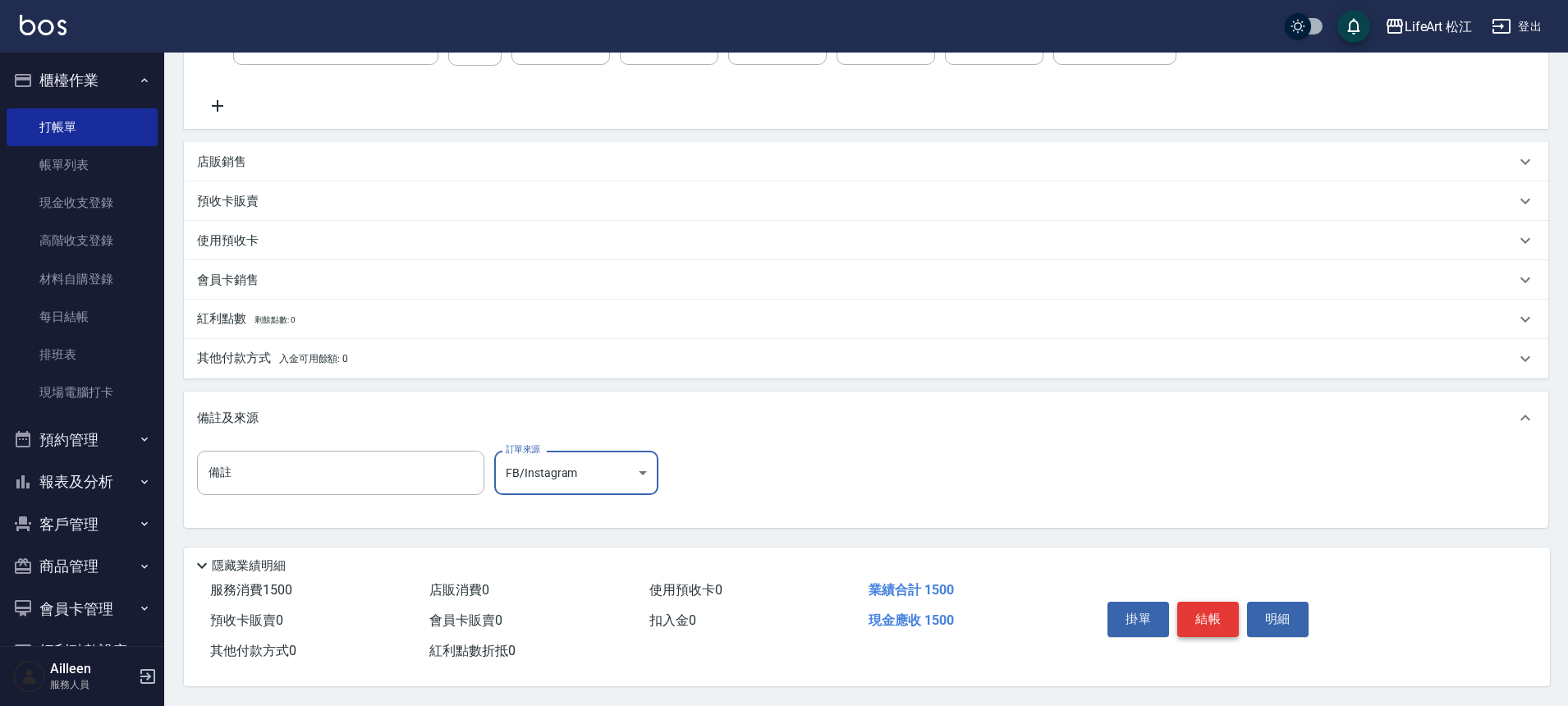
click at [1201, 626] on button "結帳" at bounding box center [1208, 619] width 61 height 34
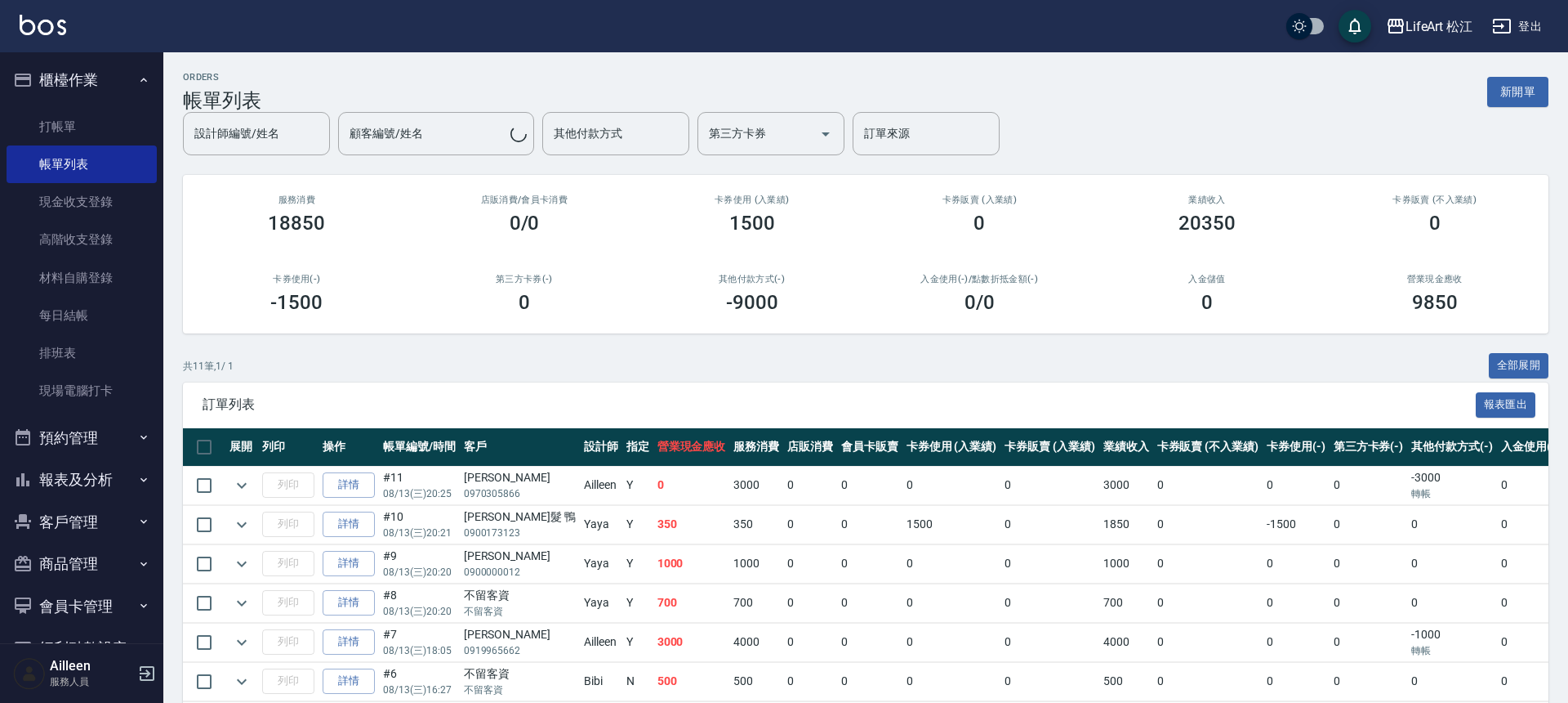
click at [100, 494] on button "報表及分析" at bounding box center [81, 480] width 150 height 43
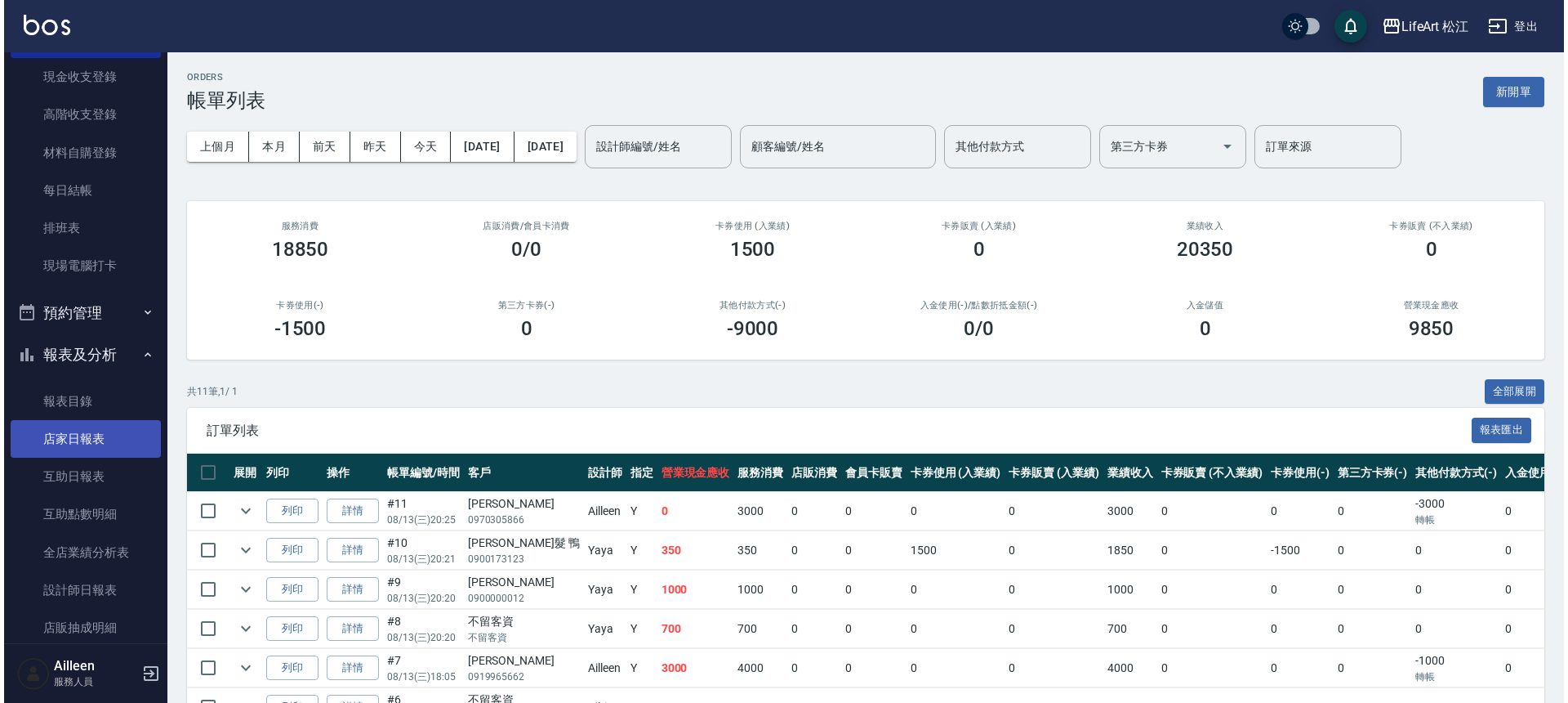
scroll to position [130, 0]
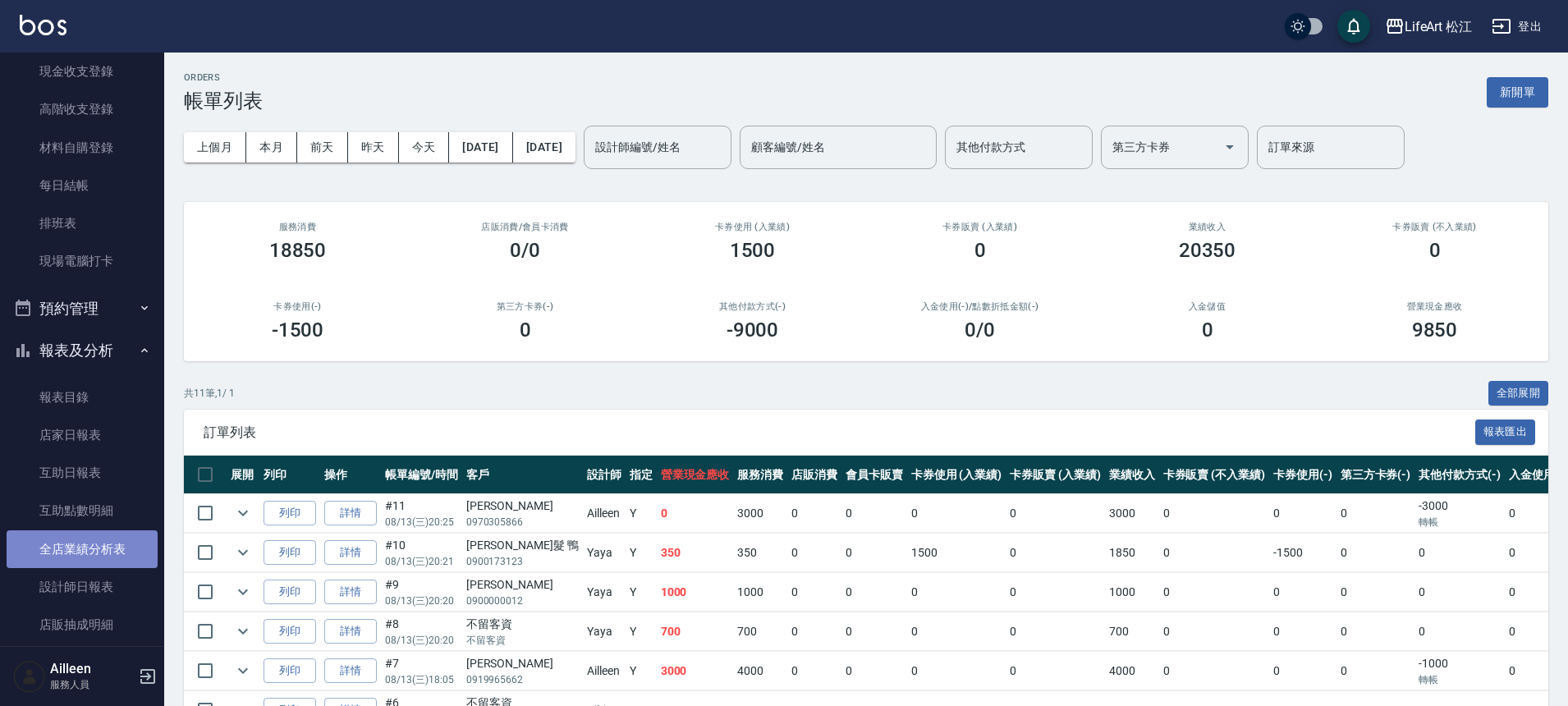
click at [95, 549] on link "全店業績分析表" at bounding box center [82, 549] width 151 height 38
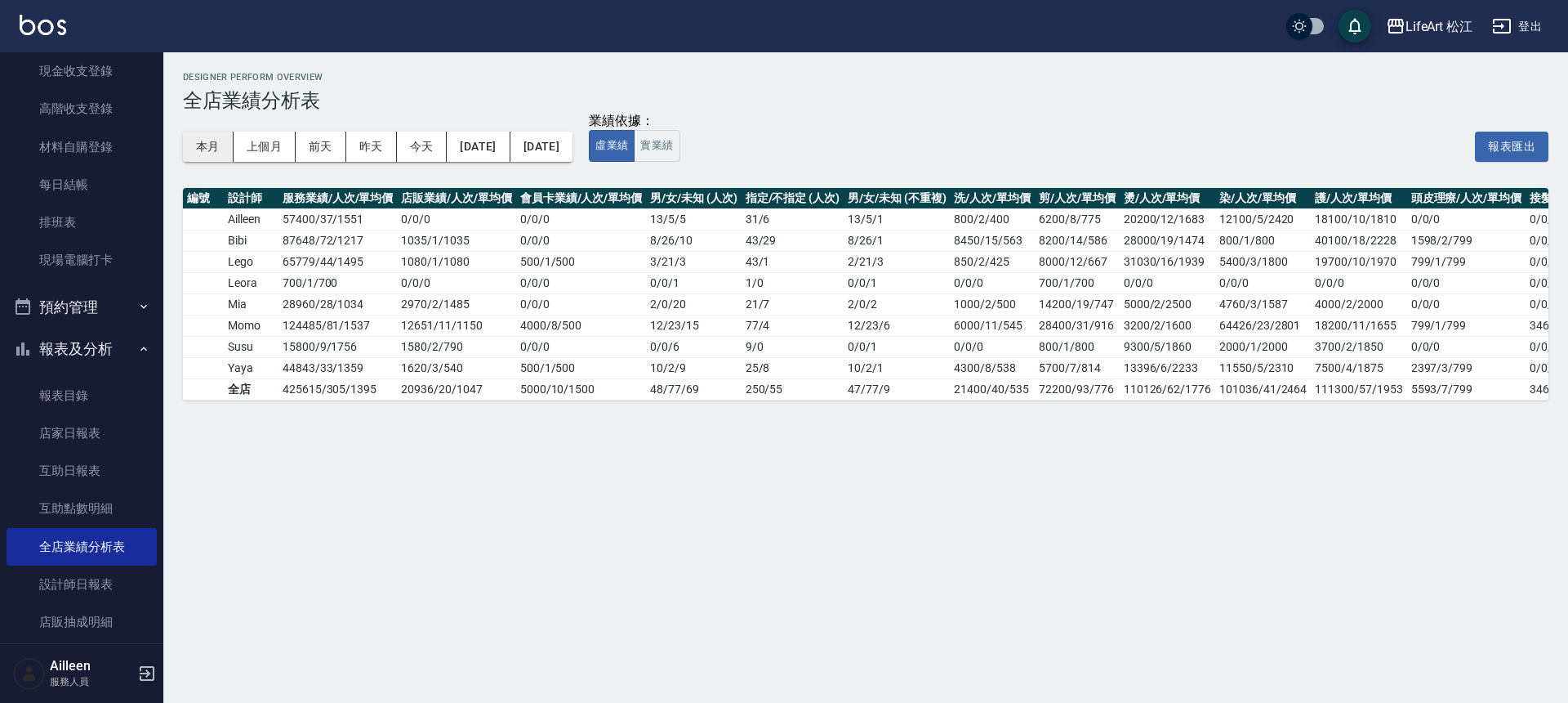
click at [228, 155] on button "本月" at bounding box center [208, 146] width 51 height 30
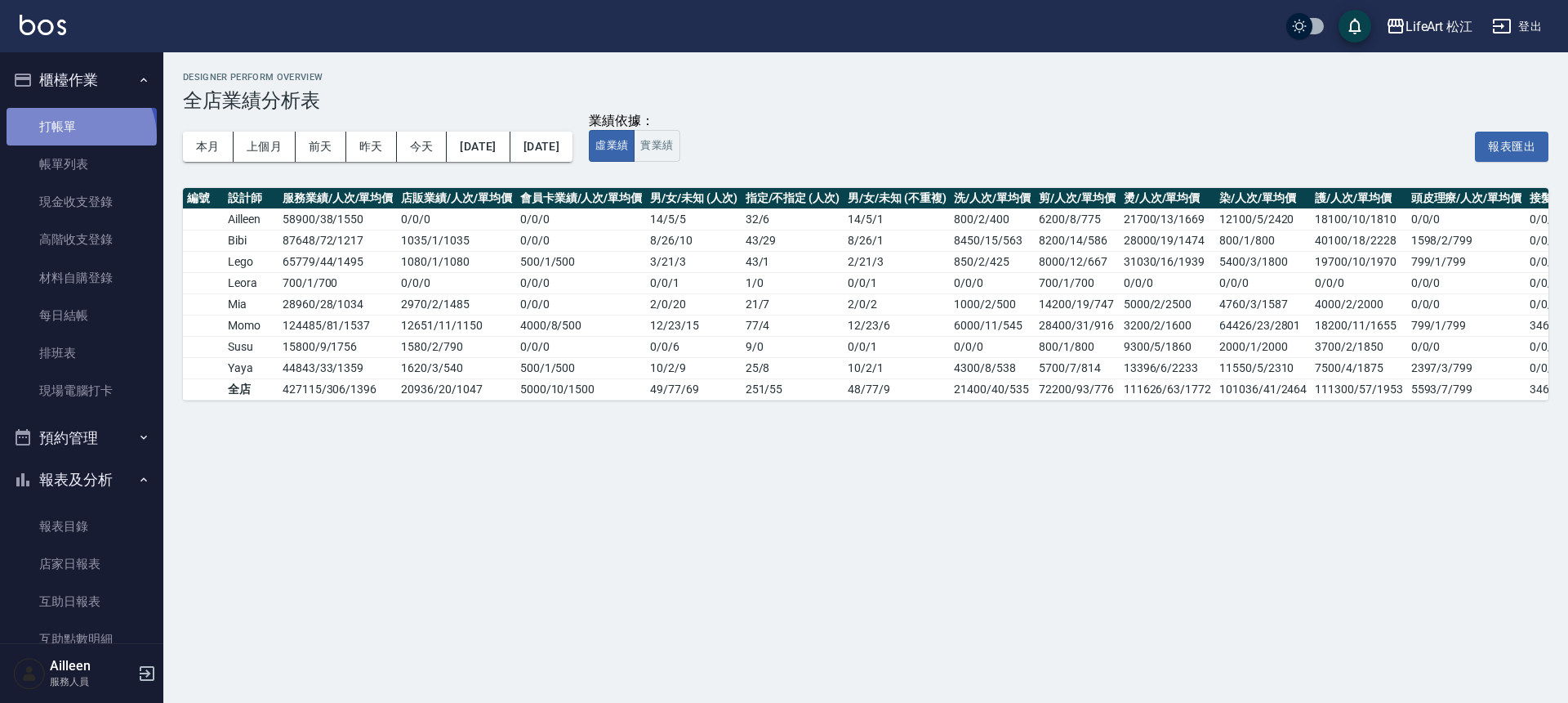
click at [78, 136] on link "打帳單" at bounding box center [81, 127] width 150 height 38
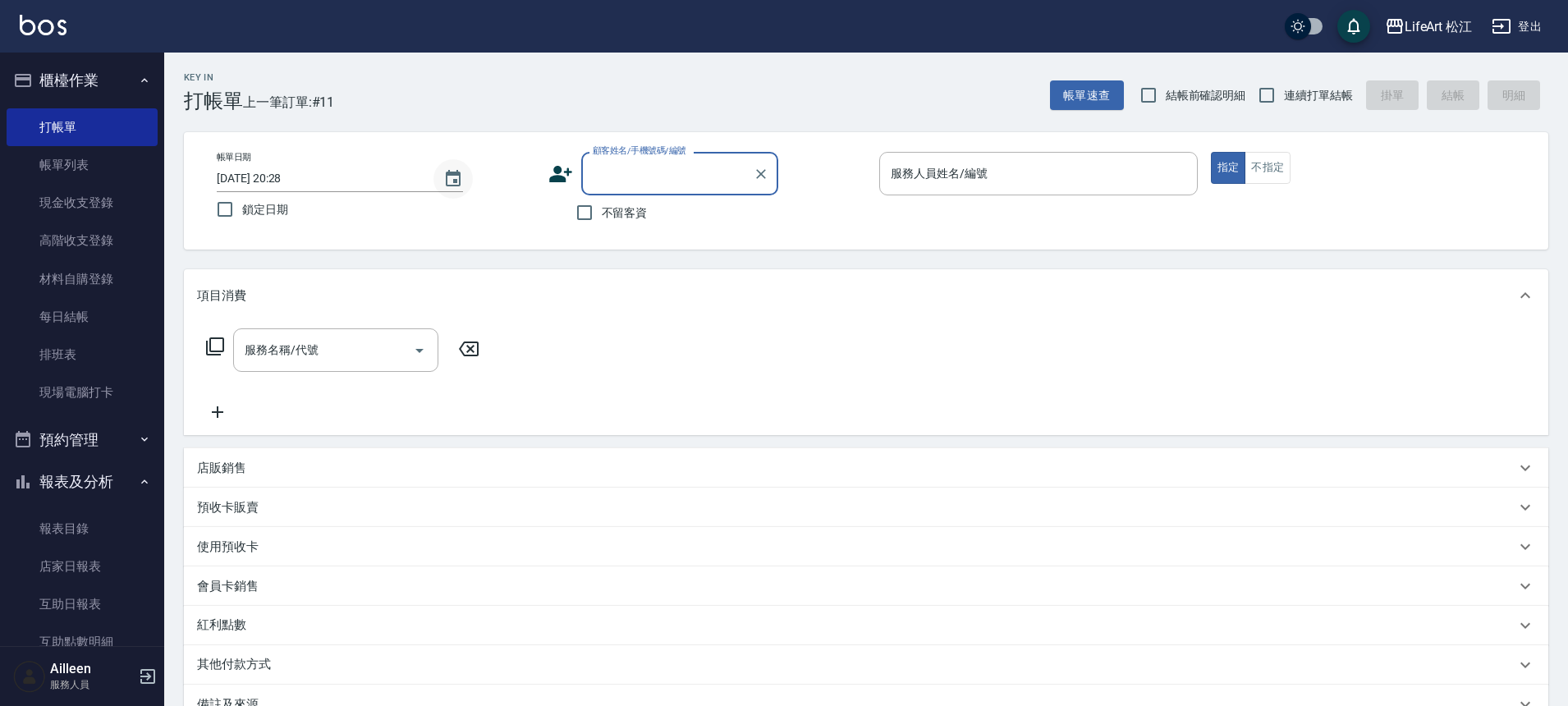
click at [447, 181] on icon "Choose date, selected date is 2025-08-13" at bounding box center [453, 178] width 15 height 16
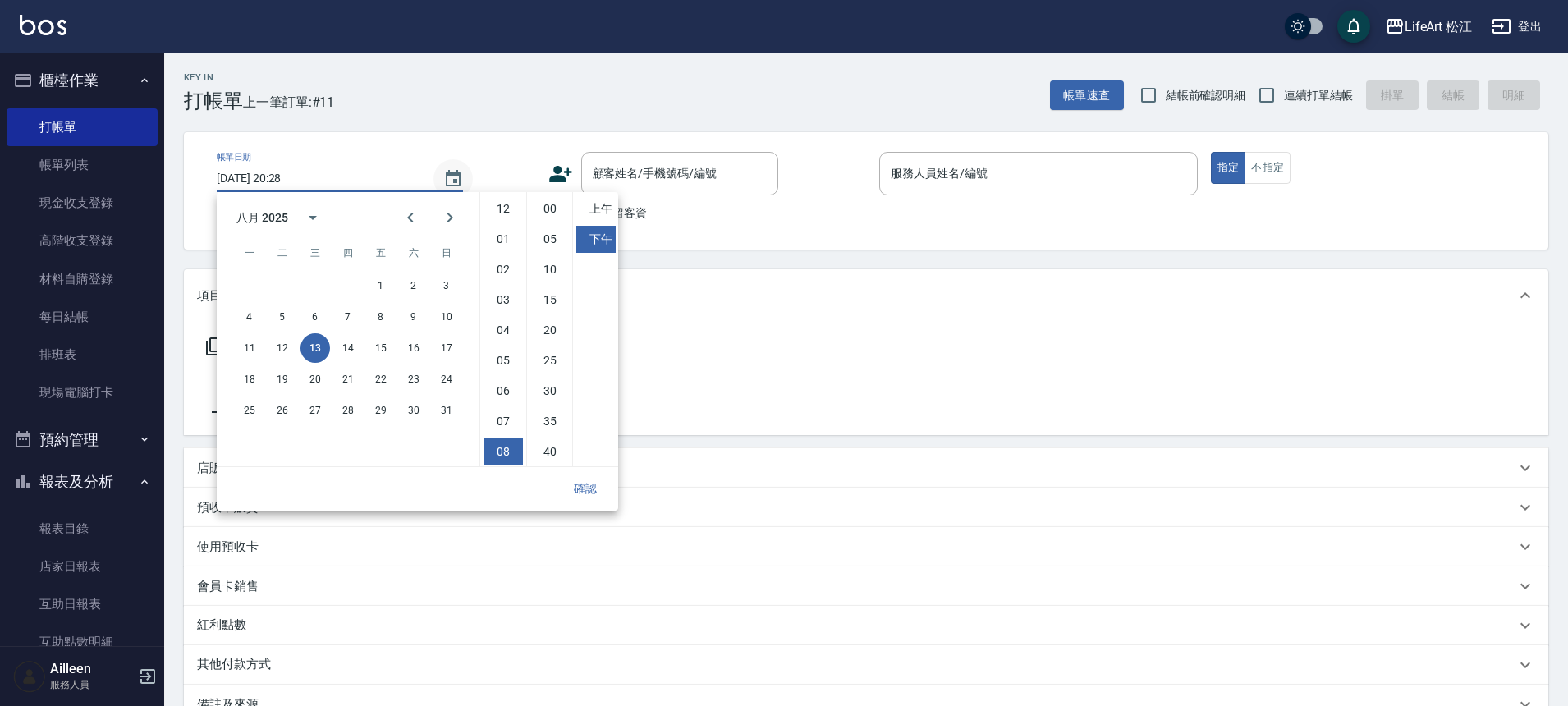
scroll to position [92, 0]
click at [350, 350] on button "14" at bounding box center [348, 348] width 29 height 29
type input "[DATE] 20:28"
click at [586, 495] on button "確認" at bounding box center [585, 488] width 53 height 30
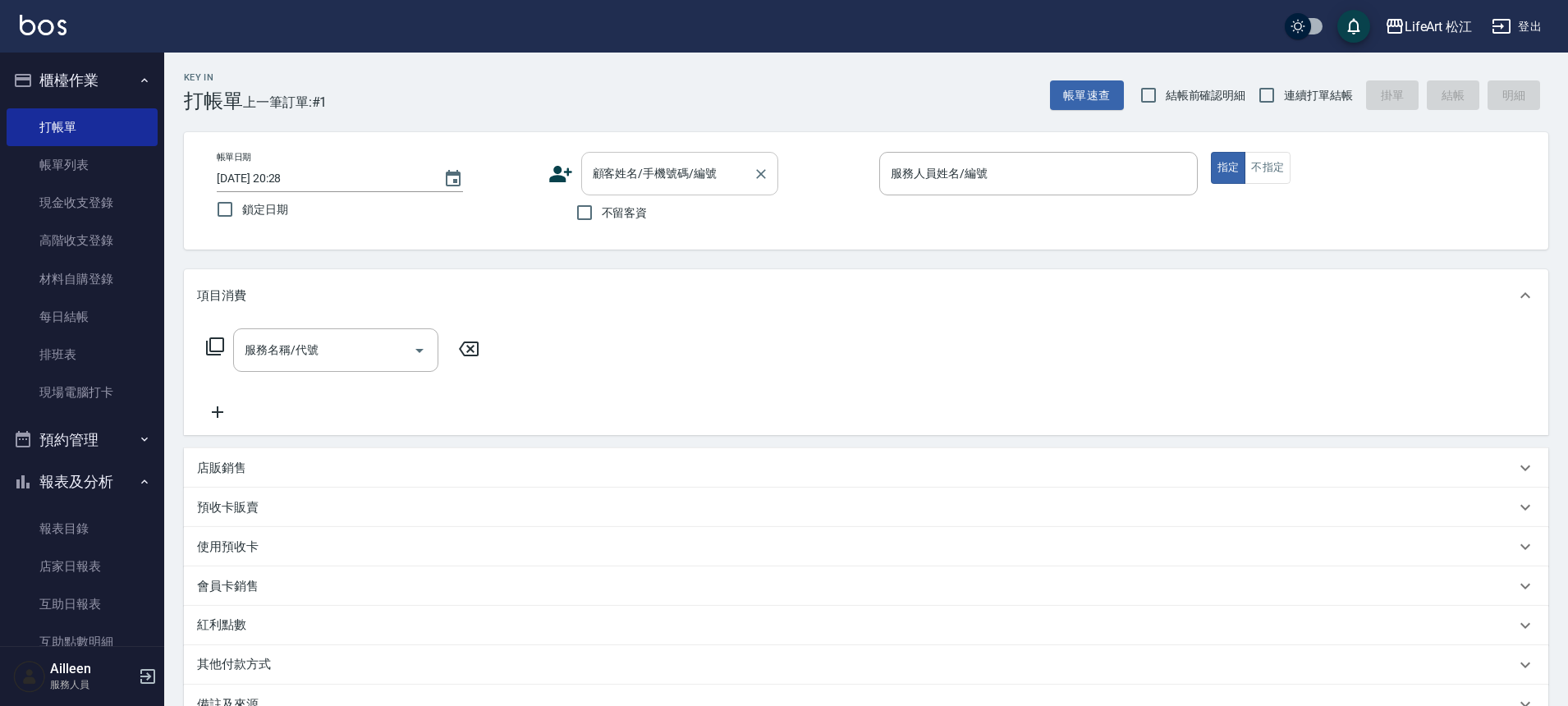
click at [683, 181] on input "顧客姓名/手機號碼/編號" at bounding box center [667, 173] width 158 height 28
click at [525, 233] on div "帳單日期 [DATE] 20:28 鎖定日期 顧客姓名/手機號碼/編號 顧客姓名/手機號碼/編號 不留客資 服務人員姓名/編號 服務人員姓名/編號 指定 不指定" at bounding box center [865, 191] width 1365 height 117
drag, startPoint x: 651, startPoint y: 219, endPoint x: 642, endPoint y: 219, distance: 9.0
click at [651, 219] on div "不留客資" at bounding box center [663, 213] width 230 height 34
click at [635, 219] on span "不留客資" at bounding box center [624, 213] width 46 height 17
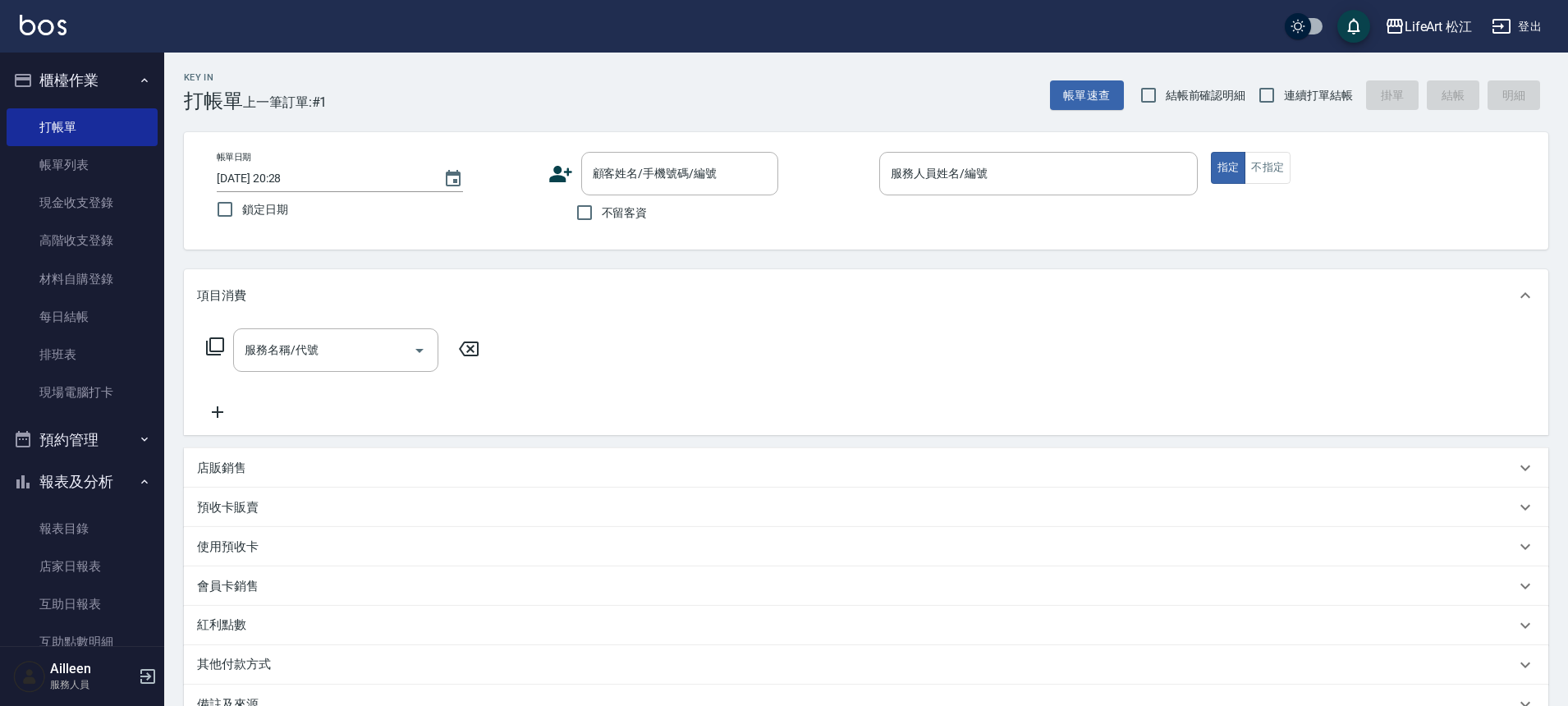
click at [602, 219] on input "不留客資" at bounding box center [584, 213] width 34 height 34
checkbox input "true"
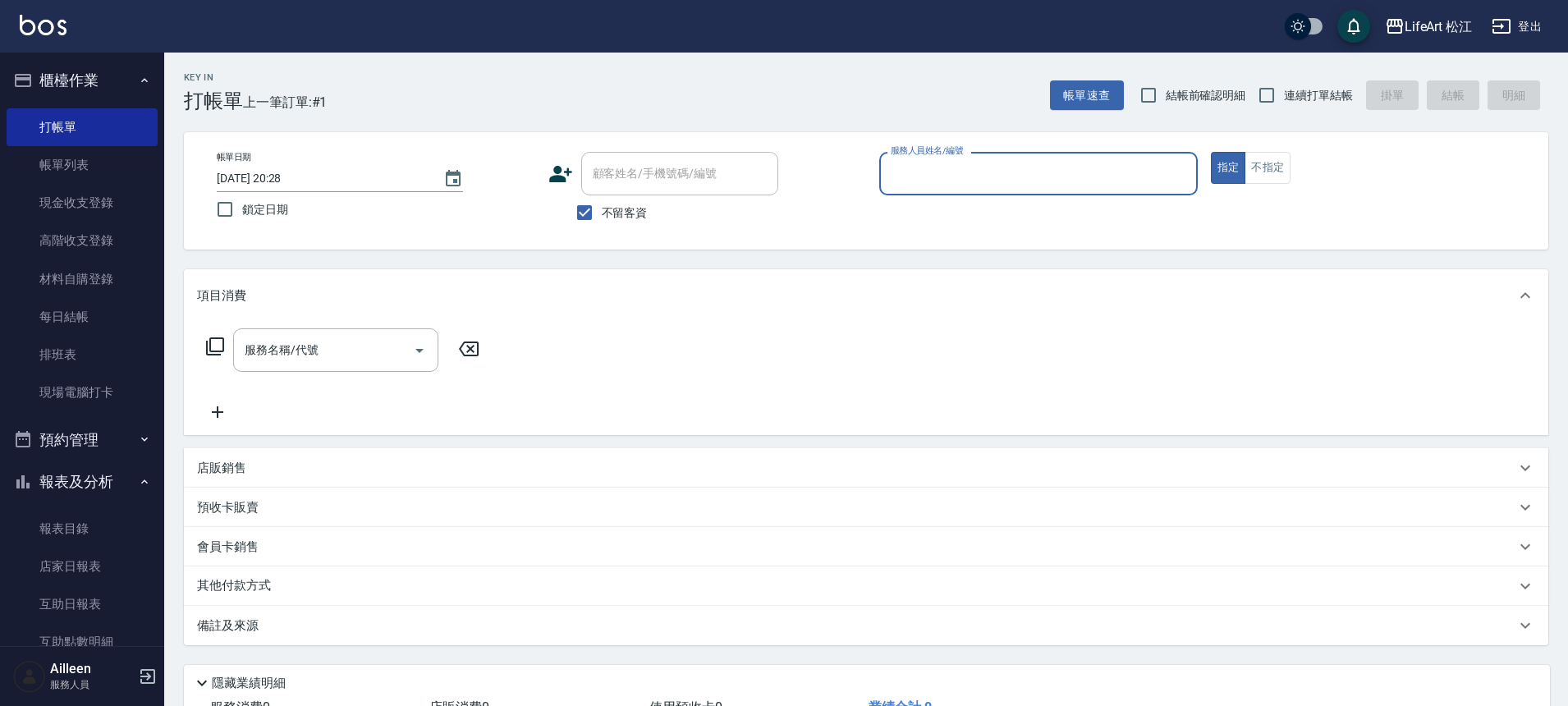
click at [1287, 184] on div "帳單日期 [DATE] 20:28 鎖定日期 顧客姓名/手機號碼/編號 顧客姓名/手機號碼/編號 不留客資 服務人員姓名/編號 服務人員姓名/編號 指定 不指定" at bounding box center [865, 191] width 1325 height 78
click at [1276, 178] on button "不指定" at bounding box center [1267, 167] width 46 height 32
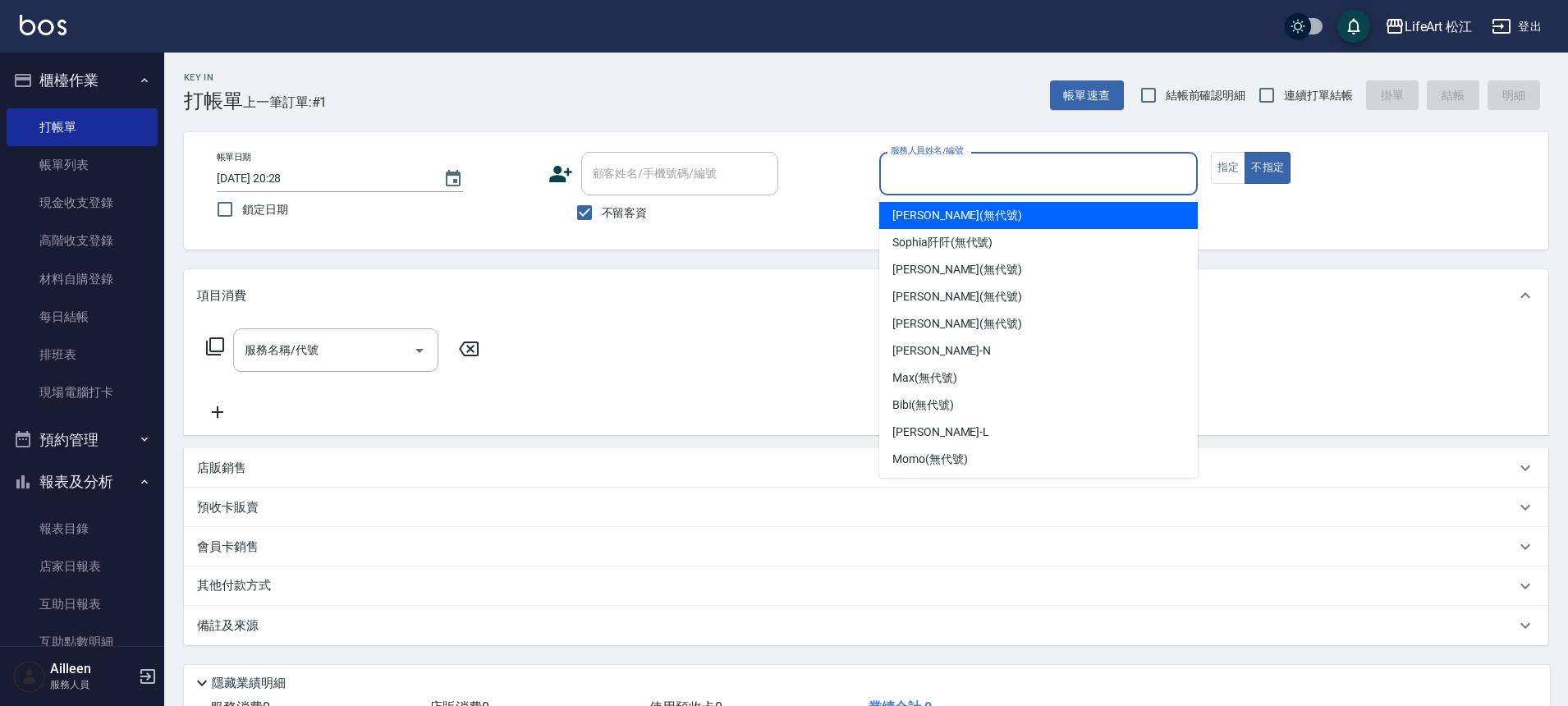
click at [1076, 188] on div "服務人員姓名/編號" at bounding box center [1039, 173] width 319 height 43
click at [1029, 184] on input "服務人員姓名/編號" at bounding box center [1039, 173] width 303 height 28
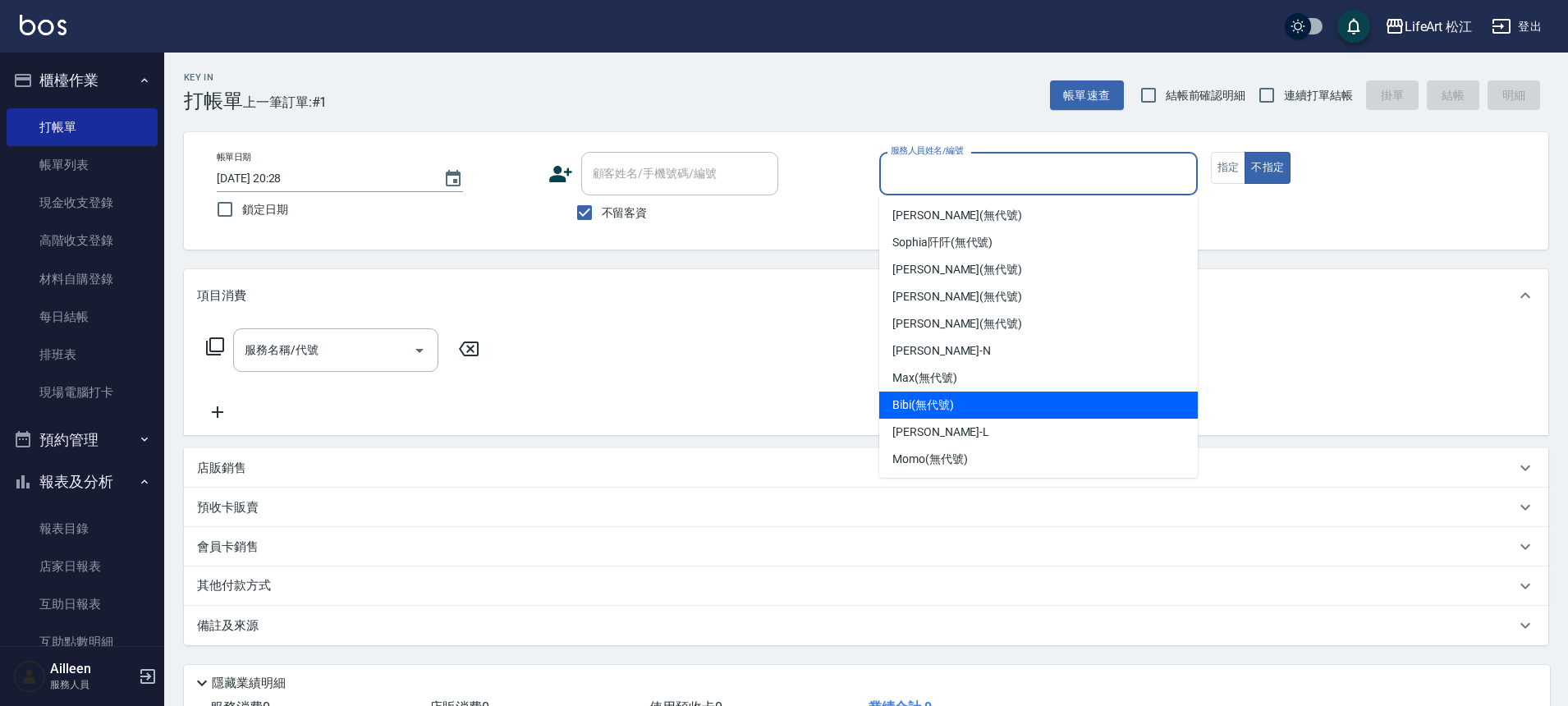
click at [959, 398] on div "Bibi (無代號)" at bounding box center [1039, 404] width 319 height 27
type input "Bibi(無代號)"
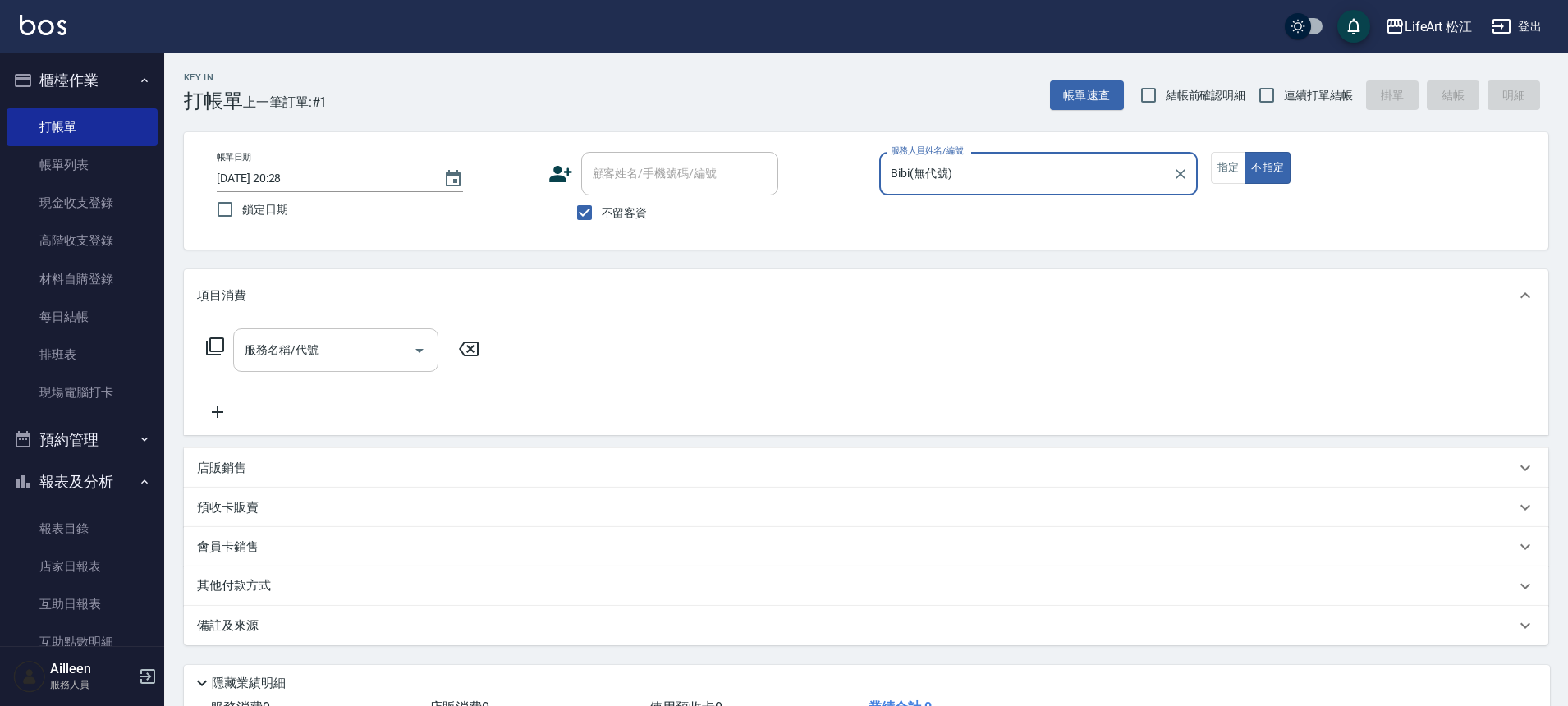
click at [332, 352] on input "服務名稱/代號" at bounding box center [323, 350] width 166 height 28
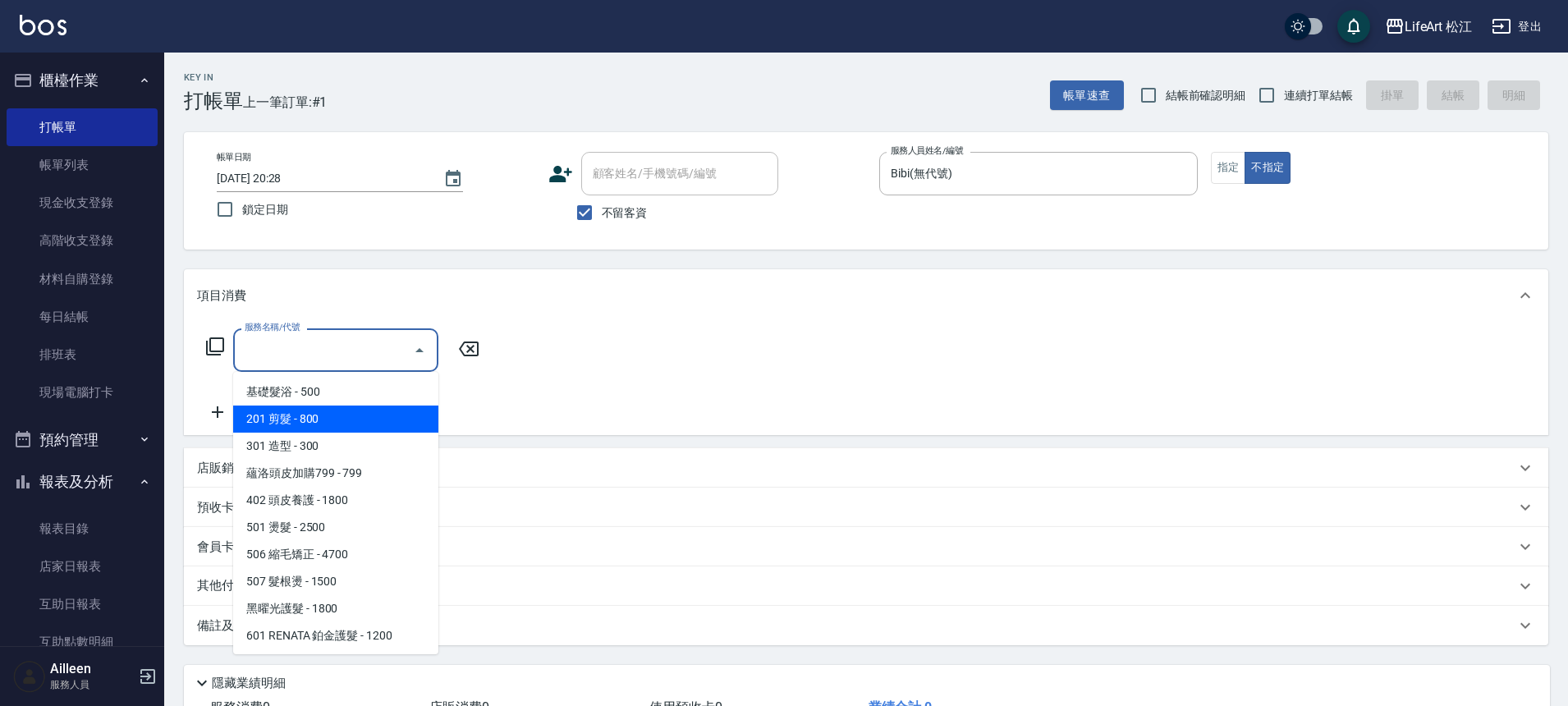
click at [357, 424] on span "201 剪髮 - 800" at bounding box center [335, 418] width 205 height 27
type input "201 剪髮(201)"
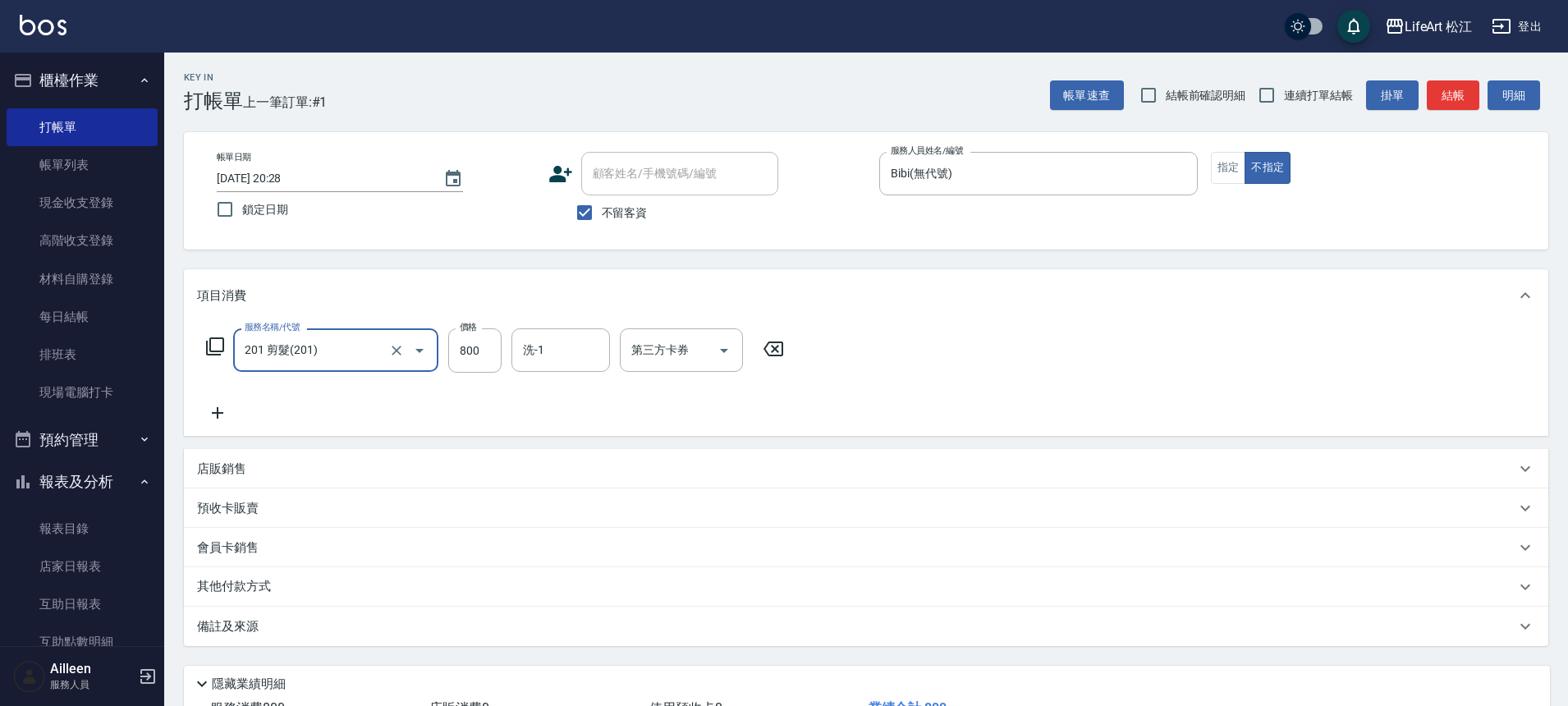
click at [232, 422] on icon at bounding box center [218, 413] width 41 height 20
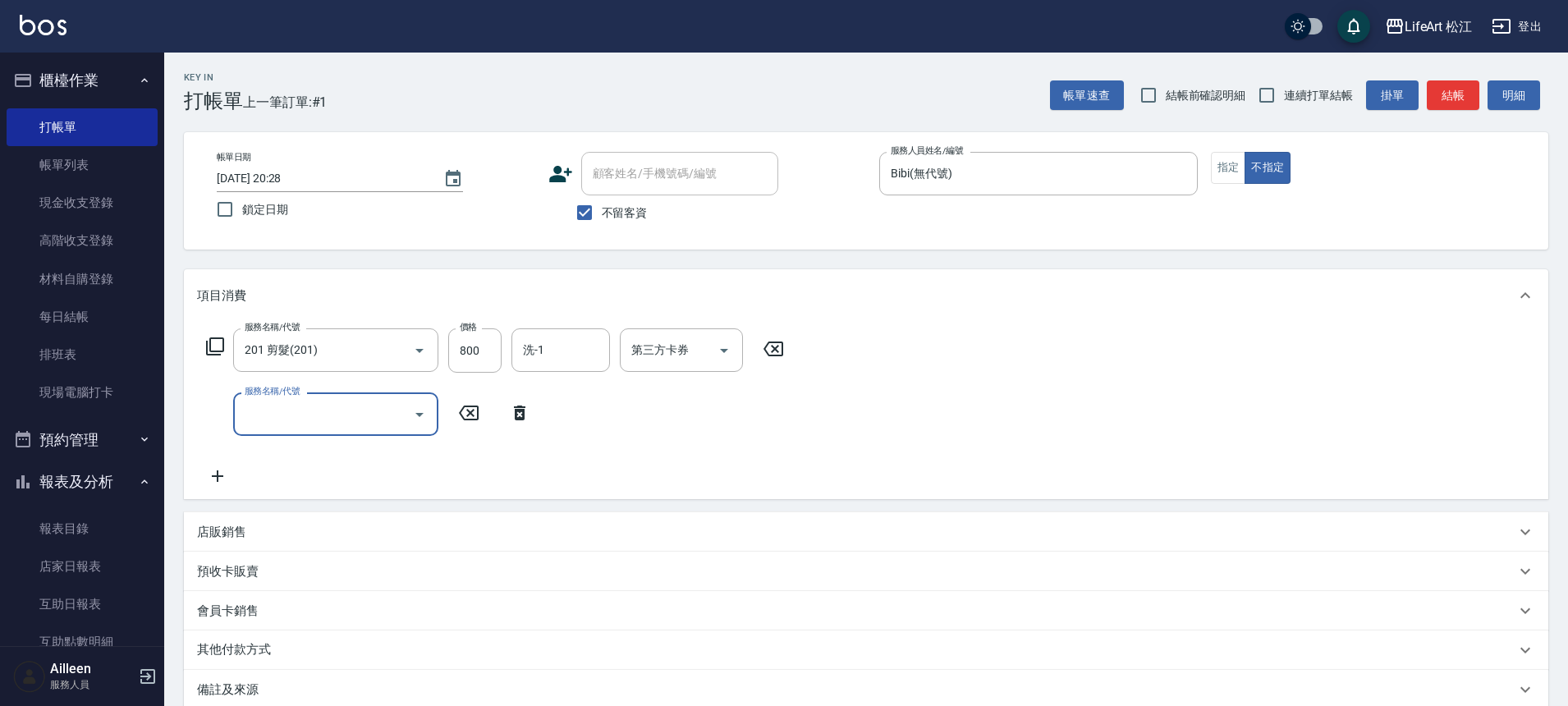
click at [274, 421] on input "服務名稱/代號" at bounding box center [323, 414] width 166 height 28
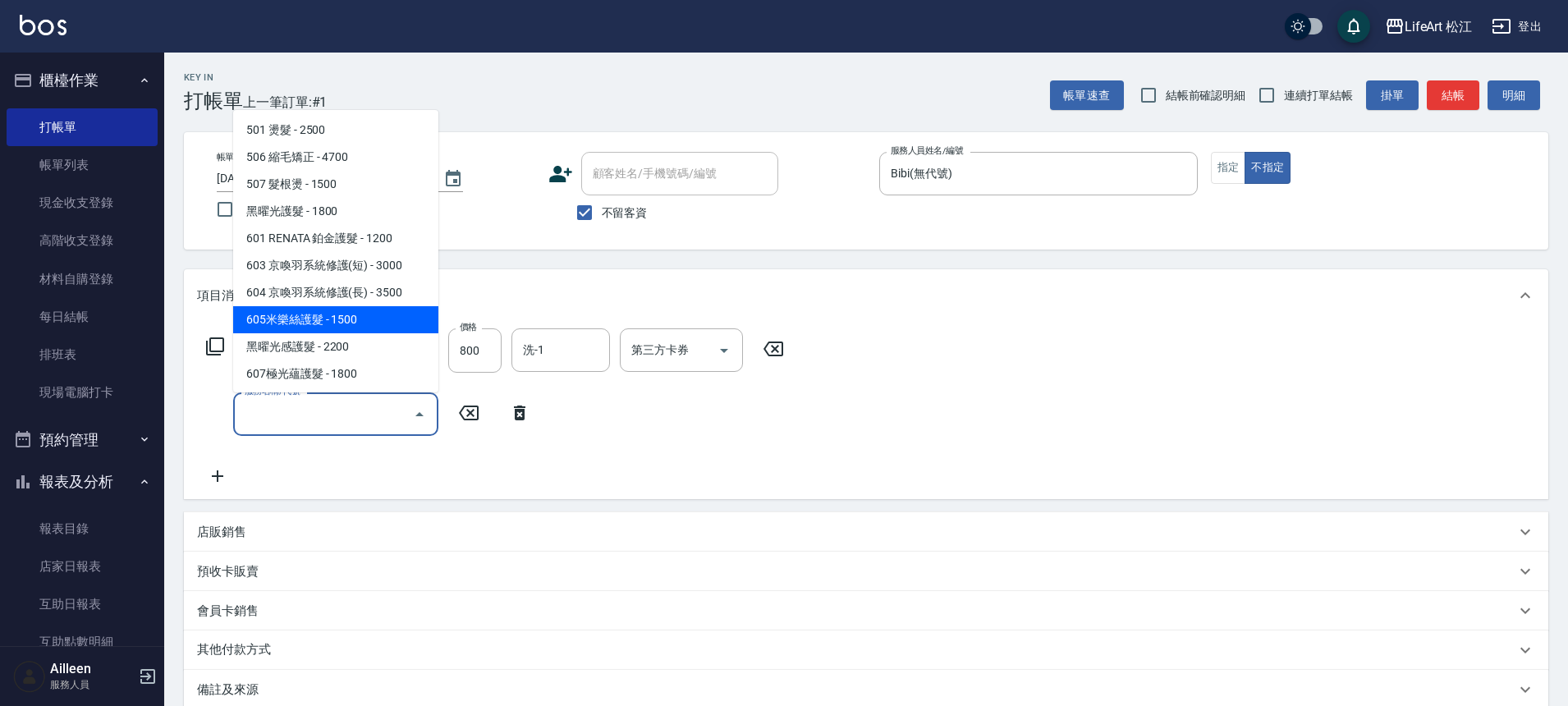
scroll to position [139, 0]
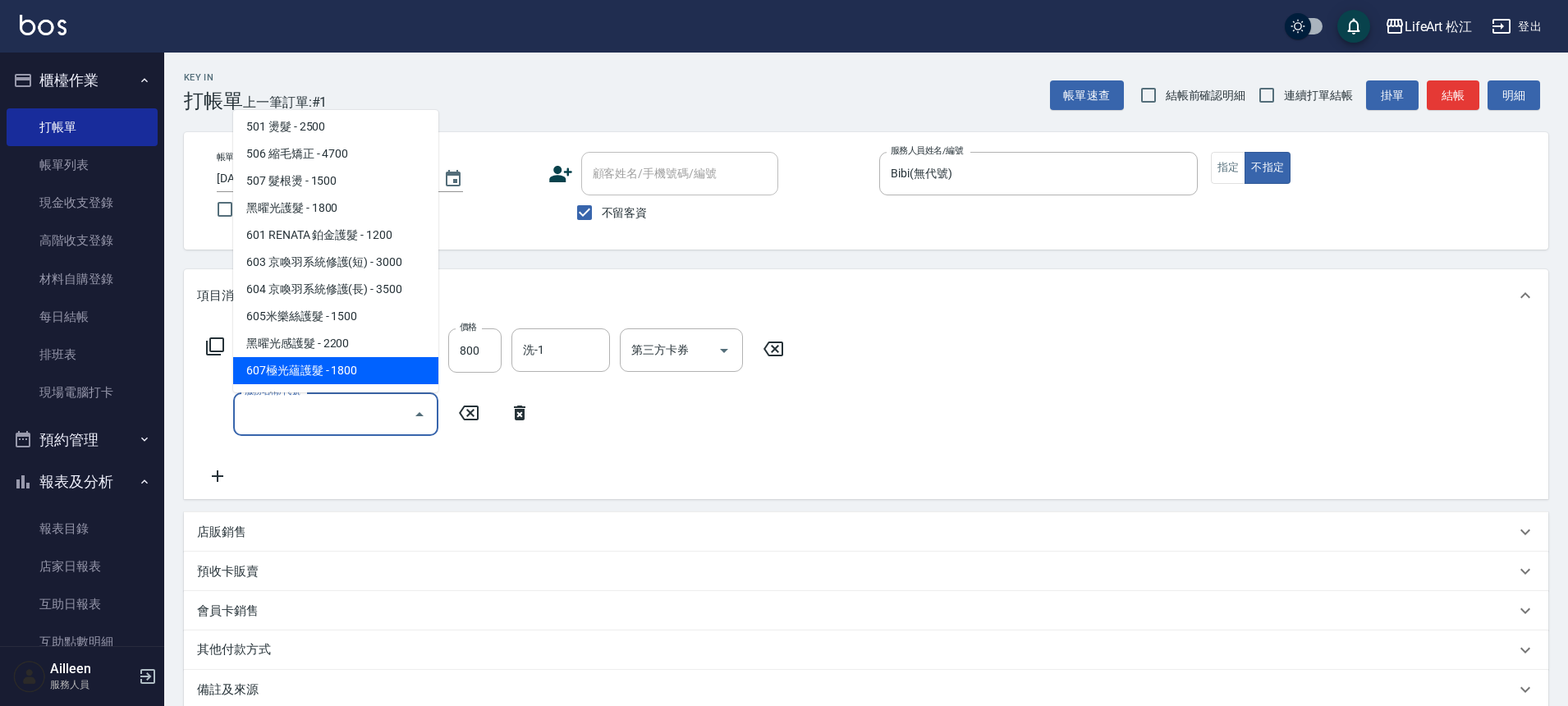
click at [360, 375] on span "607極光蘊護髮 - 1800" at bounding box center [335, 370] width 205 height 27
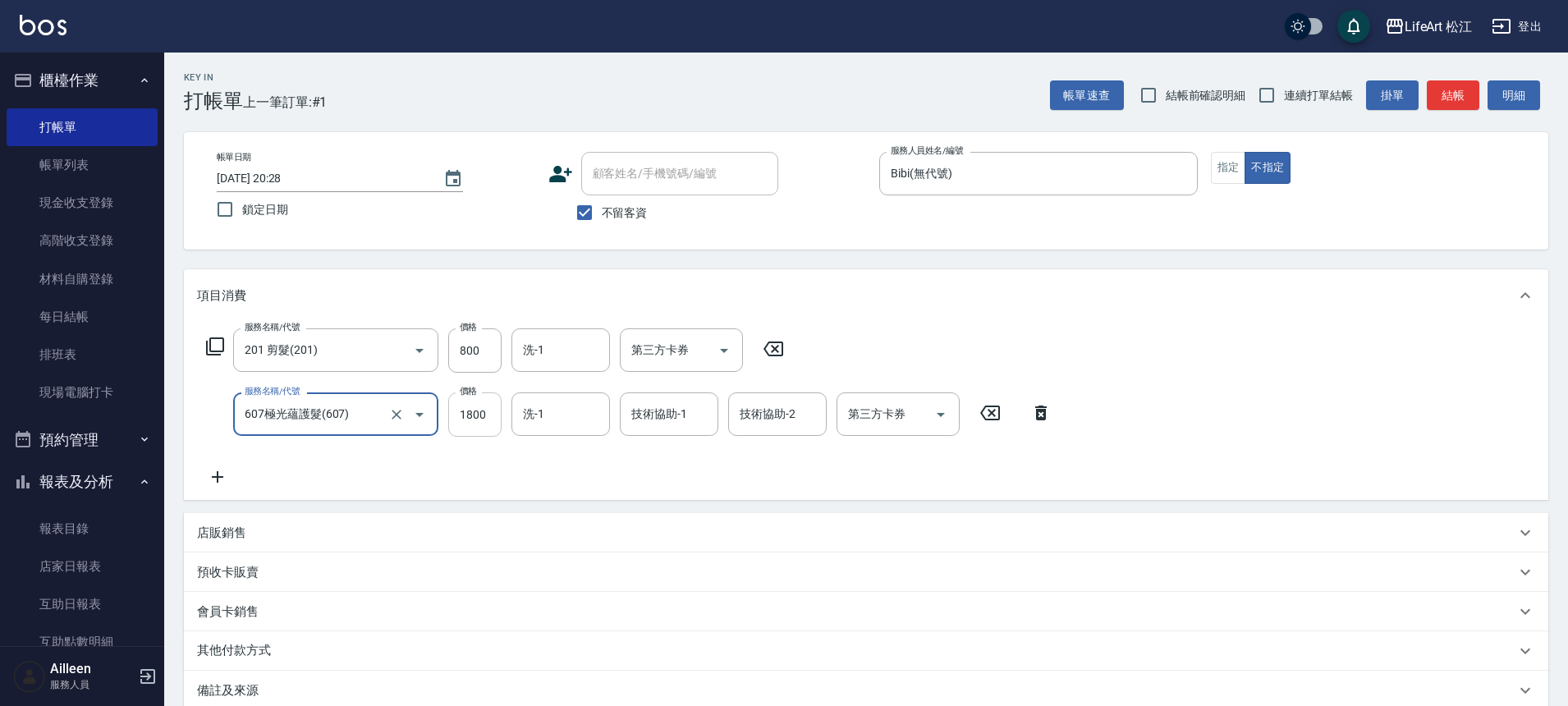
click at [473, 421] on input "1800" at bounding box center [475, 414] width 53 height 44
click at [401, 421] on icon "Clear" at bounding box center [396, 414] width 16 height 16
type input "607極光蘊護髮(607)"
click at [404, 415] on icon "Clear" at bounding box center [396, 414] width 16 height 16
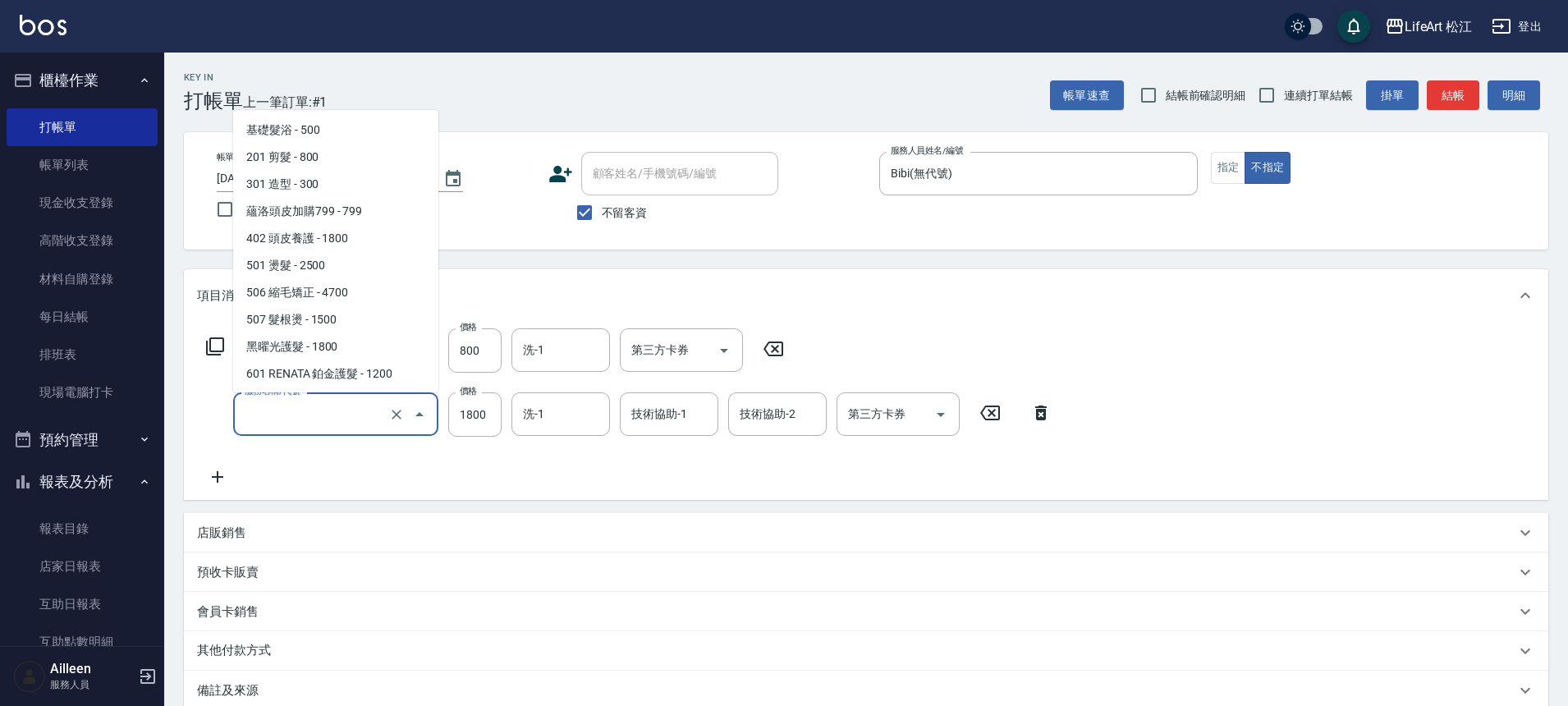
click at [368, 415] on input "服務名稱/代號" at bounding box center [313, 414] width 145 height 28
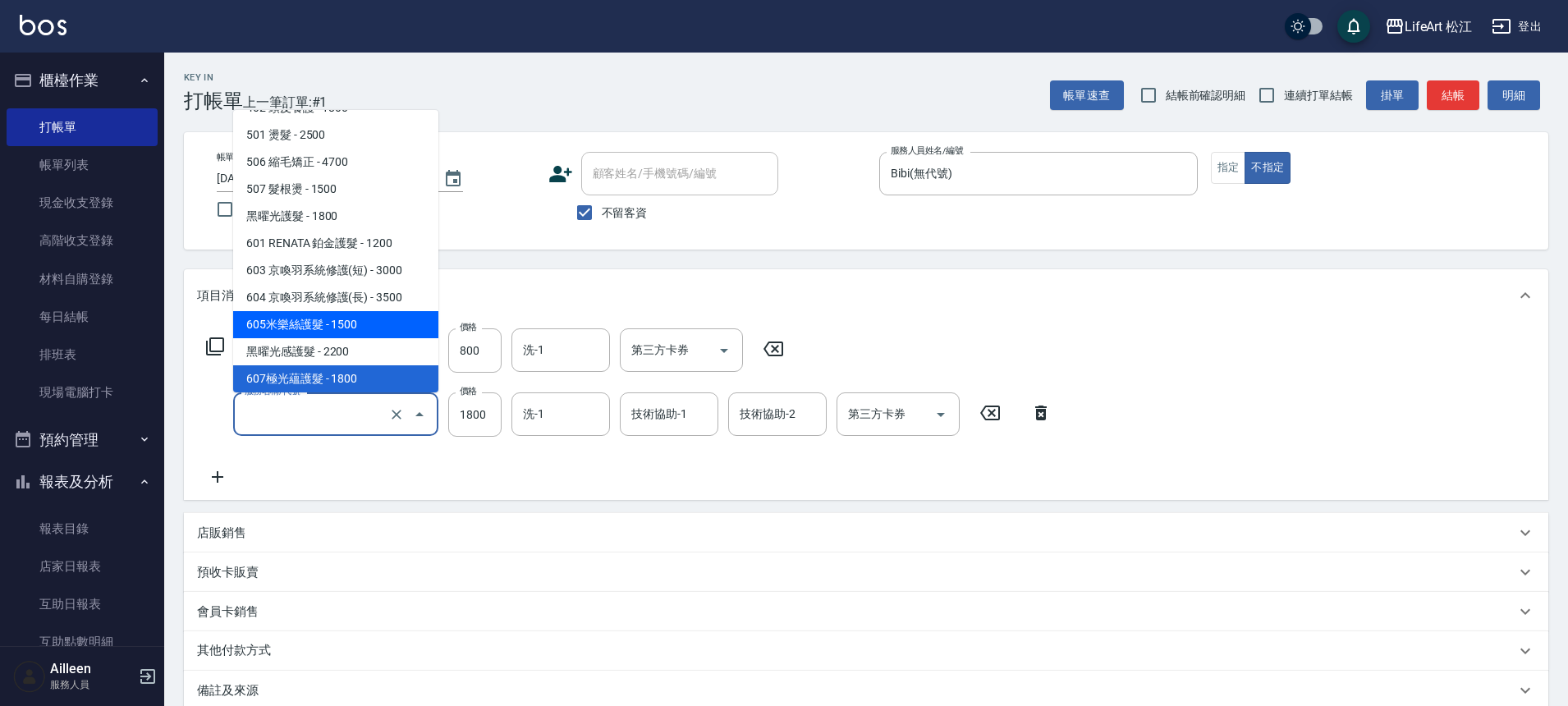
click at [384, 322] on span "605米樂絲護髮 - 1500" at bounding box center [335, 324] width 205 height 27
type input "605米樂絲護髮(605)"
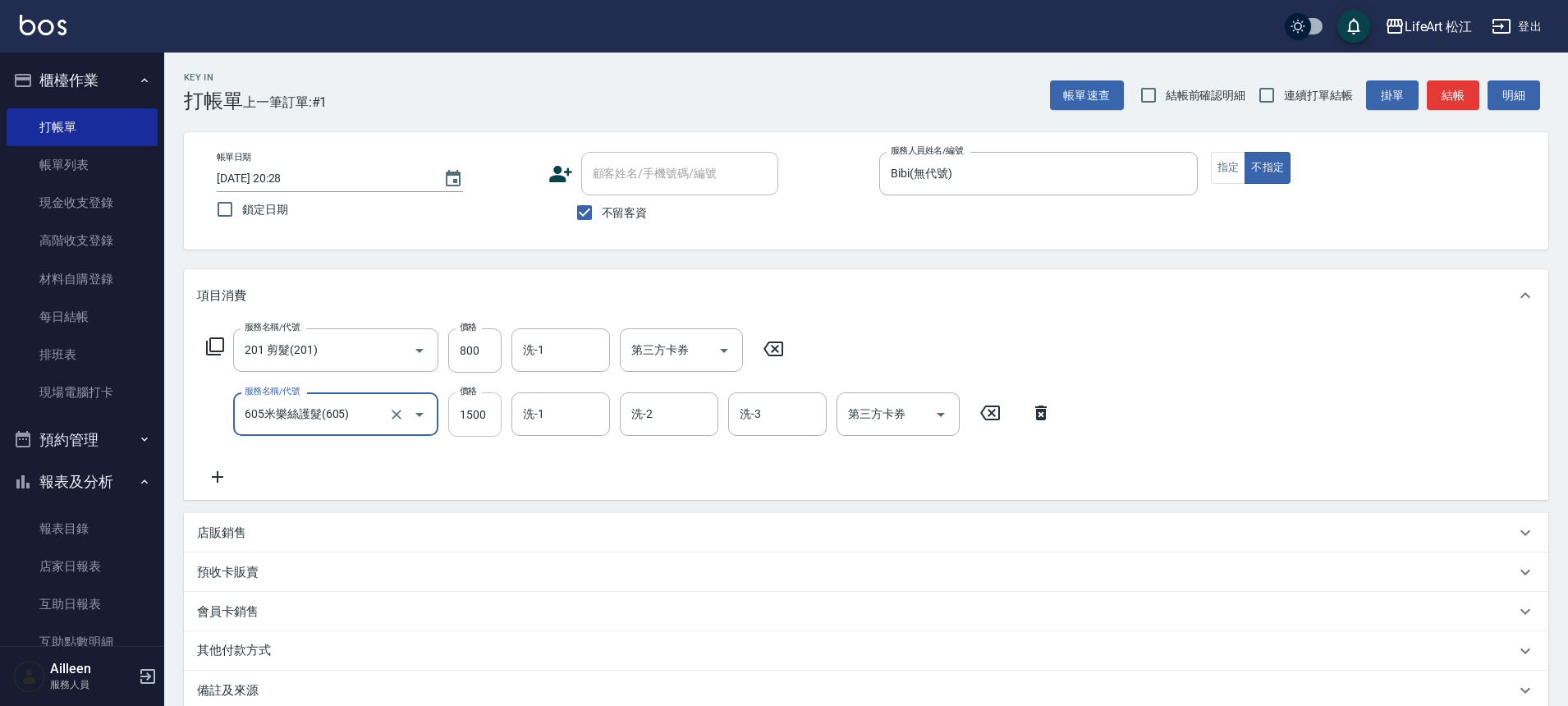
click at [476, 412] on input "1500" at bounding box center [475, 414] width 53 height 44
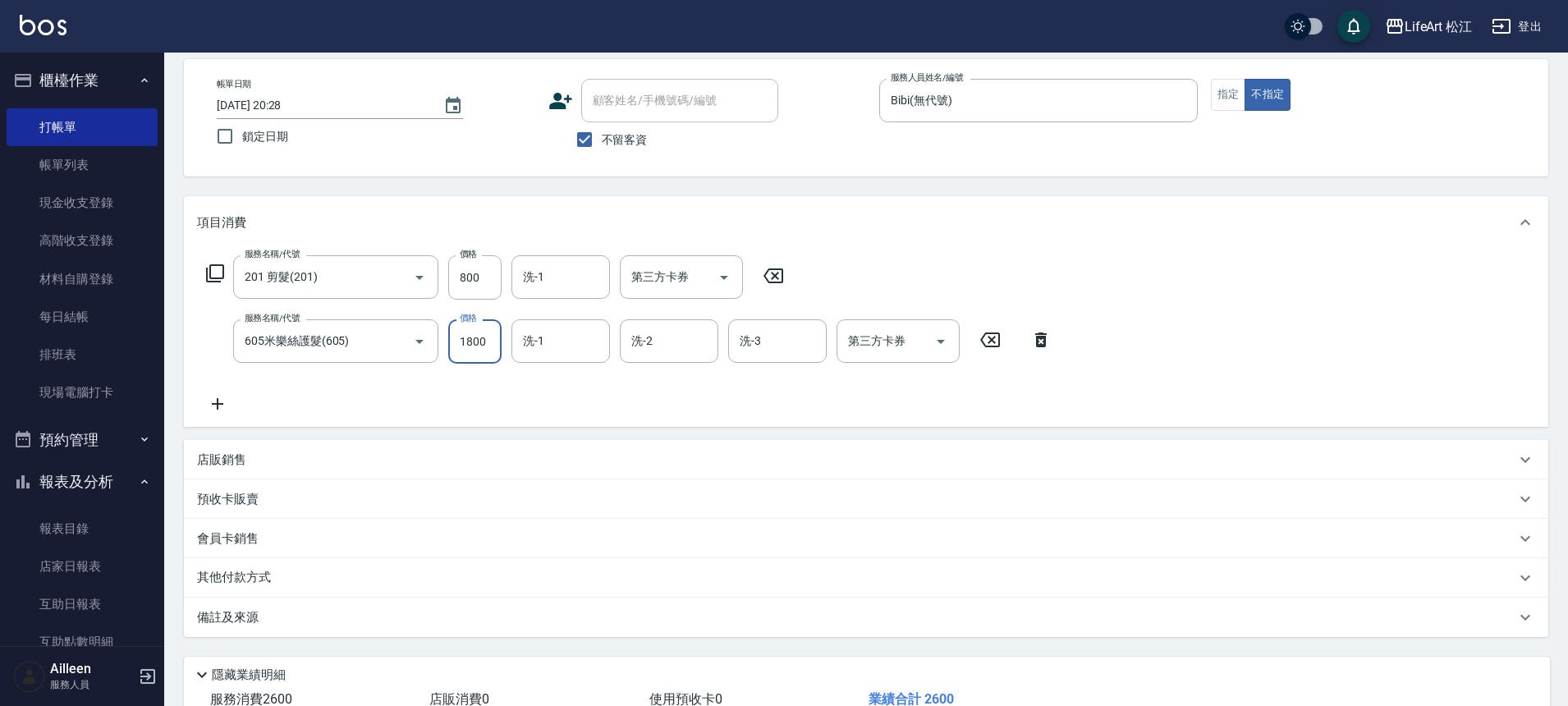
scroll to position [106, 0]
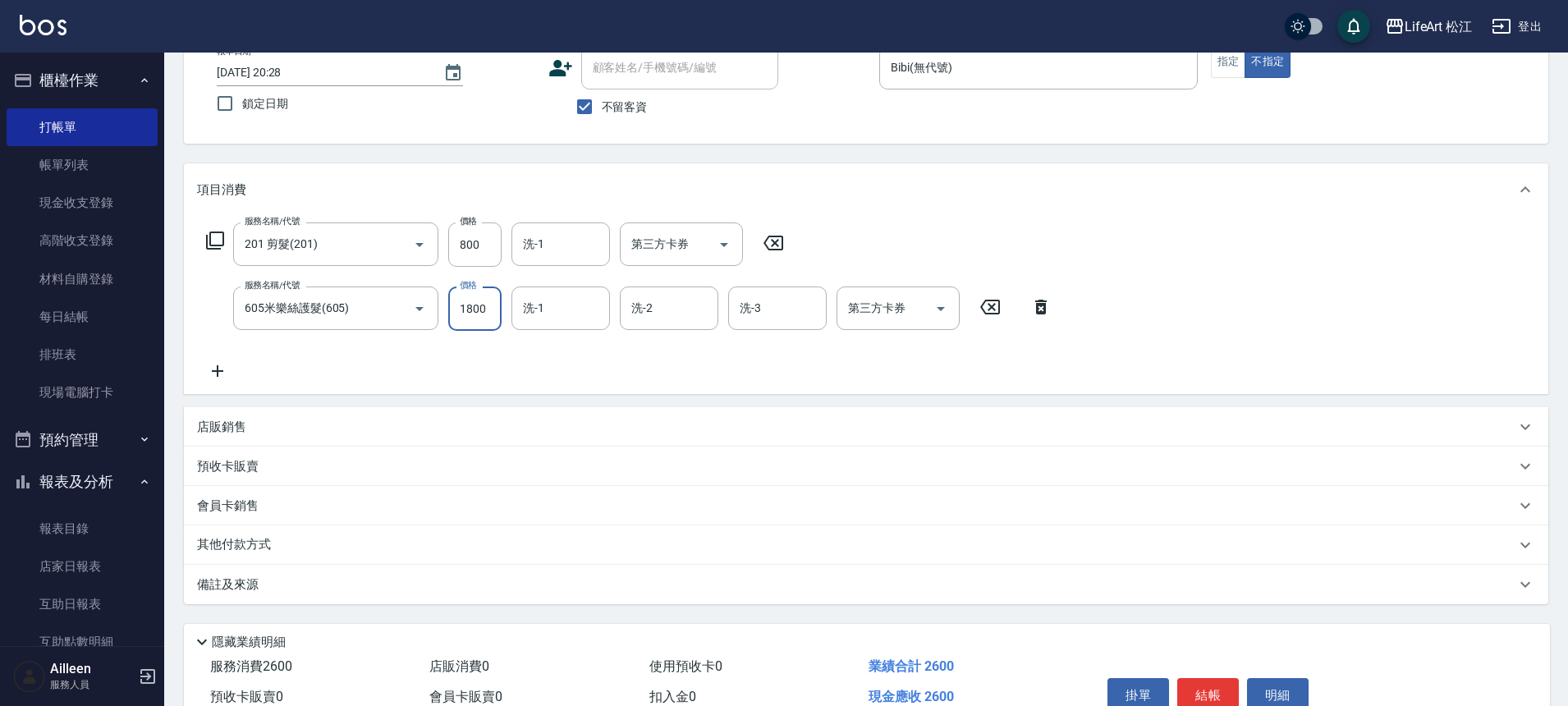
type input "1800"
click at [579, 367] on div "服務名稱/代號 201 剪髮(201) 服務名稱/代號 價格 800 價格 洗-1 洗-1 第三方卡券 第三方卡券 服務名稱/代號 605米樂絲護髮(605)…" at bounding box center [629, 302] width 865 height 159
click at [269, 577] on div "備註及來源" at bounding box center [856, 585] width 1318 height 17
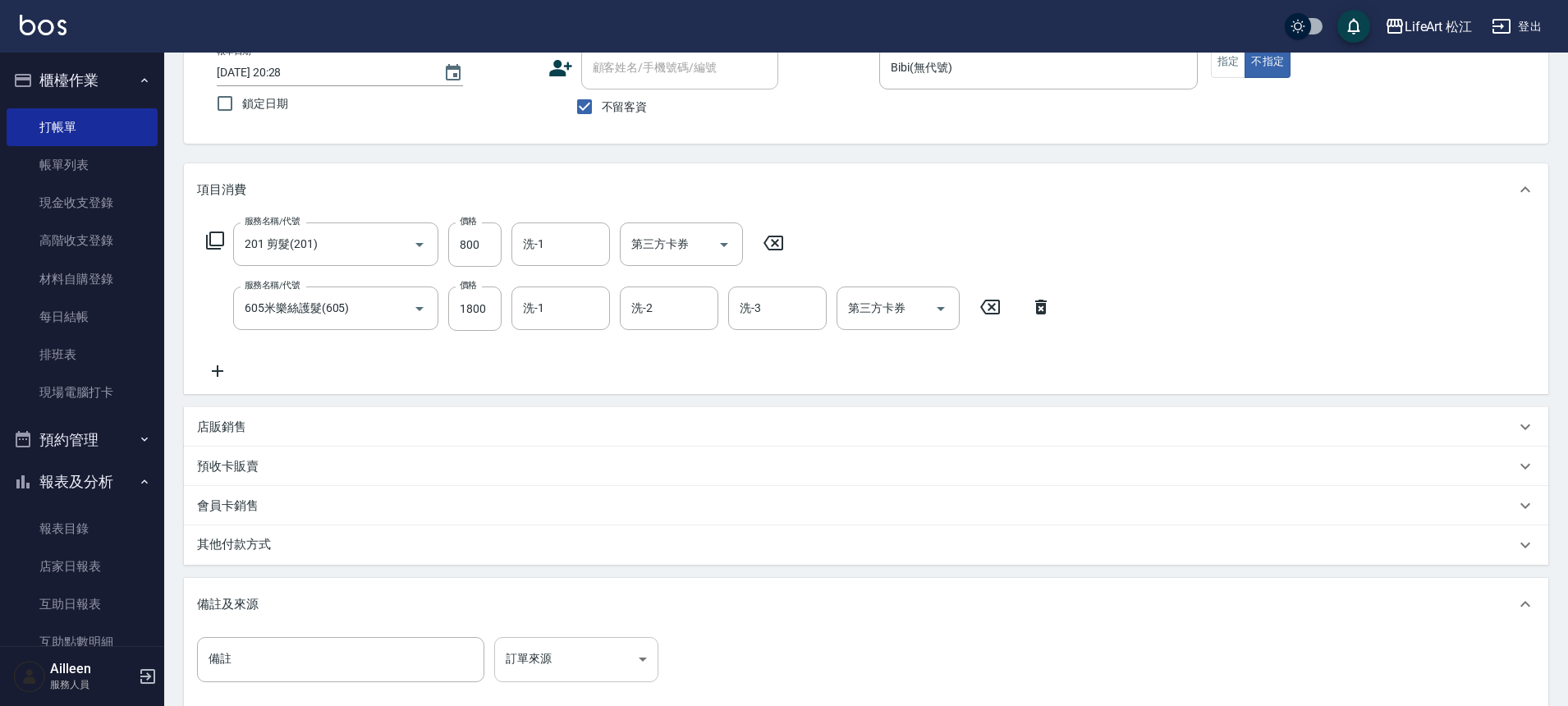
click at [577, 664] on body "LifeArt 松江 登出 櫃檯作業 打帳單 帳單列表 現金收支登錄 高階收支登錄 材料自購登錄 每日結帳 排班表 現場電腦打卡 預約管理 預約管理 單日預約…" at bounding box center [784, 393] width 1568 height 999
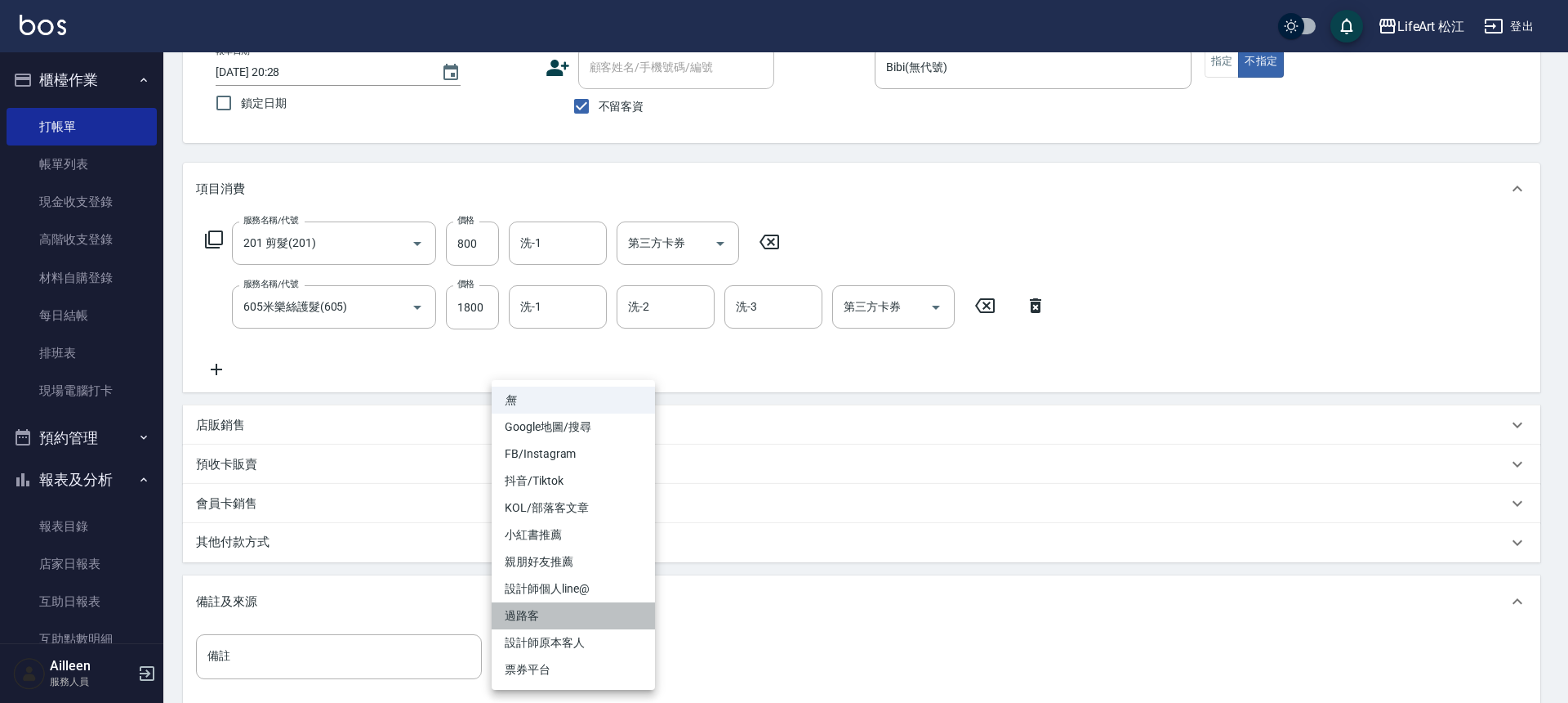
click at [574, 626] on li "過路客" at bounding box center [573, 615] width 163 height 27
type input "過路客"
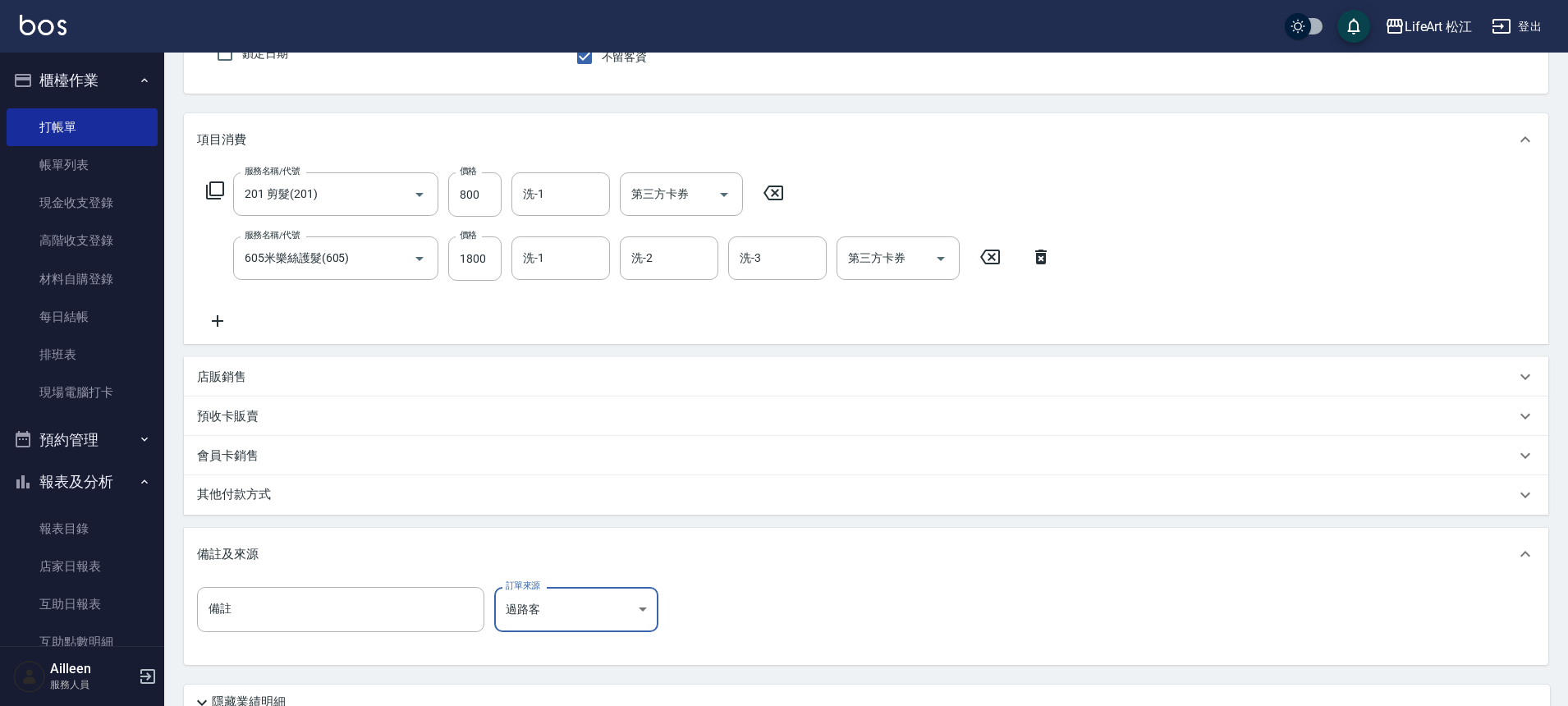
scroll to position [247, 0]
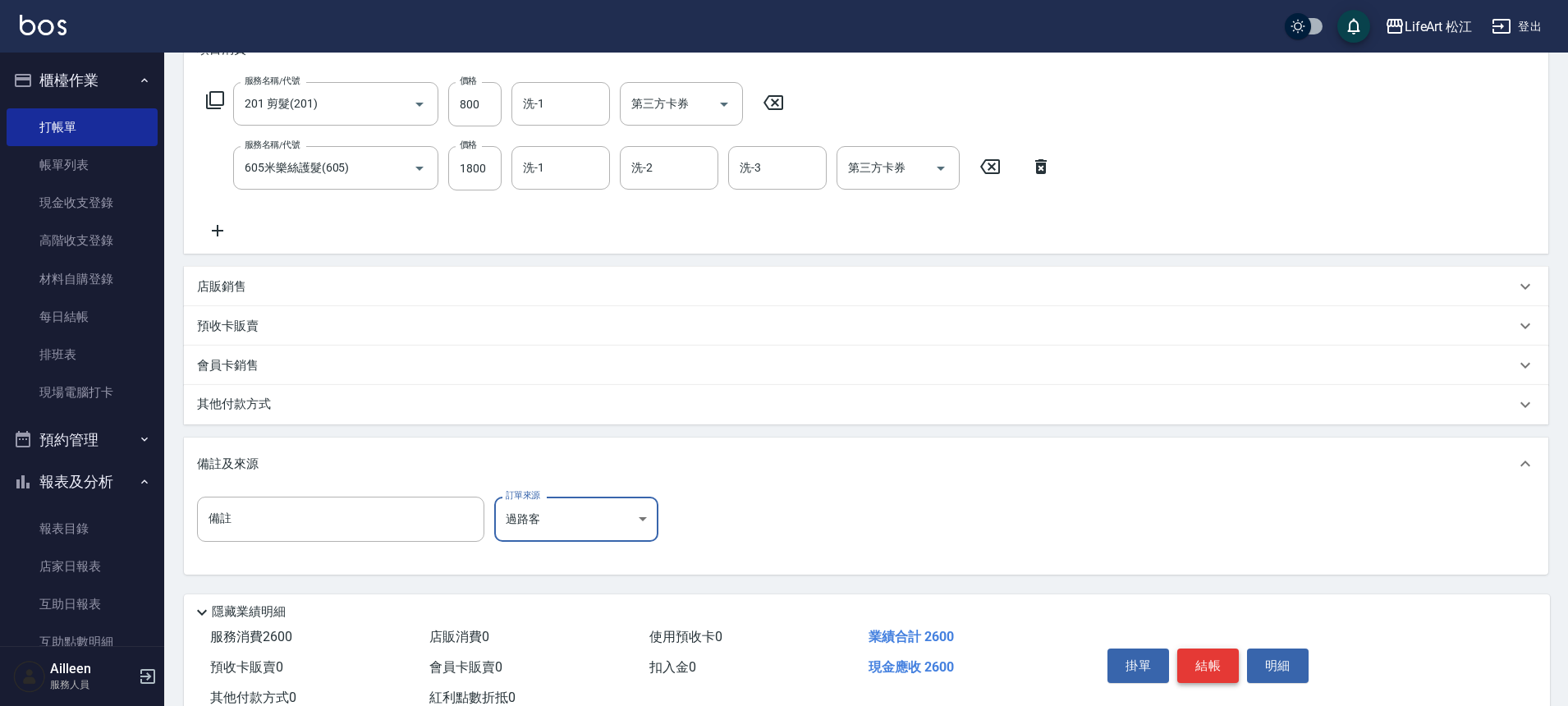
click at [1221, 664] on button "結帳" at bounding box center [1208, 665] width 61 height 34
